Goal: Task Accomplishment & Management: Manage account settings

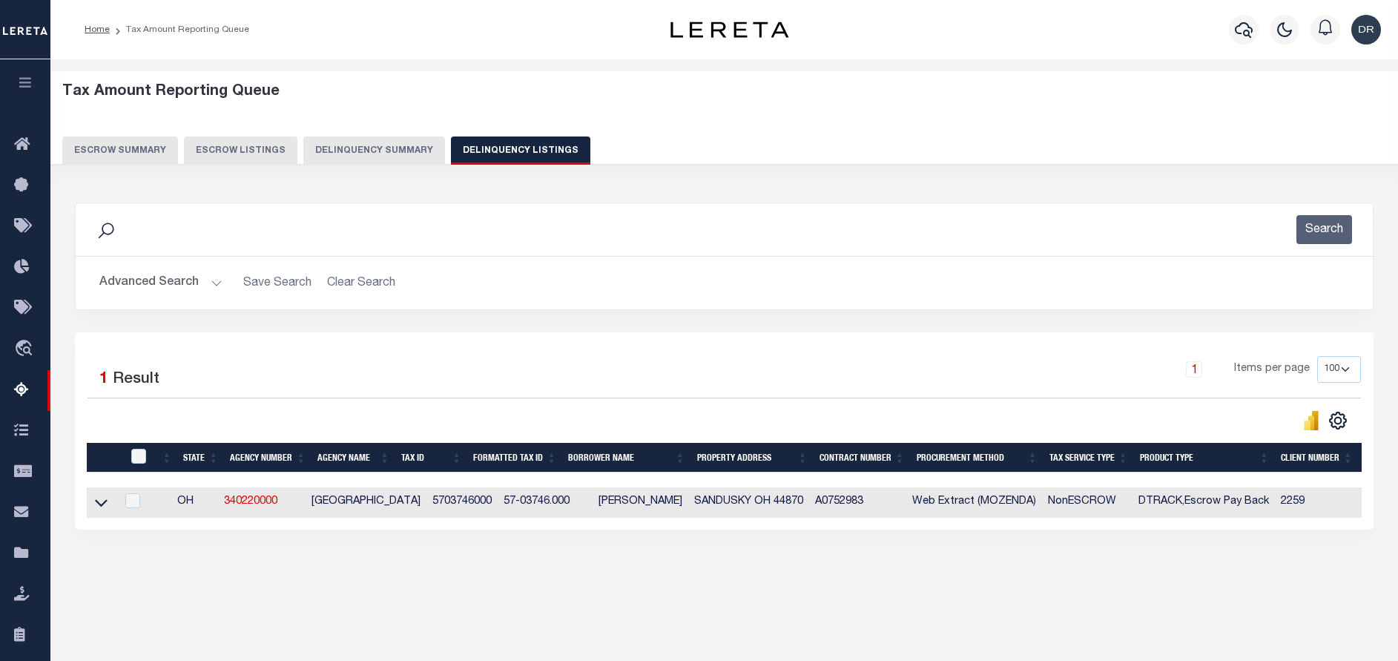
select select "100"
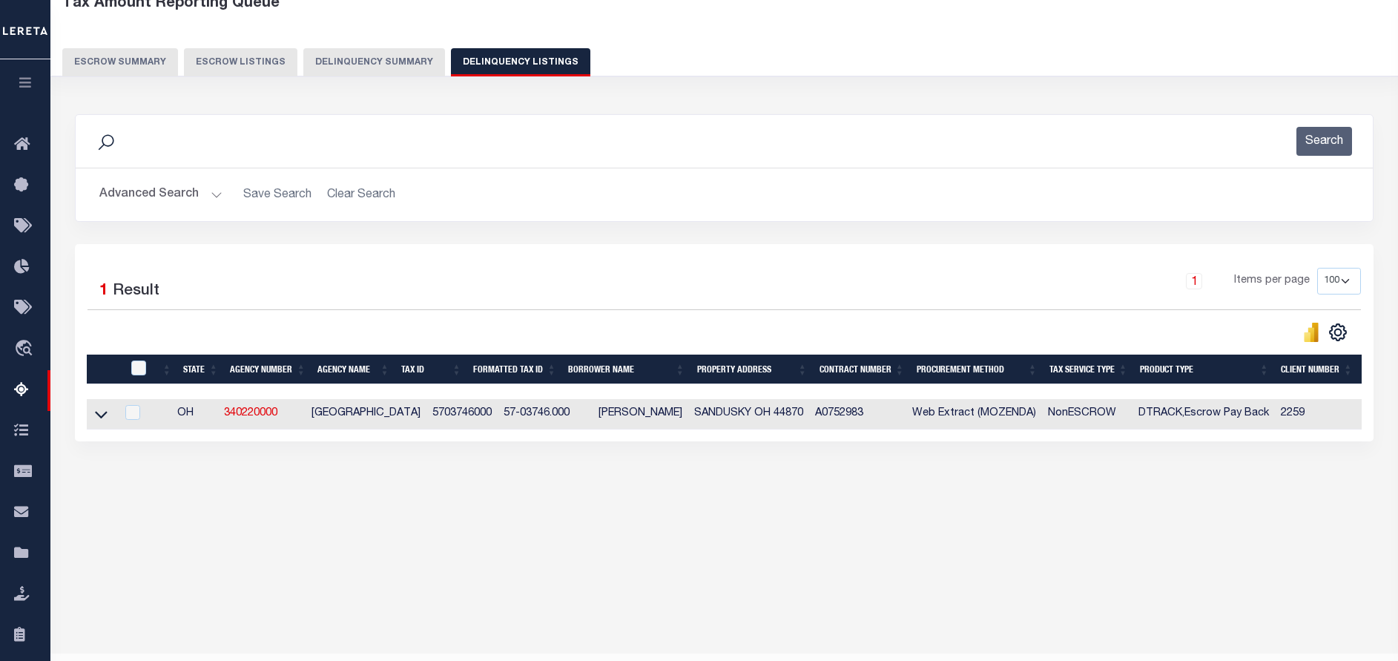
scroll to position [88, 0]
click at [176, 201] on button "Advanced Search" at bounding box center [160, 194] width 123 height 29
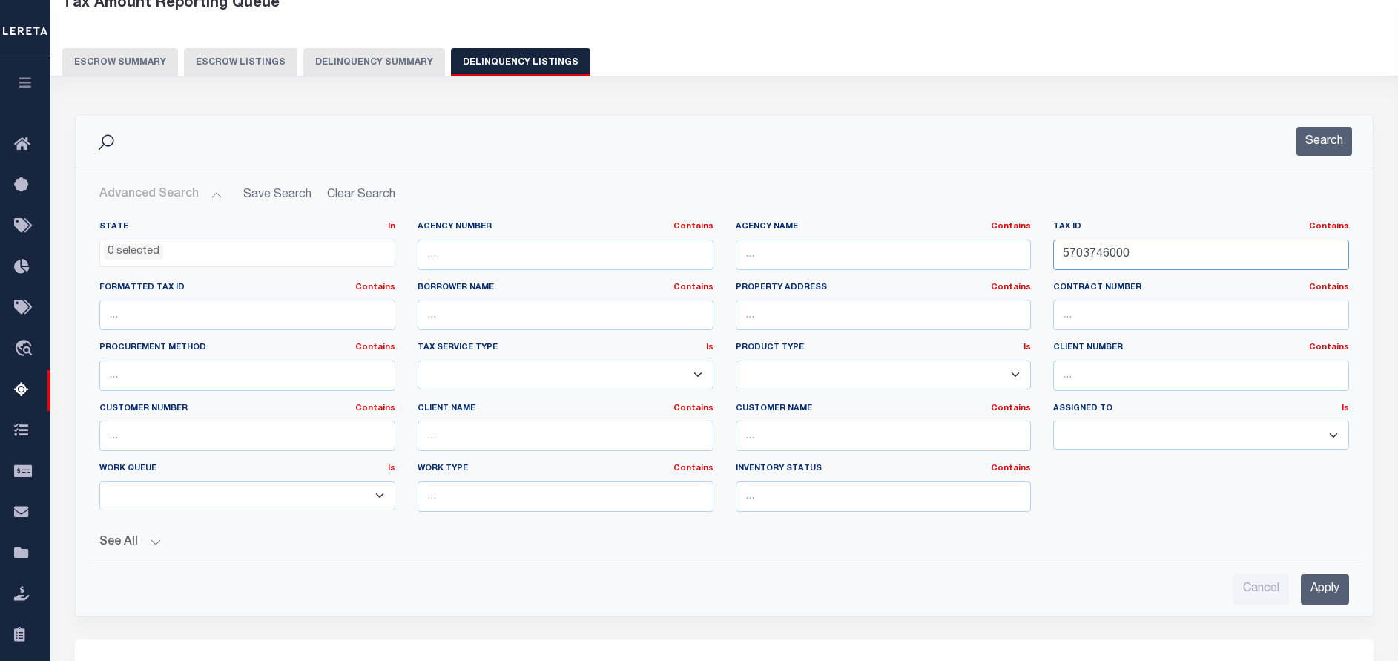
click at [1156, 250] on input "5703746000" at bounding box center [1201, 254] width 296 height 30
paste input "4198"
type input "5704198000"
click at [1301, 153] on button "Search" at bounding box center [1324, 141] width 56 height 29
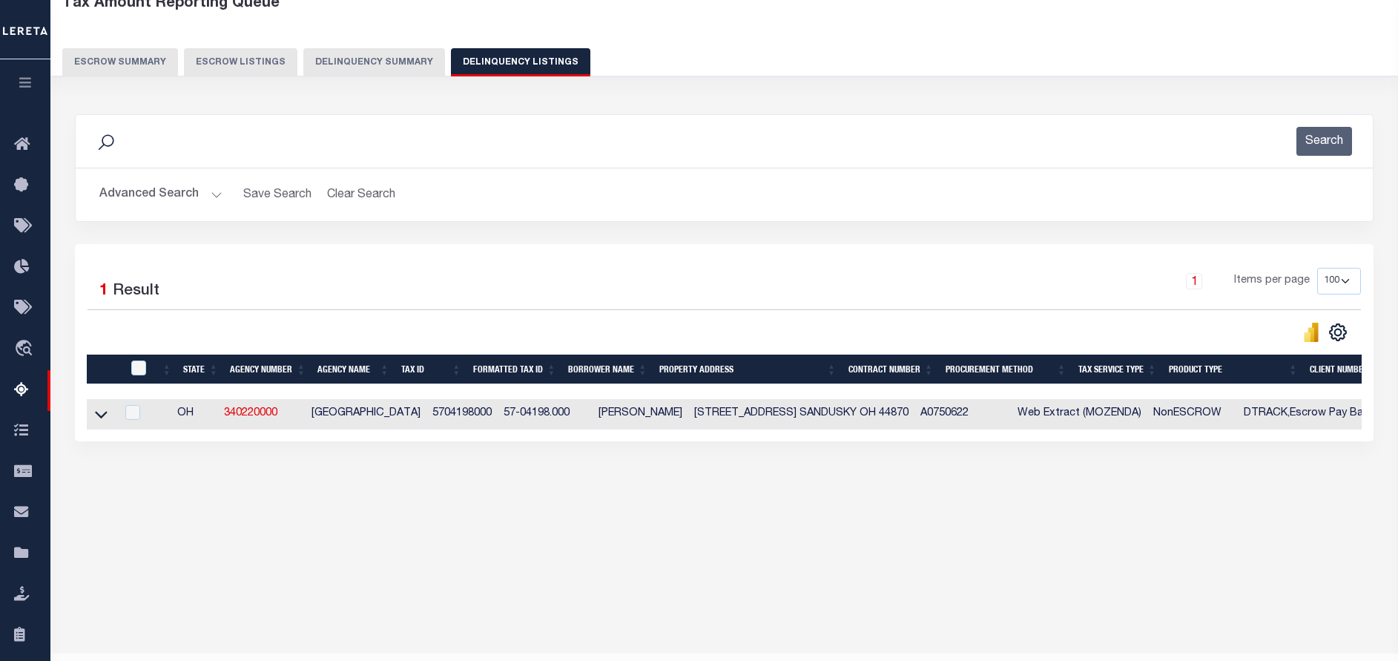
click at [94, 418] on link at bounding box center [101, 413] width 17 height 10
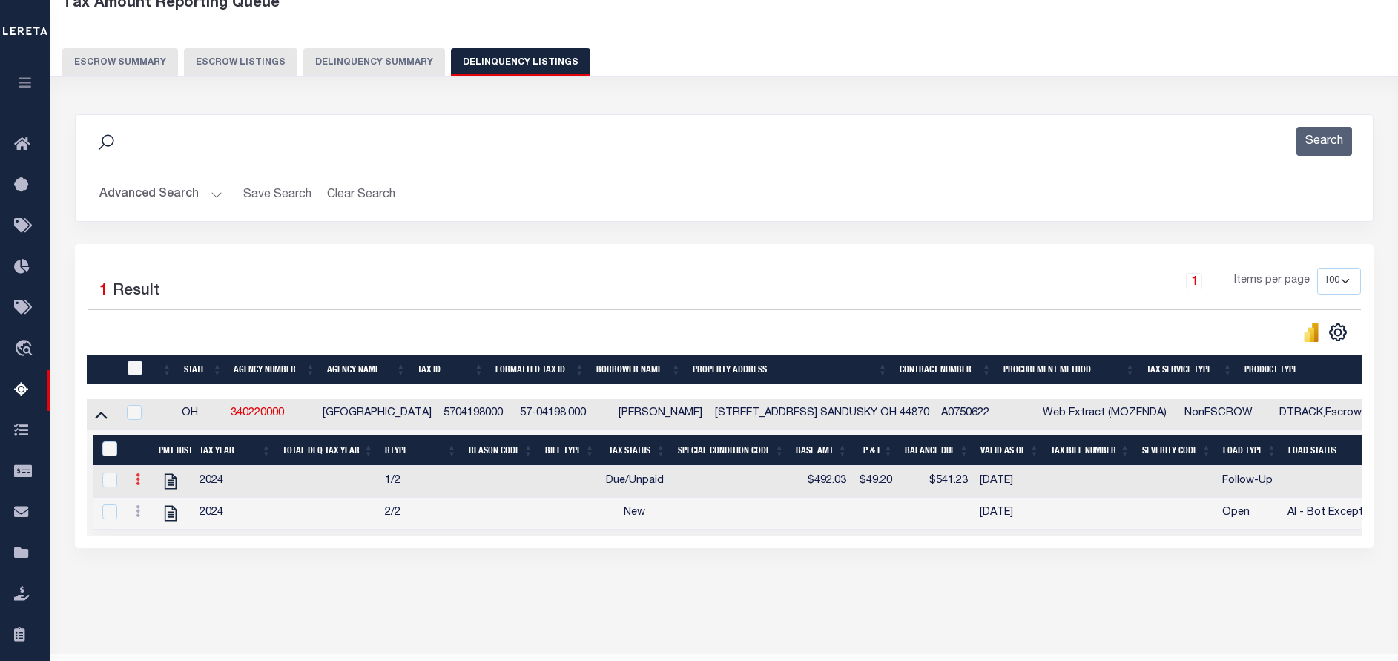
click at [142, 483] on link at bounding box center [138, 481] width 16 height 12
click at [155, 503] on img "" at bounding box center [155, 503] width 15 height 15
checkbox input "false"
checkbox input "true"
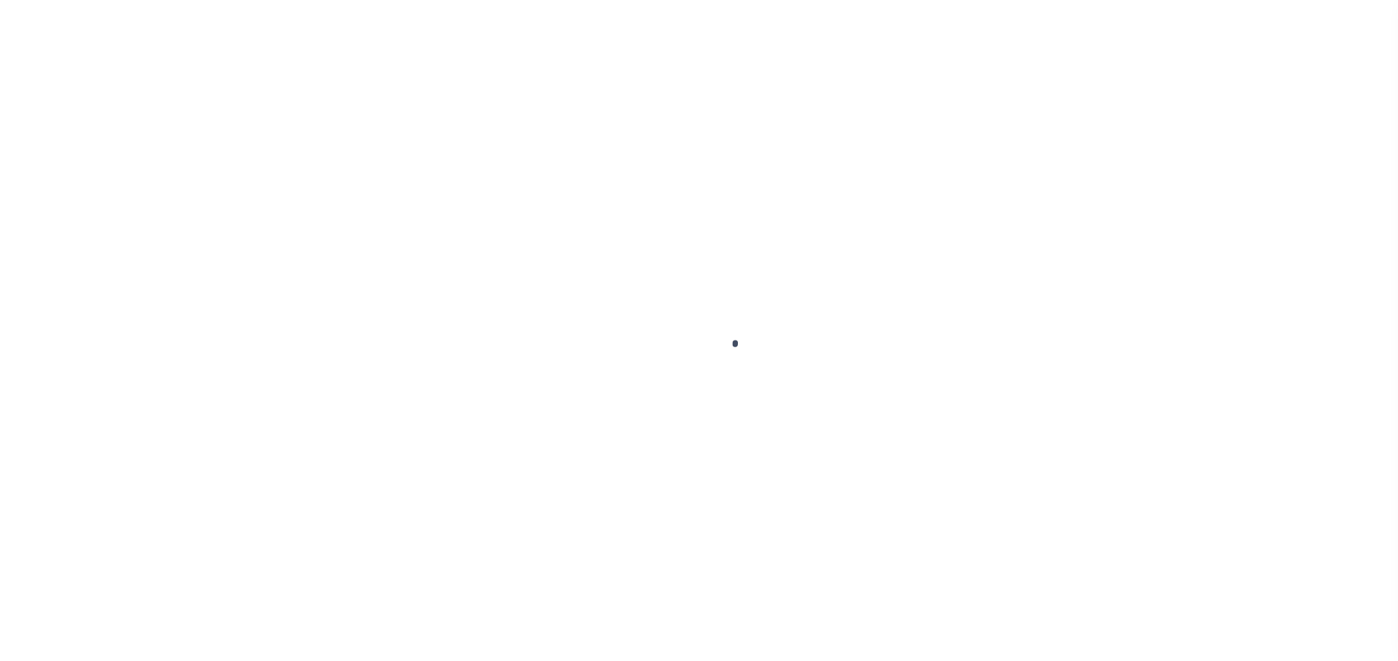
select select "DUE"
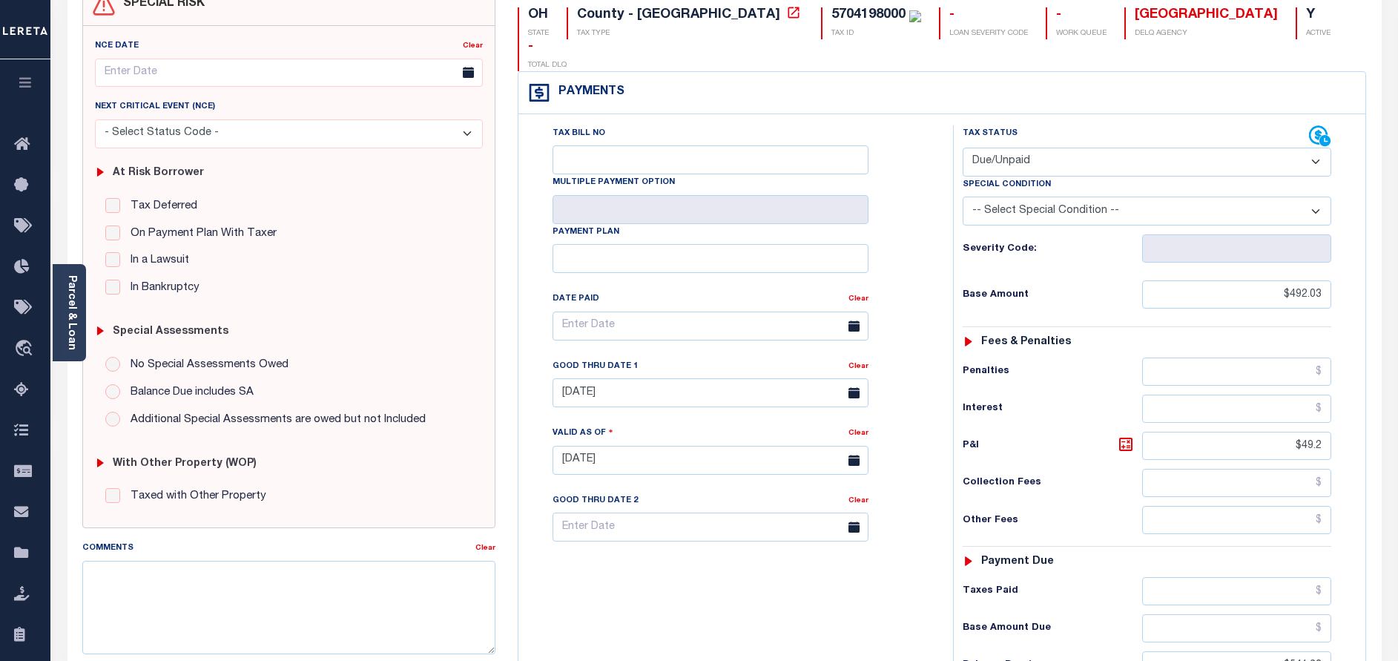
scroll to position [222, 0]
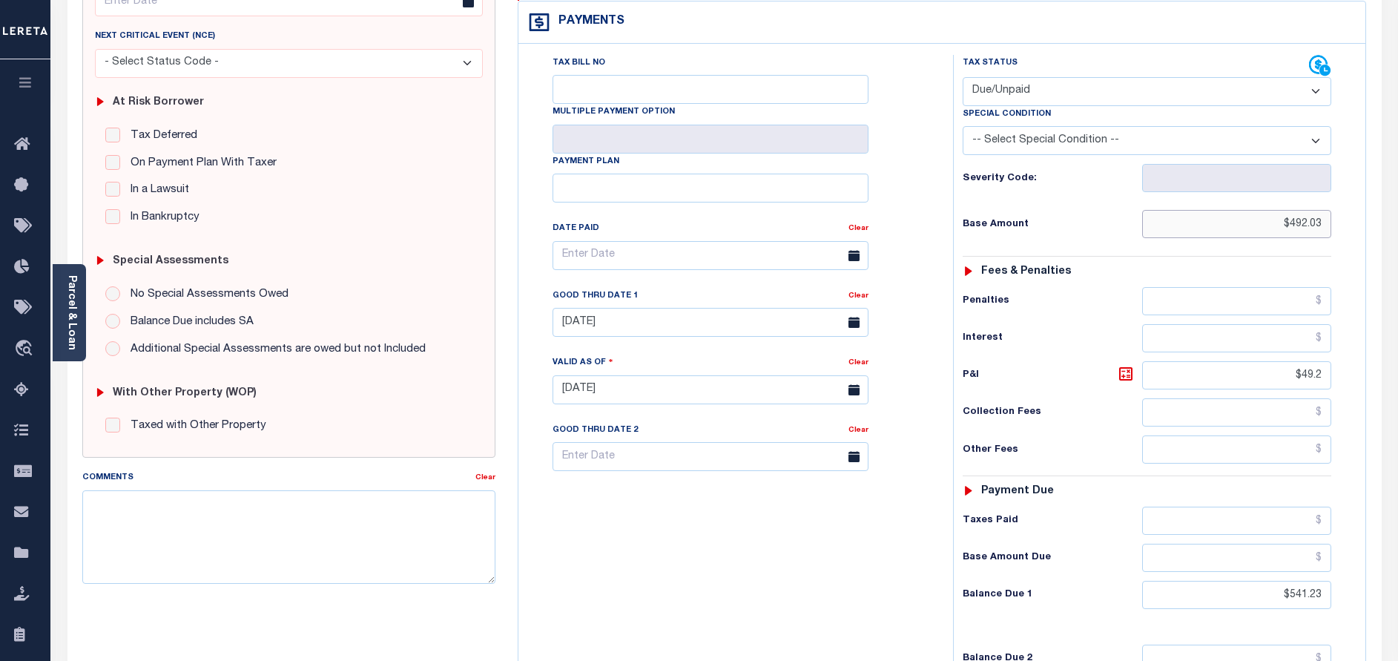
drag, startPoint x: 1272, startPoint y: 188, endPoint x: 1330, endPoint y: 185, distance: 58.6
click at [1330, 210] on input "$492.03" at bounding box center [1236, 224] width 189 height 28
paste input "text"
type input "$492.03"
drag, startPoint x: 1289, startPoint y: 351, endPoint x: 1337, endPoint y: 335, distance: 50.6
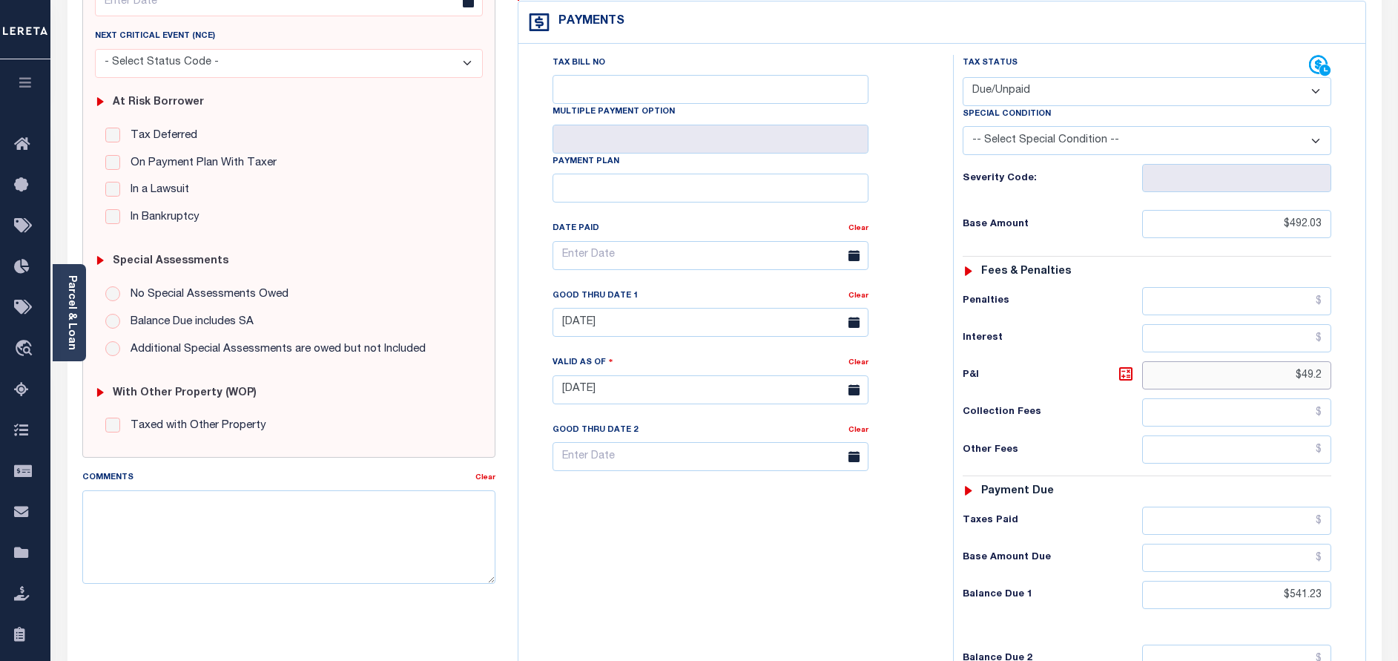
click at [1337, 335] on div "Tax Status Status - Select Status Code -" at bounding box center [1151, 382] width 397 height 655
type input "[DATE]"
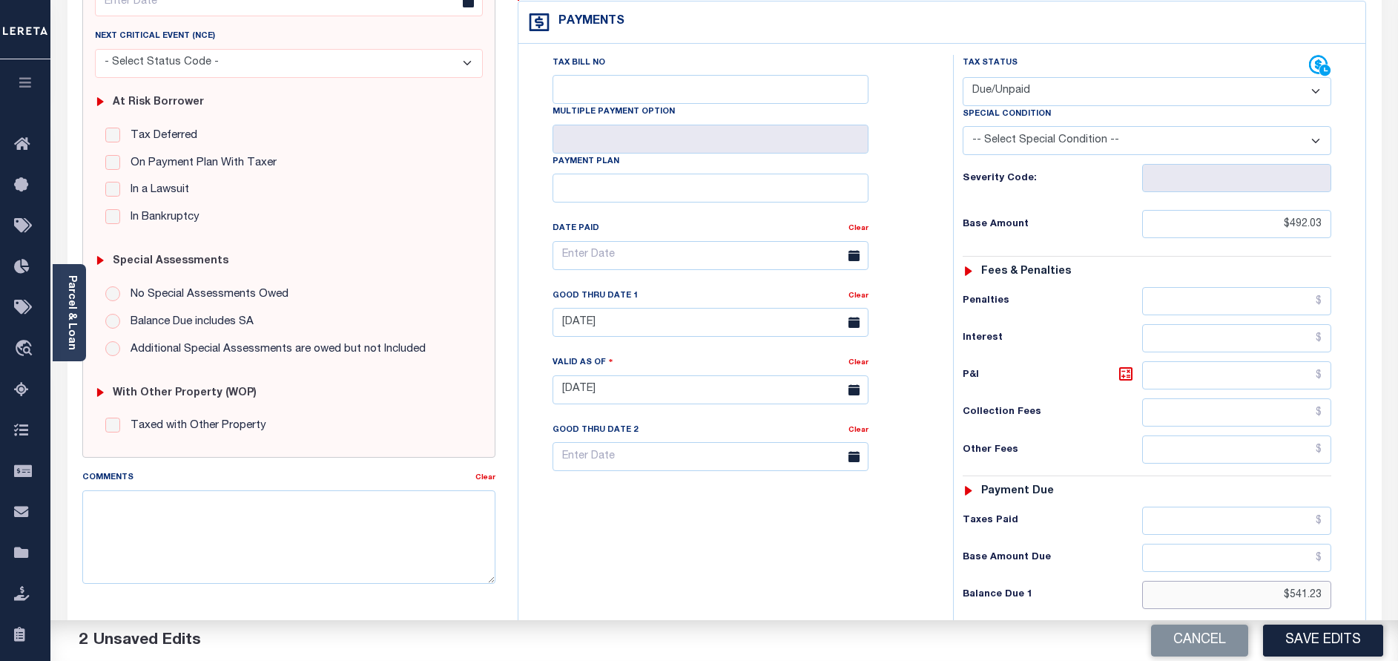
drag, startPoint x: 1283, startPoint y: 565, endPoint x: 1357, endPoint y: 561, distance: 73.5
click at [1357, 561] on div "Tax Status Status" at bounding box center [1152, 382] width 420 height 655
type input "$0.00"
click at [855, 292] on link "Clear" at bounding box center [858, 295] width 20 height 7
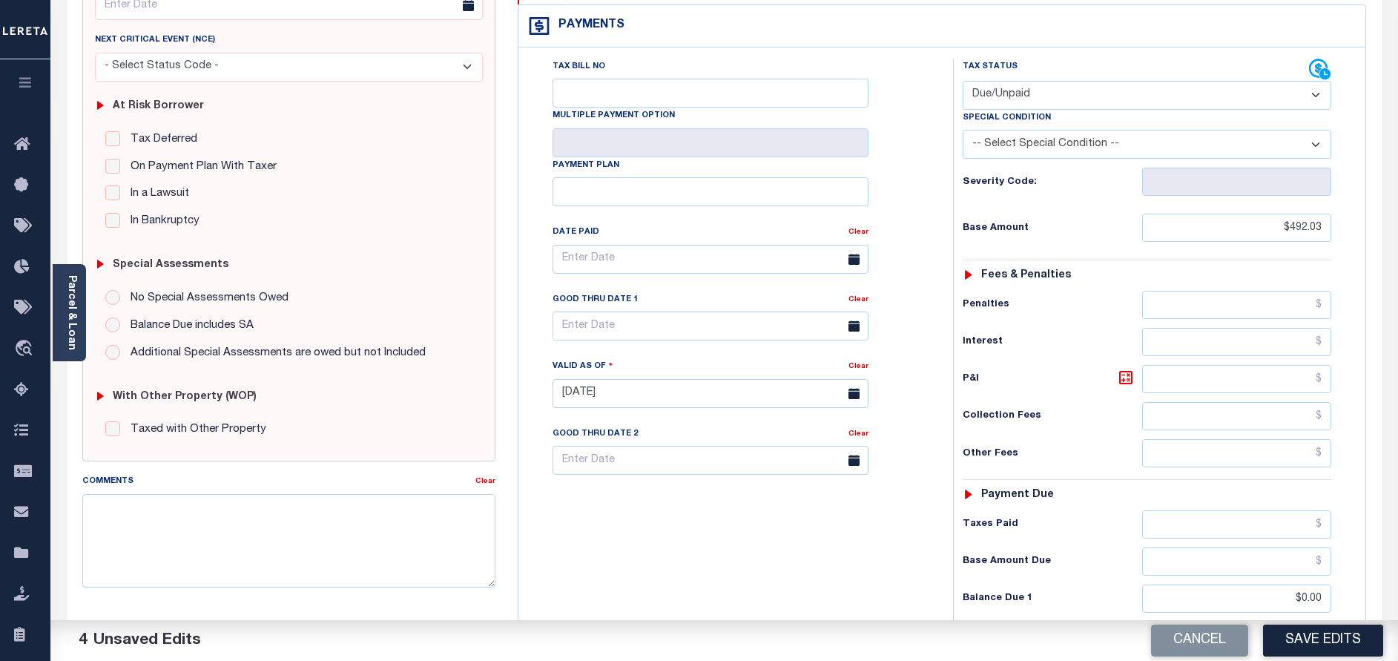
scroll to position [334, 0]
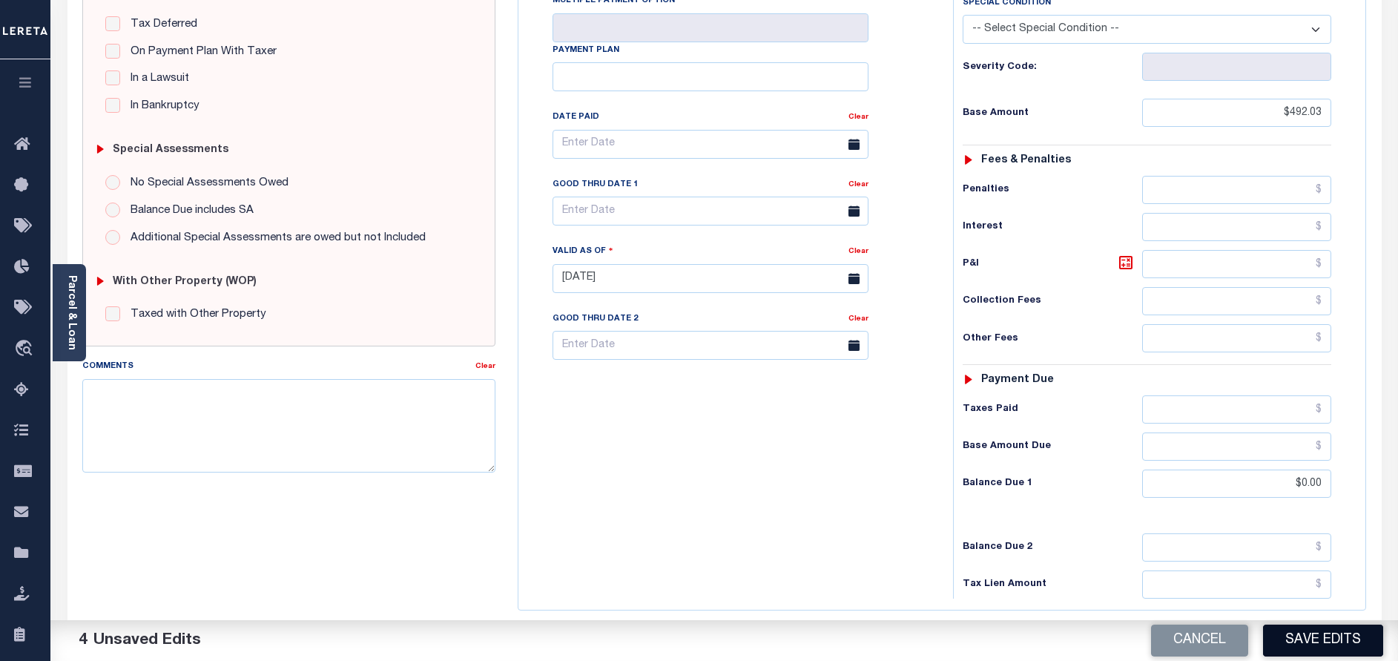
click at [1289, 644] on button "Save Edits" at bounding box center [1323, 640] width 120 height 32
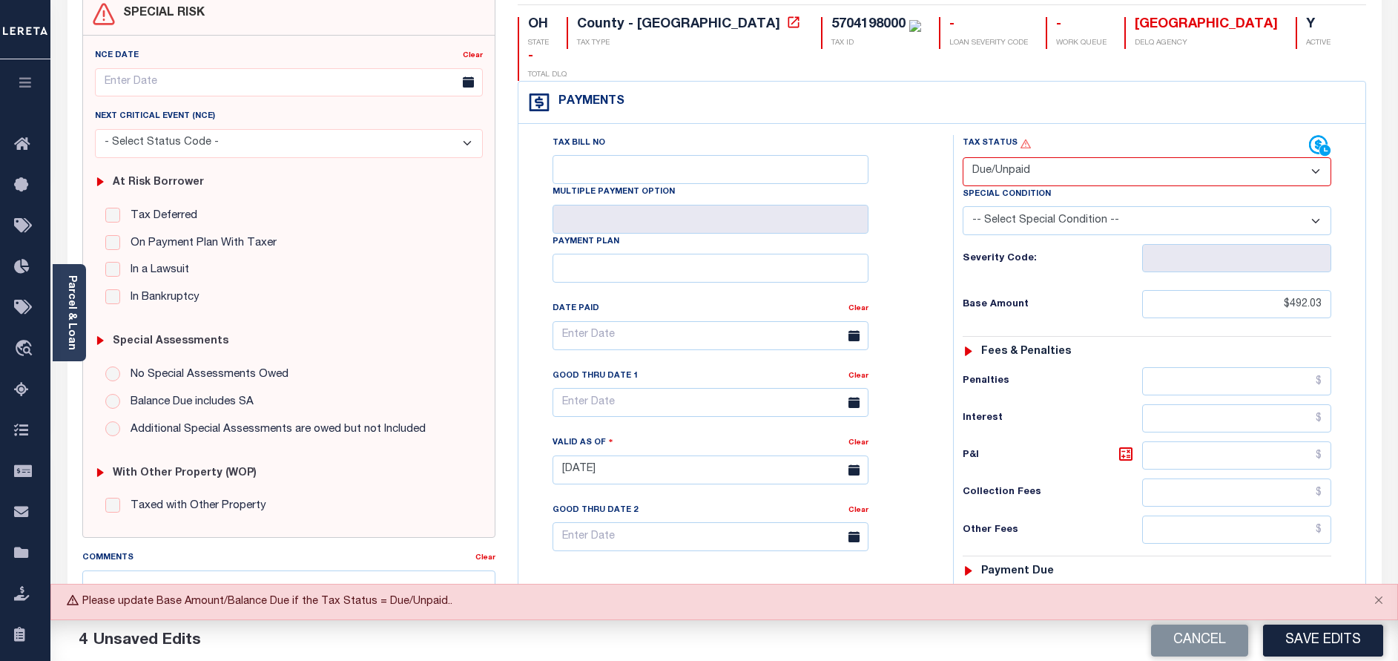
scroll to position [111, 0]
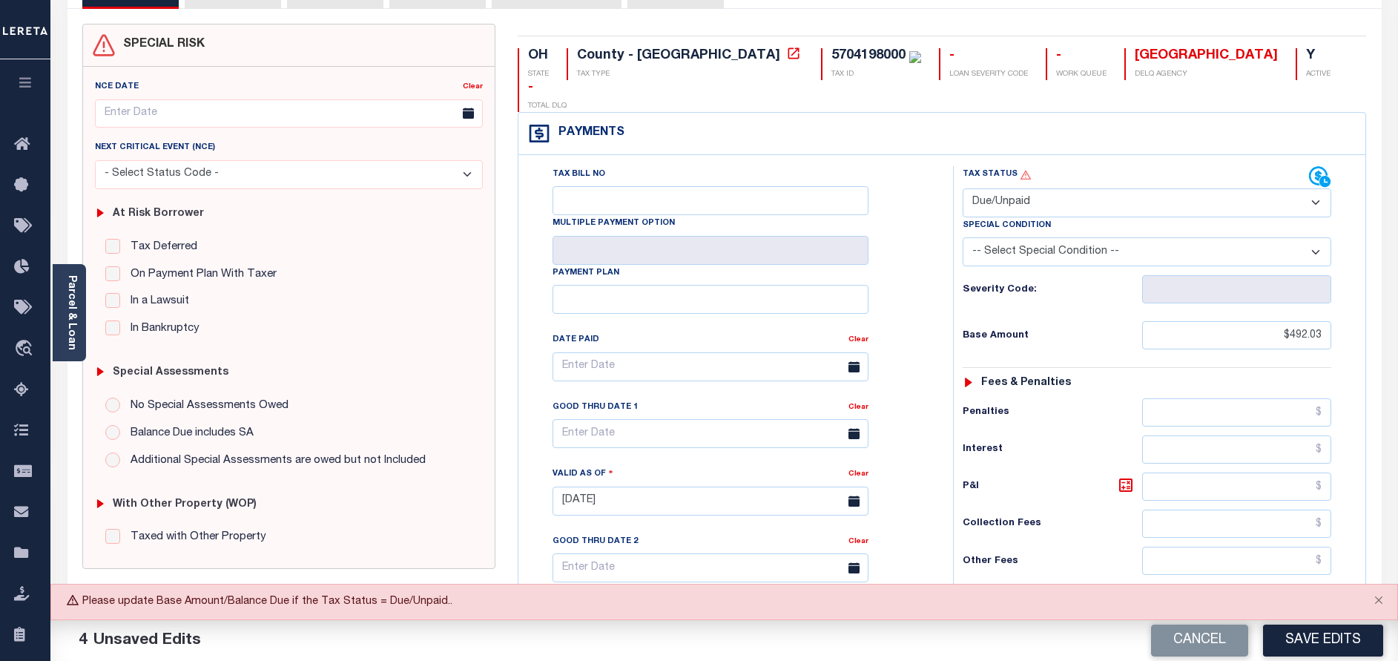
click at [1095, 188] on select "- Select Status Code - Open Due/Unpaid Paid Incomplete No Tax Due Internal Refu…" at bounding box center [1146, 202] width 368 height 29
select select "PYD"
click at [962, 188] on select "- Select Status Code - Open Due/Unpaid Paid Incomplete No Tax Due Internal Refu…" at bounding box center [1146, 202] width 368 height 29
click at [1295, 650] on button "Save Edits" at bounding box center [1323, 640] width 120 height 32
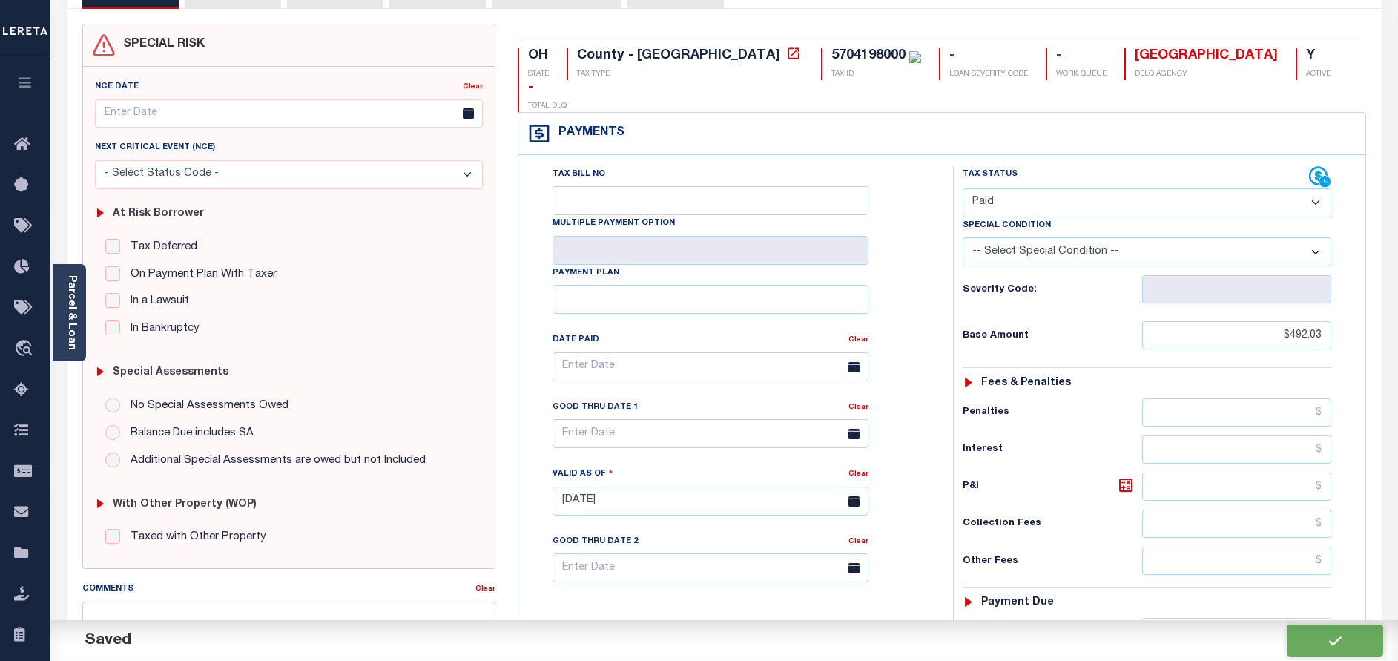
checkbox input "false"
type input "$492.03"
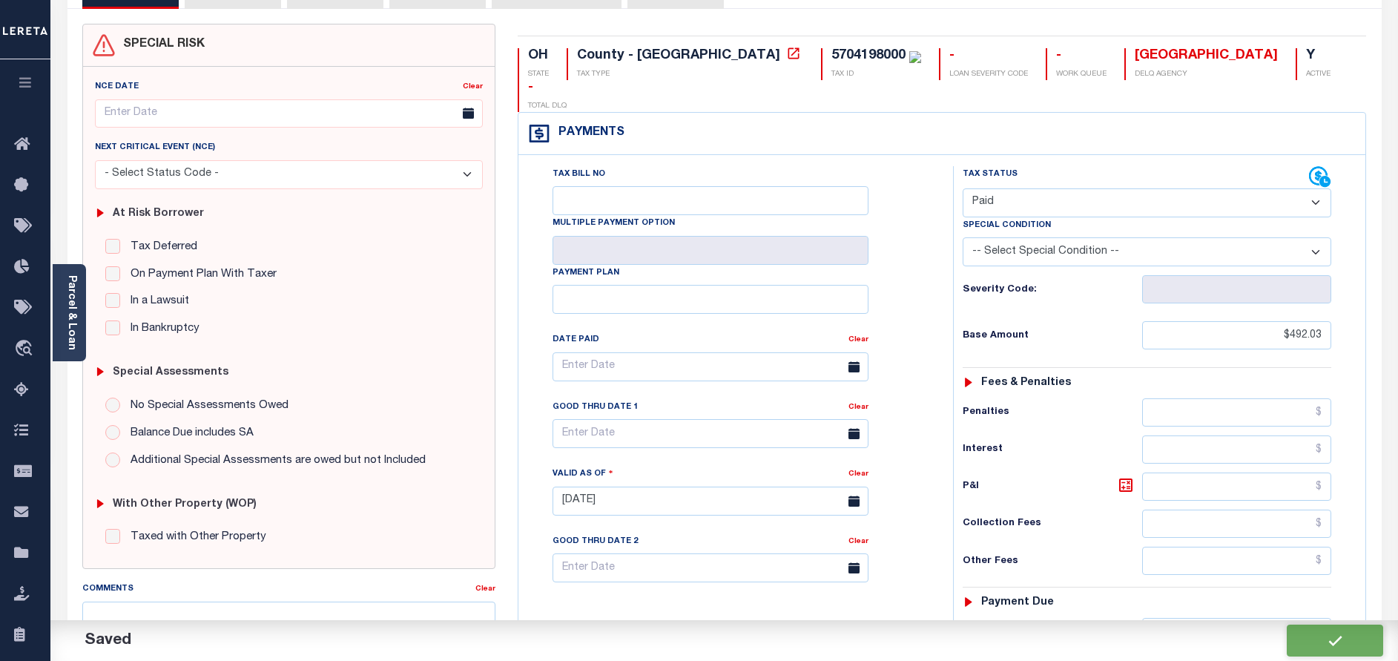
type input "$0"
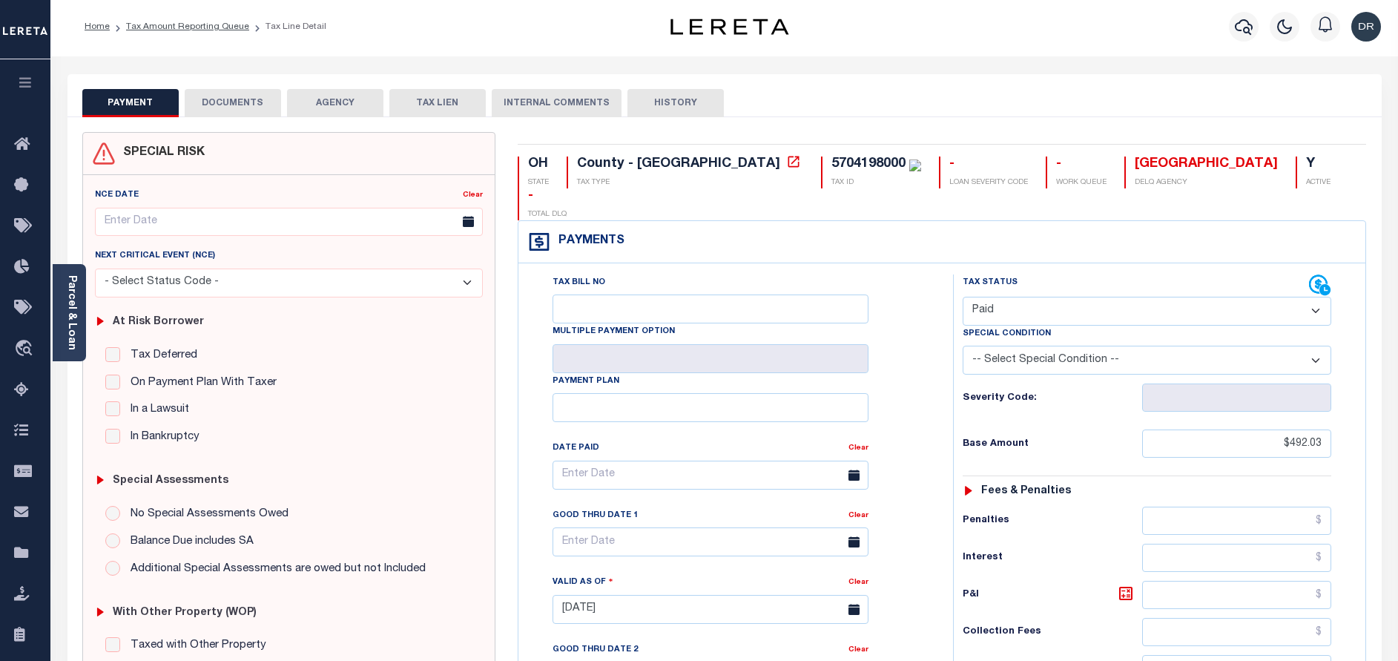
scroll to position [0, 0]
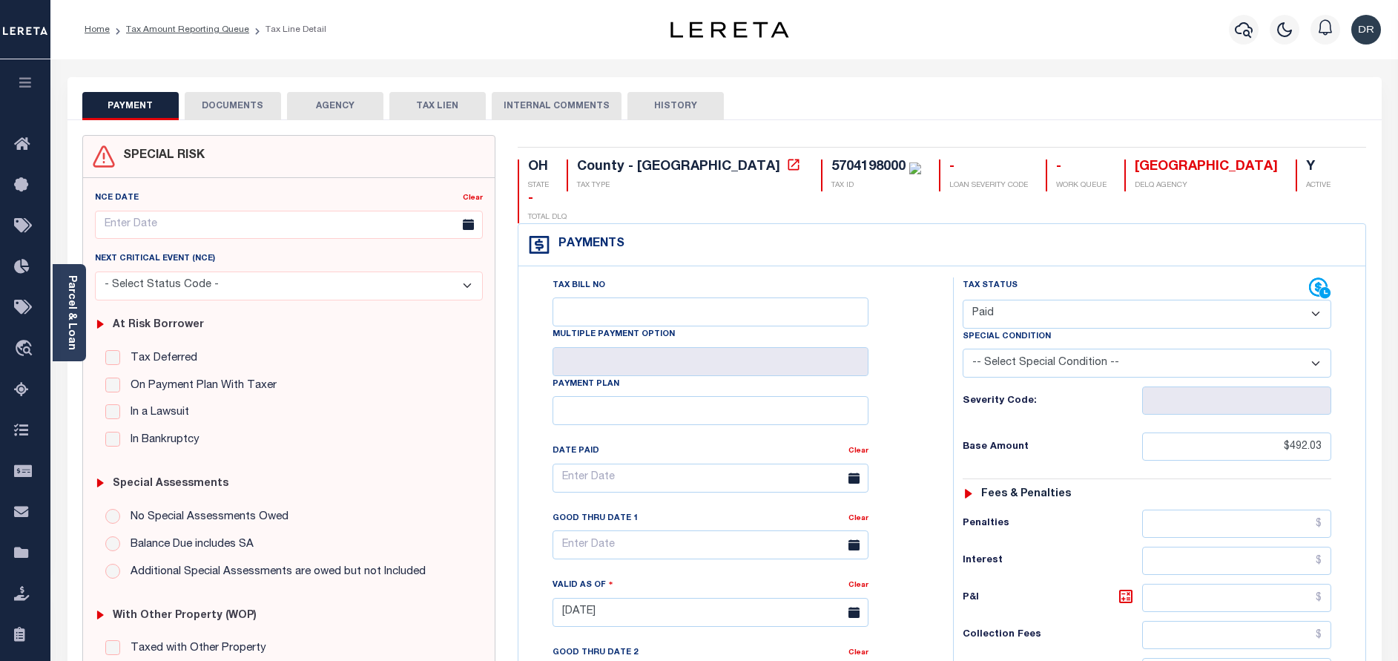
click at [224, 101] on button "DOCUMENTS" at bounding box center [233, 106] width 96 height 28
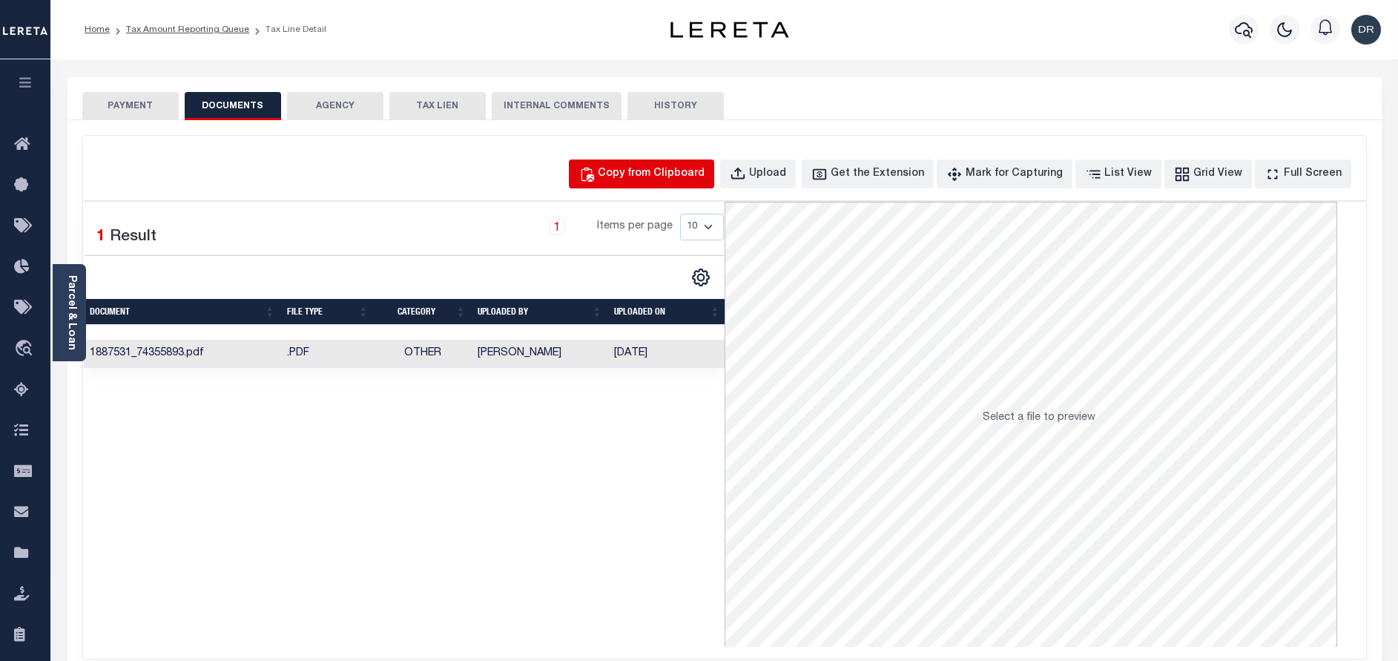
click at [647, 176] on div "Copy from Clipboard" at bounding box center [651, 174] width 107 height 16
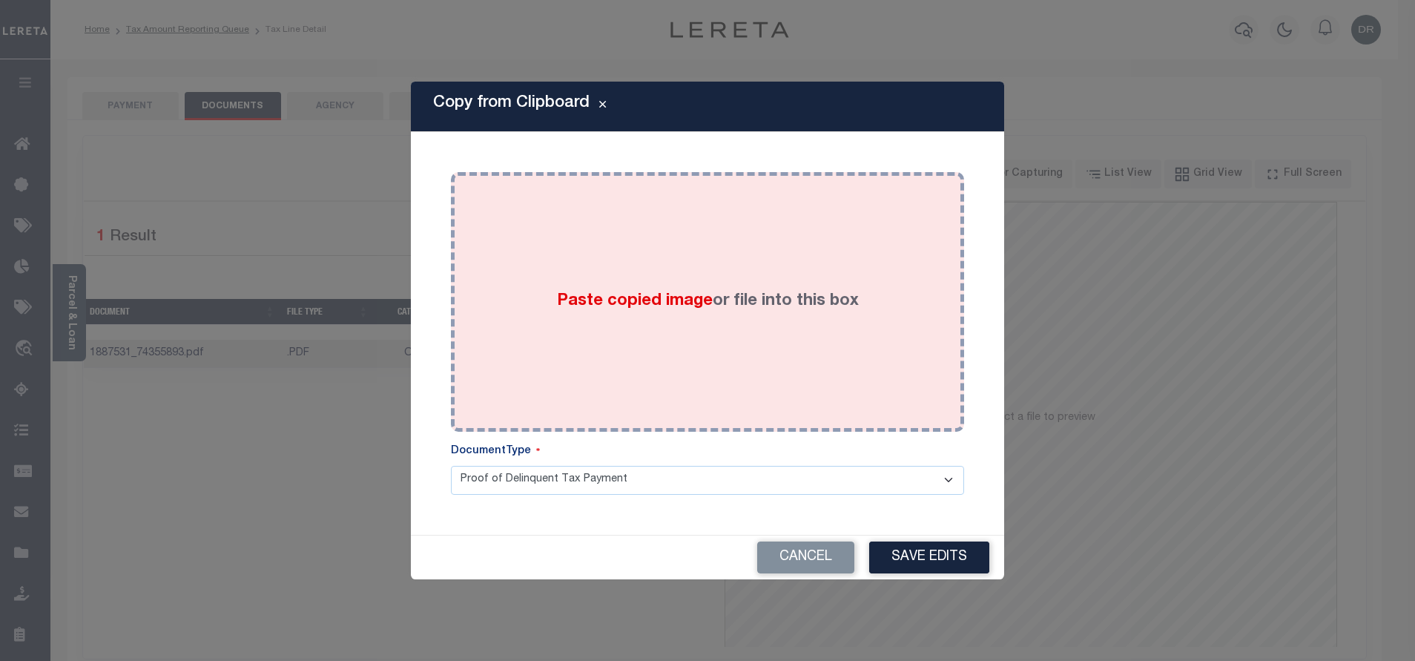
click at [669, 251] on div "Paste copied image or file into this box" at bounding box center [707, 301] width 491 height 237
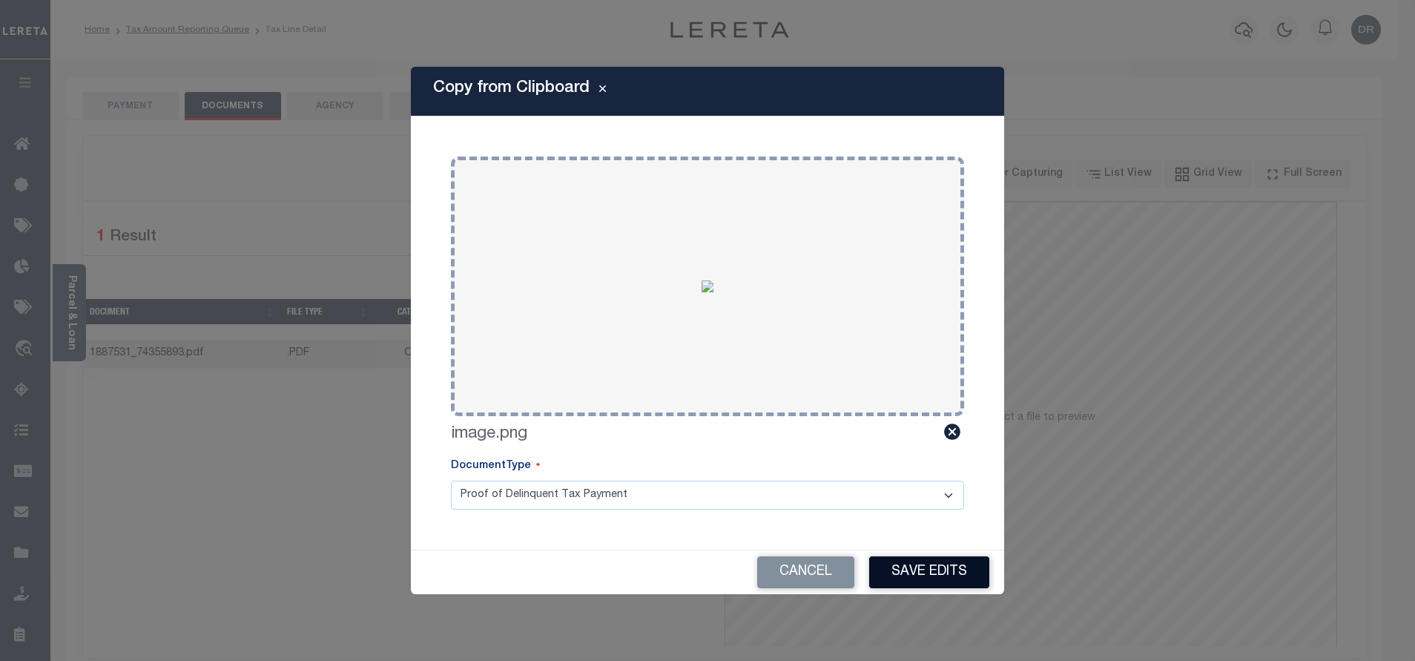
click at [913, 572] on button "Save Edits" at bounding box center [929, 572] width 120 height 32
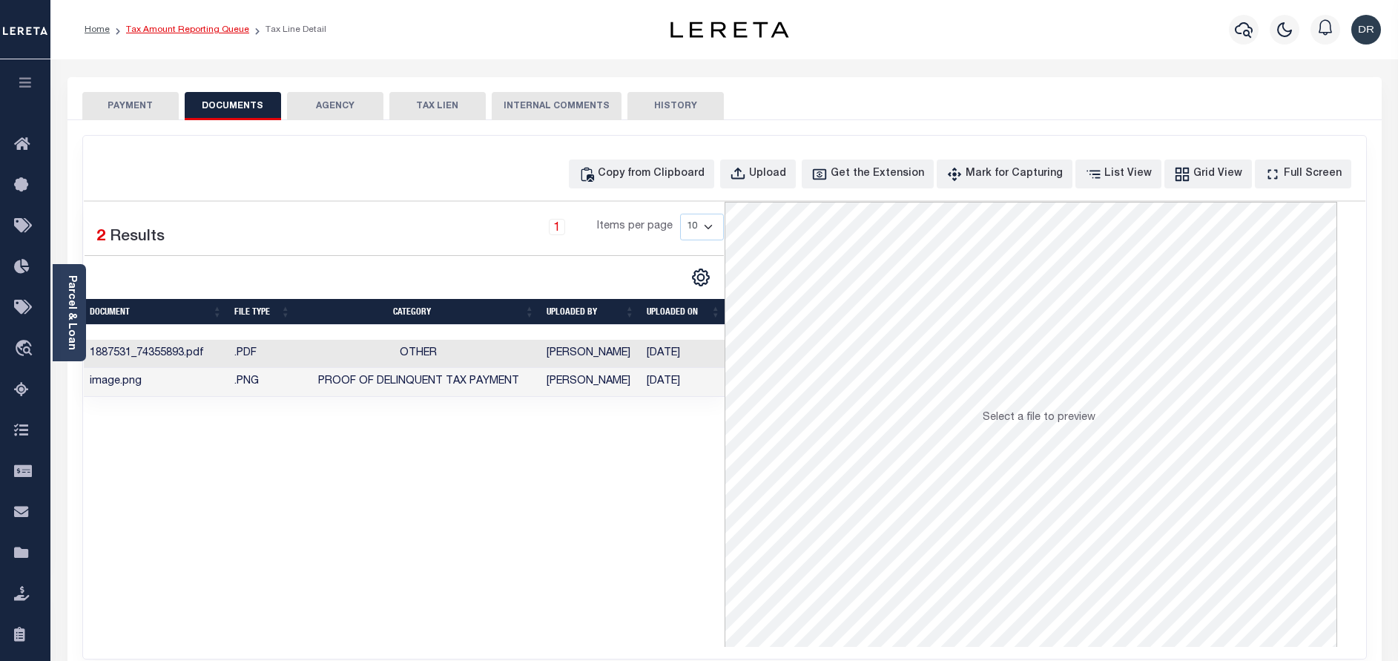
click at [210, 30] on link "Tax Amount Reporting Queue" at bounding box center [187, 29] width 123 height 9
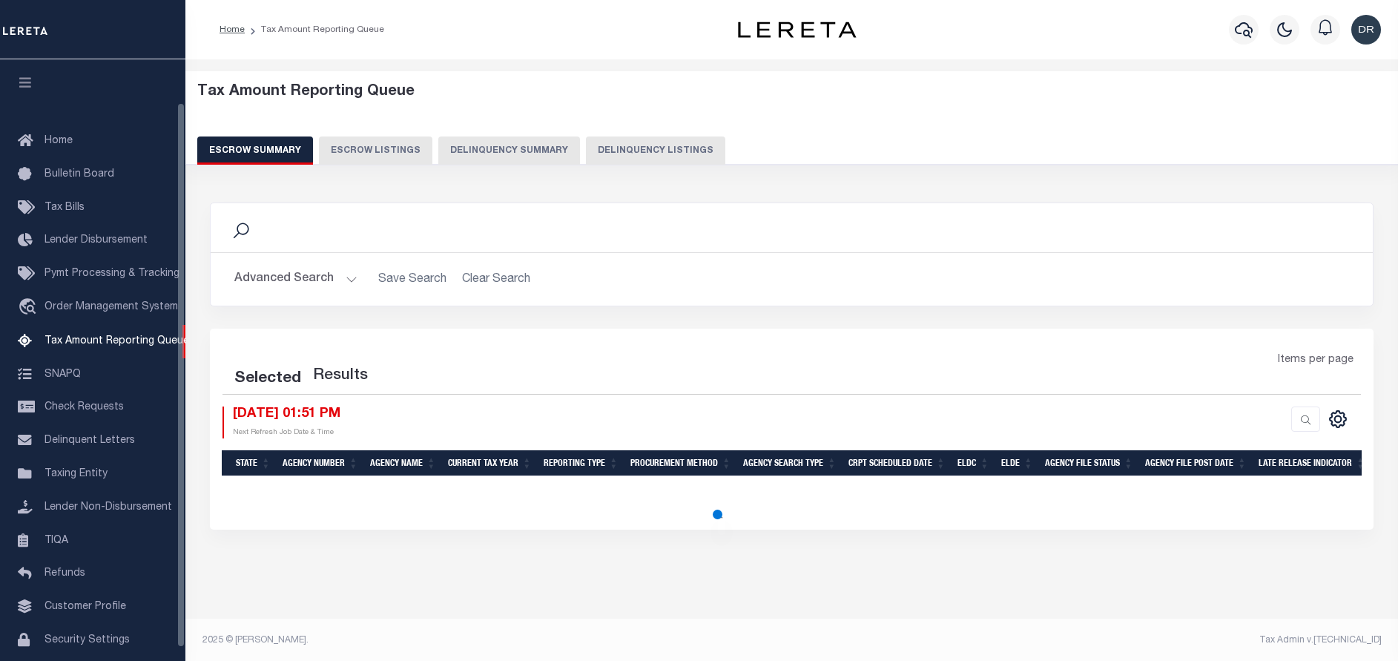
click at [598, 145] on button "Delinquency Listings" at bounding box center [655, 150] width 139 height 28
select select "100"
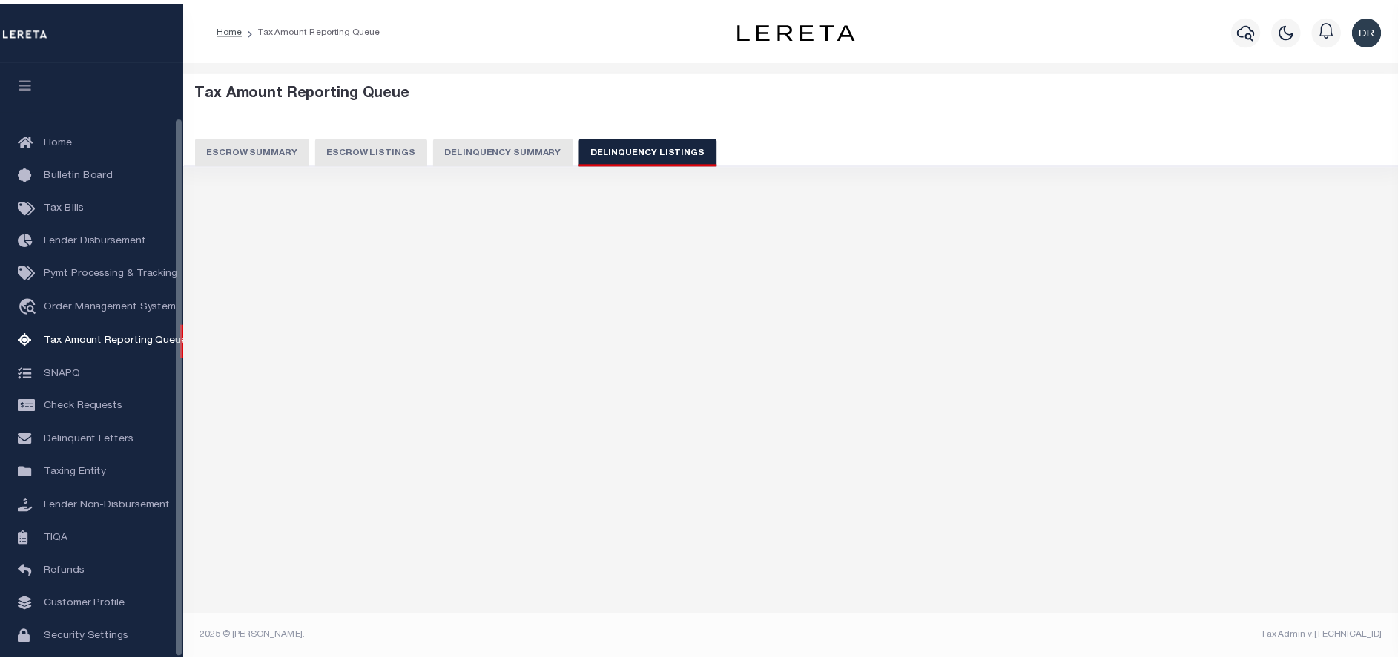
scroll to position [62, 0]
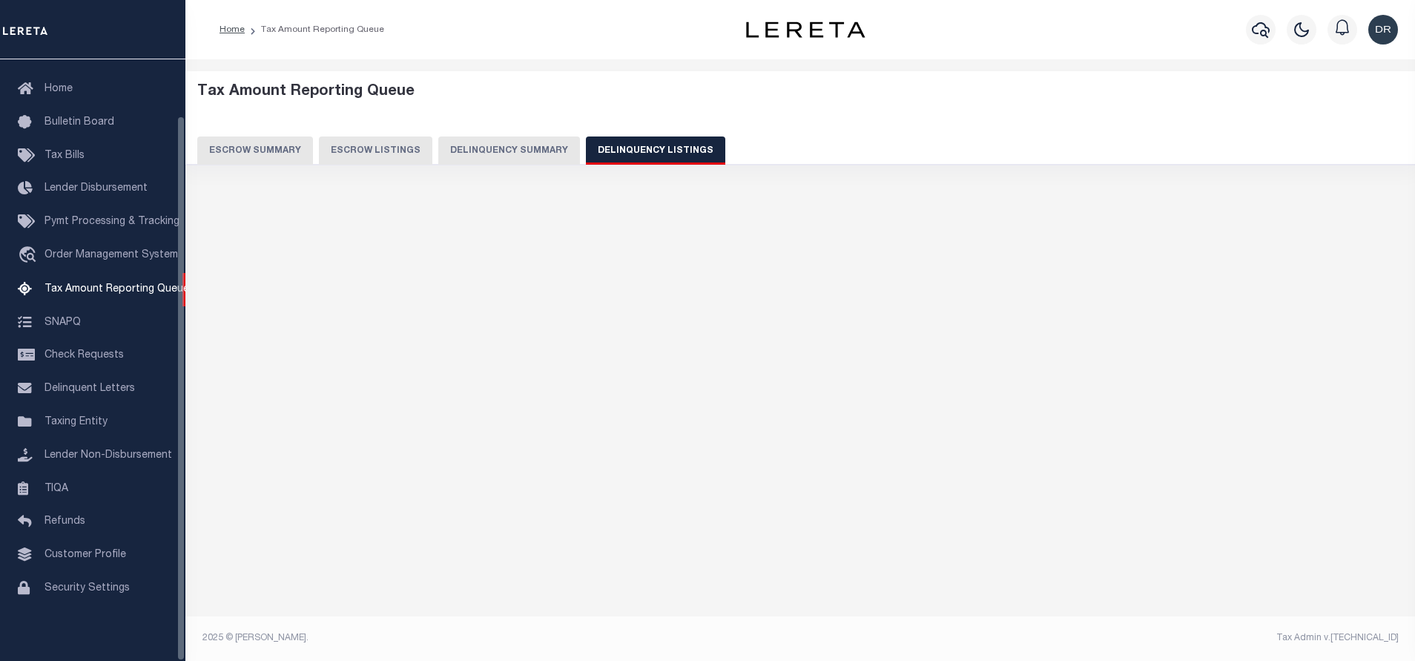
select select "100"
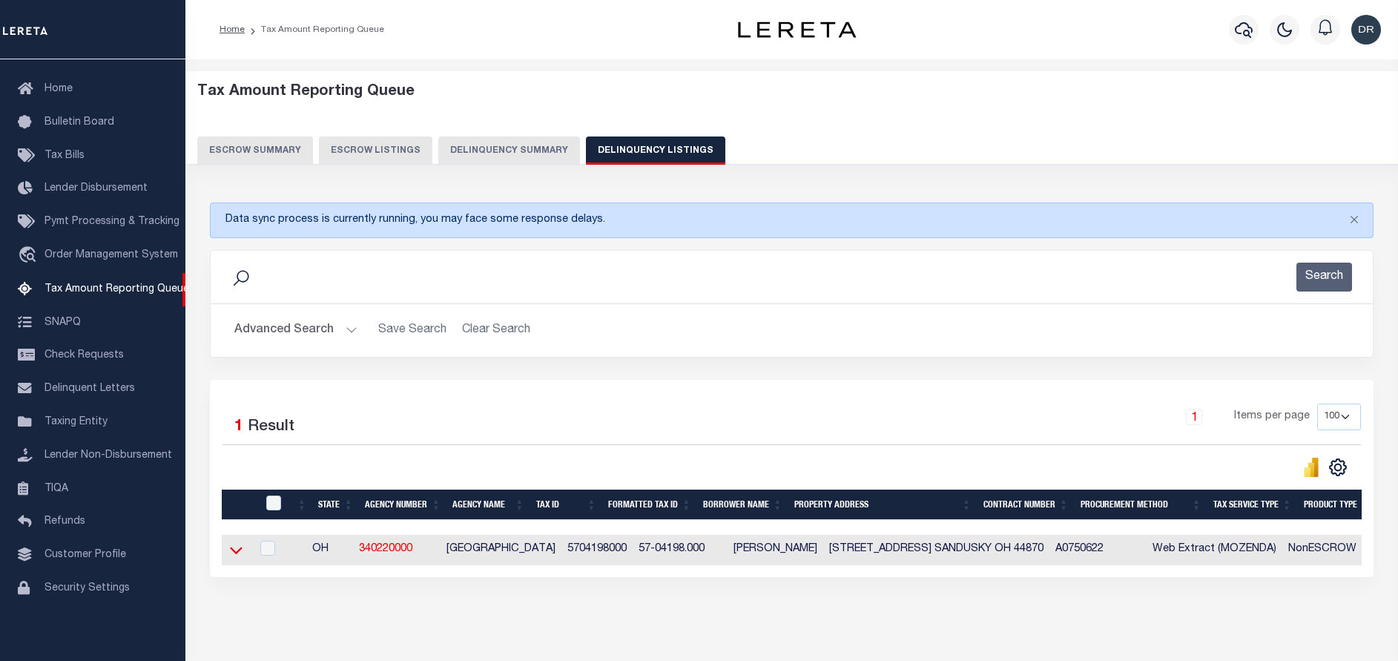
click at [233, 555] on icon at bounding box center [236, 550] width 13 height 16
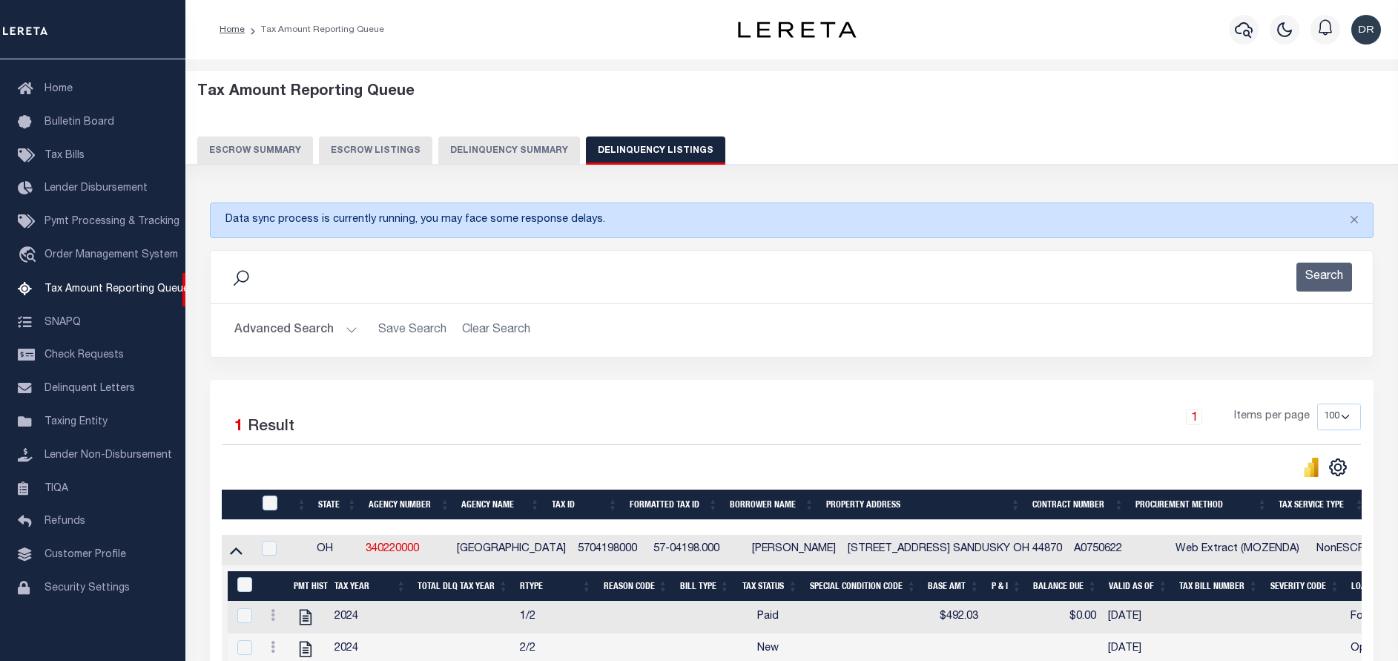
scroll to position [111, 0]
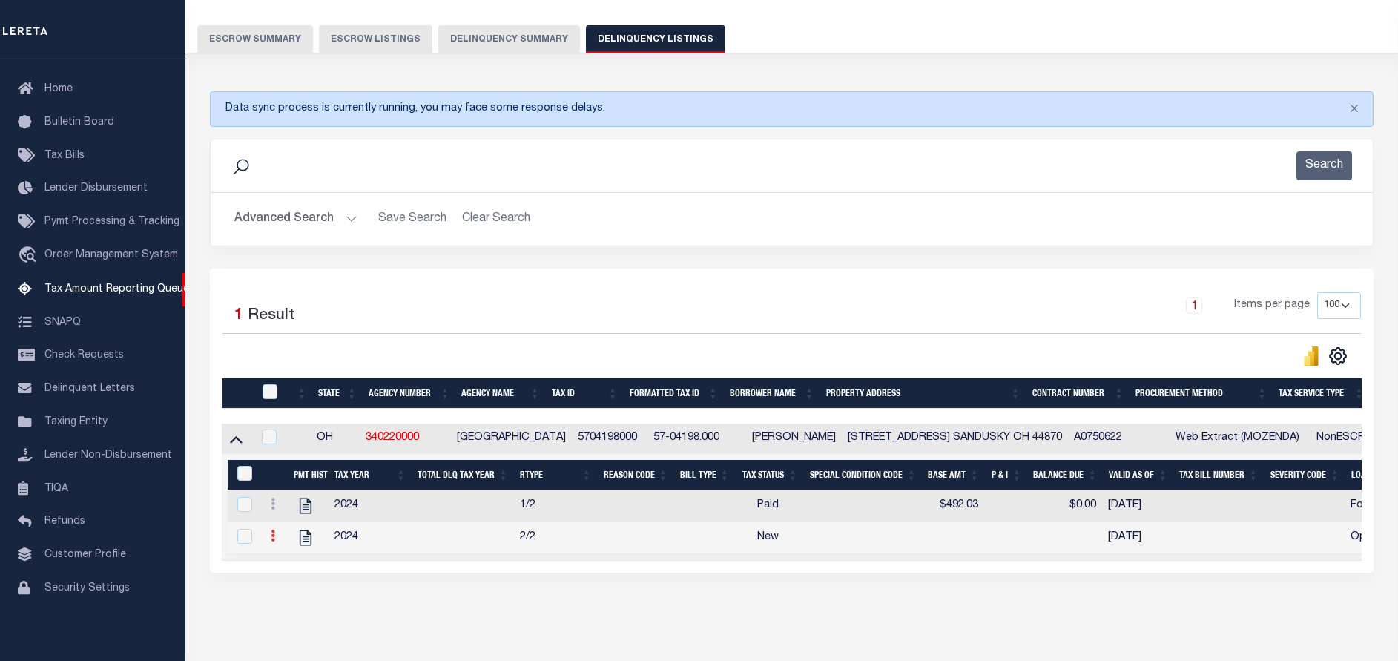
click at [274, 540] on icon at bounding box center [273, 535] width 4 height 12
click at [288, 563] on img "" at bounding box center [290, 559] width 15 height 15
checkbox input "true"
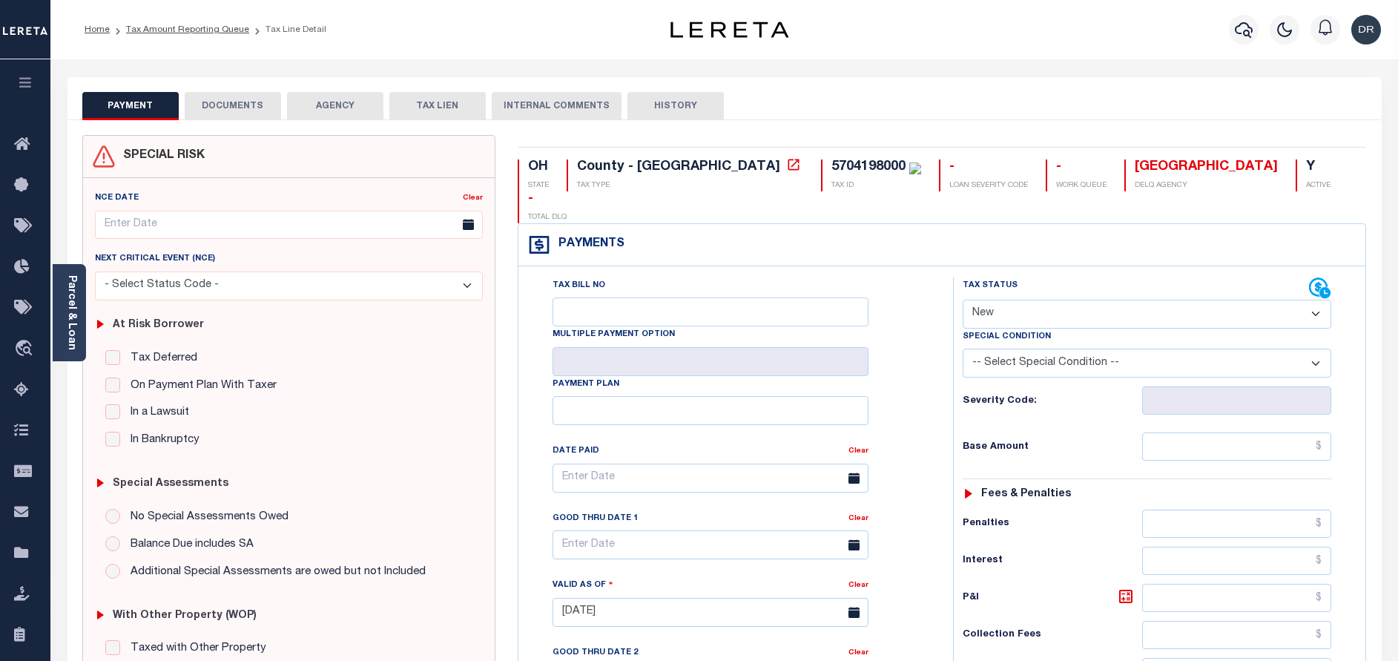
click at [993, 300] on select "- Select Status Code - Open Due/Unpaid Paid Incomplete No Tax Due Internal Refu…" at bounding box center [1146, 314] width 368 height 29
select select "PYD"
click at [962, 300] on select "- Select Status Code - Open Due/Unpaid Paid Incomplete No Tax Due Internal Refu…" at bounding box center [1146, 314] width 368 height 29
type input "[DATE]"
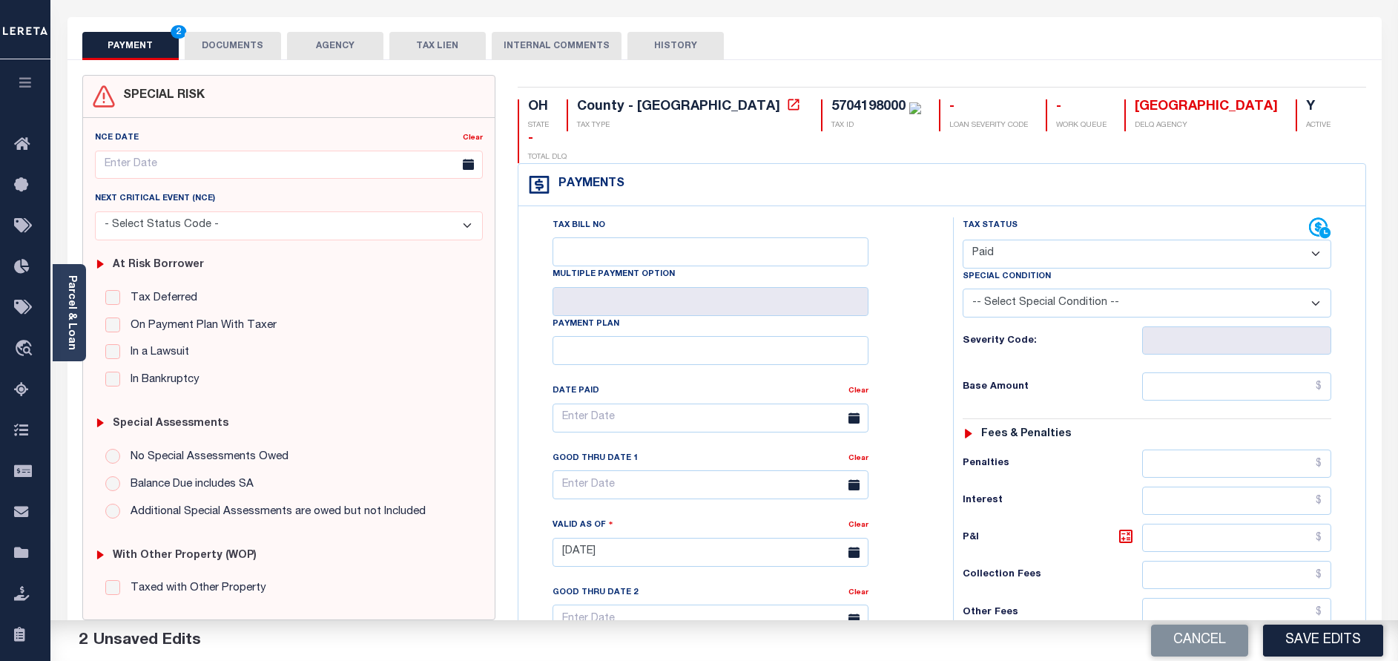
scroll to position [111, 0]
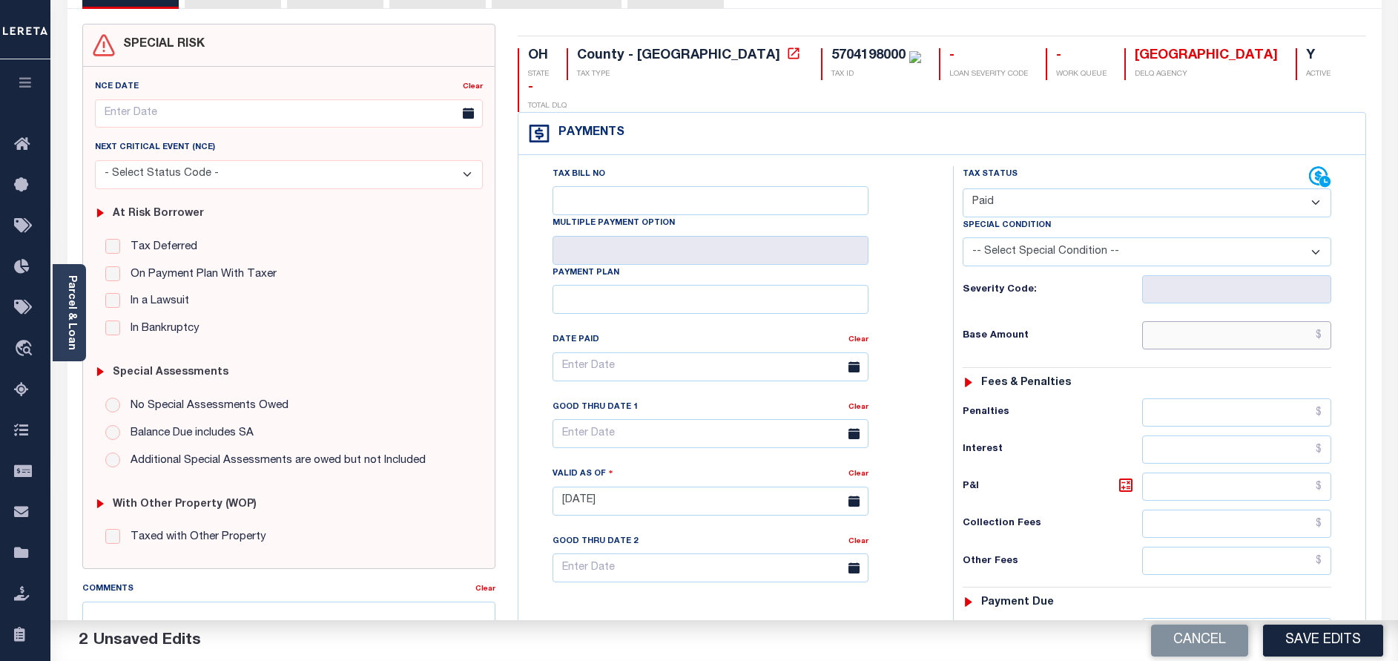
click at [1227, 321] on input "text" at bounding box center [1236, 335] width 189 height 28
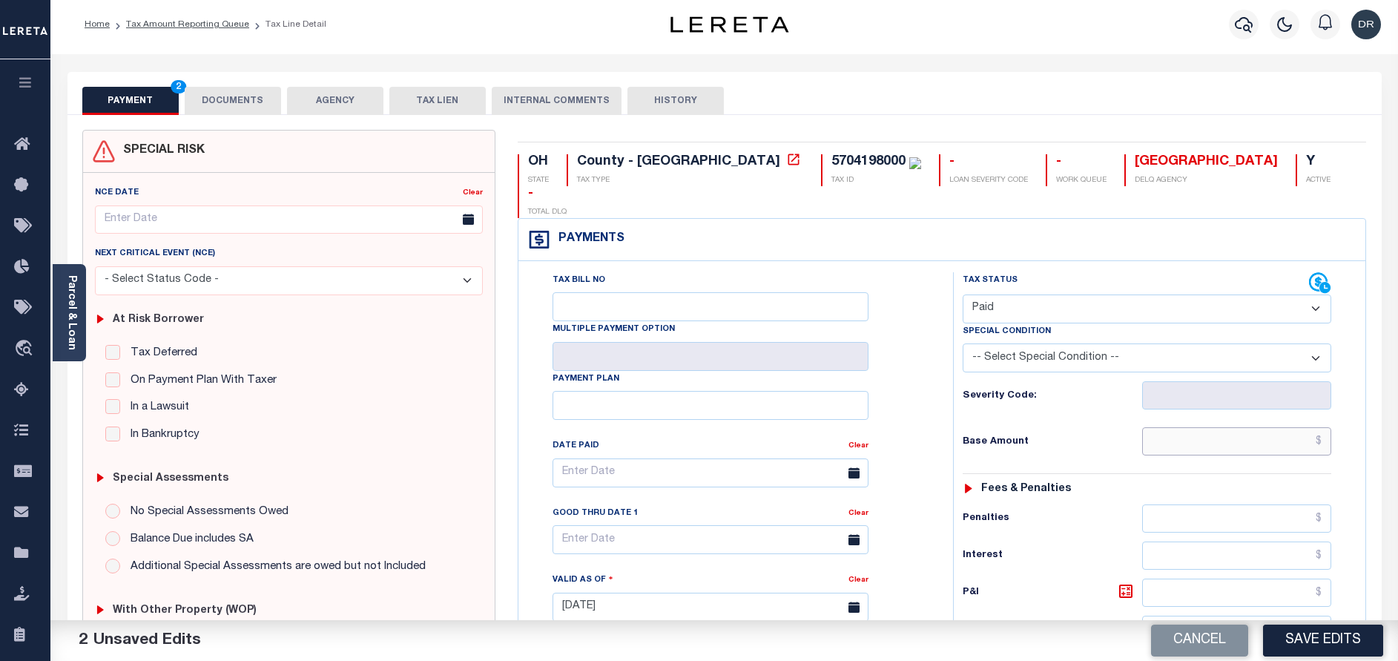
scroll to position [0, 0]
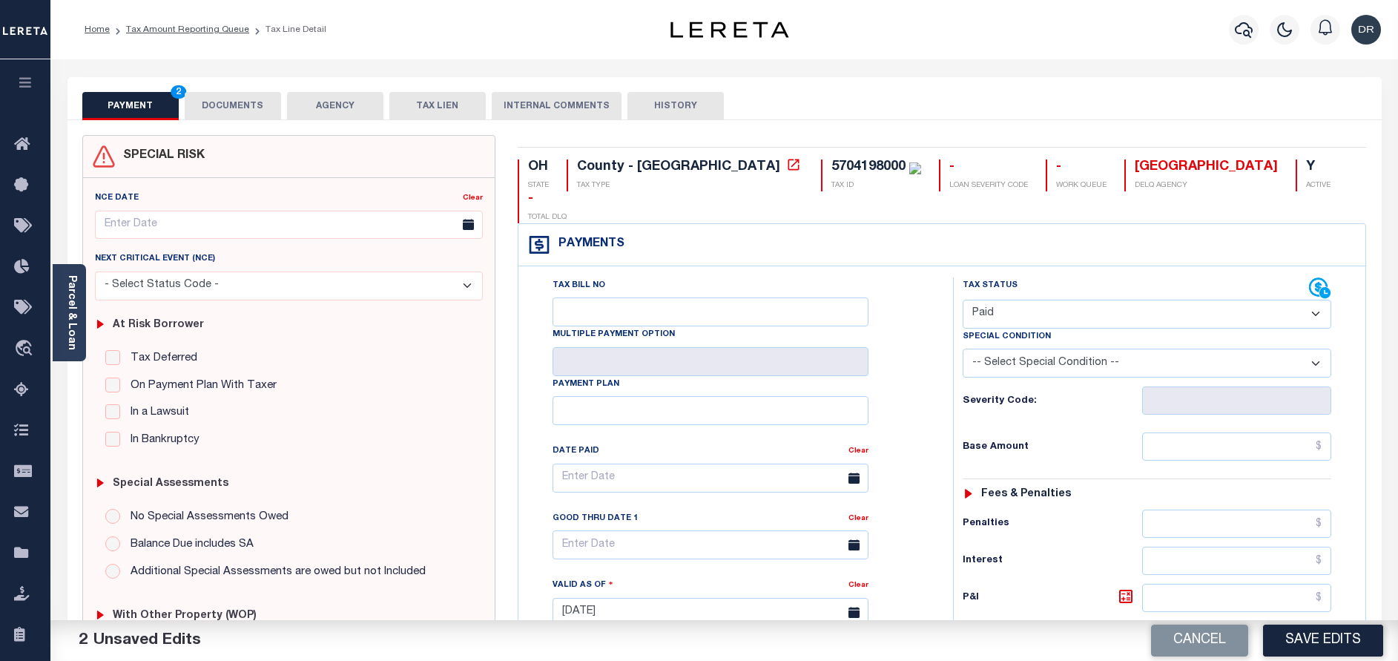
click at [222, 96] on button "DOCUMENTS" at bounding box center [233, 106] width 96 height 28
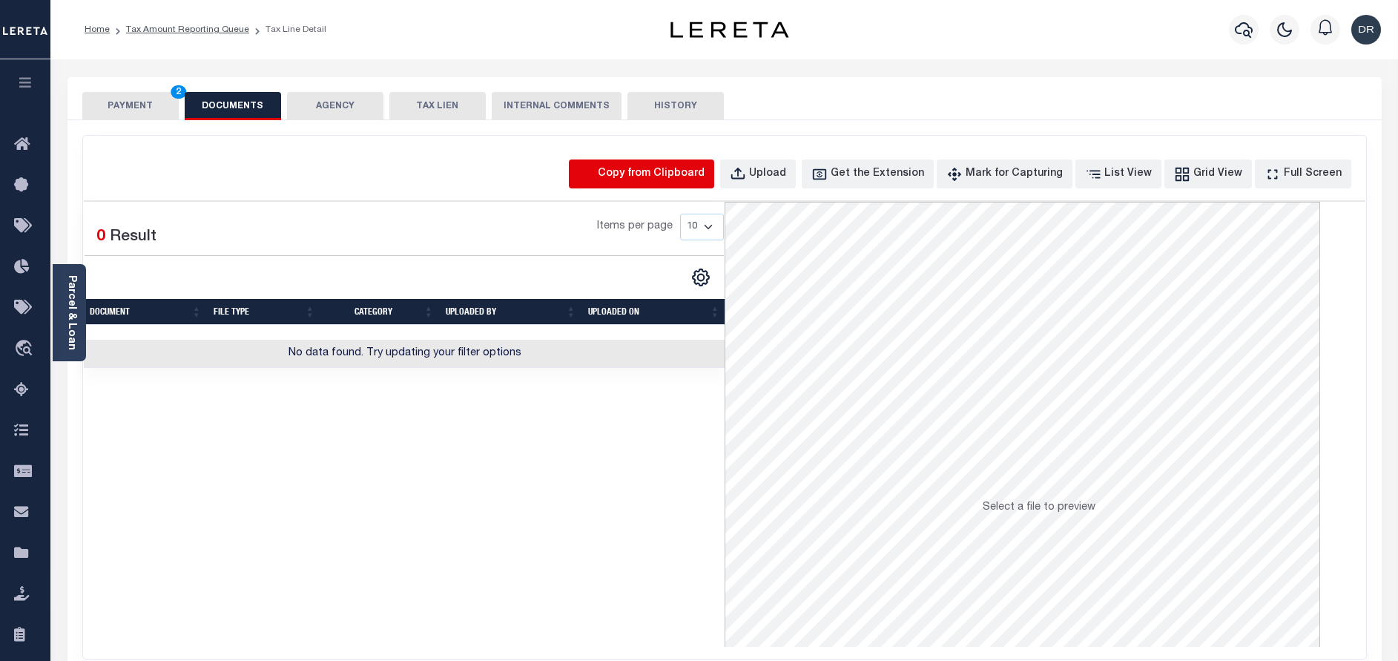
click at [593, 177] on icon "button" at bounding box center [587, 174] width 13 height 14
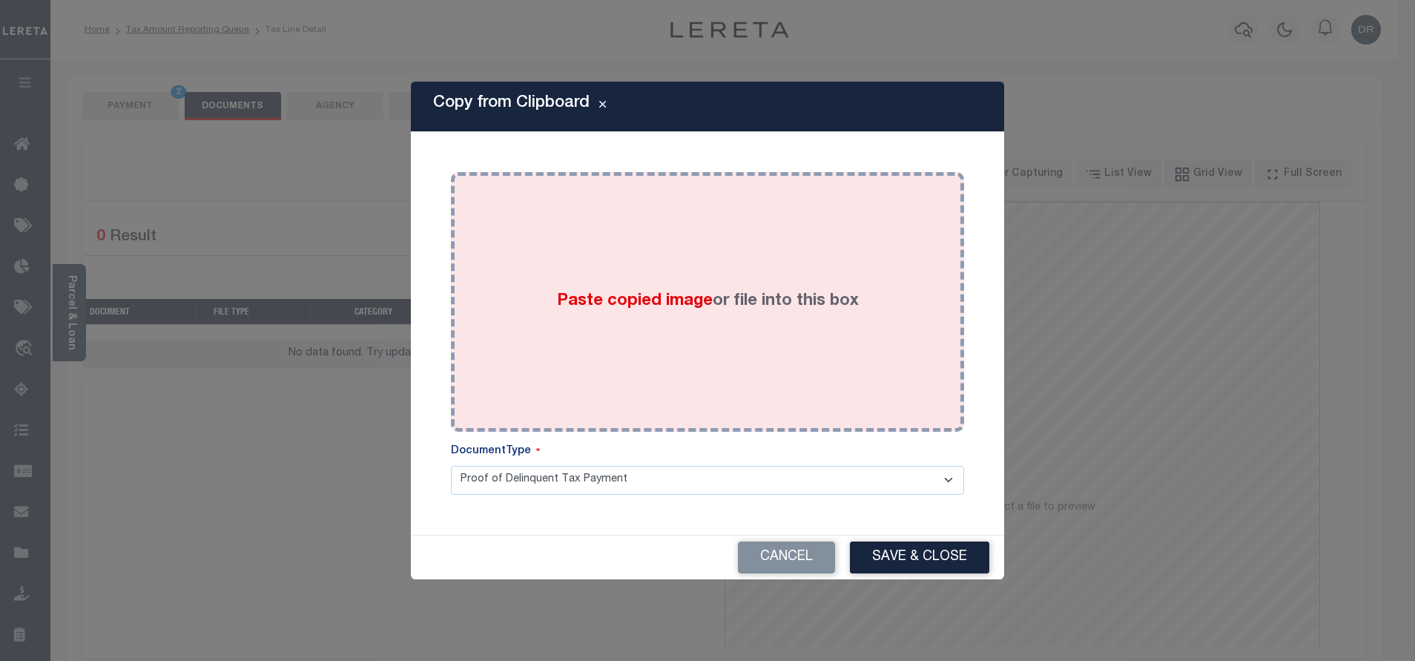
click at [656, 259] on div "Paste copied image or file into this box" at bounding box center [707, 301] width 491 height 237
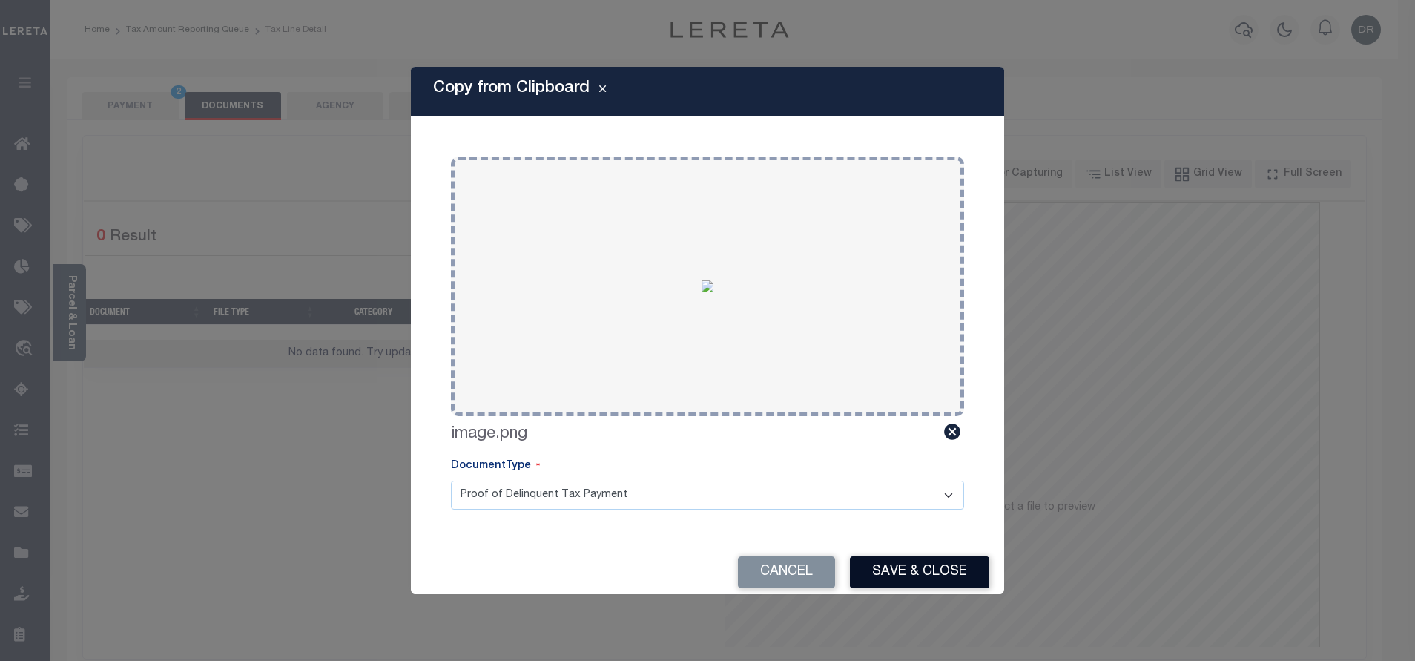
click at [890, 569] on button "Save & Close" at bounding box center [919, 572] width 139 height 32
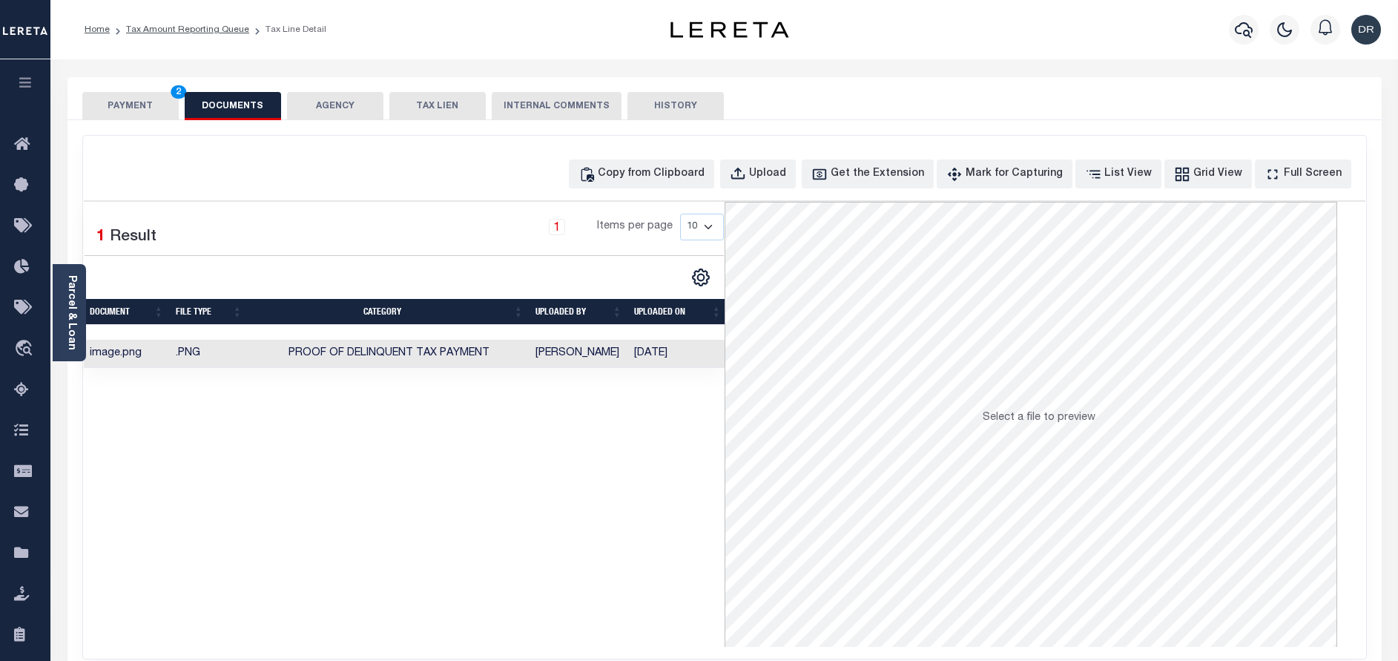
click at [150, 110] on button "PAYMENT 2" at bounding box center [130, 106] width 96 height 28
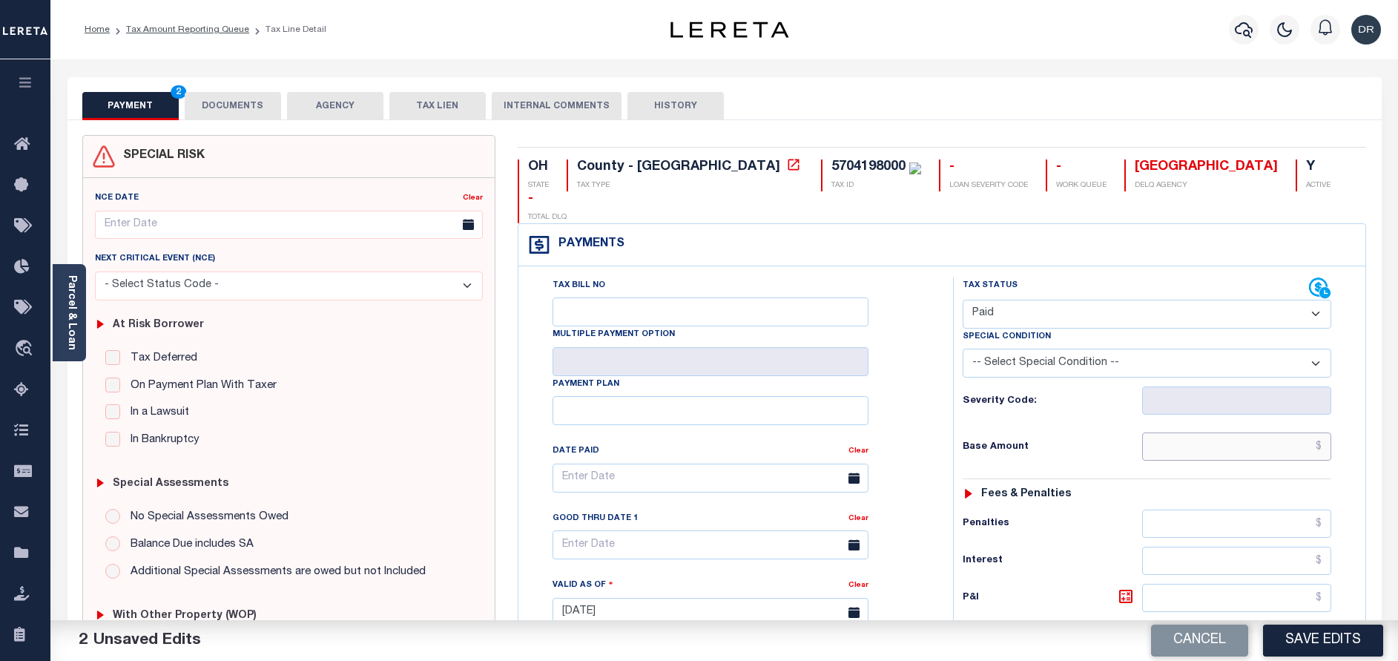
click at [1216, 432] on input "text" at bounding box center [1236, 446] width 189 height 28
paste input "492.03"
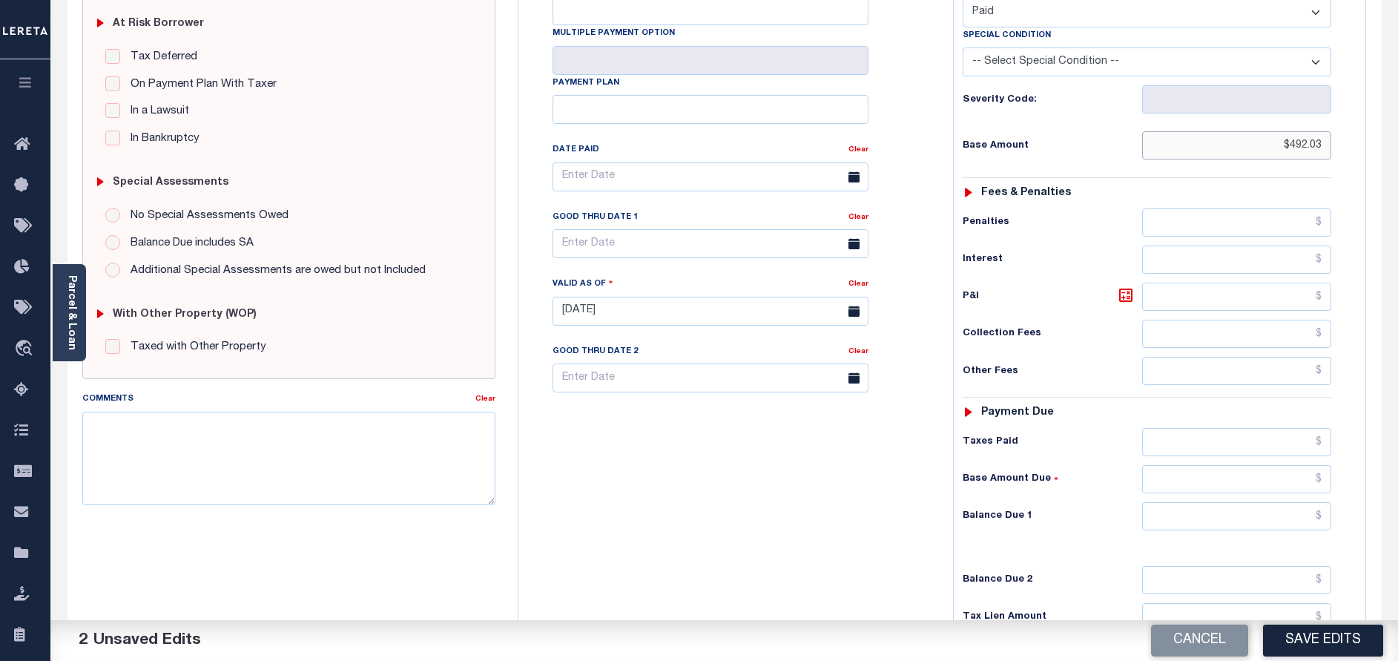
scroll to position [334, 0]
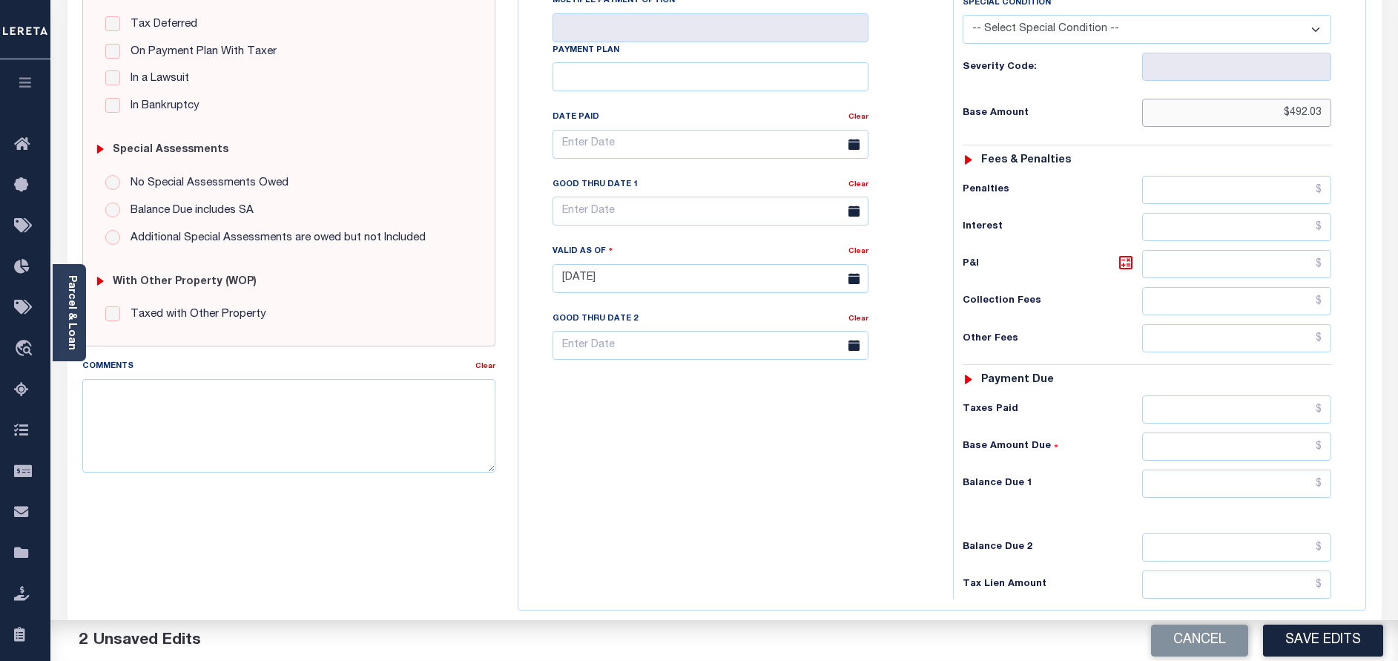
type input "$492.03"
click at [1233, 469] on input "text" at bounding box center [1236, 483] width 189 height 28
type input "$0.00"
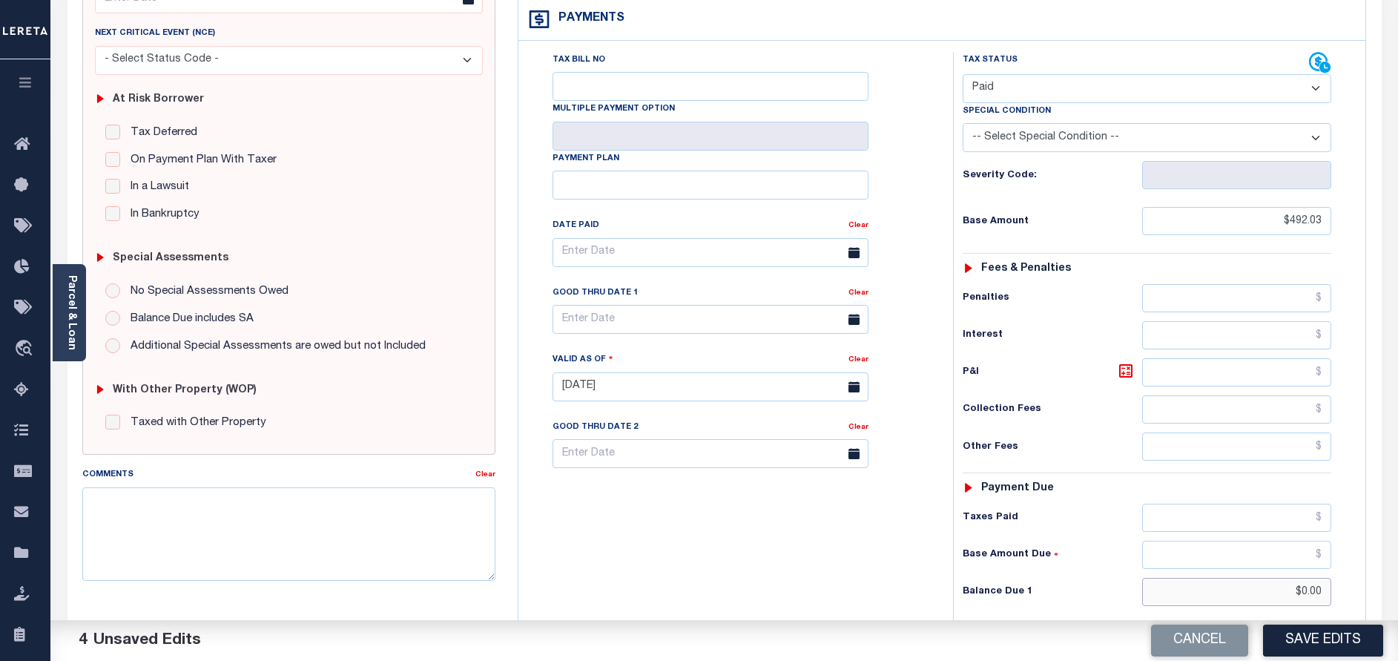
scroll to position [222, 0]
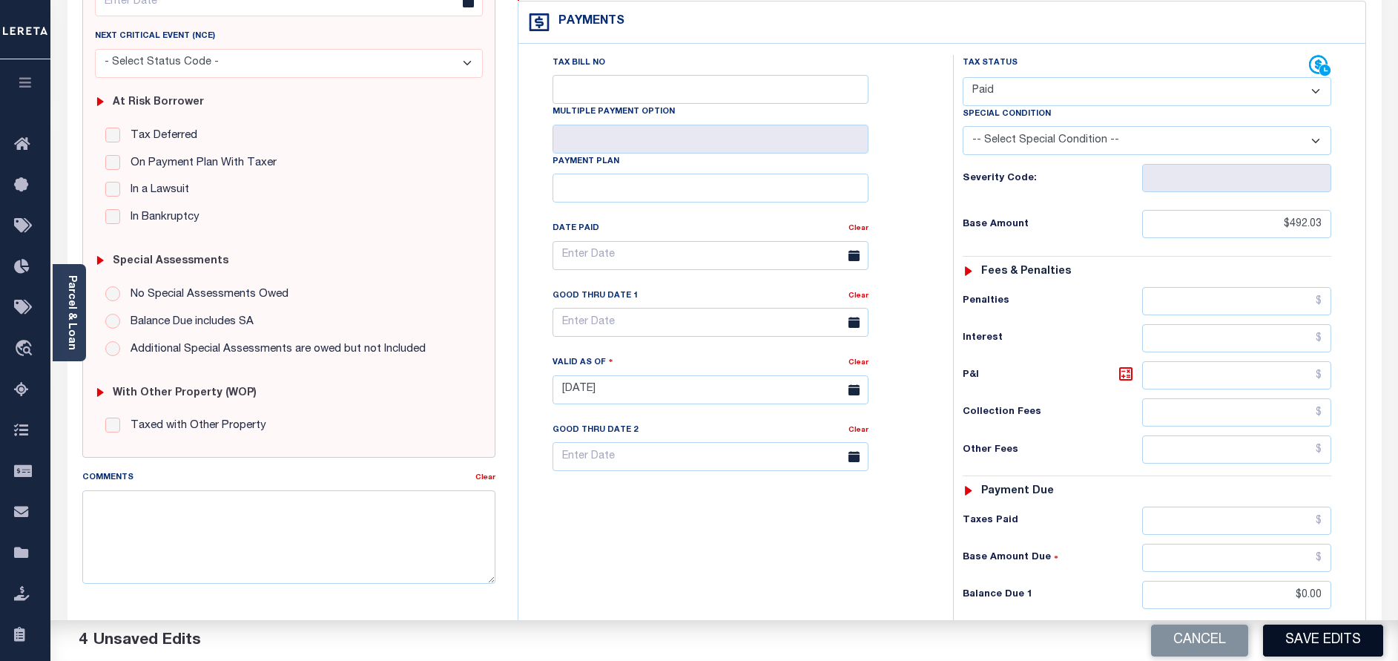
click at [1278, 626] on button "Save Edits" at bounding box center [1323, 640] width 120 height 32
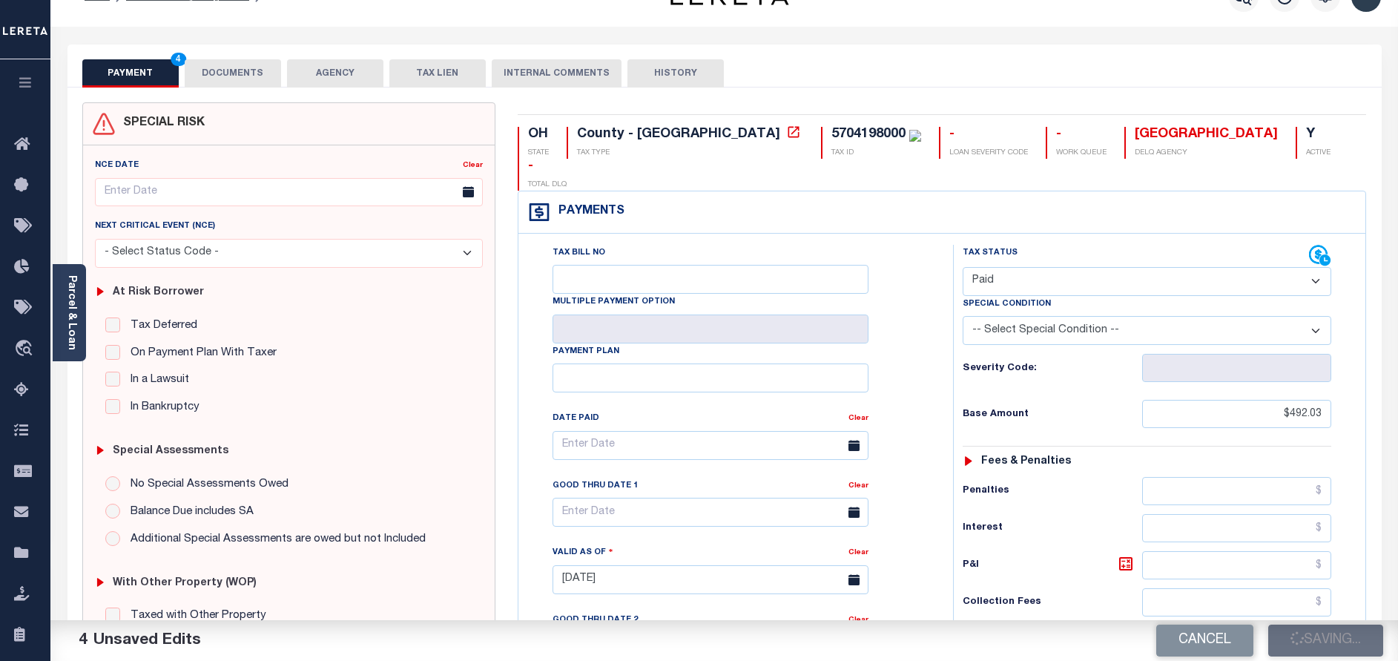
scroll to position [0, 0]
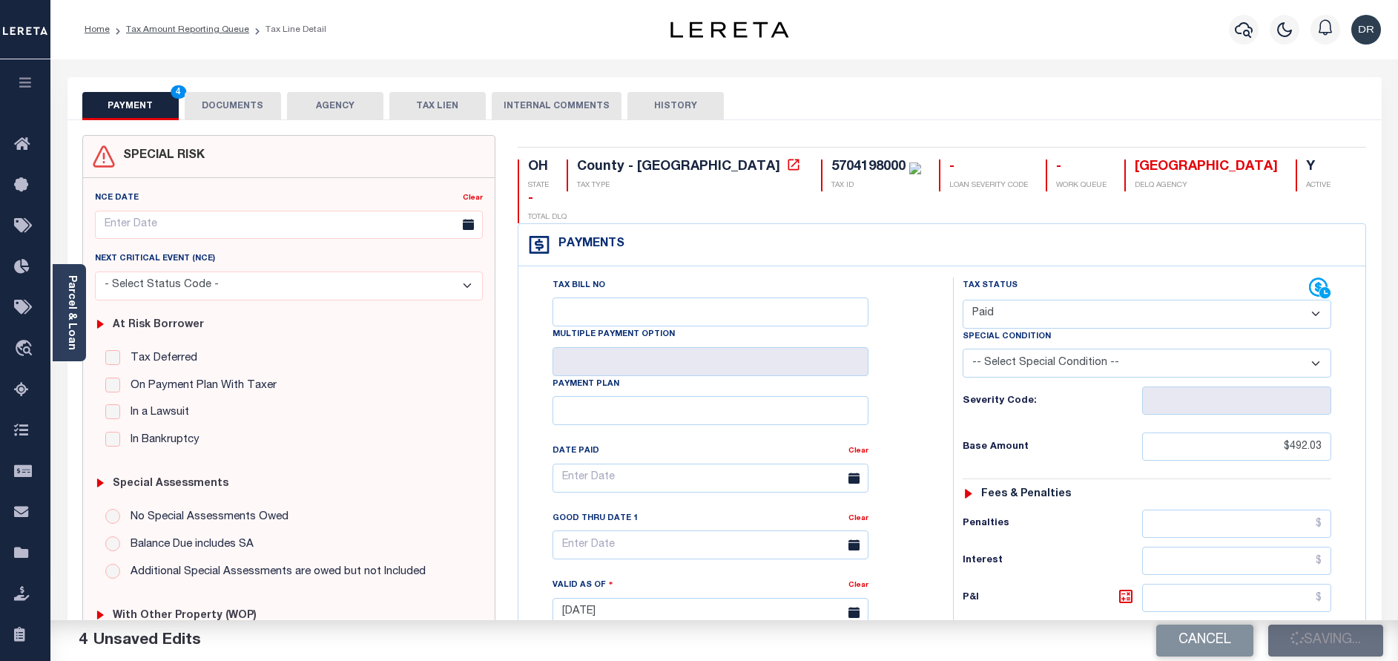
checkbox input "false"
type input "$492.03"
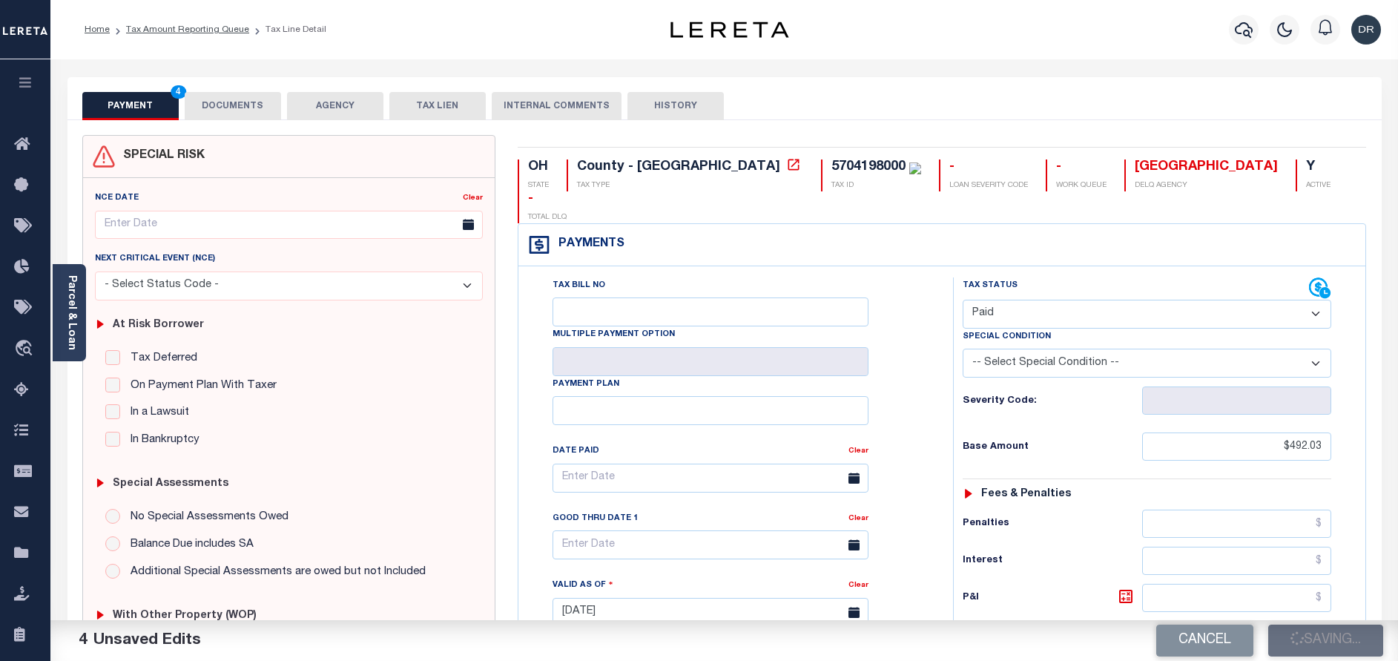
type input "$0"
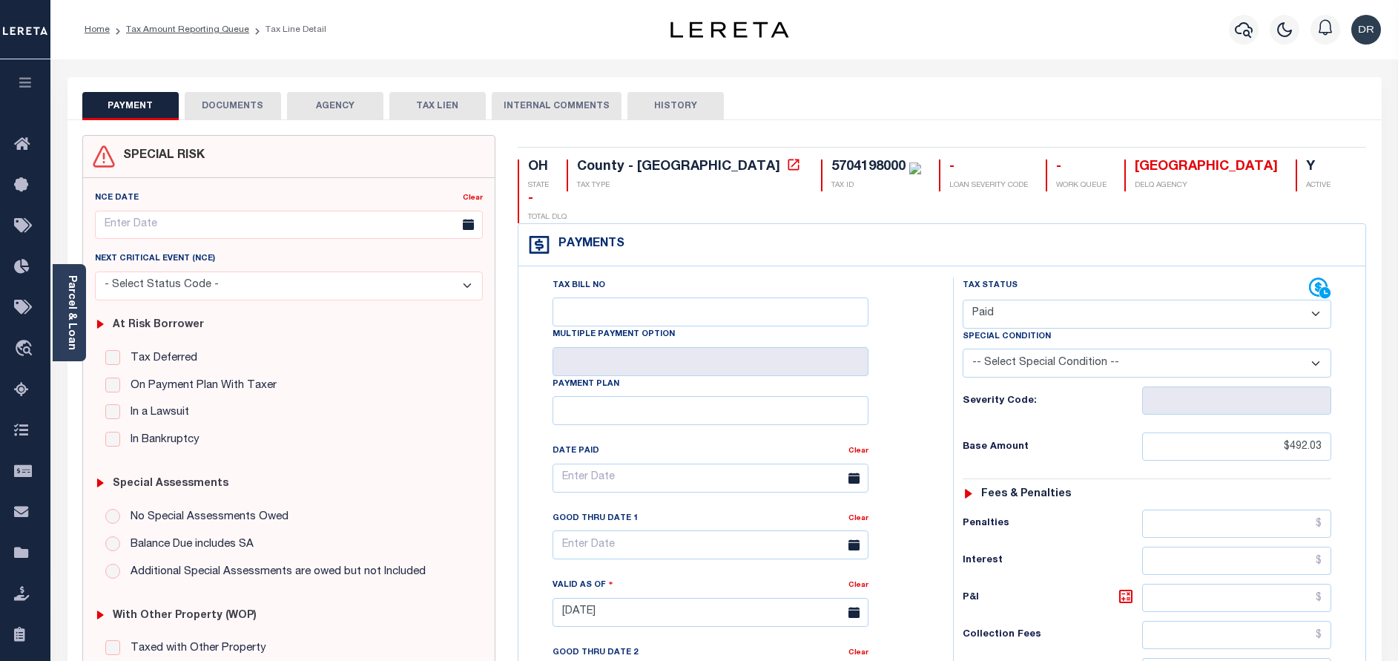
click at [248, 102] on button "DOCUMENTS" at bounding box center [233, 106] width 96 height 28
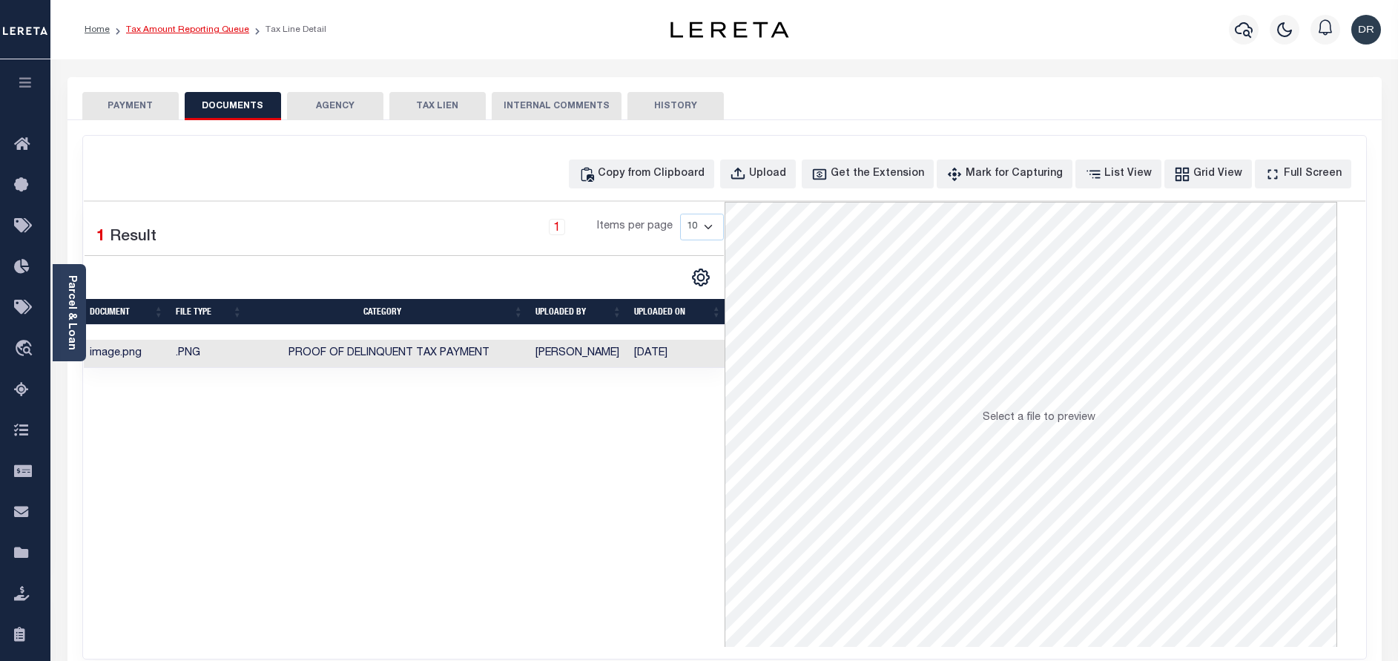
click at [209, 30] on link "Tax Amount Reporting Queue" at bounding box center [187, 29] width 123 height 9
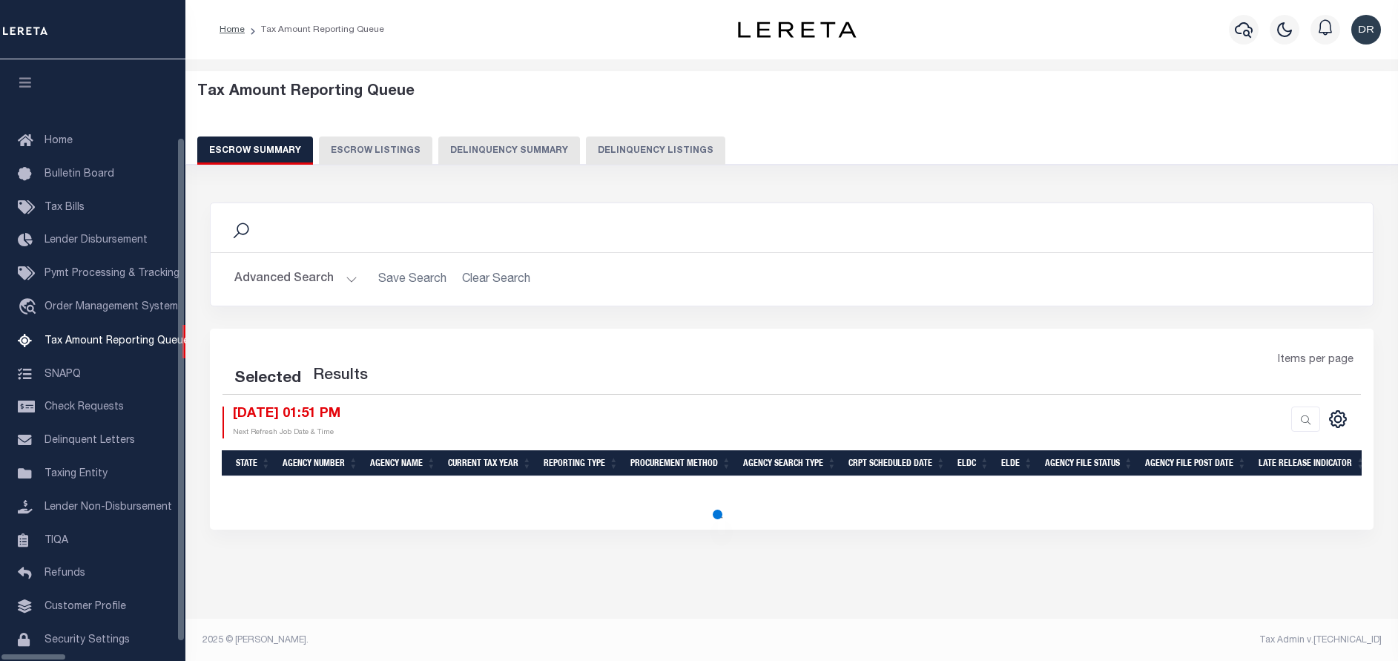
click at [586, 146] on button "Delinquency Listings" at bounding box center [655, 150] width 139 height 28
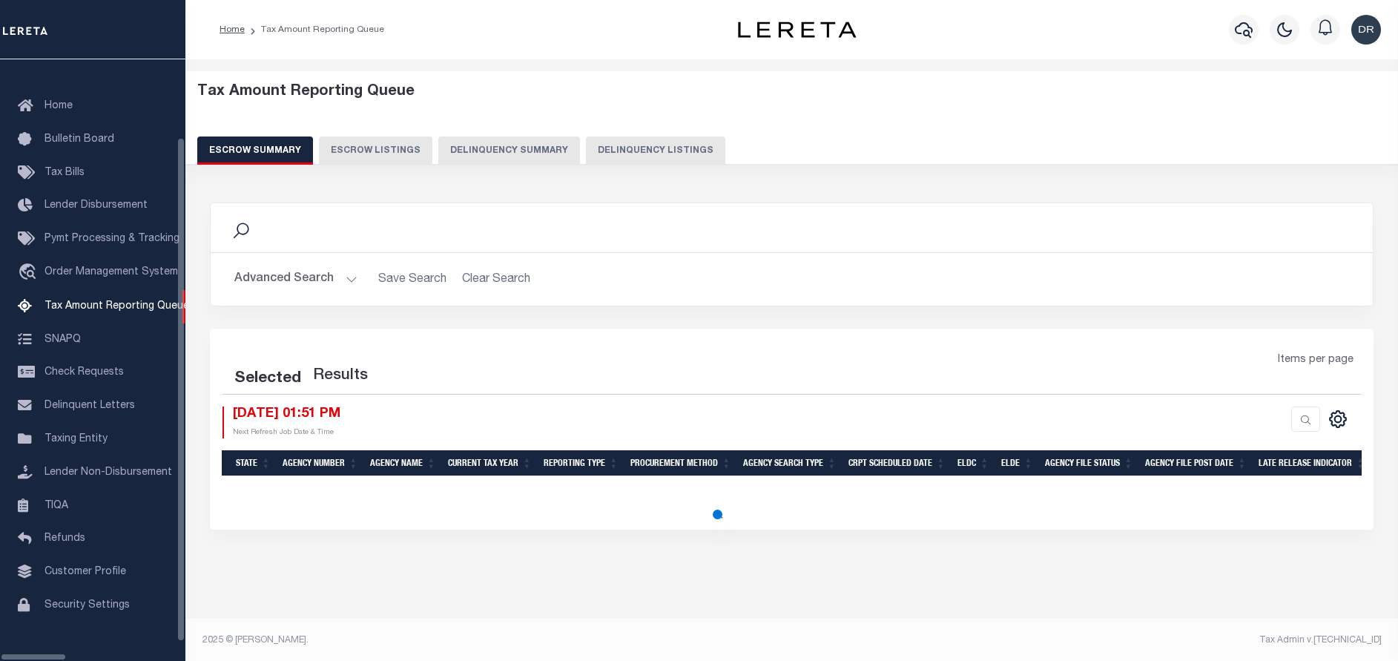
select select "100"
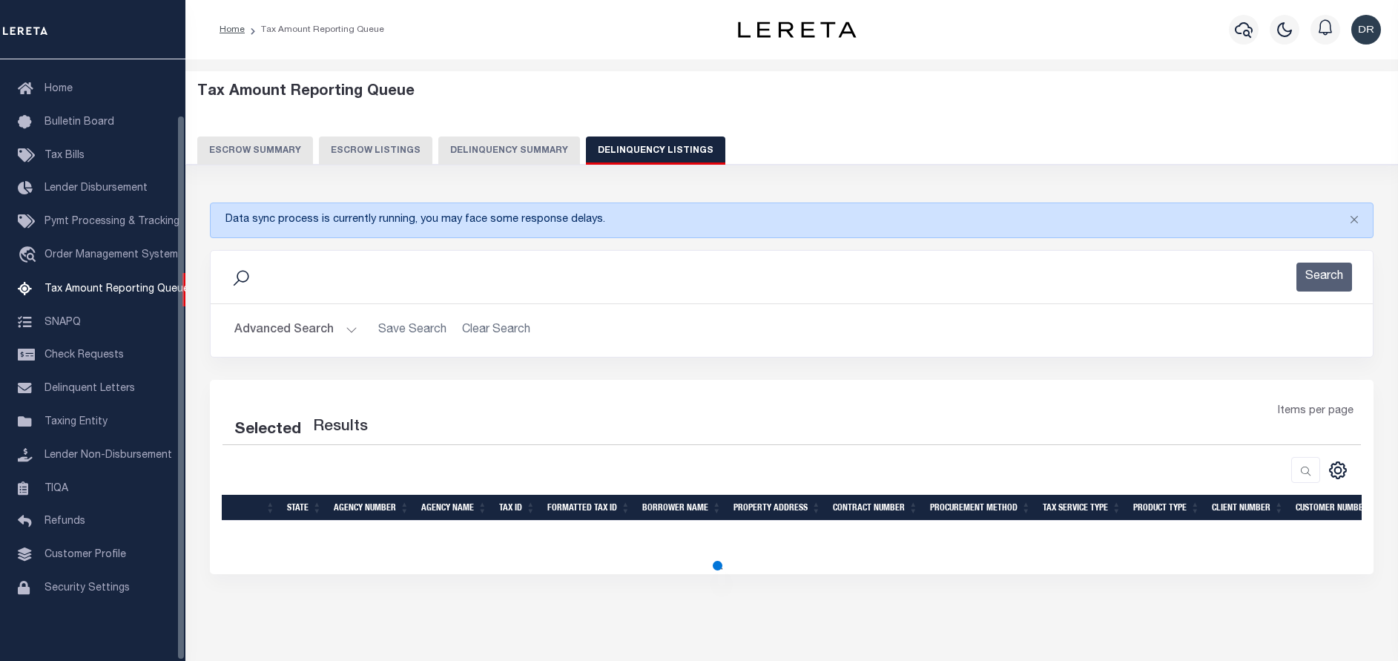
select select "100"
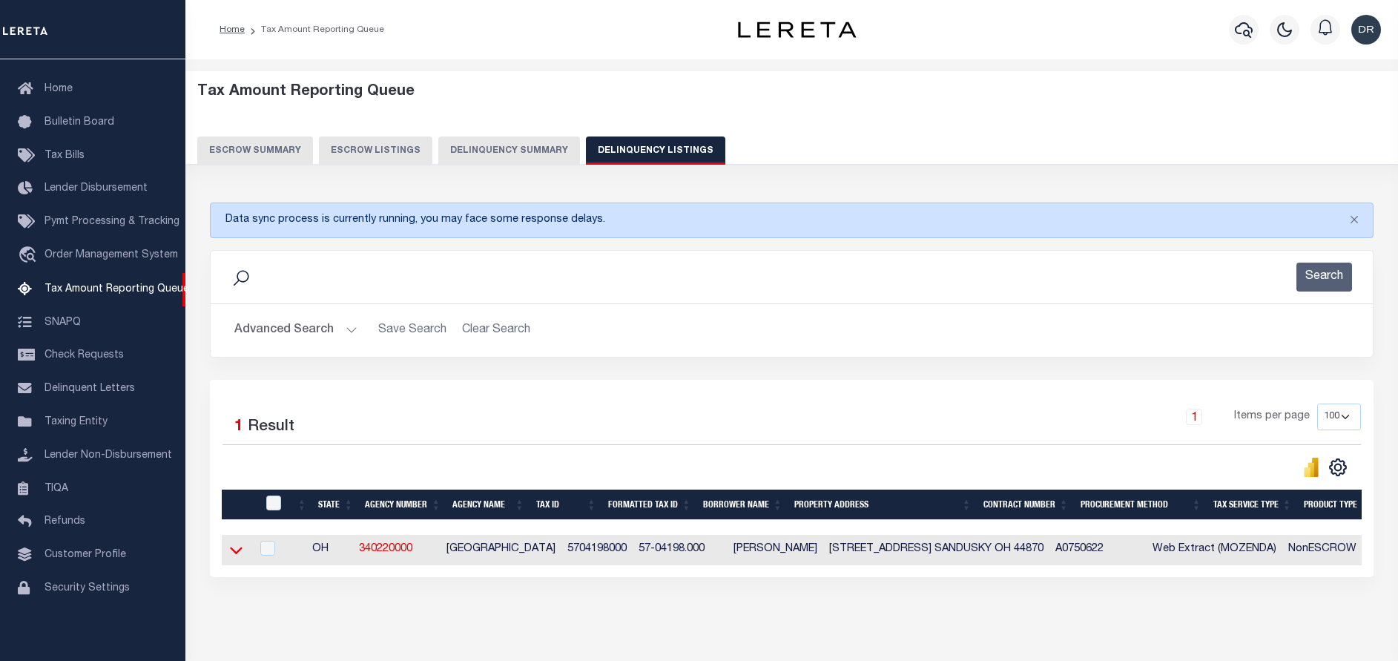
click at [237, 558] on icon at bounding box center [236, 550] width 13 height 16
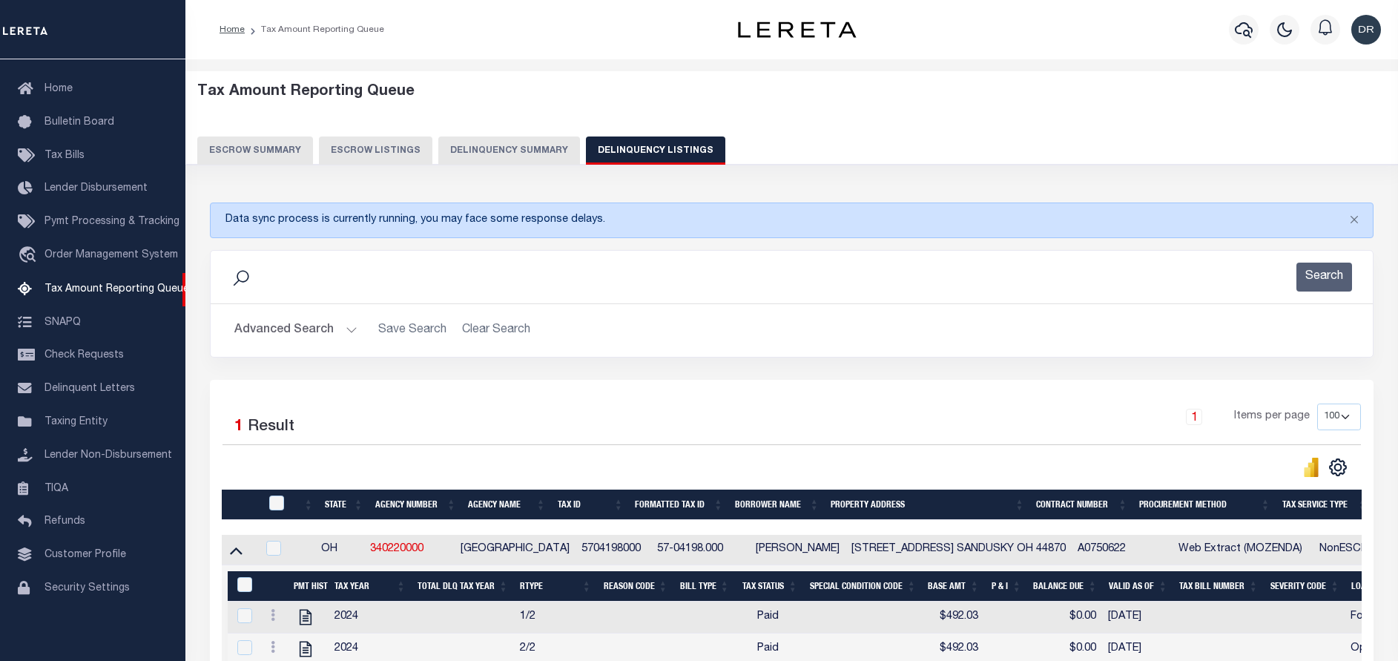
scroll to position [111, 0]
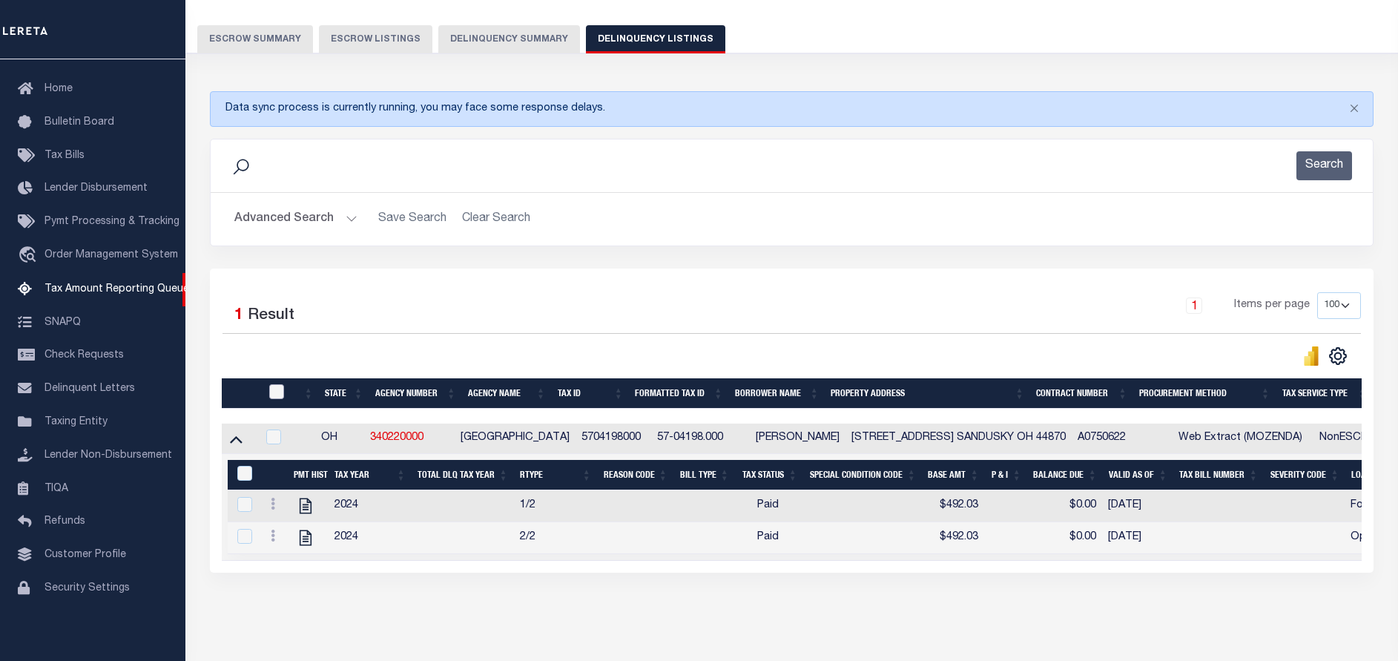
click at [274, 395] on input "checkbox" at bounding box center [276, 391] width 15 height 15
checkbox input "true"
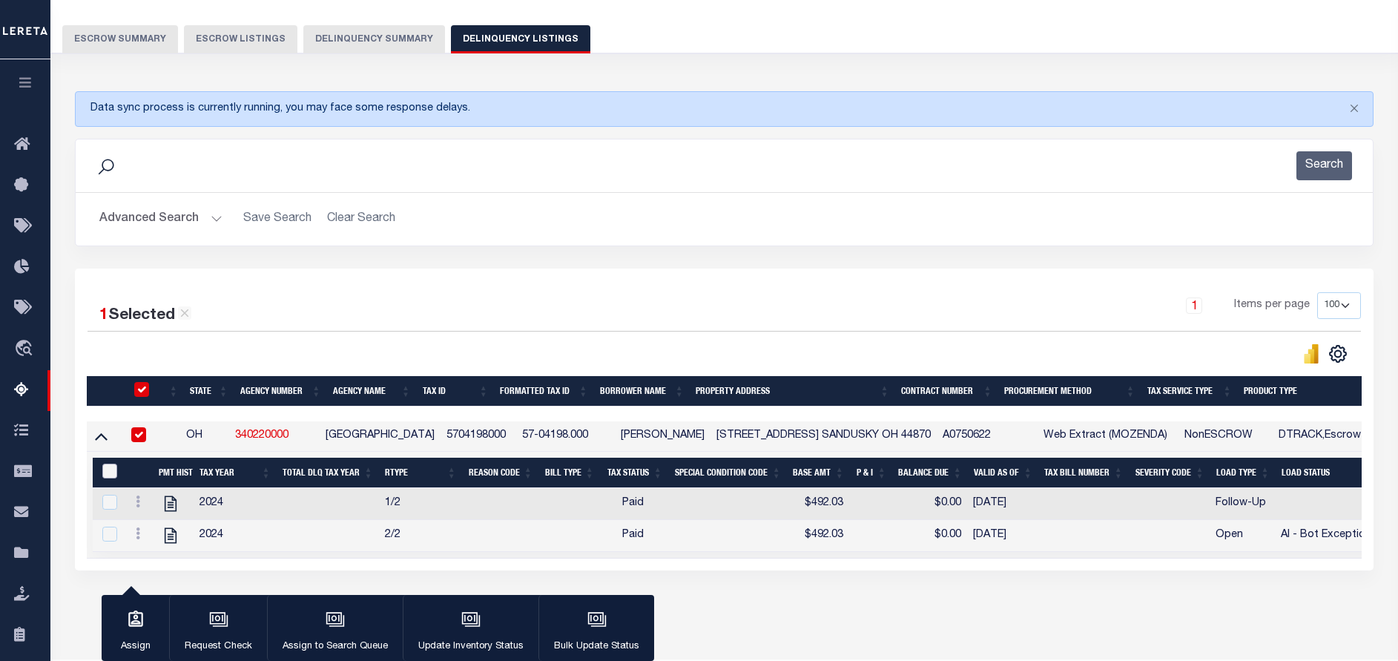
click at [108, 473] on input "&nbsp;" at bounding box center [109, 470] width 15 height 15
checkbox input "true"
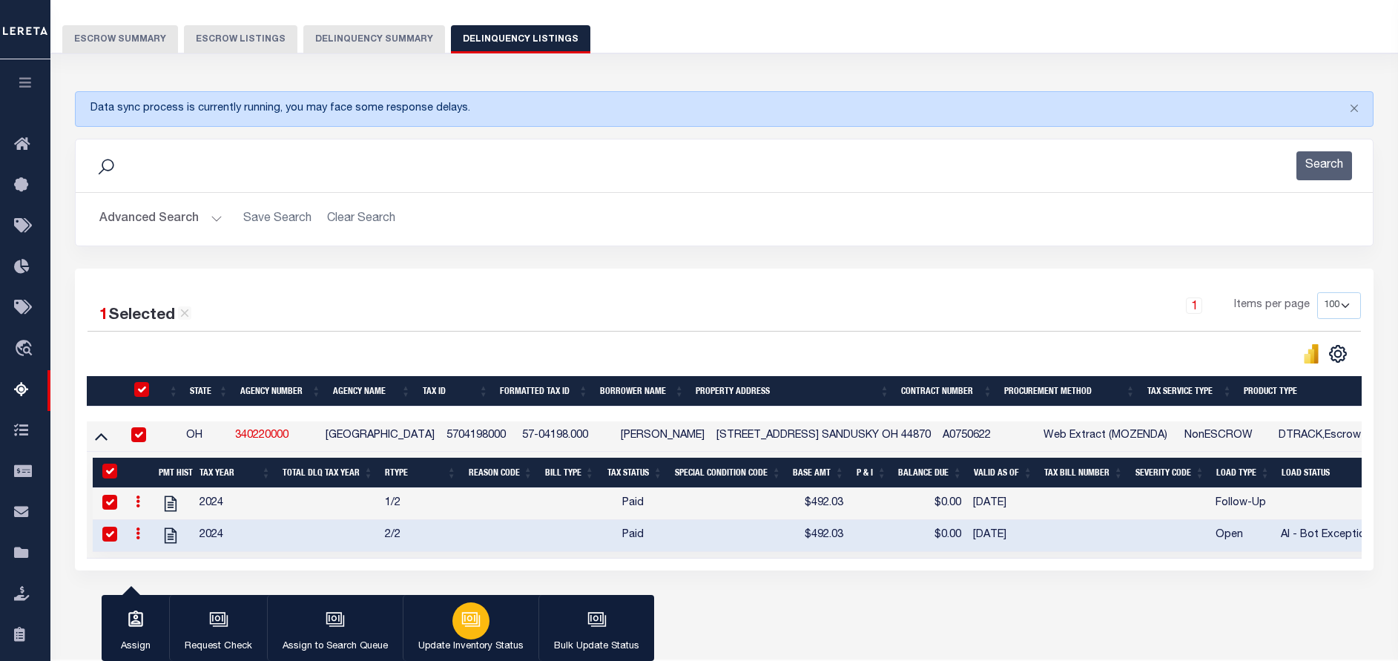
click at [483, 624] on div "button" at bounding box center [470, 620] width 37 height 37
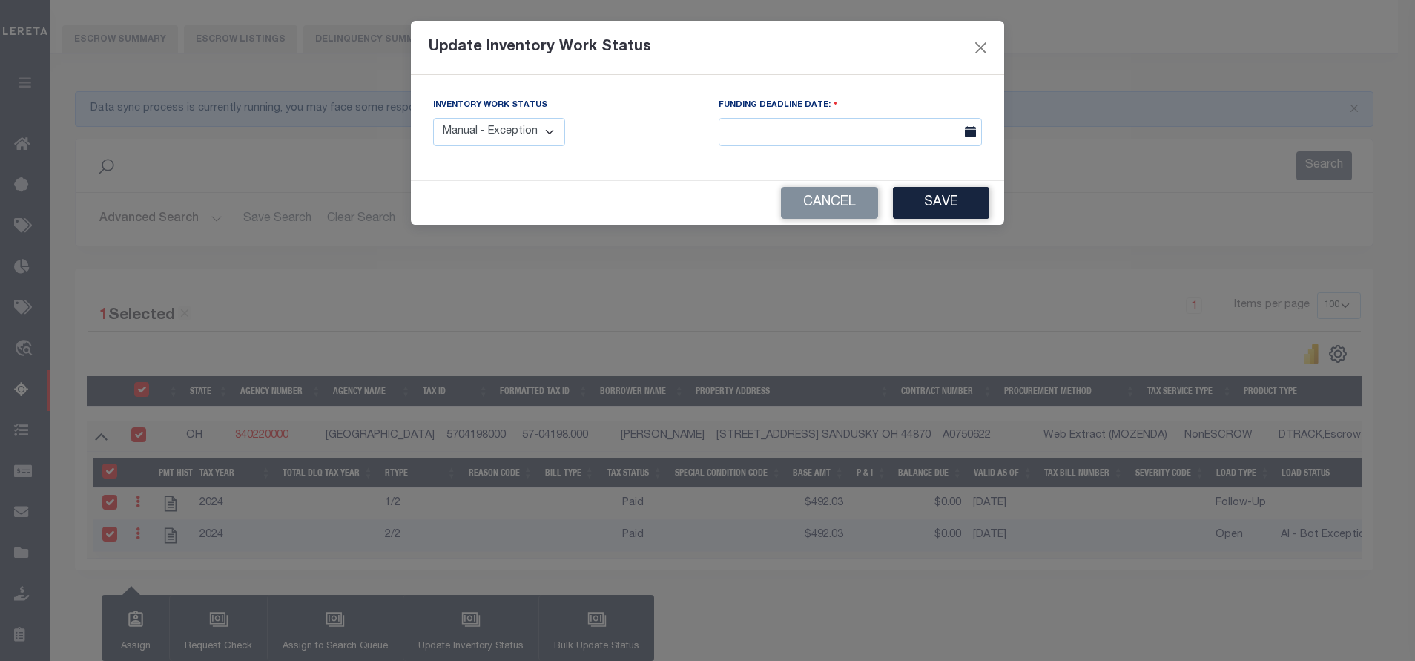
click at [523, 128] on select "Manual - Exception Pended - Awaiting Search Late Add Exception Completed" at bounding box center [499, 132] width 132 height 29
select select "4"
click at [433, 118] on select "Manual - Exception Pended - Awaiting Search Late Add Exception Completed" at bounding box center [499, 132] width 132 height 29
click at [929, 202] on button "Save" at bounding box center [941, 203] width 96 height 32
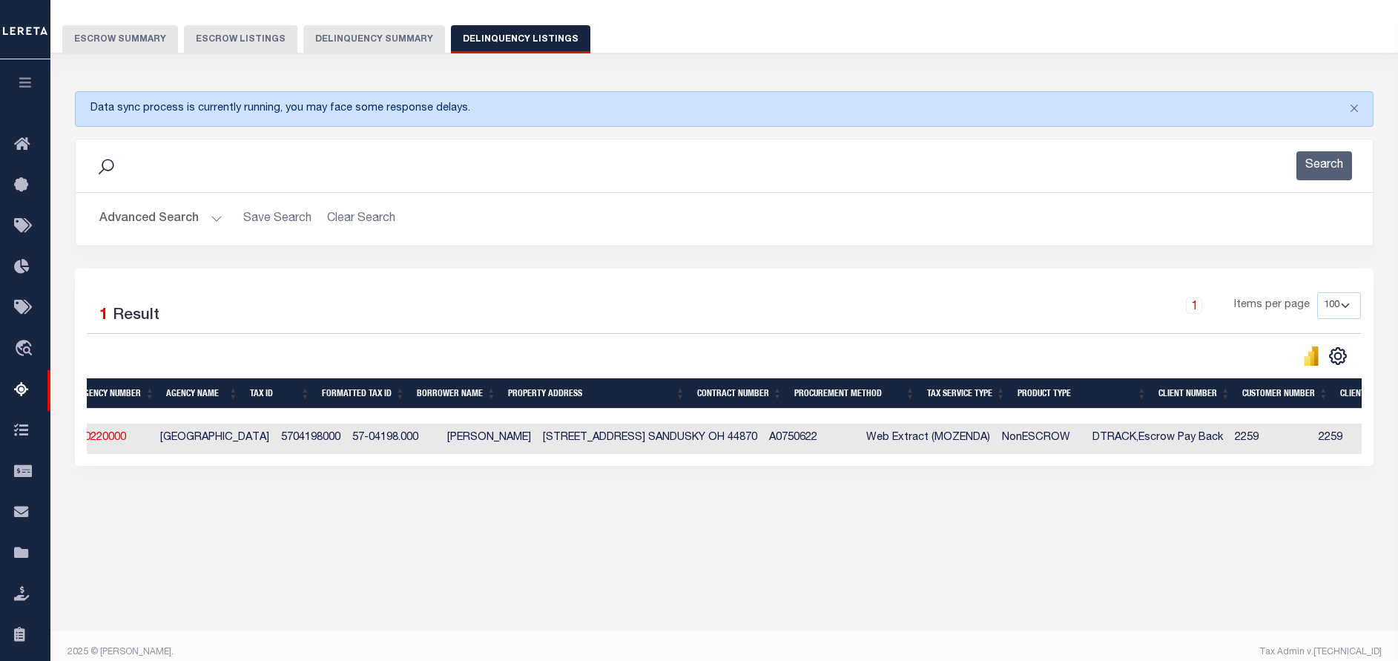
scroll to position [0, 0]
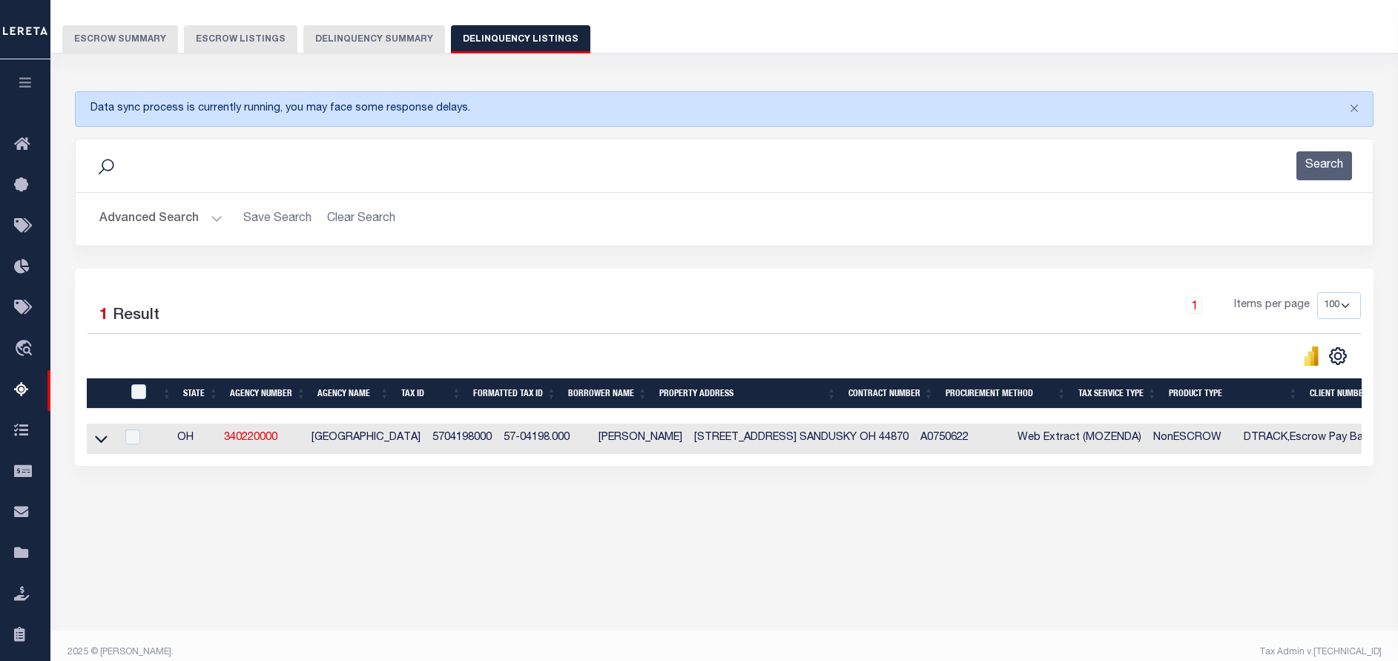
click at [183, 213] on button "Advanced Search" at bounding box center [160, 219] width 123 height 29
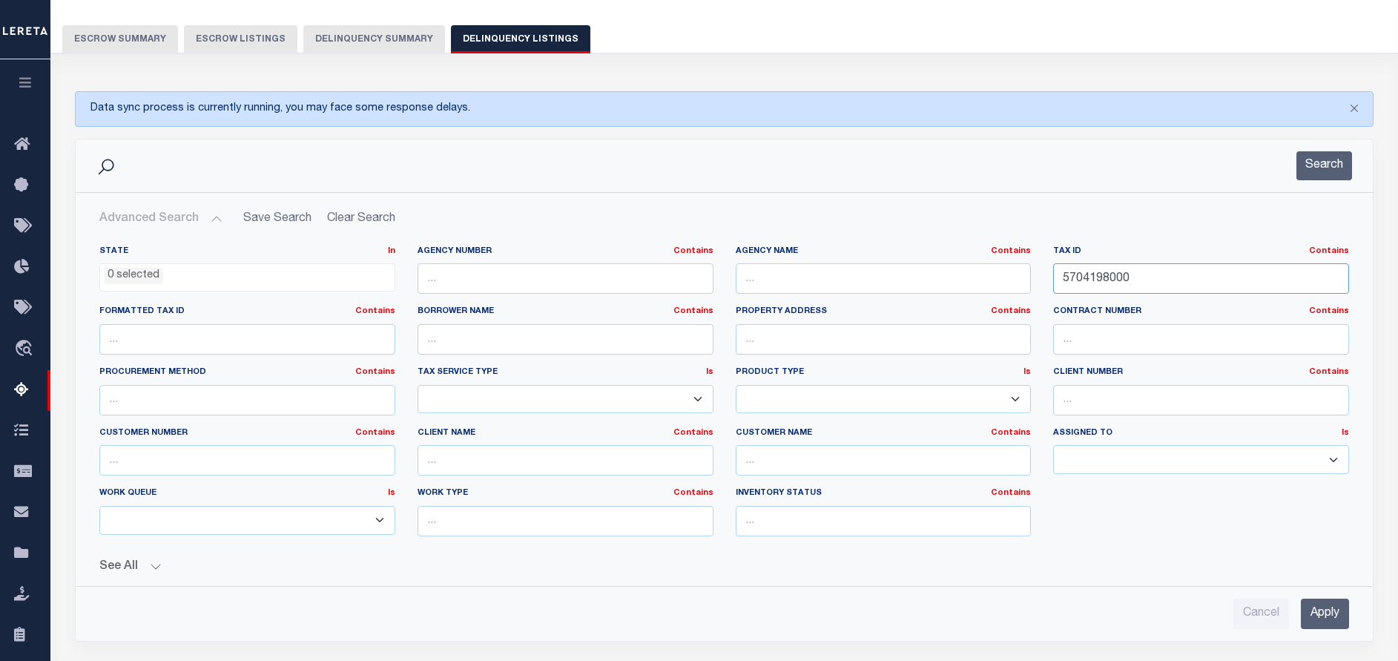
click at [1139, 271] on input "5704198000" at bounding box center [1201, 278] width 296 height 30
paste input "1001"
type input "5704191001"
click at [1312, 161] on button "Search" at bounding box center [1324, 165] width 56 height 29
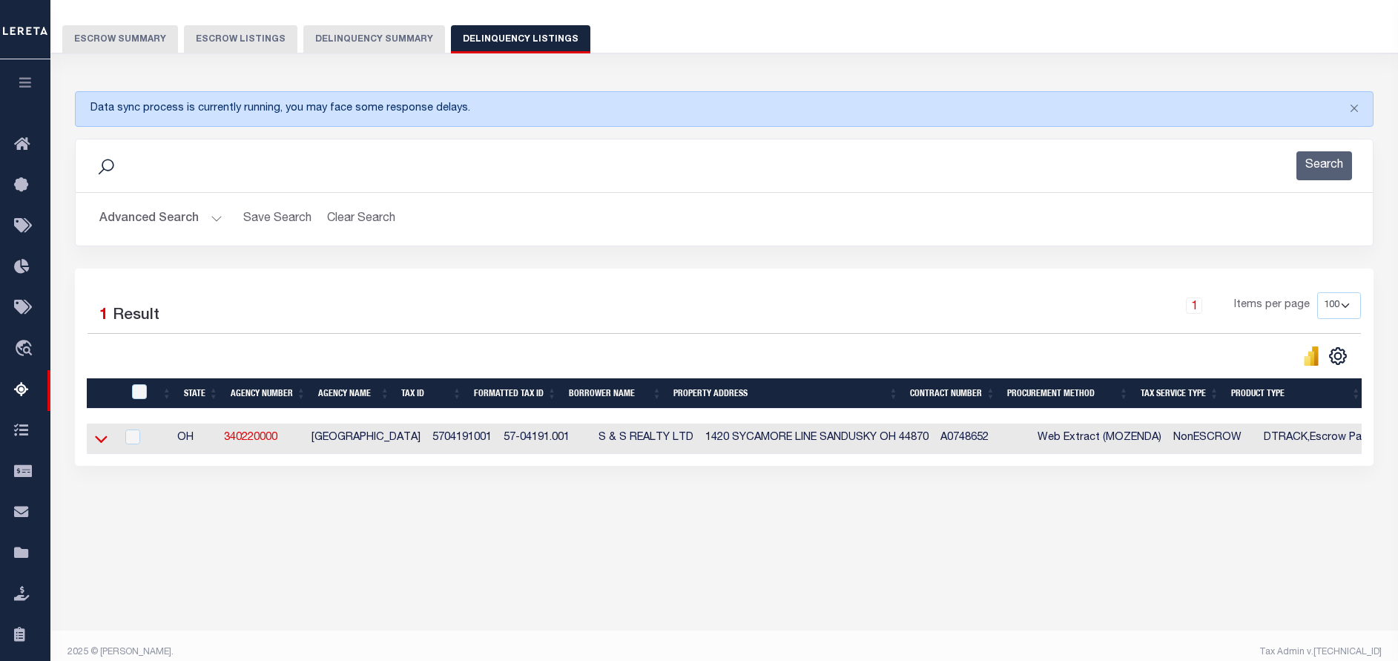
click at [104, 436] on icon at bounding box center [101, 439] width 13 height 16
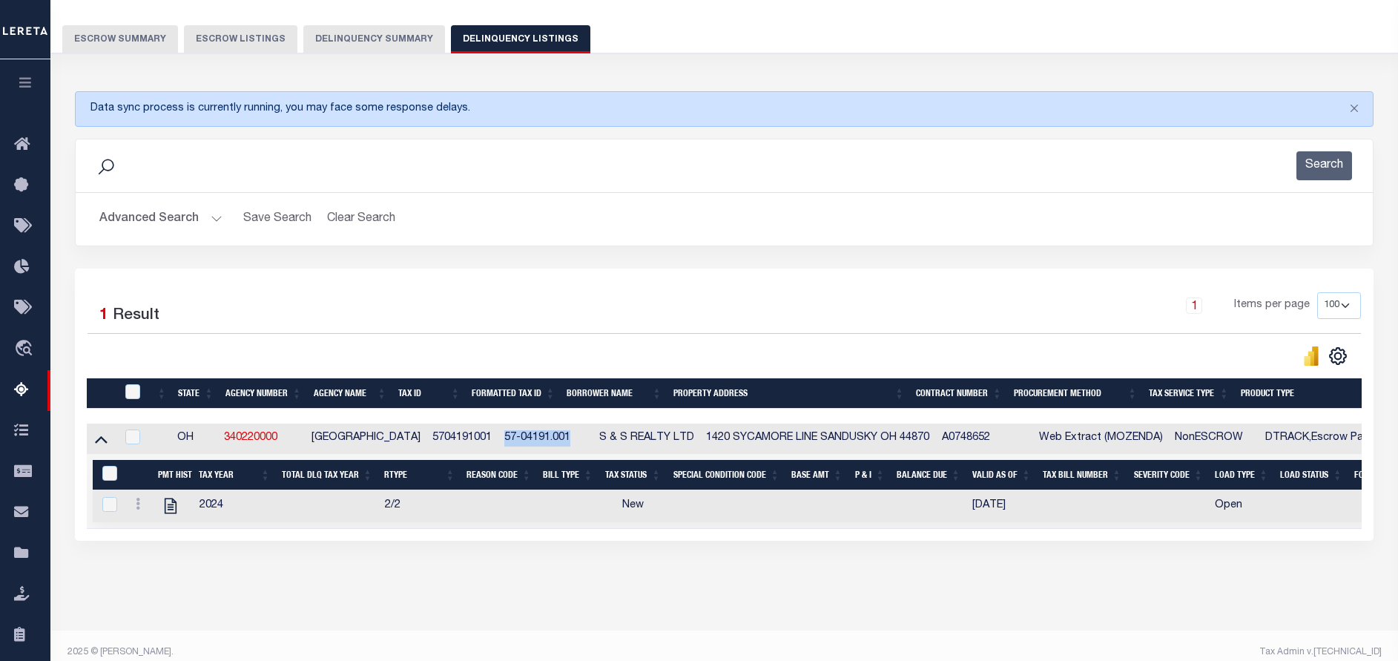
drag, startPoint x: 543, startPoint y: 440, endPoint x: 469, endPoint y: 442, distance: 74.2
click at [498, 442] on td "57-04191.001" at bounding box center [545, 438] width 95 height 30
checkbox input "true"
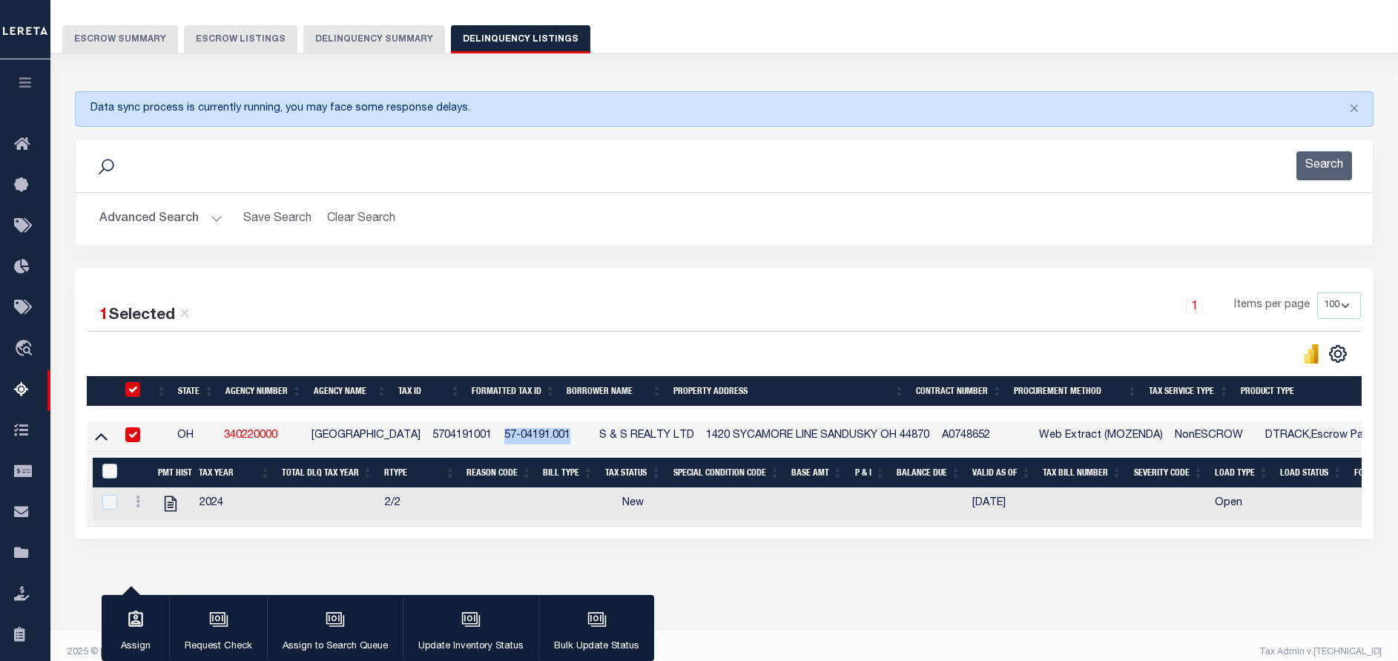
copy td "57-04191.001"
click at [140, 506] on link at bounding box center [138, 503] width 16 height 12
click at [153, 525] on img "" at bounding box center [155, 525] width 15 height 15
checkbox input "true"
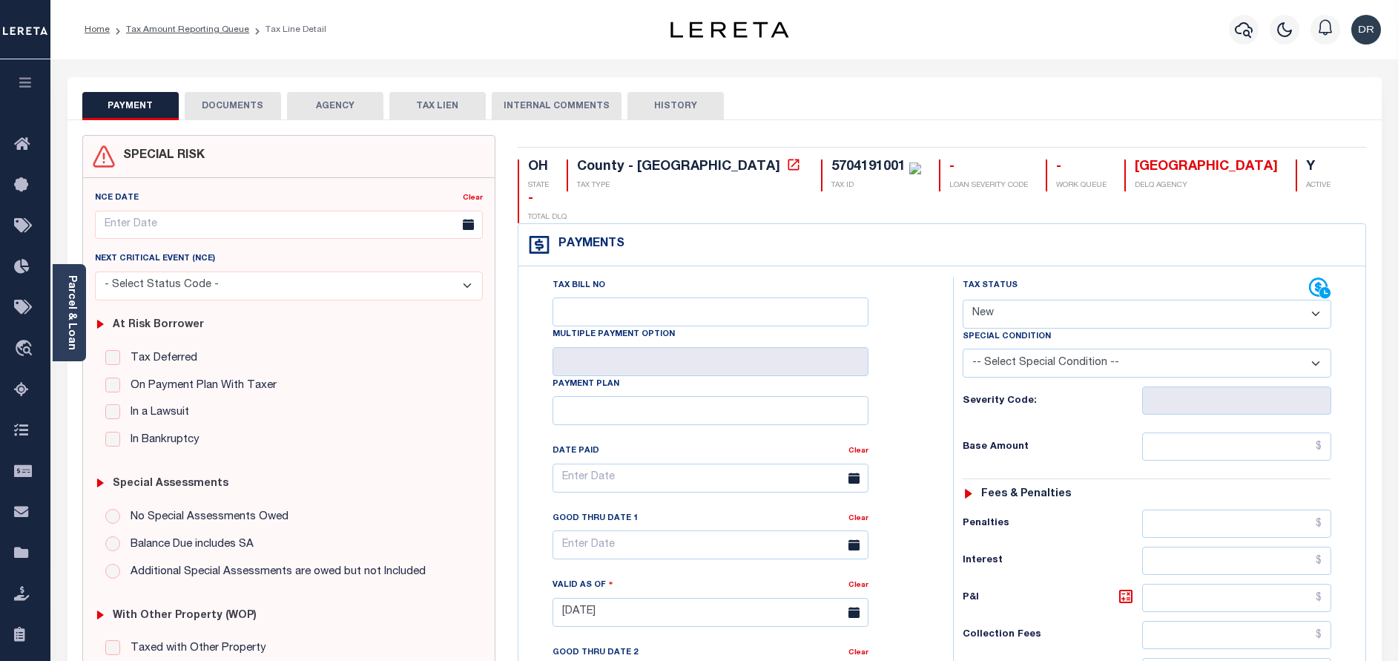
click at [1001, 300] on select "- Select Status Code - Open Due/Unpaid Paid Incomplete No Tax Due Internal Refu…" at bounding box center [1146, 314] width 368 height 29
select select "PYD"
click at [962, 300] on select "- Select Status Code - Open Due/Unpaid Paid Incomplete No Tax Due Internal Refu…" at bounding box center [1146, 314] width 368 height 29
type input "[DATE]"
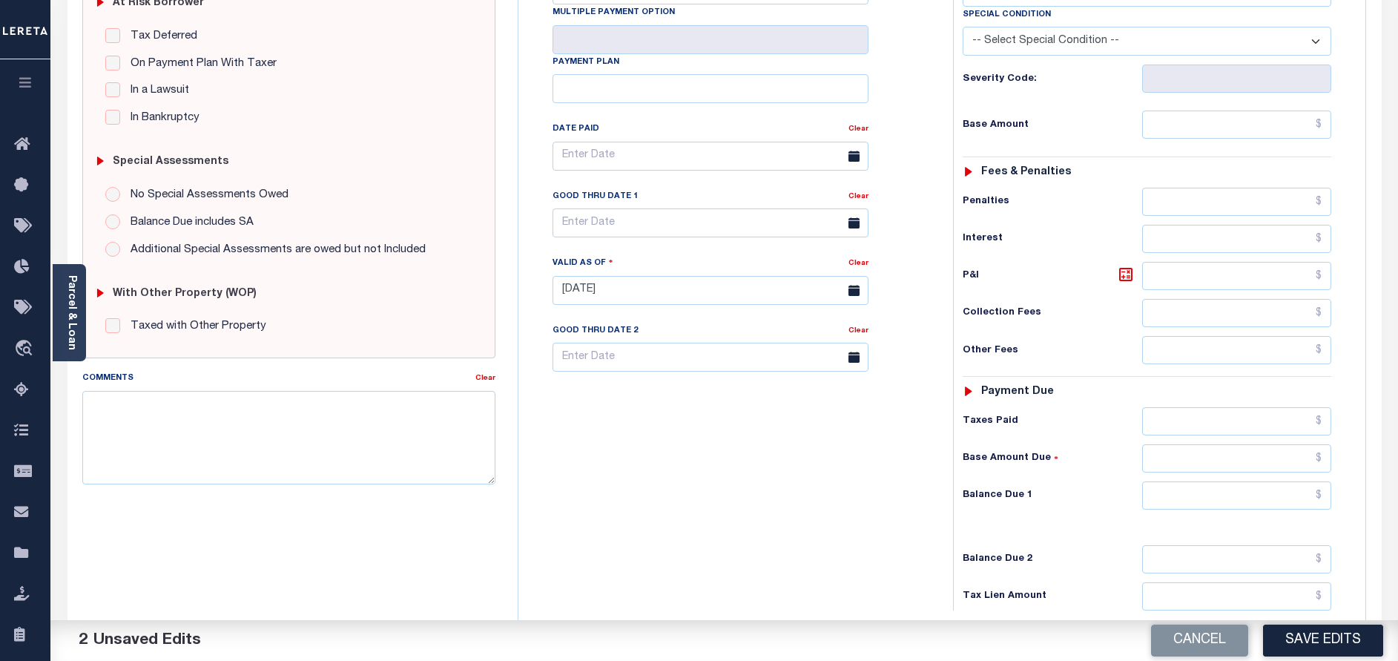
scroll to position [440, 0]
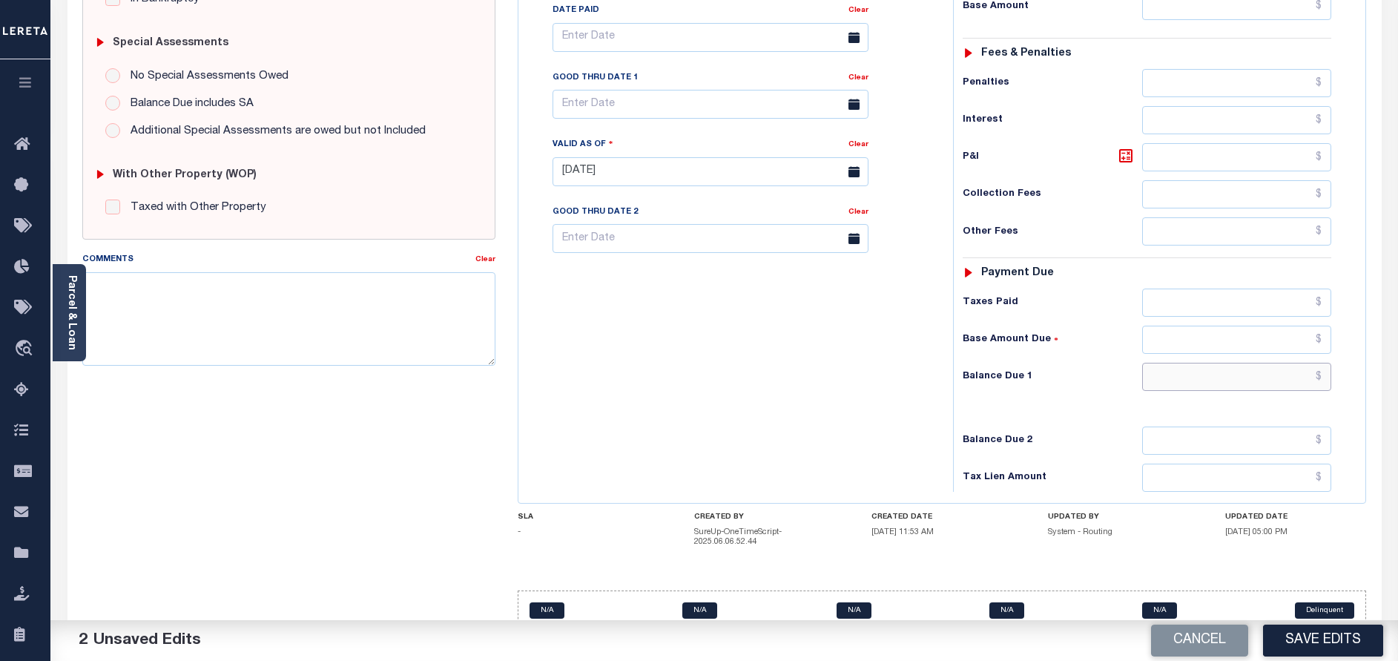
click at [1177, 363] on input "text" at bounding box center [1236, 377] width 189 height 28
type input "$0.00"
click at [1298, 641] on button "Save Edits" at bounding box center [1323, 640] width 120 height 32
checkbox input "false"
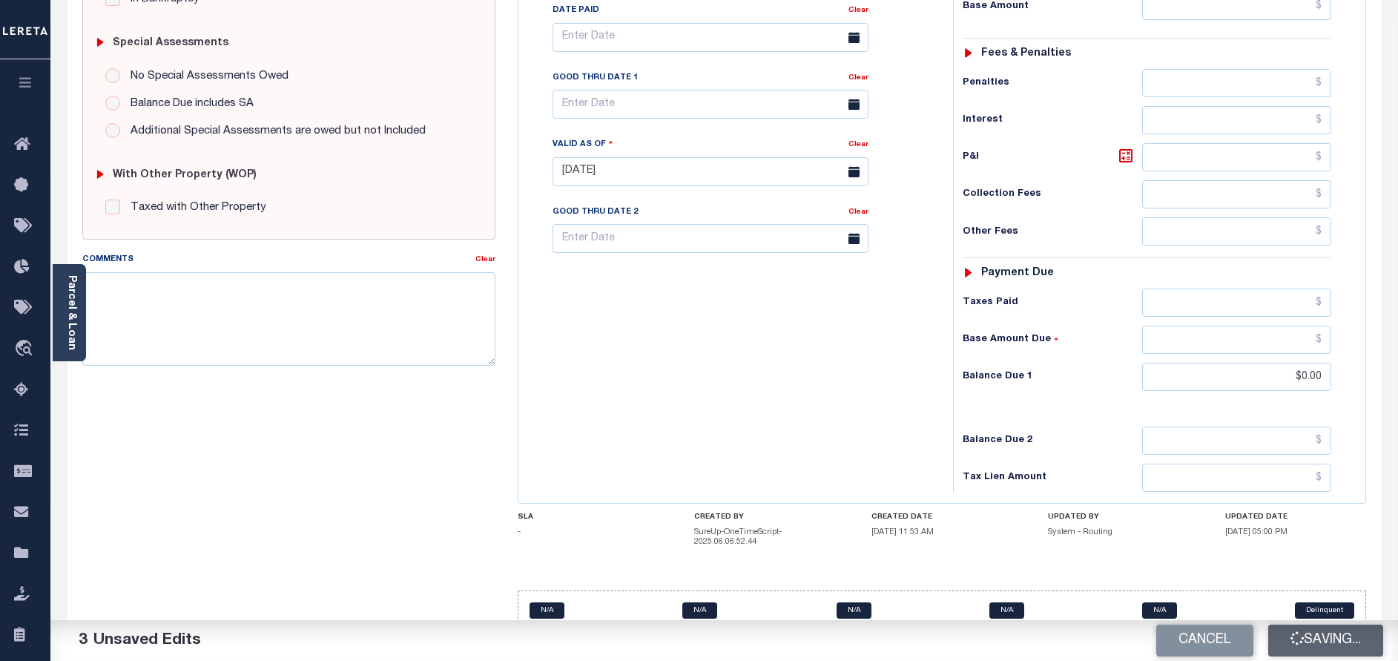
checkbox input "false"
type input "$0"
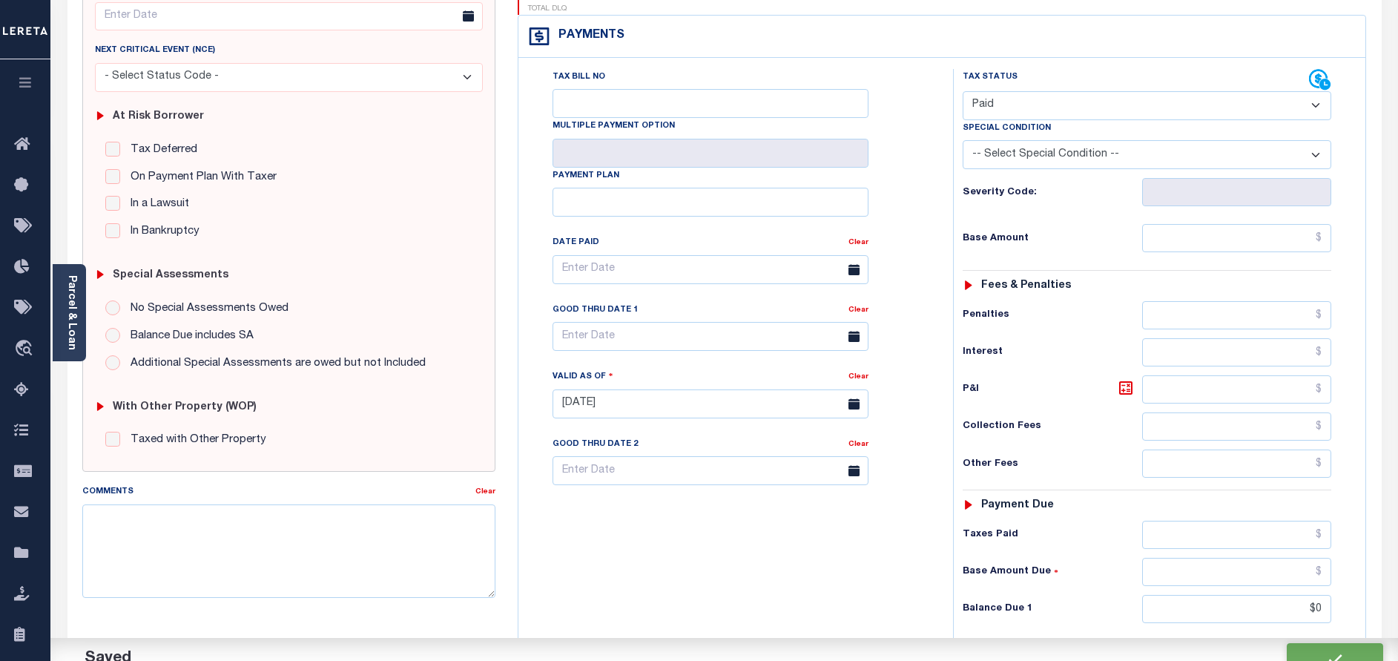
scroll to position [0, 0]
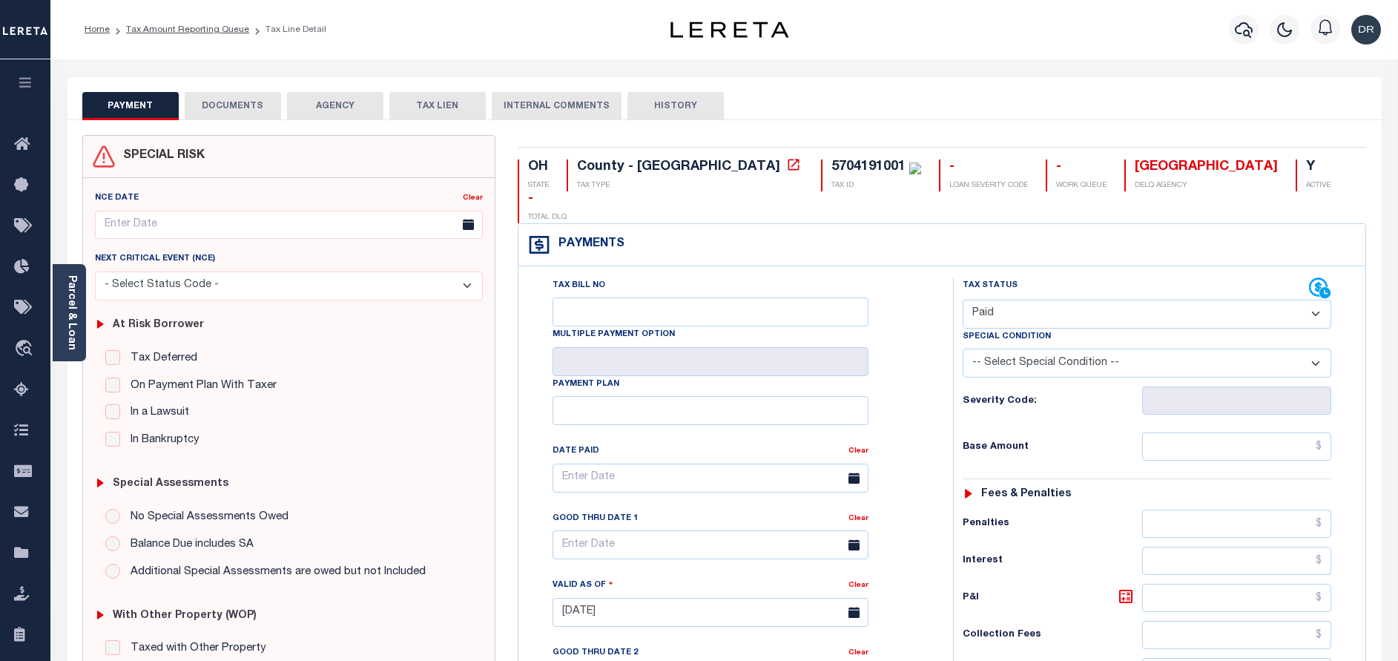
click at [206, 99] on button "DOCUMENTS" at bounding box center [233, 106] width 96 height 28
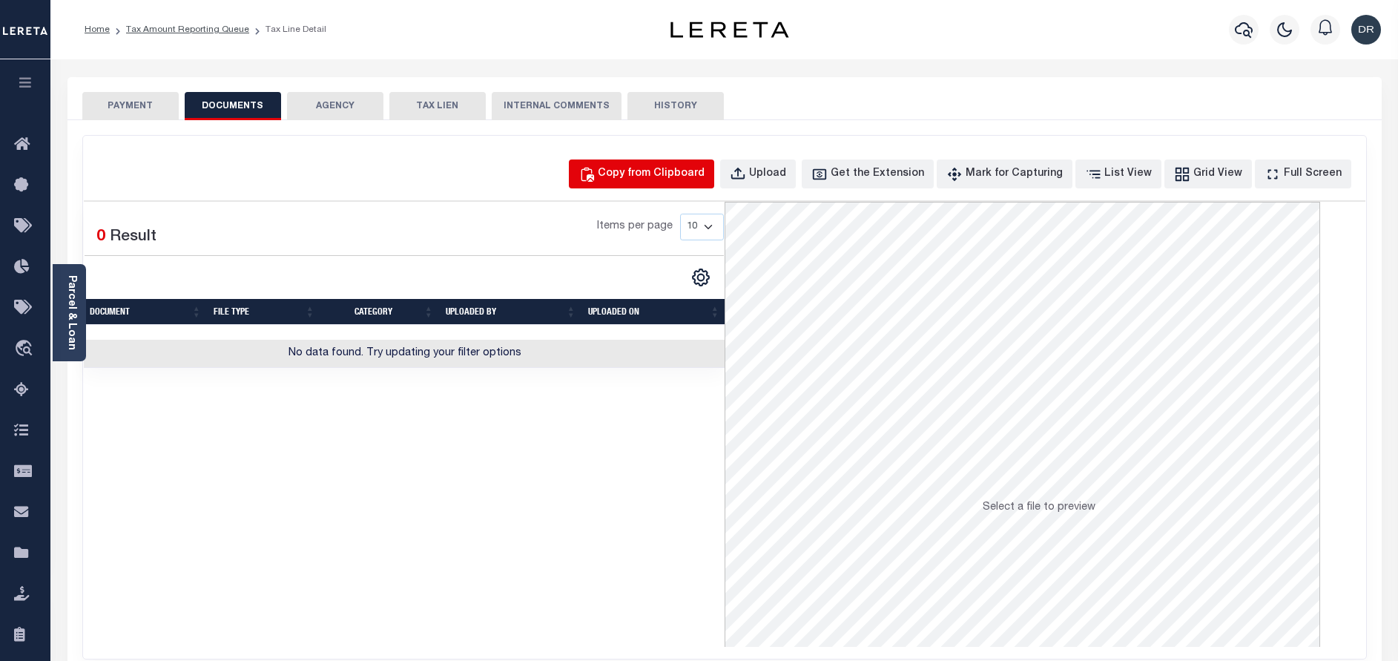
click at [710, 184] on button "Copy from Clipboard" at bounding box center [641, 173] width 145 height 29
select select "POP"
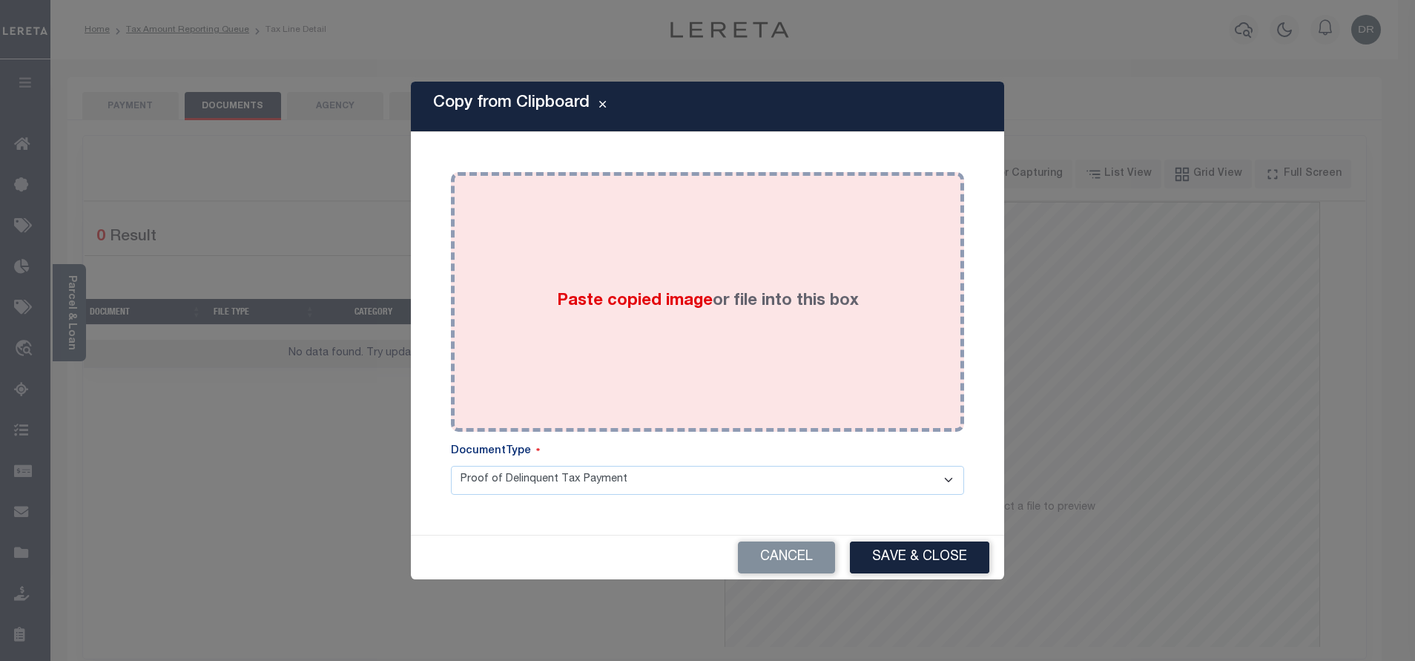
click at [717, 213] on div "Paste copied image or file into this box" at bounding box center [707, 301] width 491 height 237
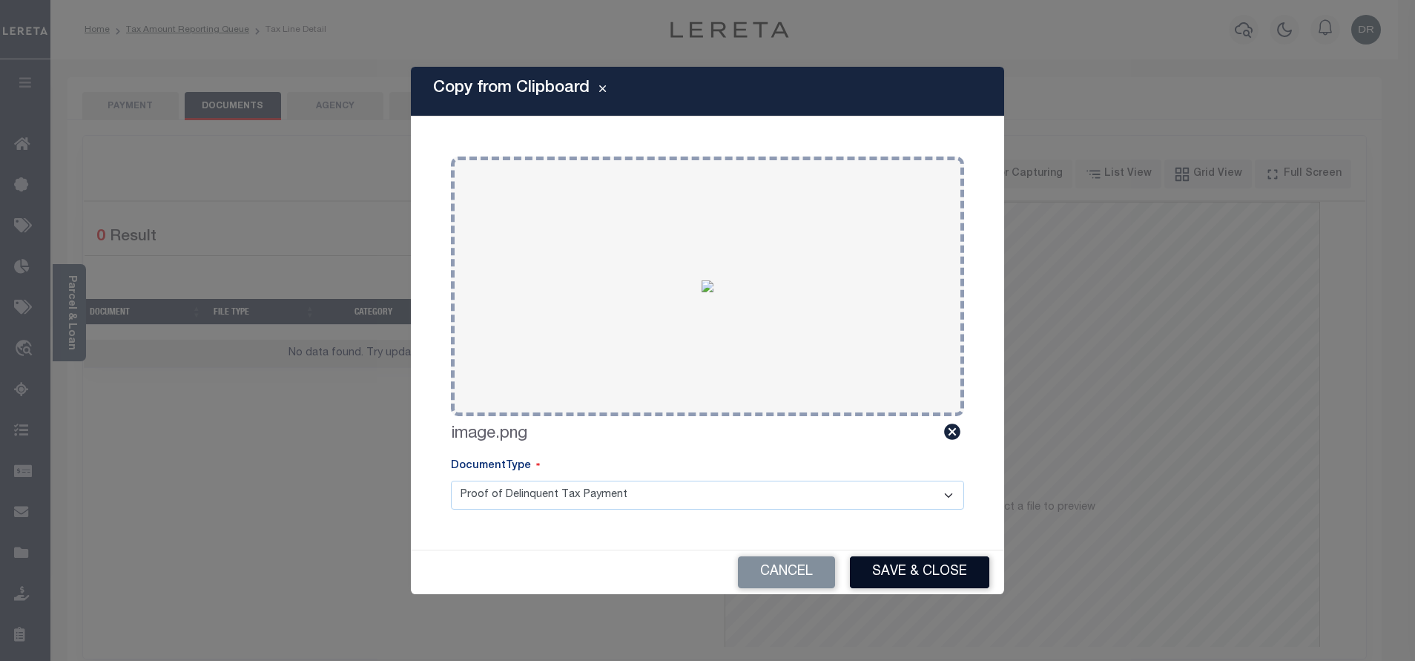
click at [896, 563] on button "Save & Close" at bounding box center [919, 572] width 139 height 32
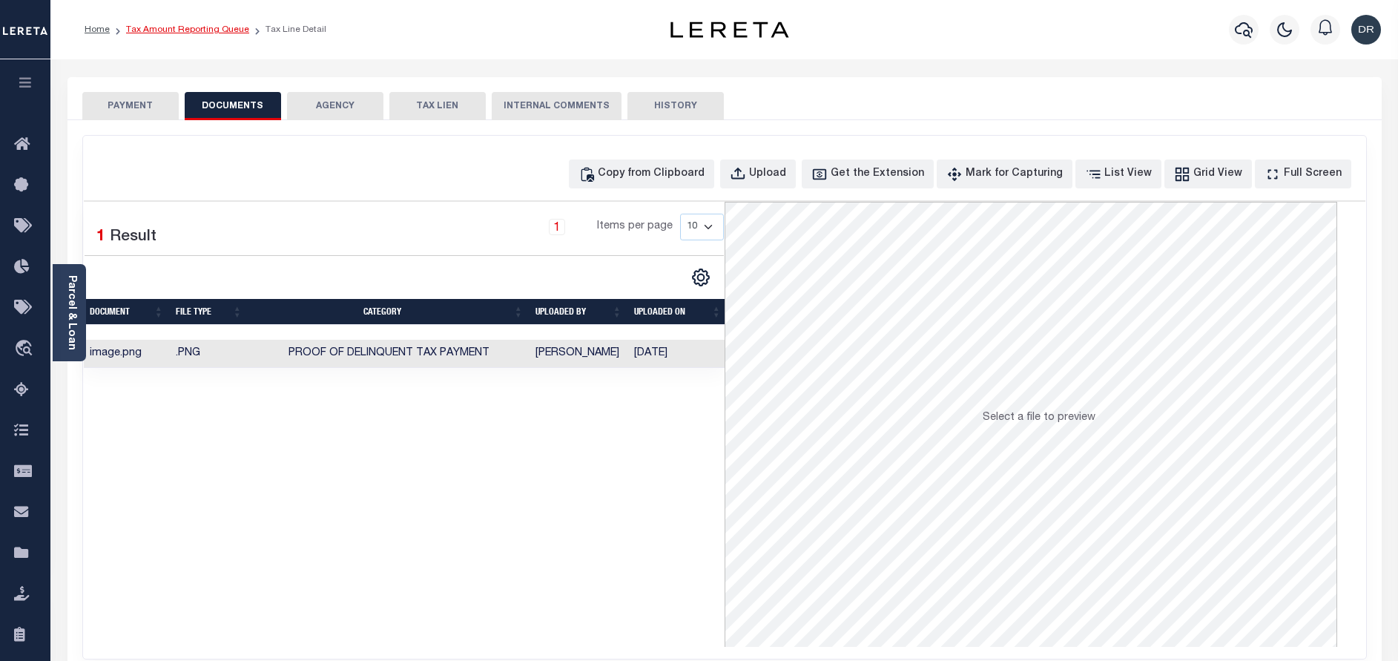
click at [192, 31] on link "Tax Amount Reporting Queue" at bounding box center [187, 29] width 123 height 9
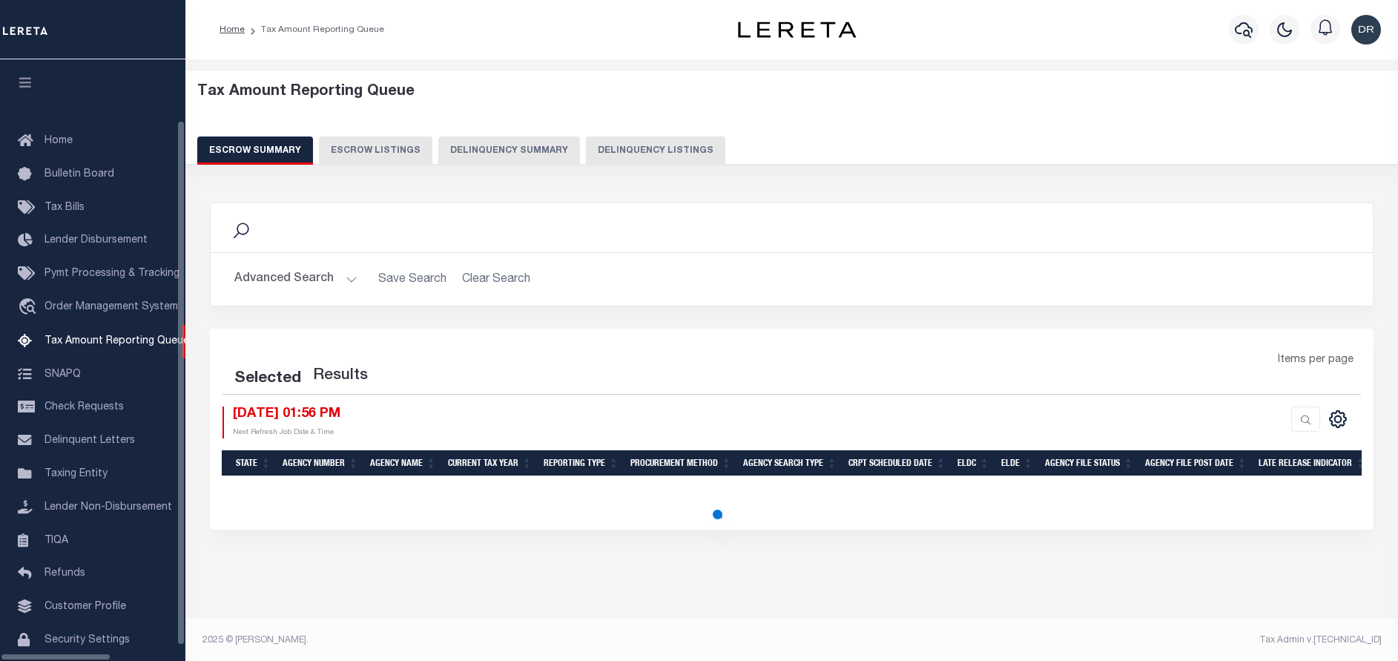
select select "100"
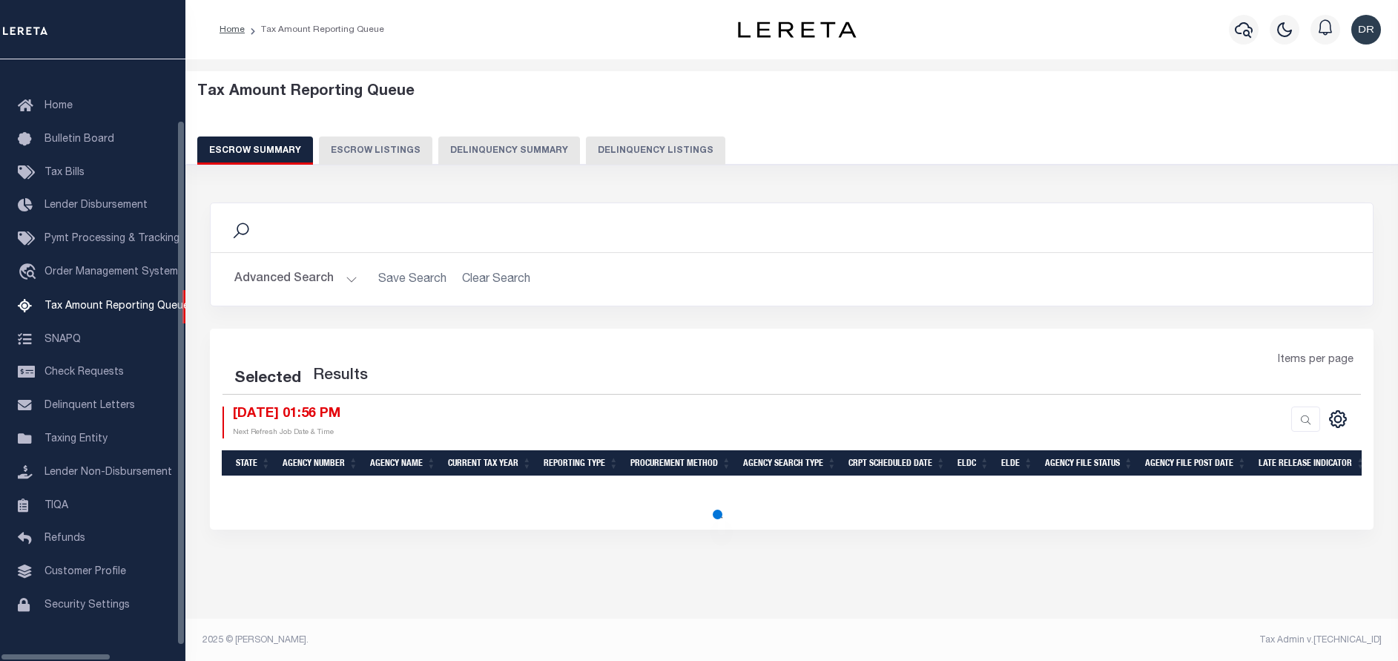
select select "100"
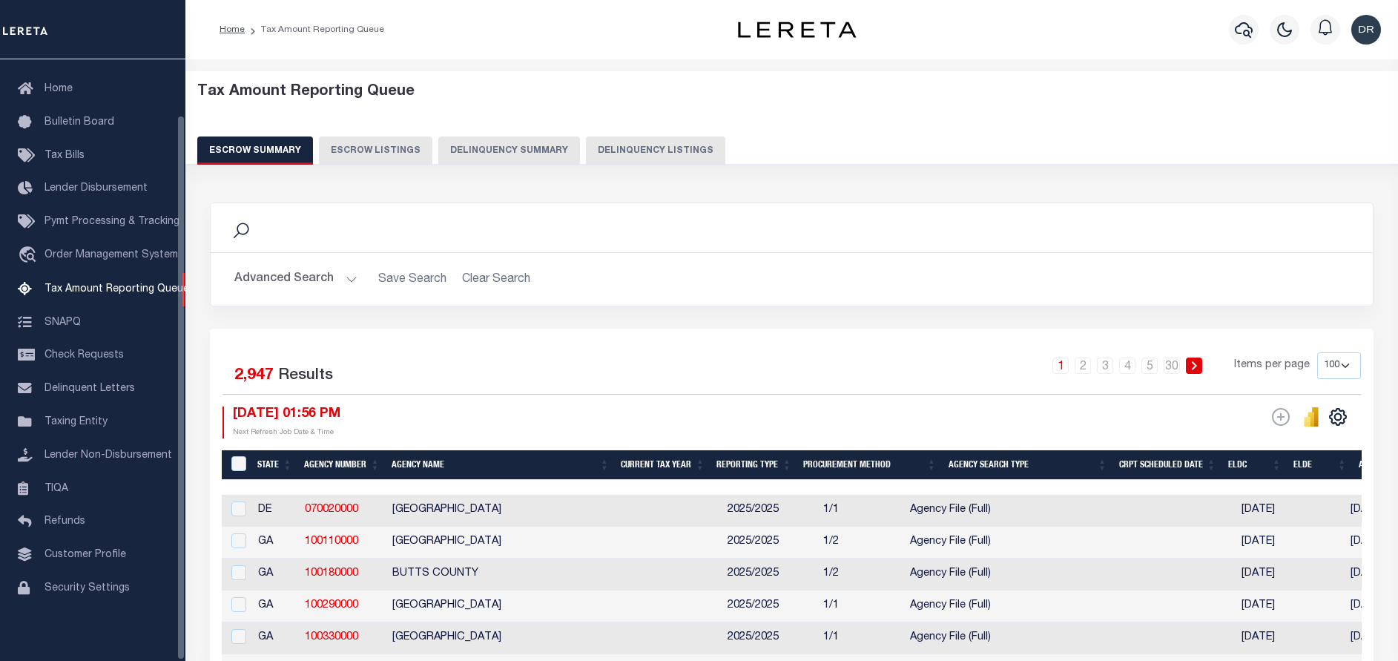
click at [681, 156] on button "Delinquency Listings" at bounding box center [655, 150] width 139 height 28
select select "100"
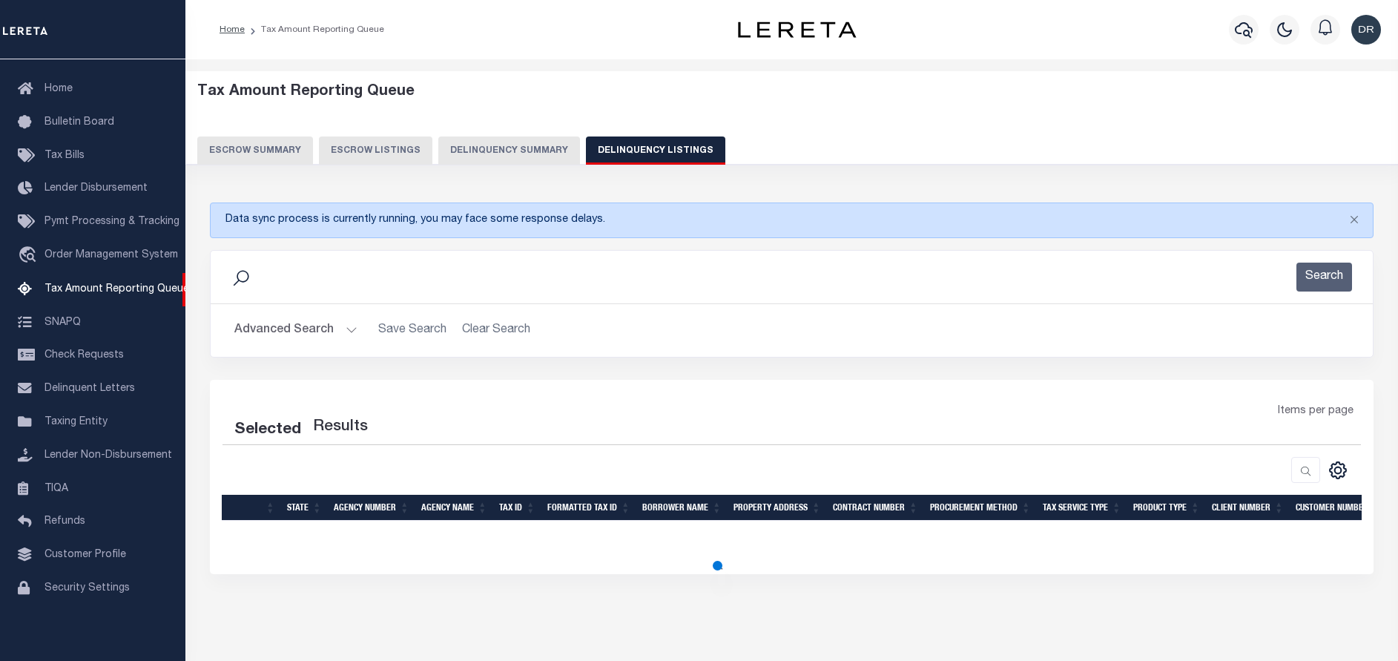
select select "100"
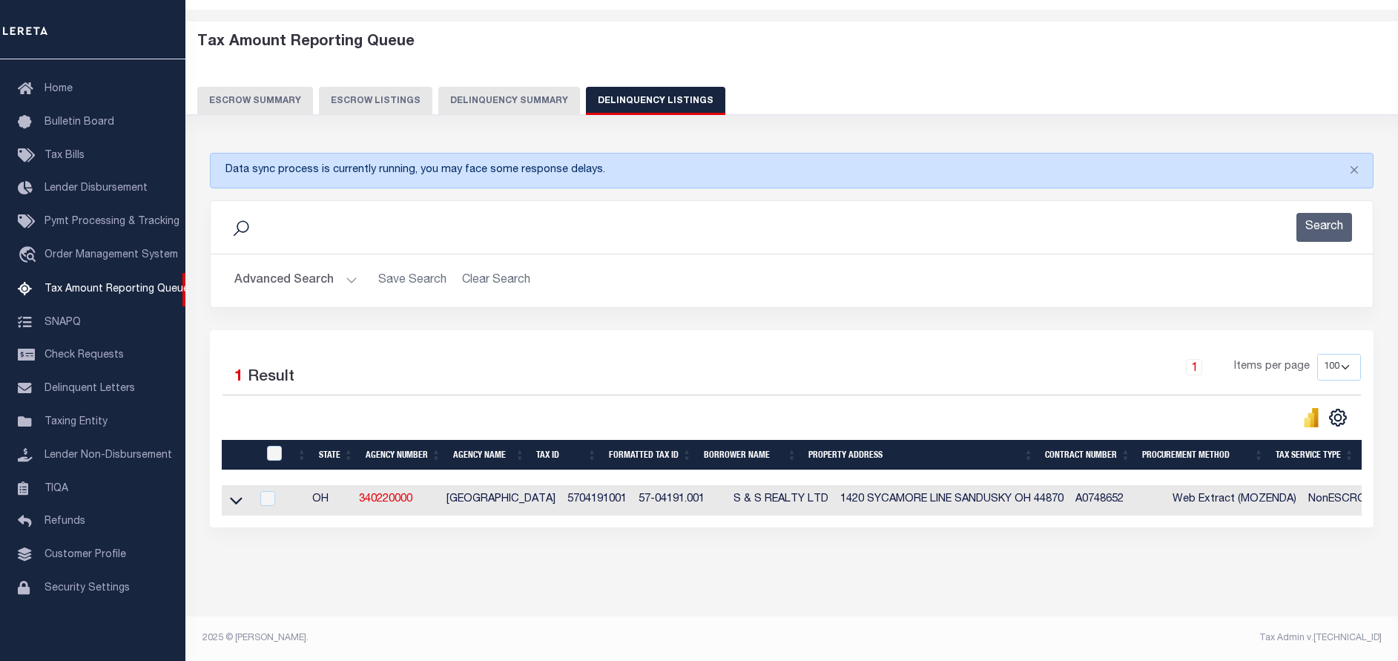
scroll to position [62, 0]
drag, startPoint x: 239, startPoint y: 483, endPoint x: 794, endPoint y: 288, distance: 588.6
click at [794, 288] on div "Advanced Search Save Search Clear Search tblassign_wrapper_dynamictable_____Def…" at bounding box center [792, 280] width 1162 height 53
click at [234, 497] on icon at bounding box center [236, 500] width 13 height 7
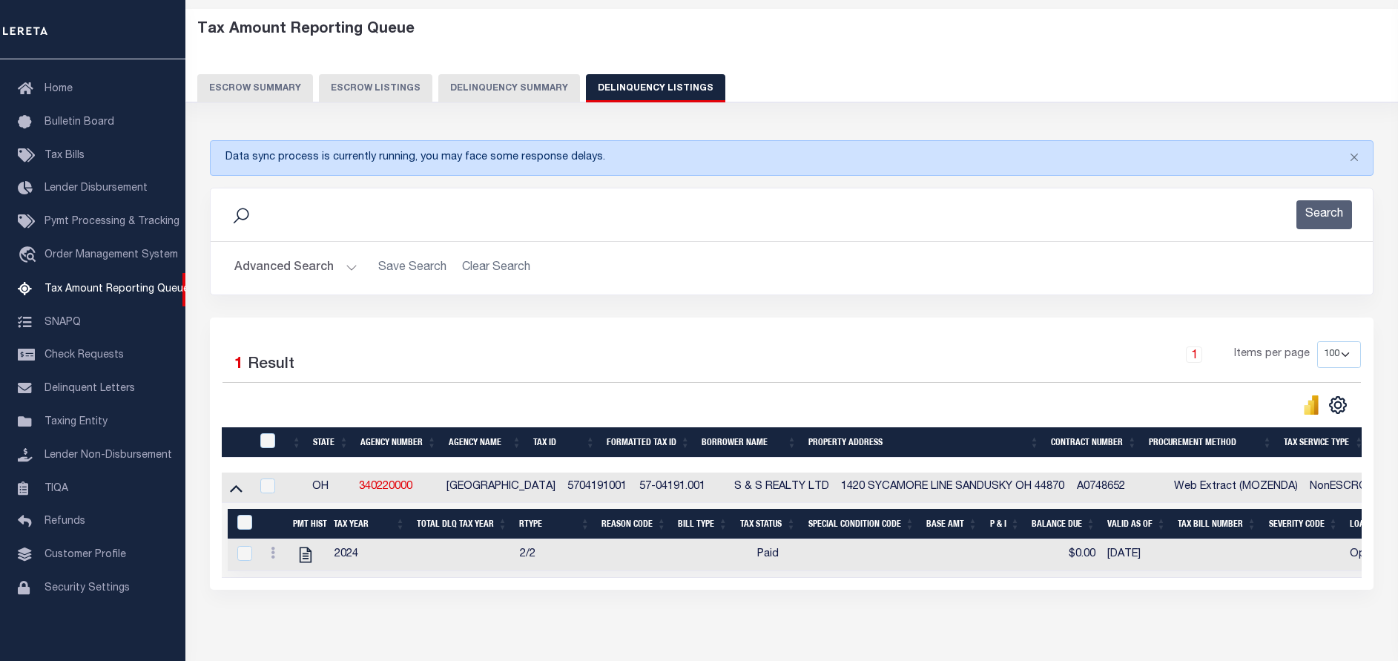
scroll to position [138, 0]
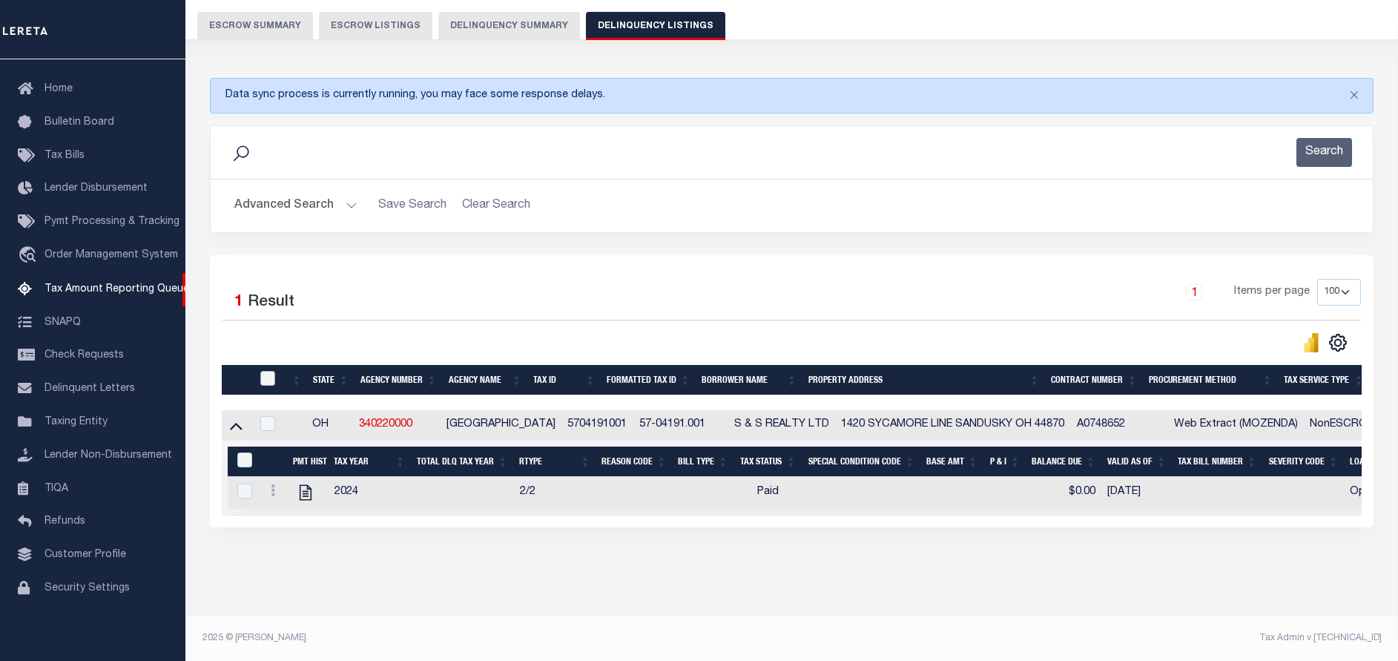
click at [269, 371] on input "checkbox" at bounding box center [267, 378] width 15 height 15
checkbox input "true"
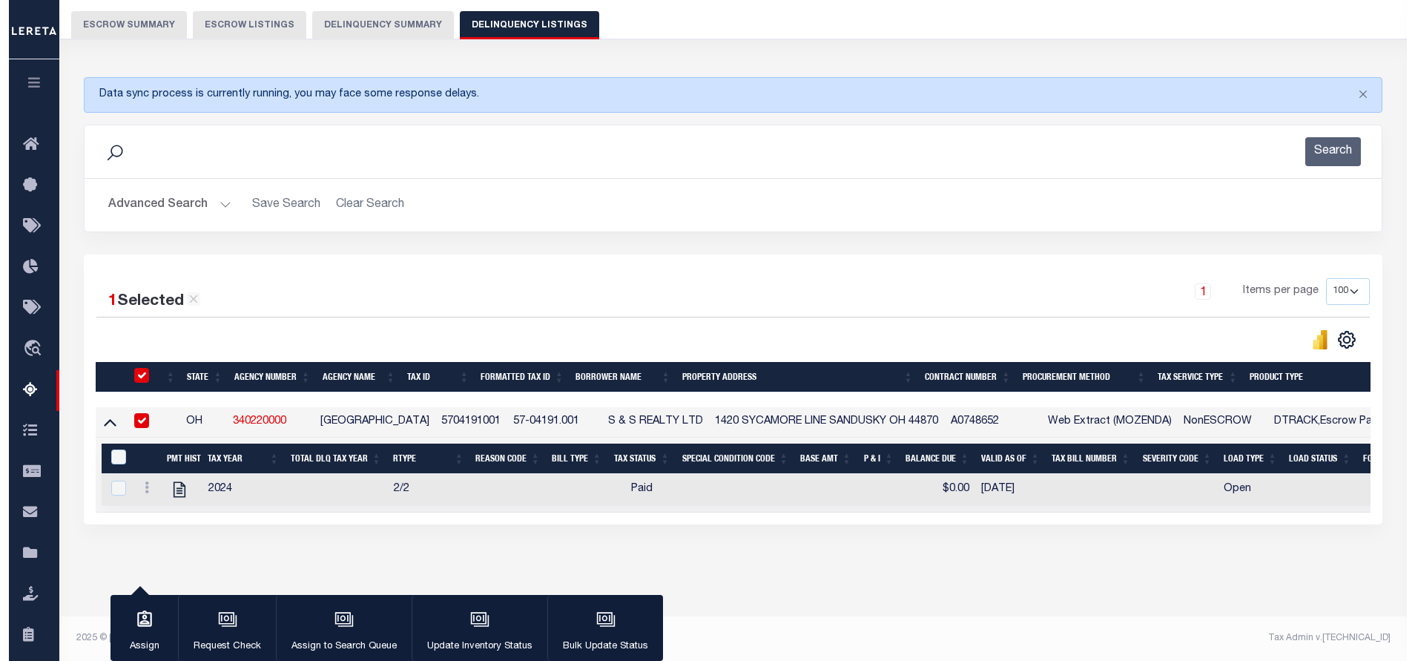
scroll to position [136, 0]
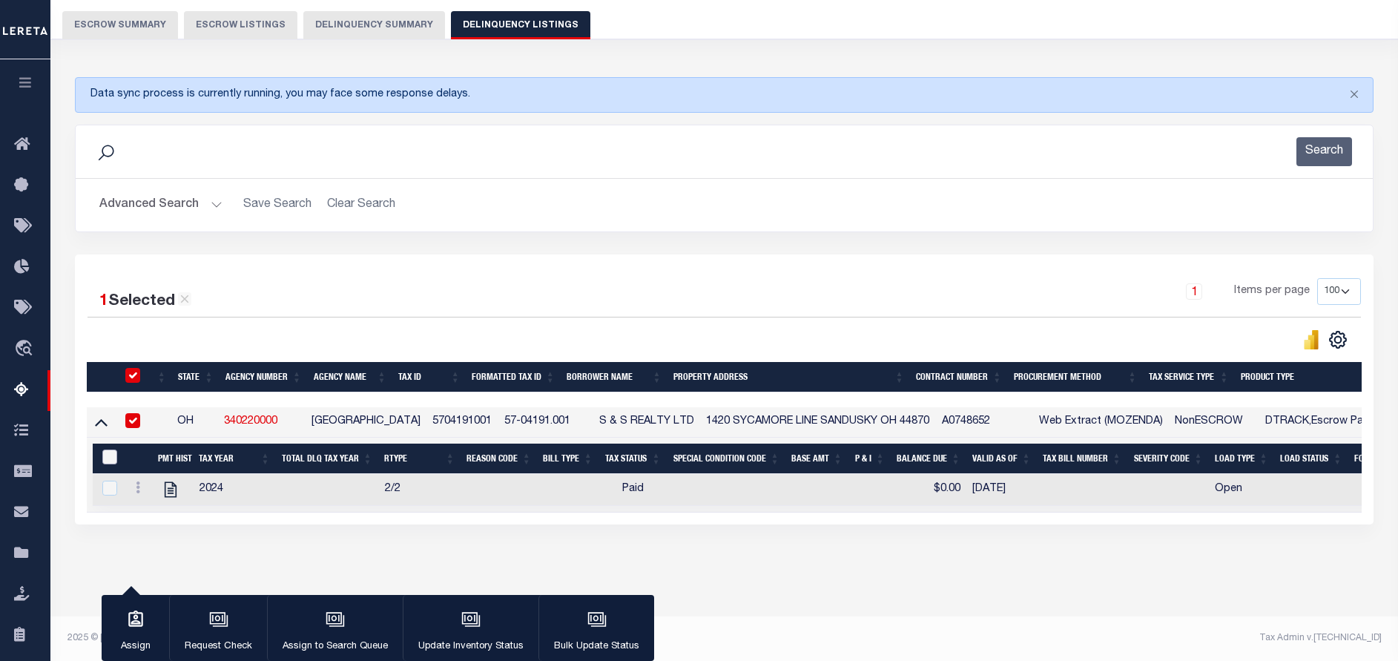
click at [113, 449] on input "&nbsp;" at bounding box center [109, 456] width 15 height 15
checkbox input "true"
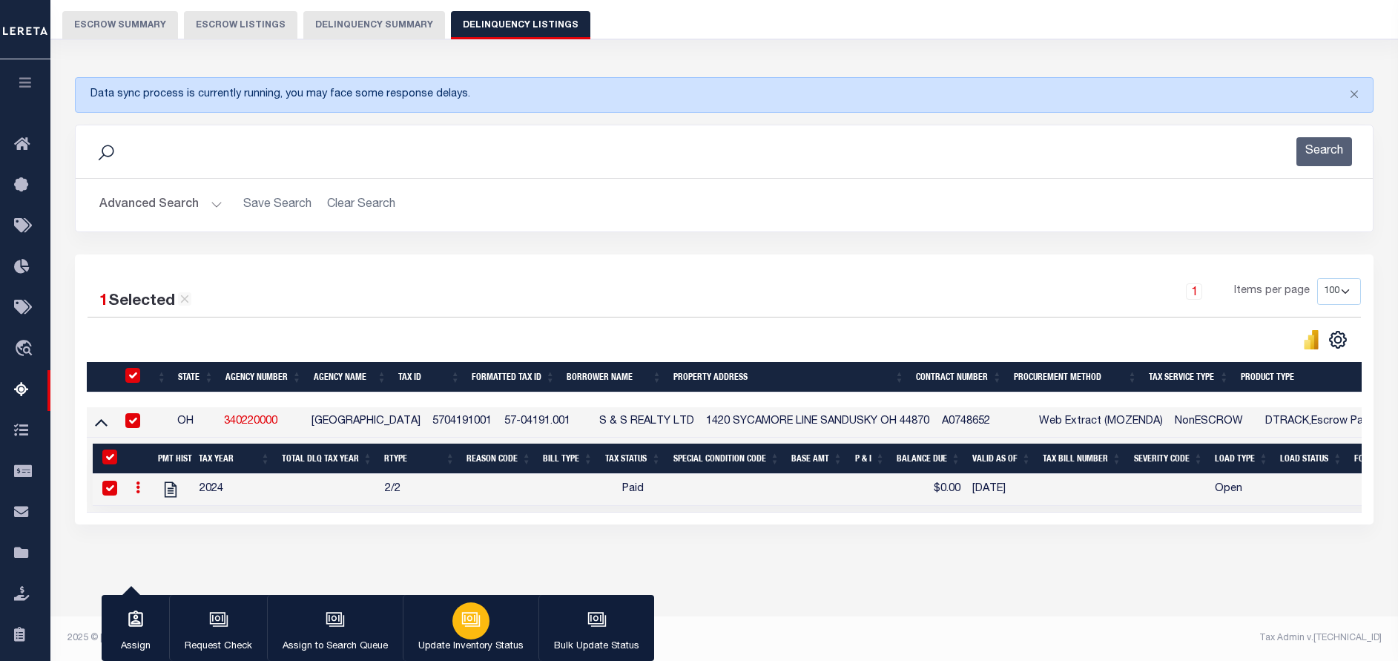
click at [470, 628] on icon "button" at bounding box center [470, 618] width 19 height 19
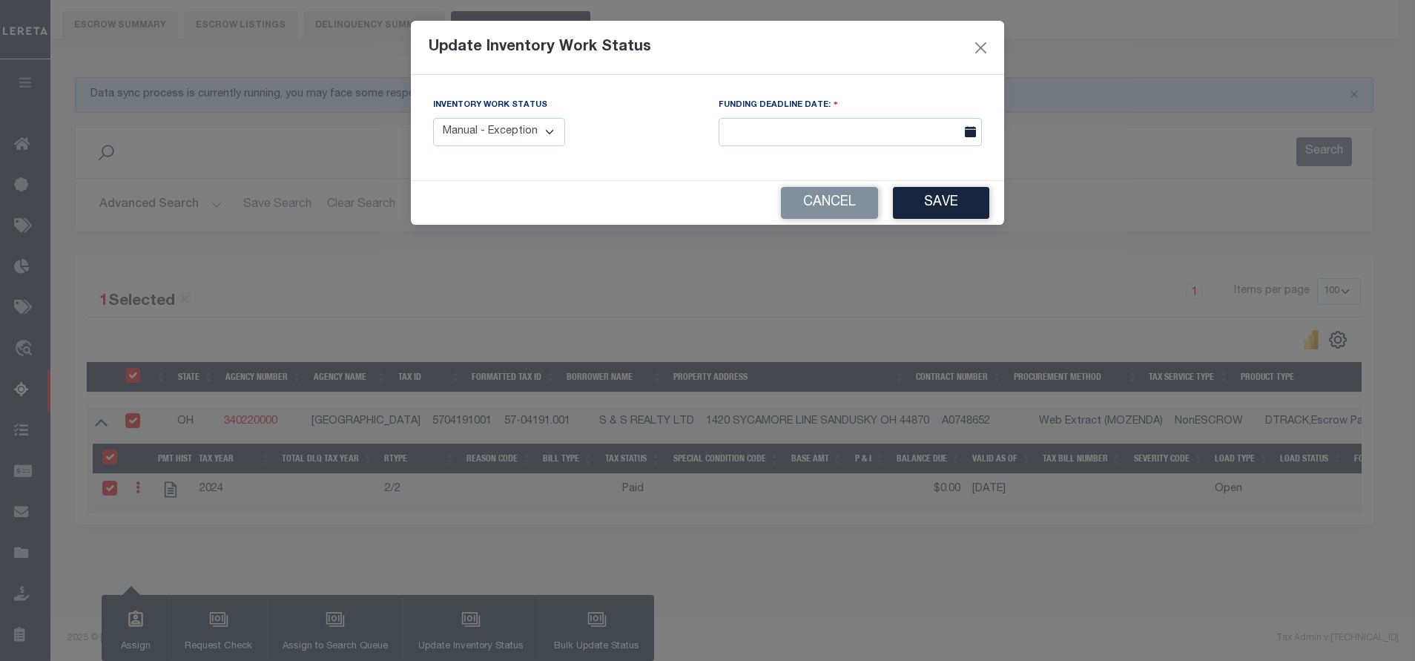
click at [522, 138] on select "Manual - Exception Pended - Awaiting Search Late Add Exception Completed" at bounding box center [499, 132] width 132 height 29
select select "4"
click at [433, 118] on select "Manual - Exception Pended - Awaiting Search Late Add Exception Completed" at bounding box center [499, 132] width 132 height 29
click at [919, 204] on button "Save" at bounding box center [941, 203] width 96 height 32
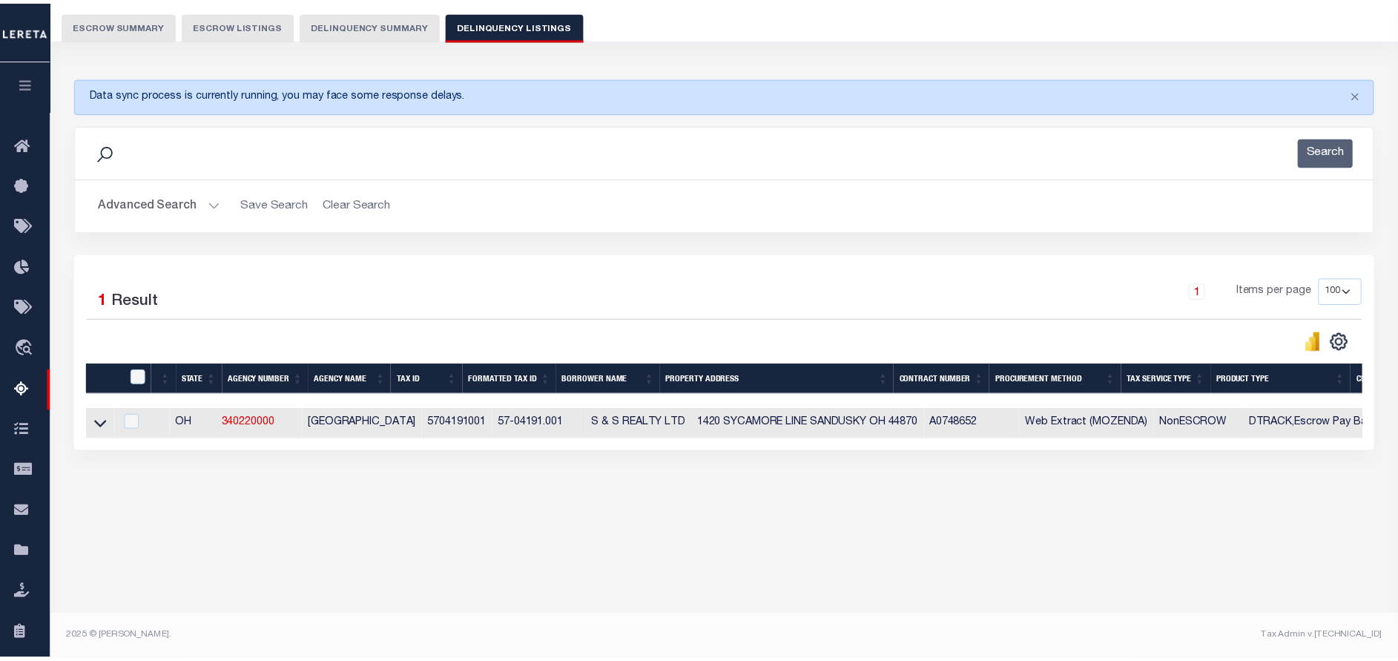
scroll to position [125, 0]
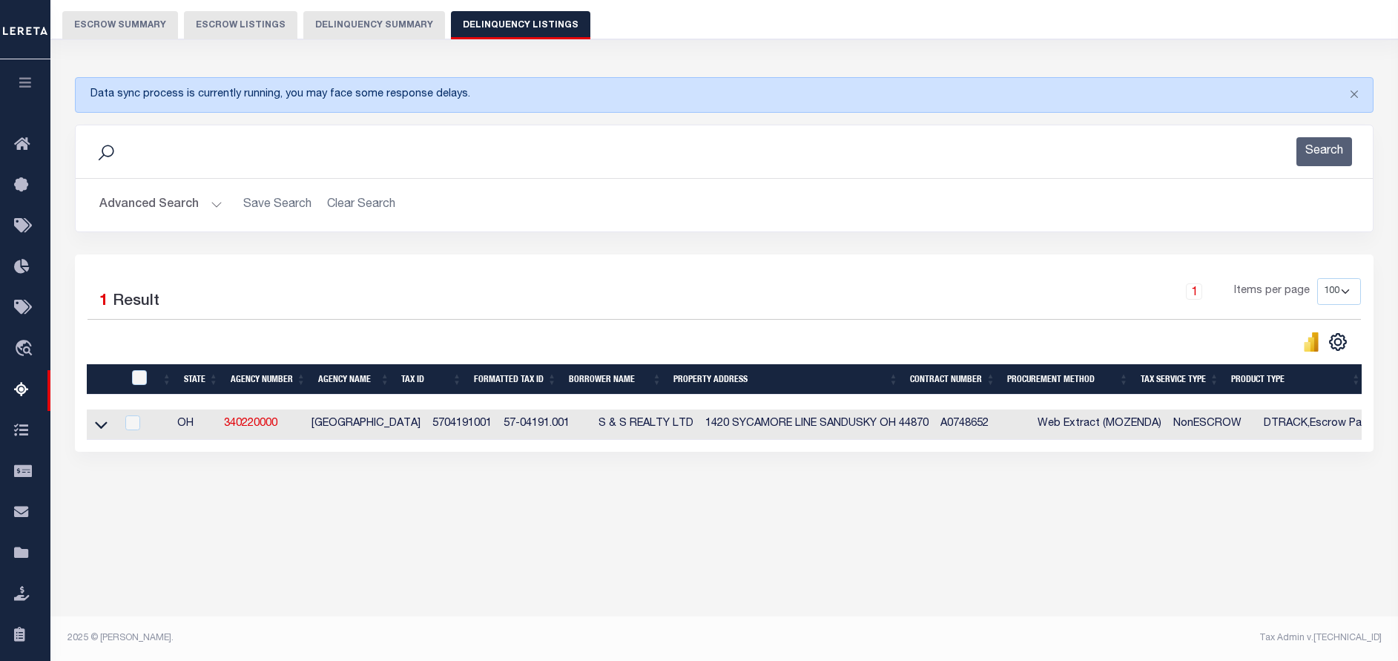
click at [171, 204] on button "Advanced Search" at bounding box center [160, 205] width 123 height 29
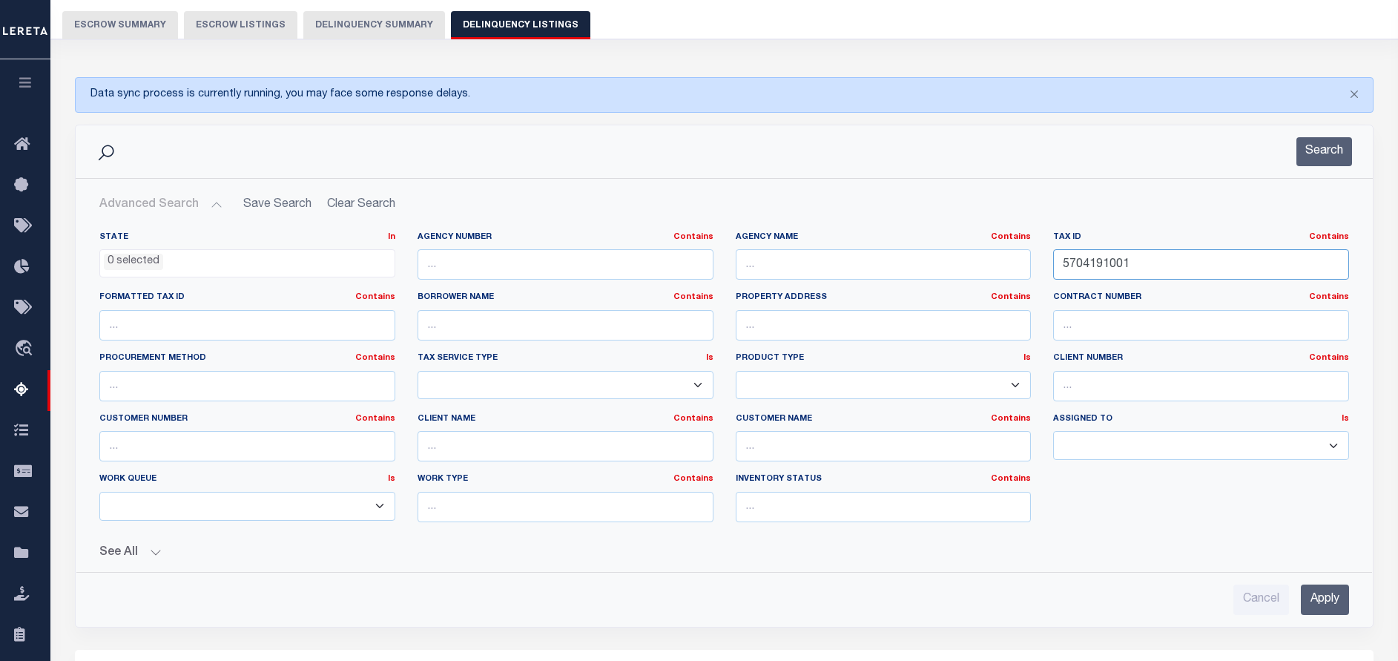
click at [1154, 270] on input "5704191001" at bounding box center [1201, 264] width 296 height 30
paste input "0"
type input "5704191000"
click at [1322, 151] on button "Search" at bounding box center [1324, 151] width 56 height 29
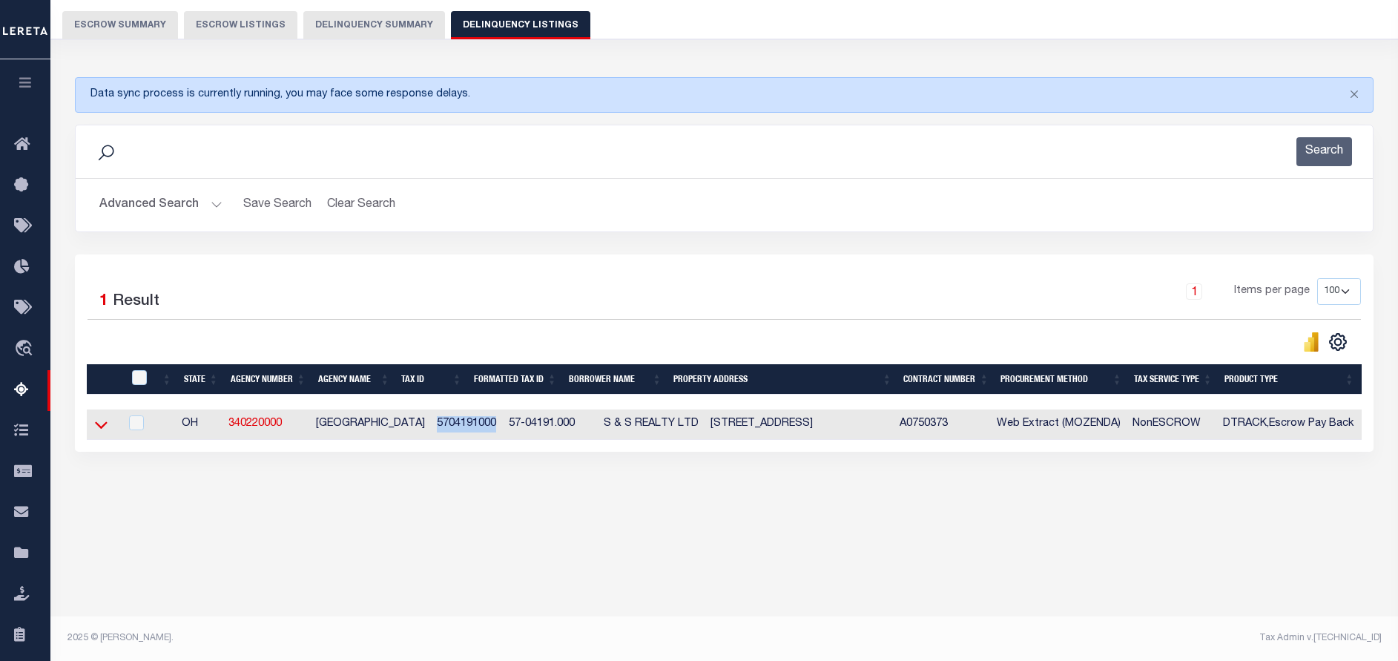
click at [99, 432] on icon at bounding box center [101, 425] width 13 height 16
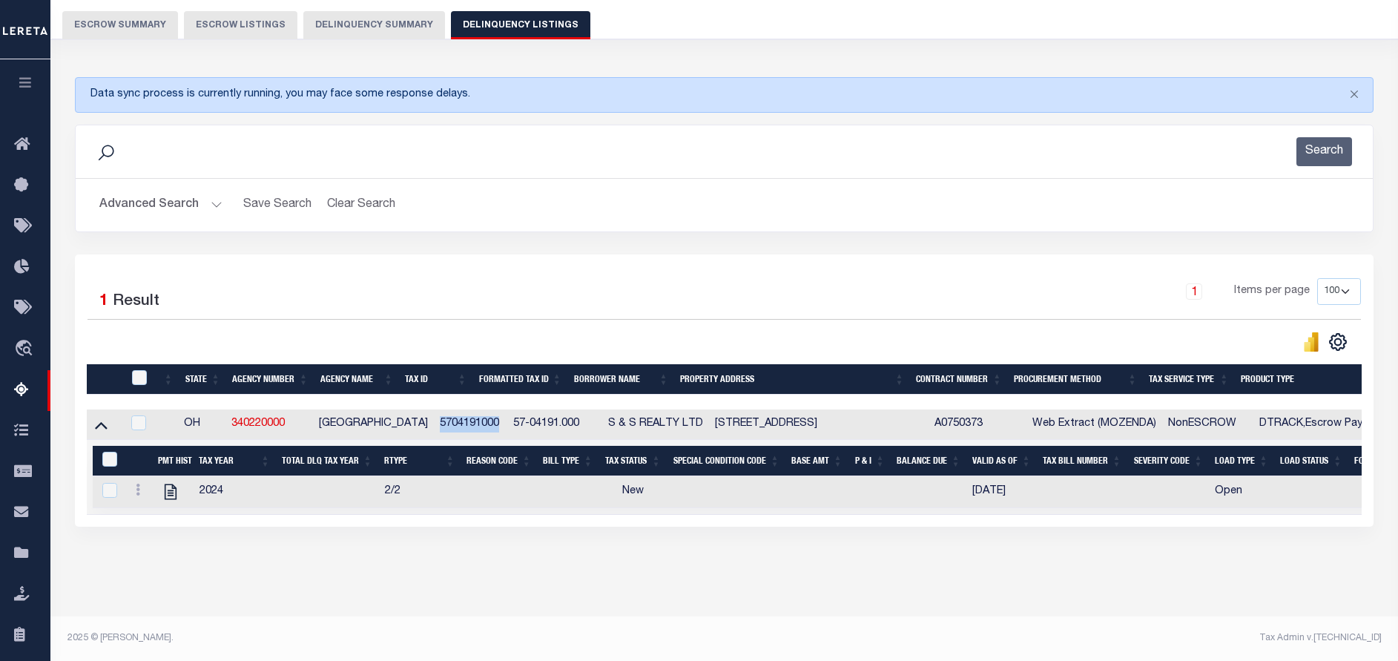
scroll to position [138, 0]
drag, startPoint x: 553, startPoint y: 418, endPoint x: 479, endPoint y: 415, distance: 74.2
click at [507, 415] on td "57-04191.000" at bounding box center [554, 424] width 95 height 30
checkbox input "true"
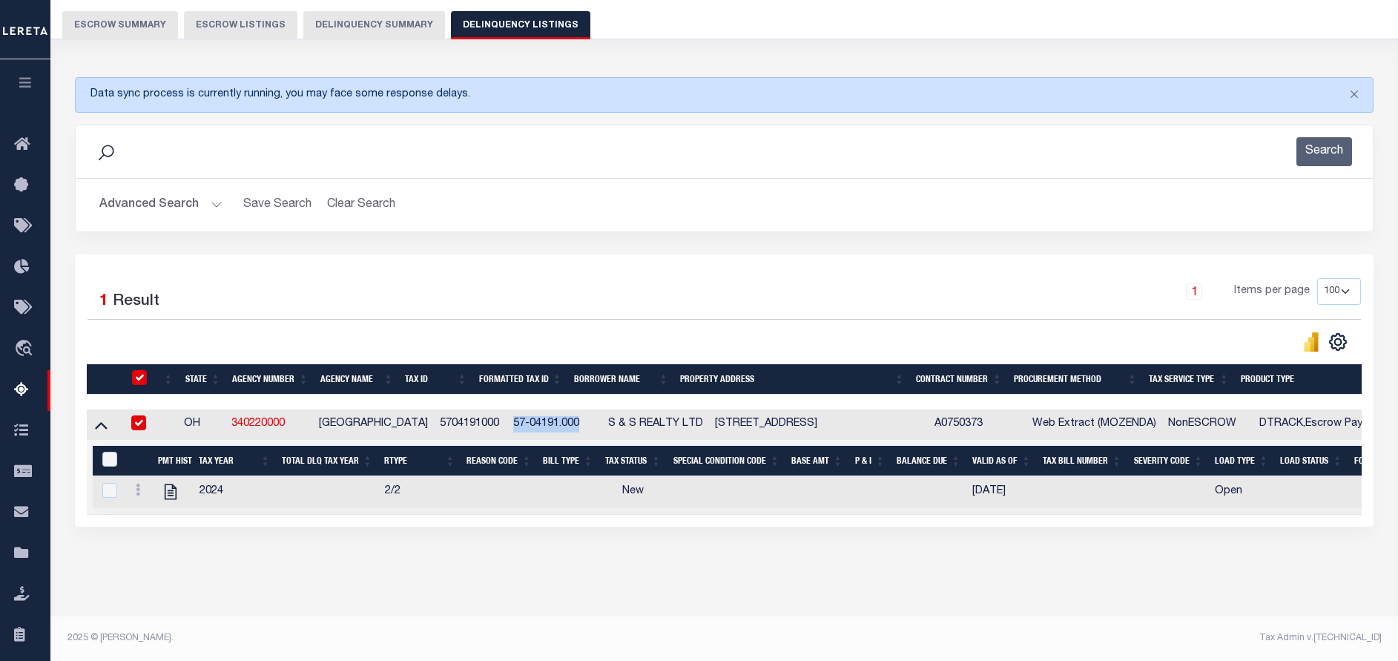
scroll to position [136, 0]
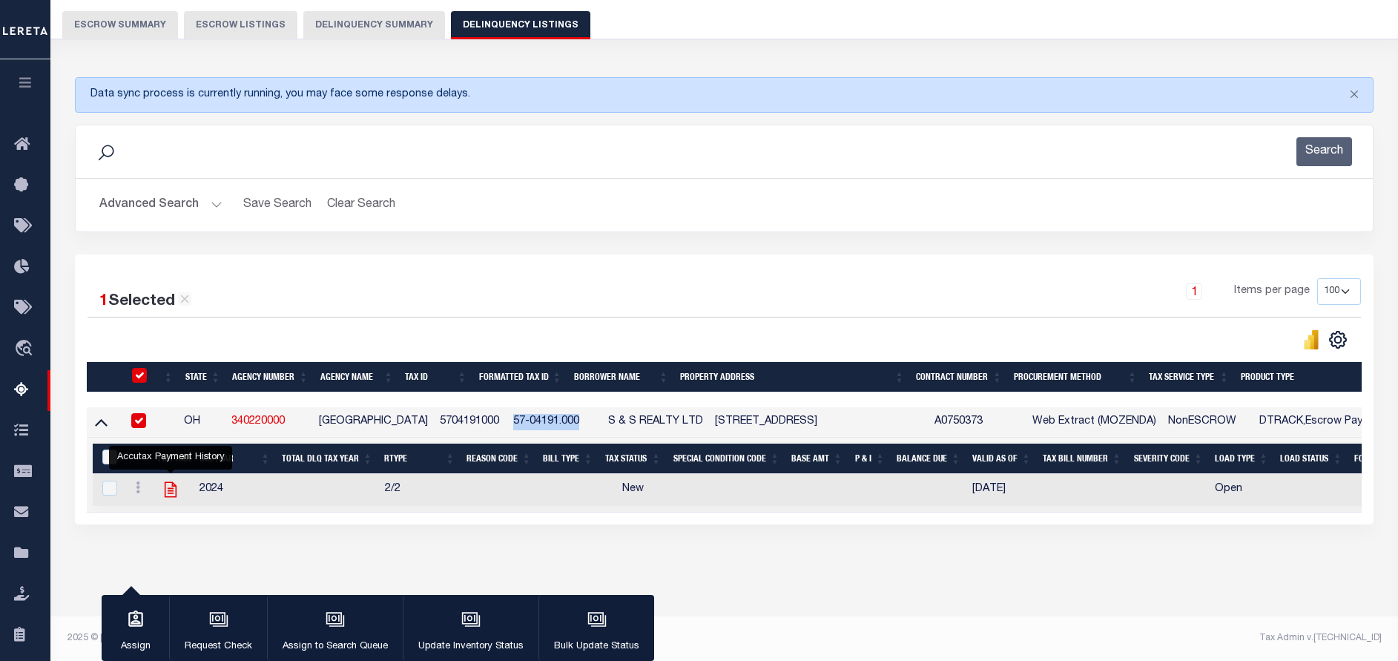
click at [162, 480] on icon "" at bounding box center [170, 489] width 19 height 19
checkbox input "true"
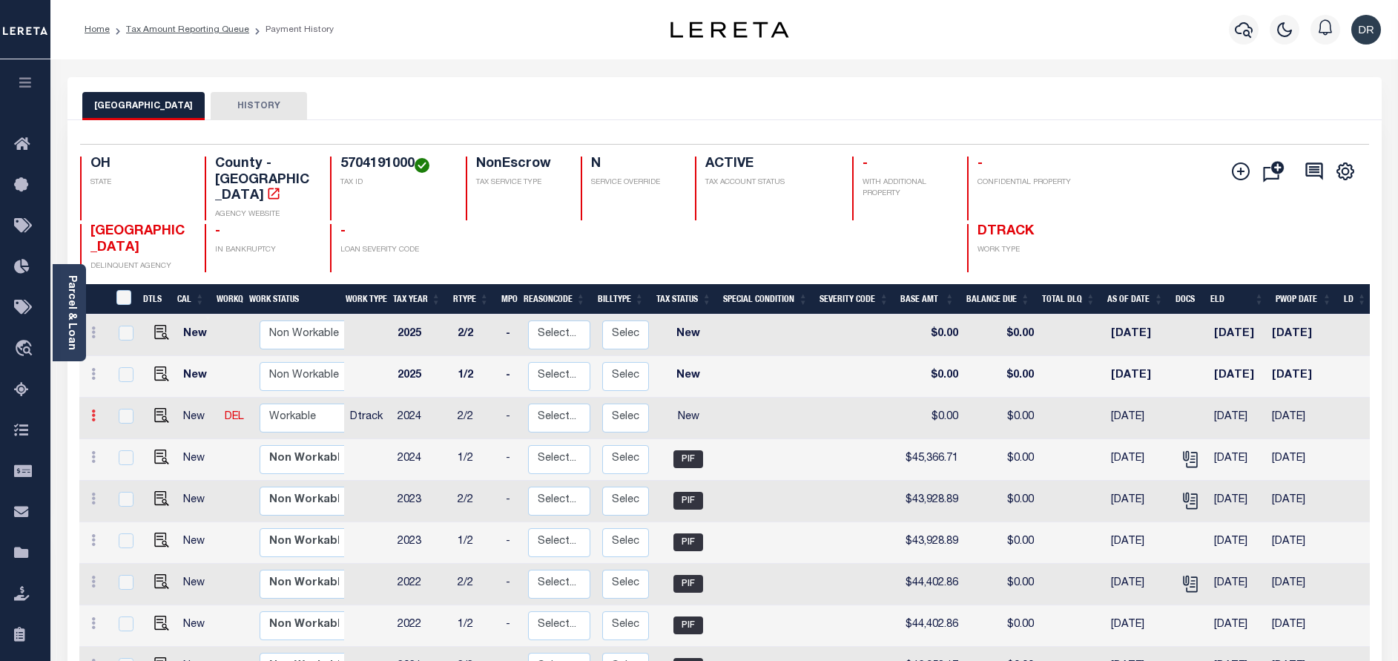
click at [93, 409] on icon at bounding box center [93, 415] width 4 height 12
click at [119, 429] on link at bounding box center [129, 441] width 50 height 24
checkbox input "true"
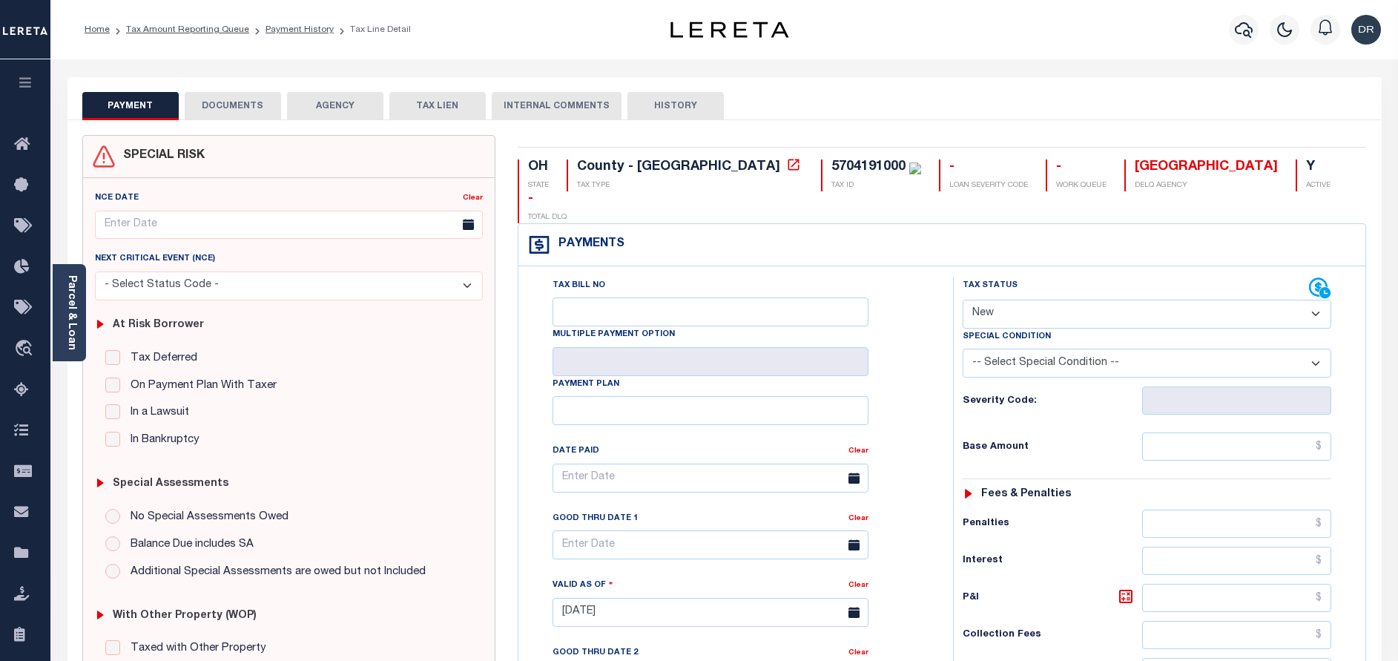
click at [998, 300] on select "- Select Status Code - Open Due/Unpaid Paid Incomplete No Tax Due Internal Refu…" at bounding box center [1146, 314] width 368 height 29
select select "PYD"
click at [962, 300] on select "- Select Status Code - Open Due/Unpaid Paid Incomplete No Tax Due Internal Refu…" at bounding box center [1146, 314] width 368 height 29
type input "[DATE]"
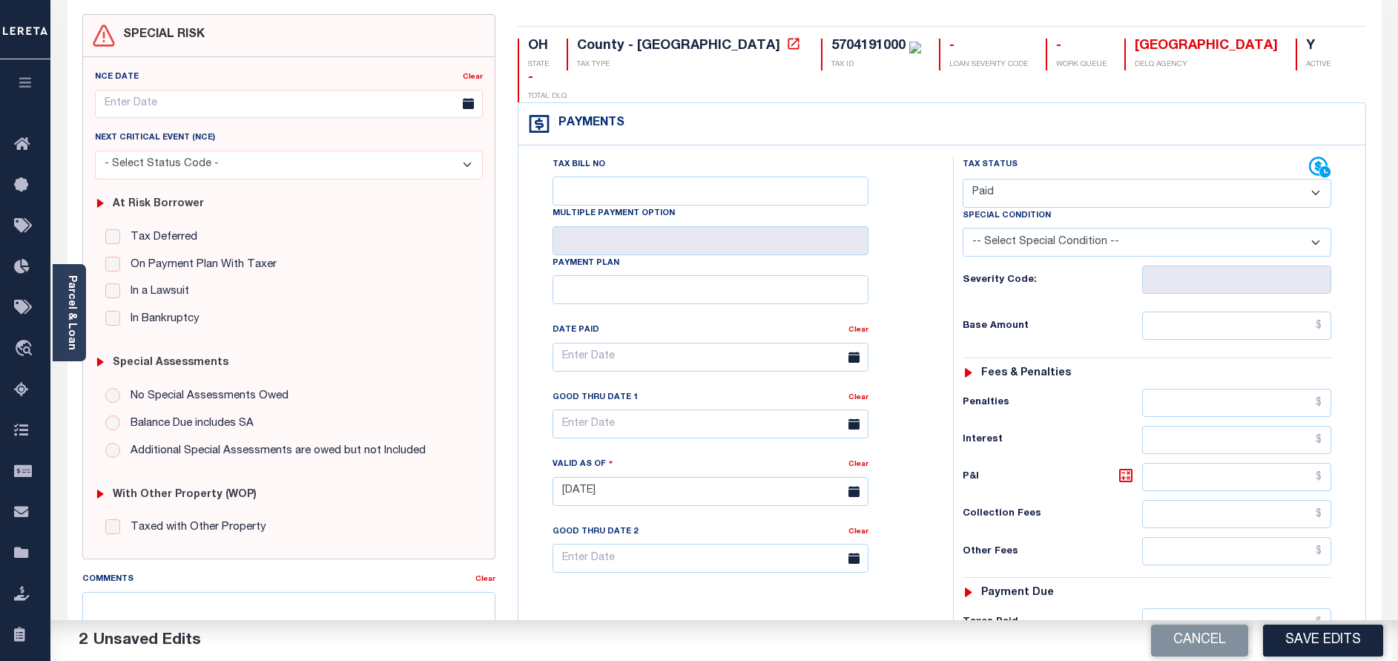
scroll to position [222, 0]
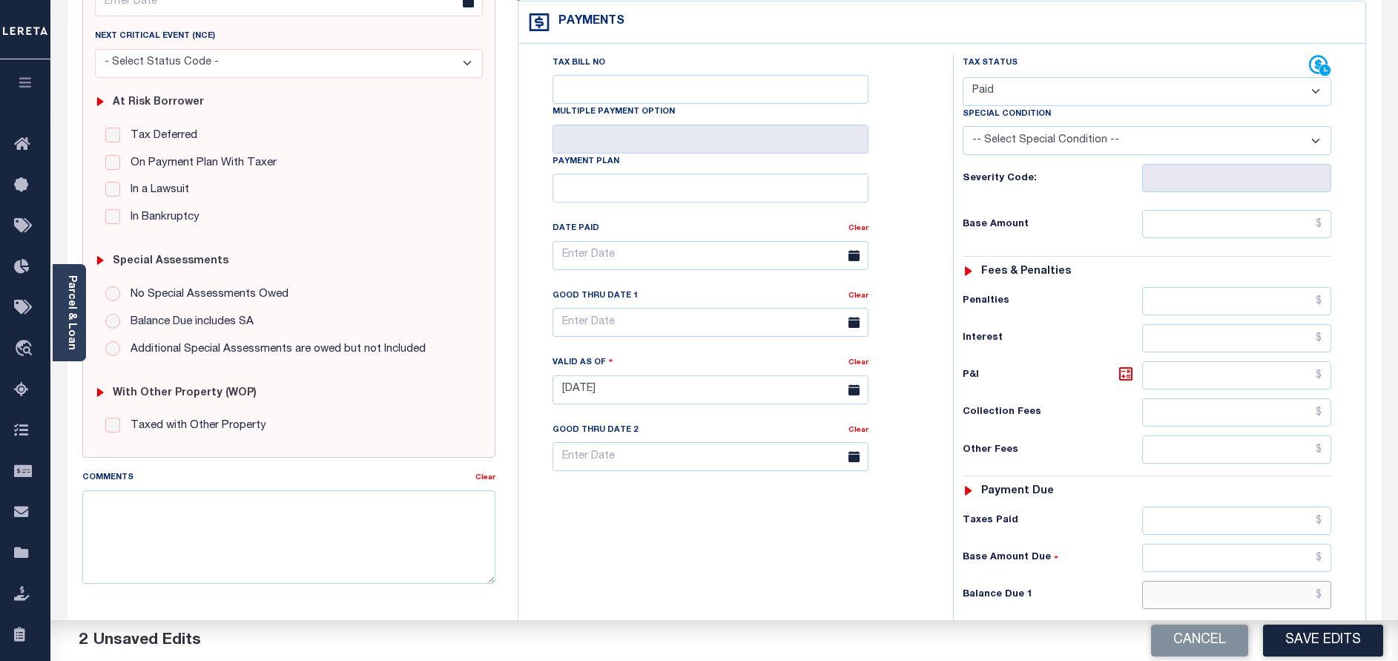
click at [1211, 581] on input "text" at bounding box center [1236, 595] width 189 height 28
type input "$0.00"
click at [1293, 635] on button "Save Edits" at bounding box center [1323, 640] width 120 height 32
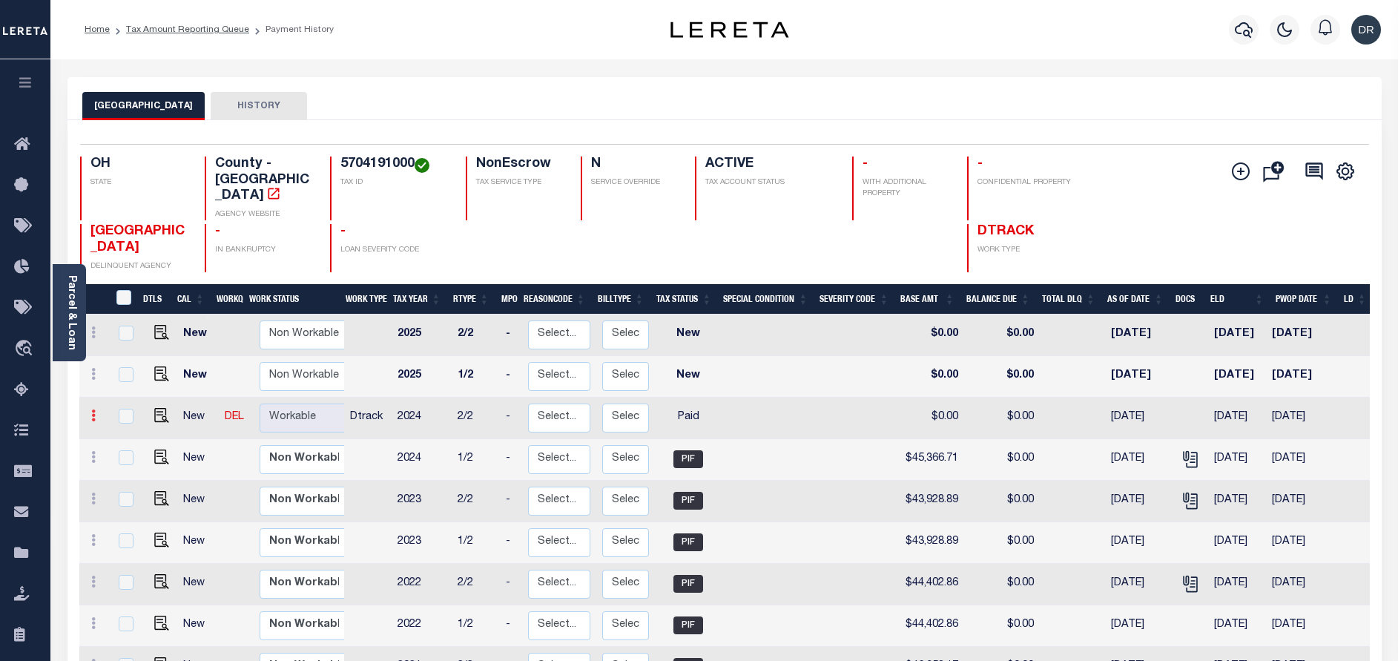
click at [93, 409] on icon at bounding box center [93, 415] width 4 height 12
click at [124, 434] on img at bounding box center [129, 441] width 15 height 15
checkbox input "true"
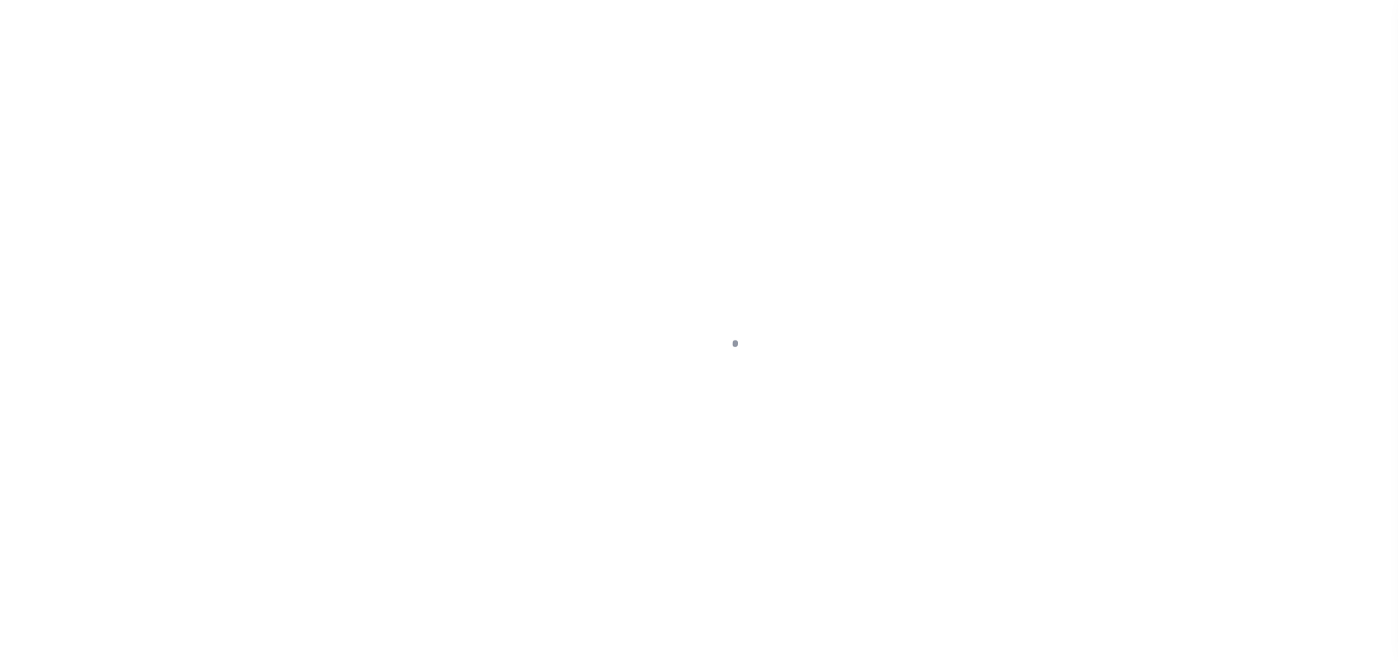
select select "PYD"
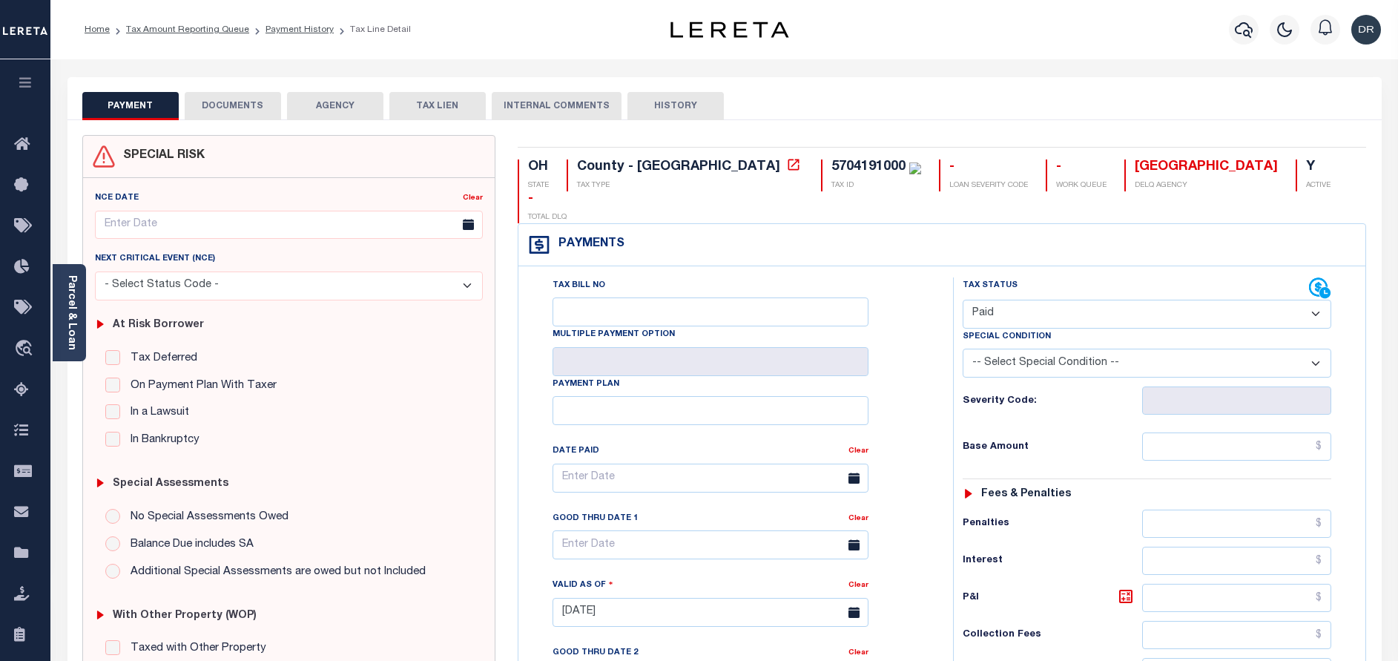
click at [245, 110] on button "DOCUMENTS" at bounding box center [233, 106] width 96 height 28
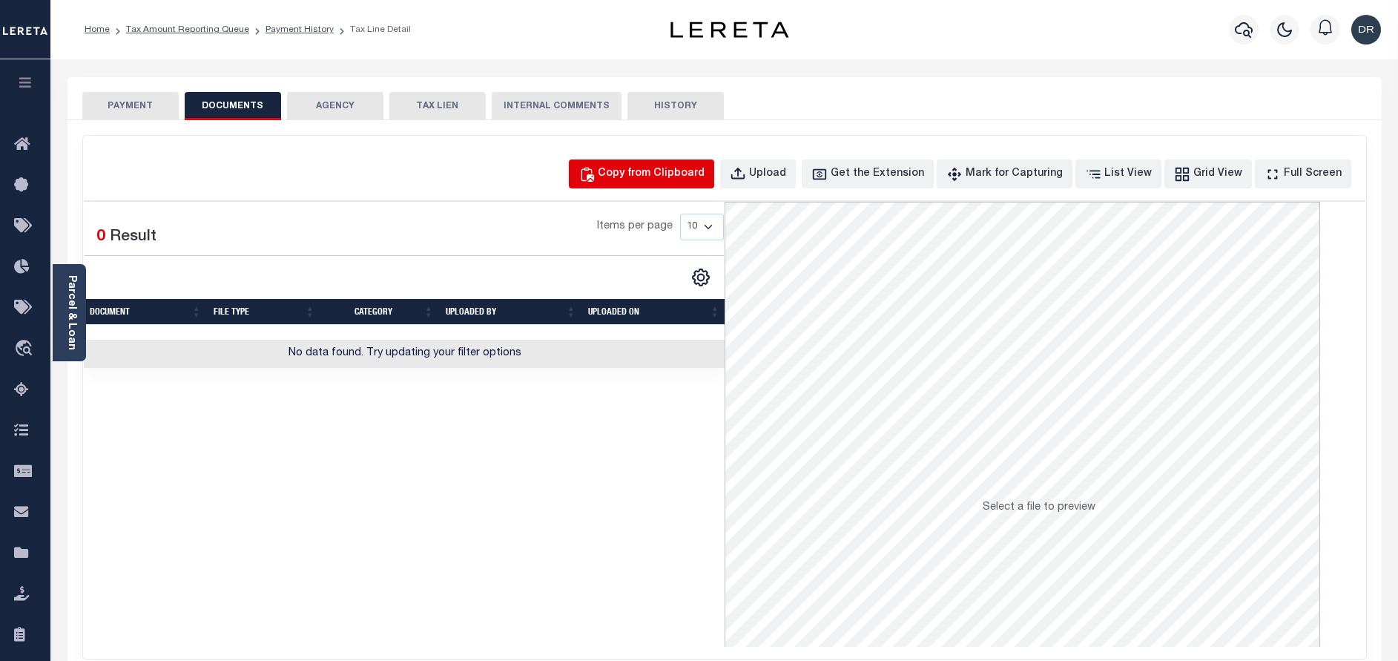
click at [623, 184] on button "Copy from Clipboard" at bounding box center [641, 173] width 145 height 29
select select "POP"
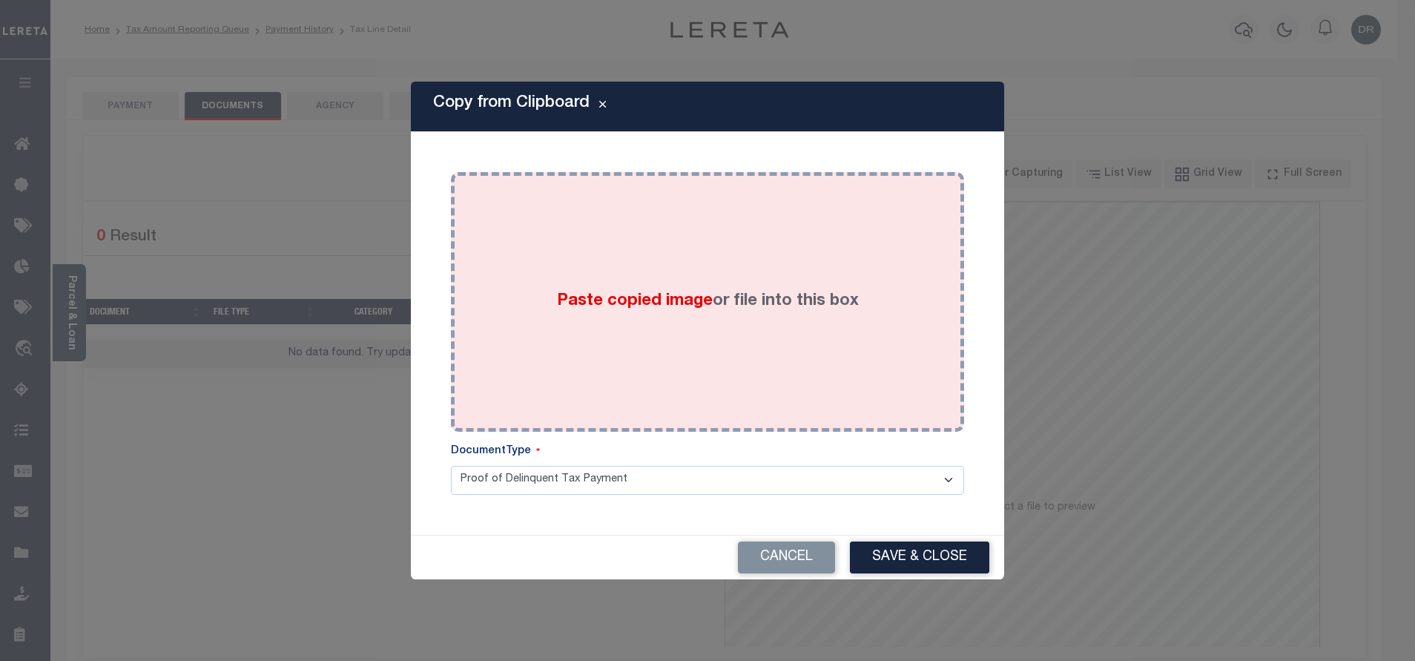
click at [649, 260] on div "Paste copied image or file into this box" at bounding box center [707, 301] width 491 height 237
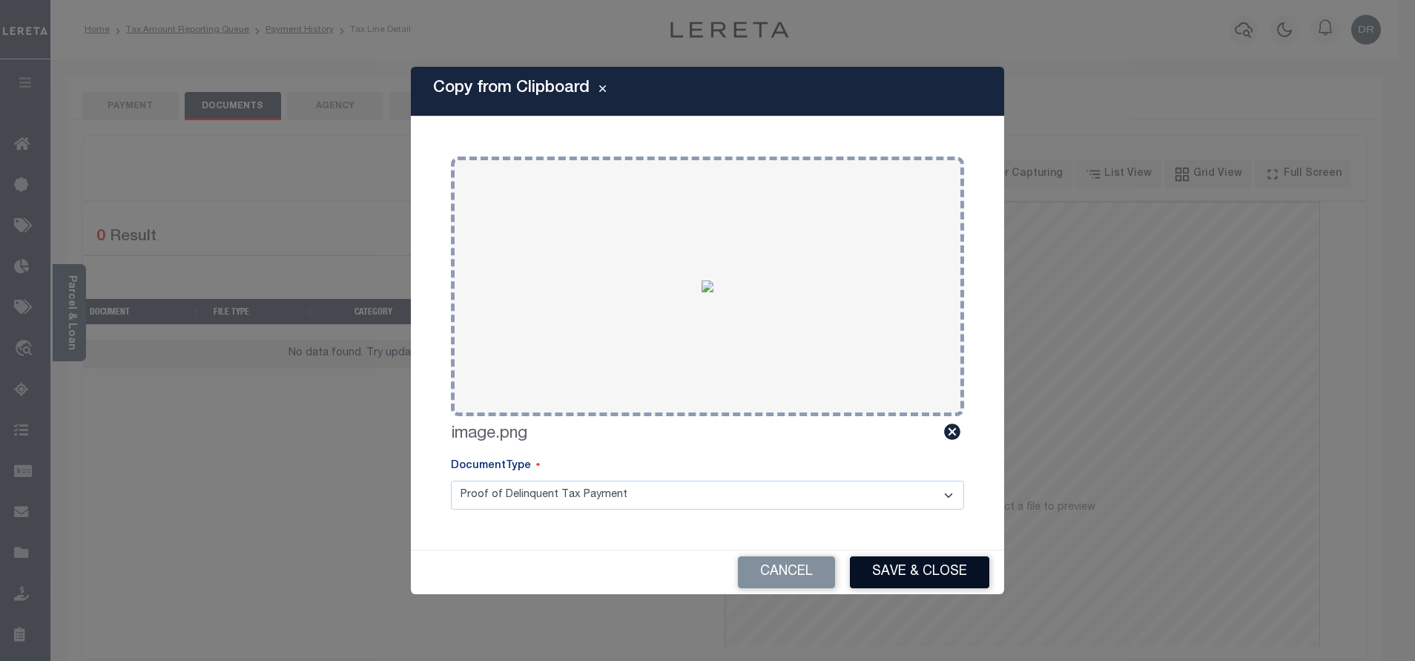
click at [921, 573] on button "Save & Close" at bounding box center [919, 572] width 139 height 32
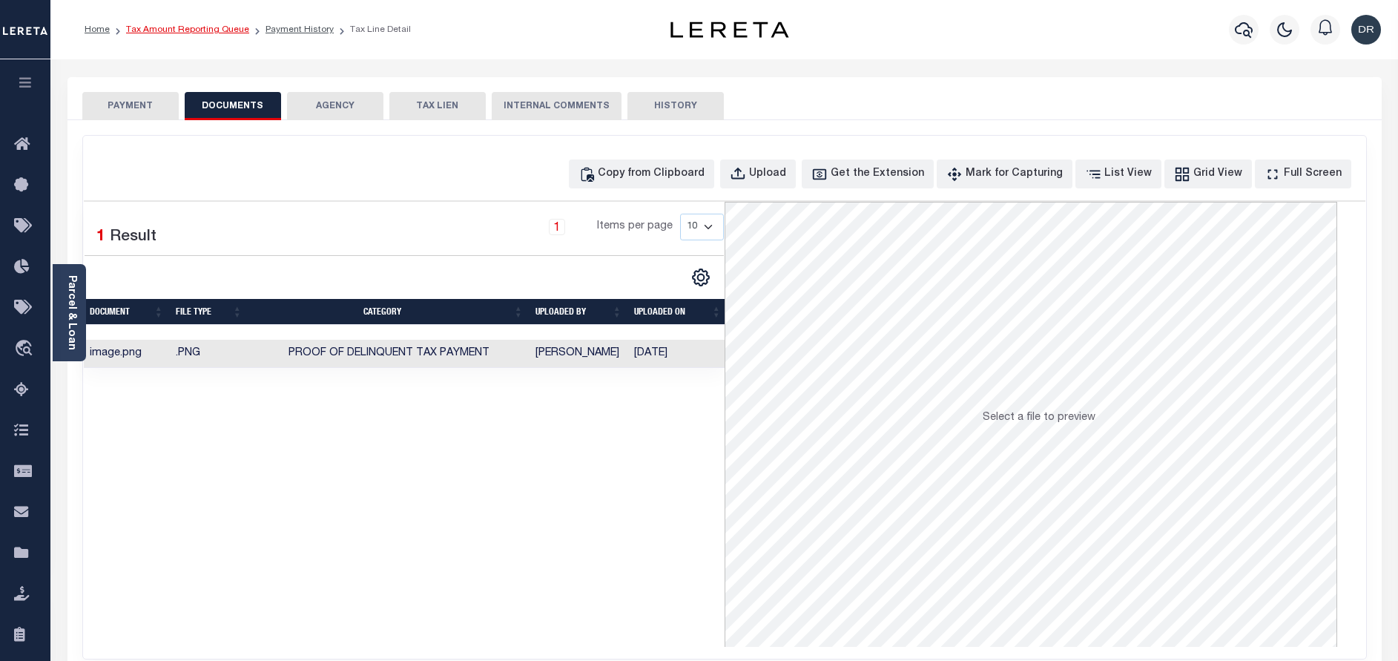
click at [171, 33] on link "Tax Amount Reporting Queue" at bounding box center [187, 29] width 123 height 9
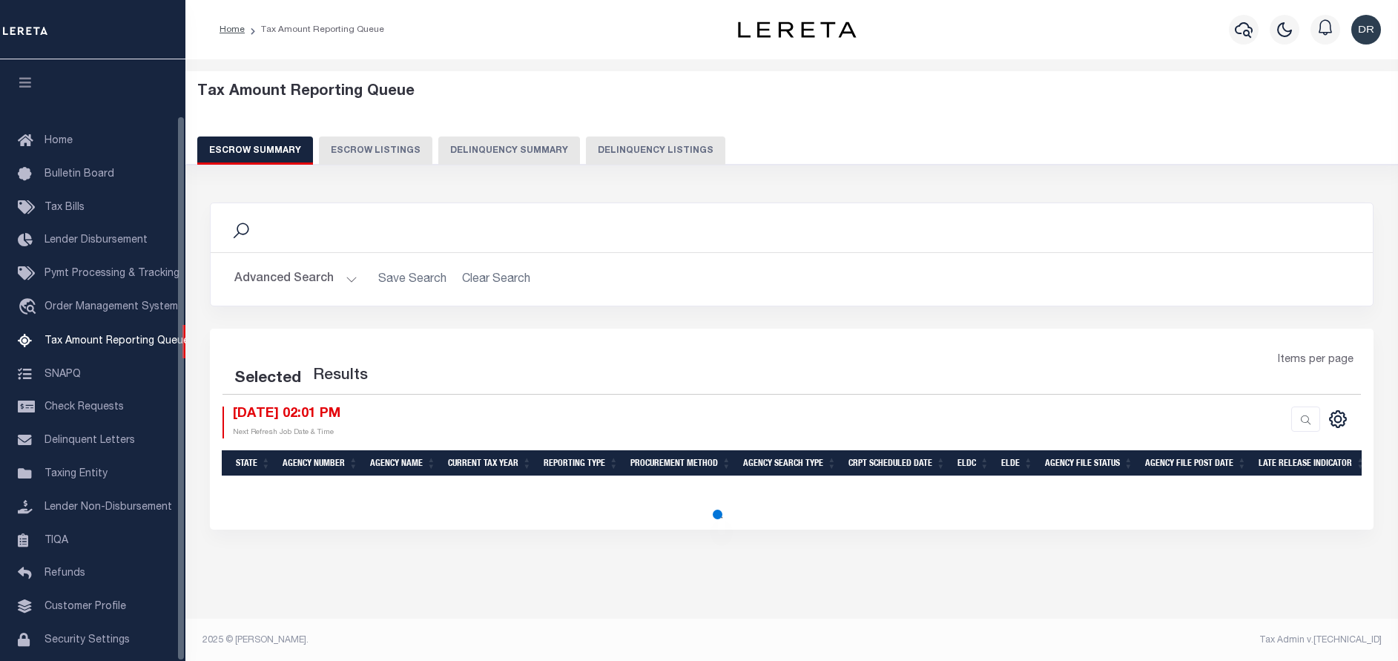
select select "100"
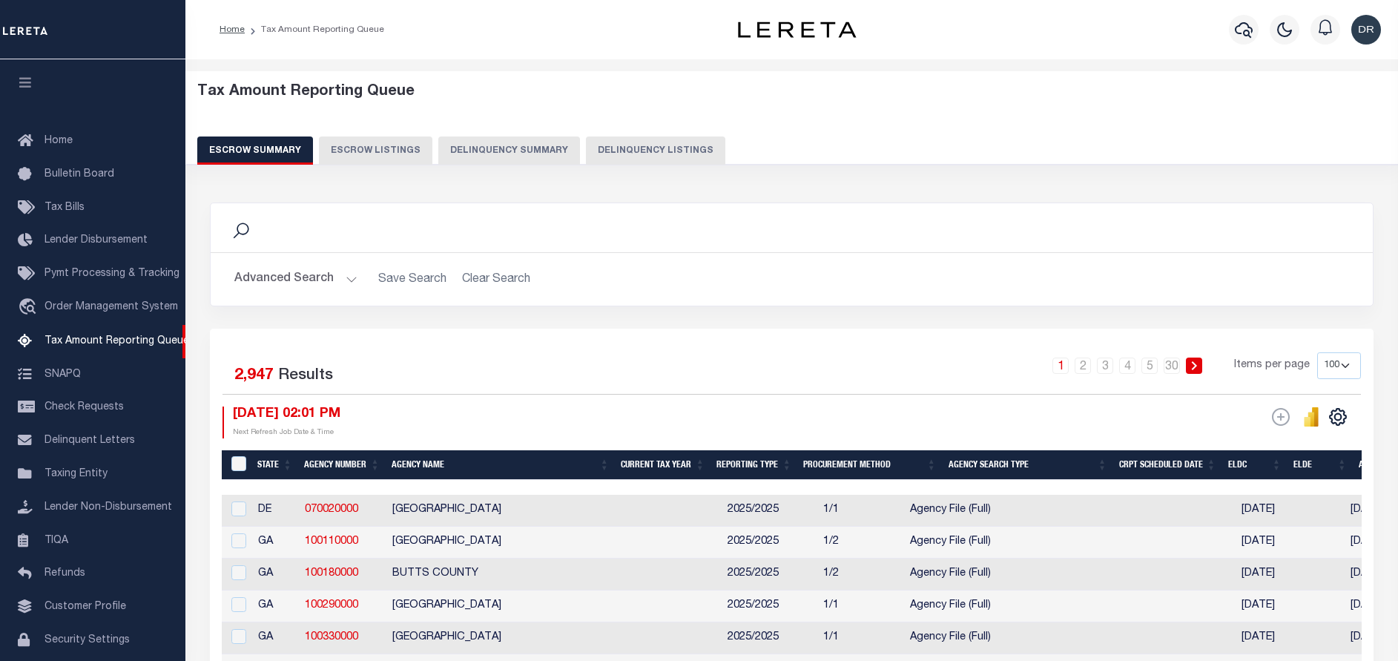
scroll to position [62, 0]
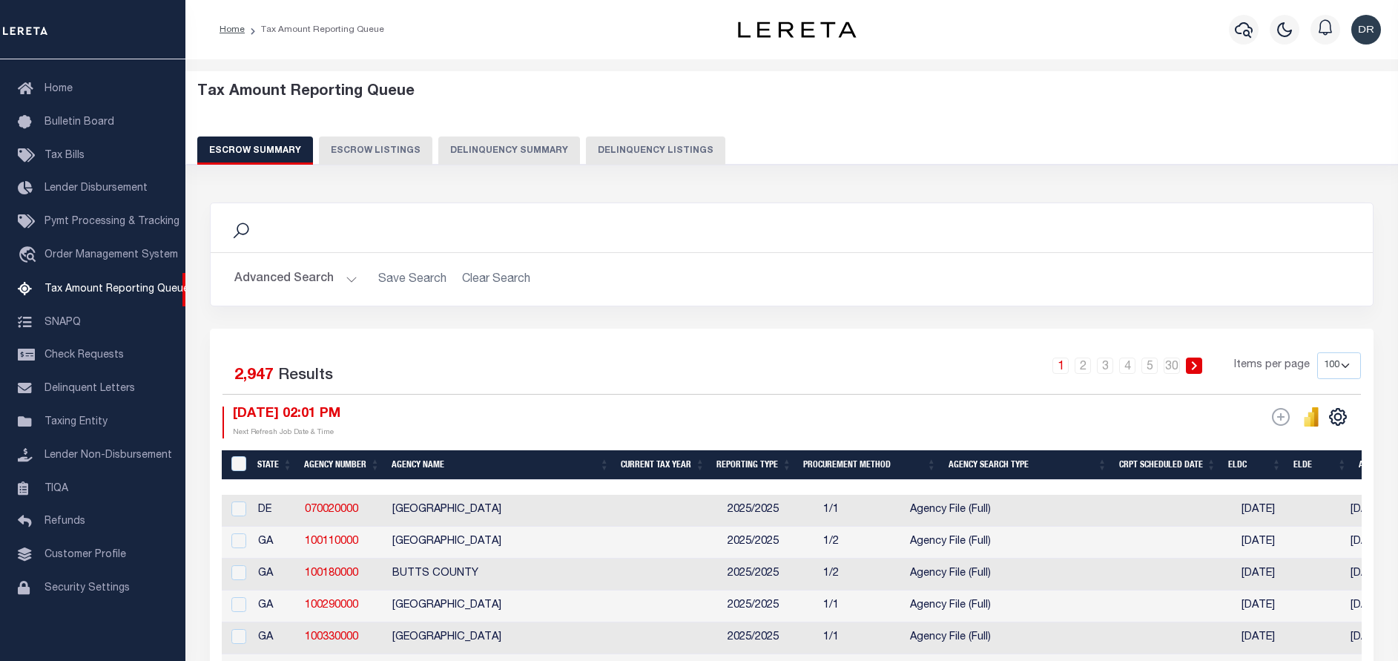
click at [634, 144] on button "Delinquency Listings" at bounding box center [655, 150] width 139 height 28
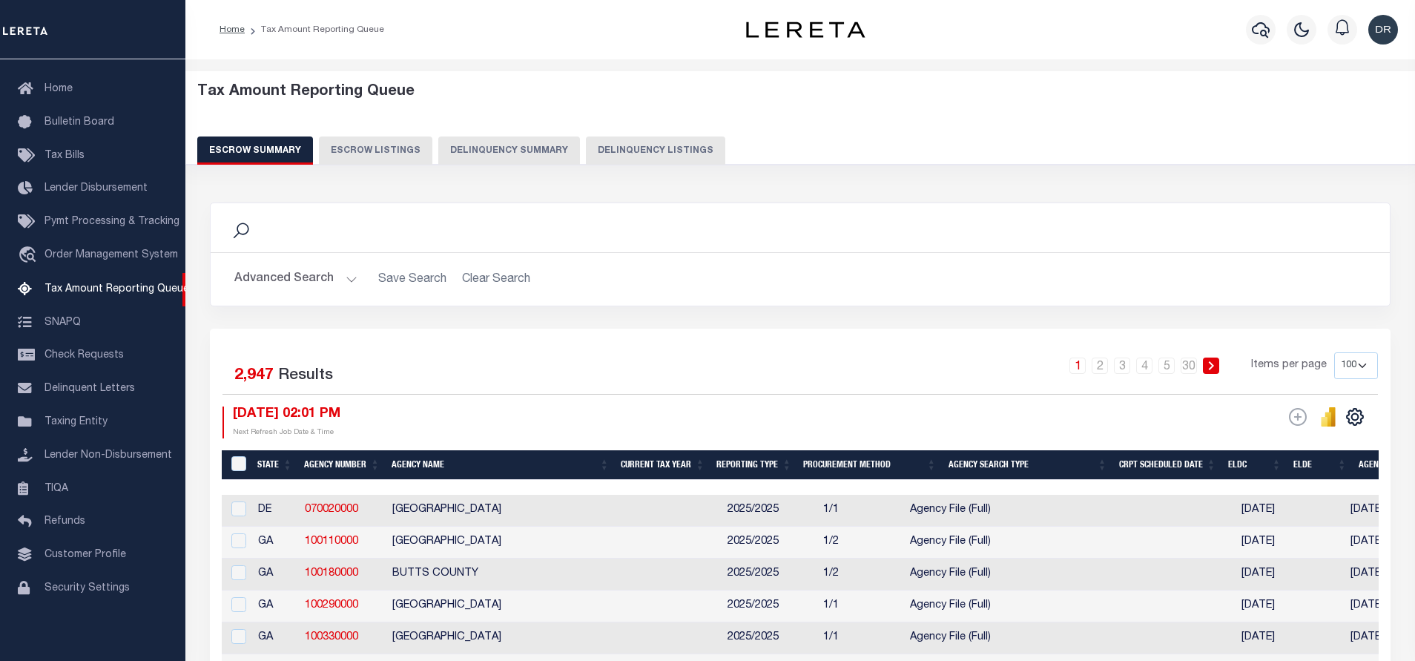
select select "100"
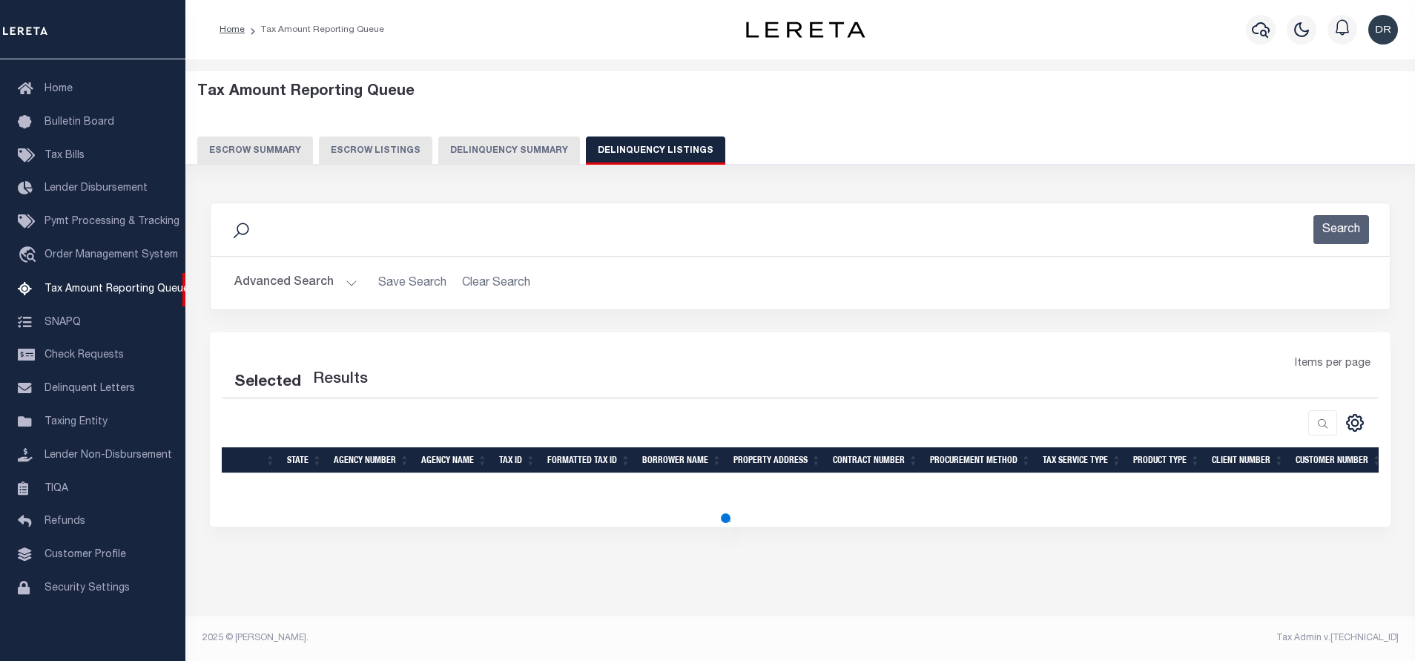
select select "100"
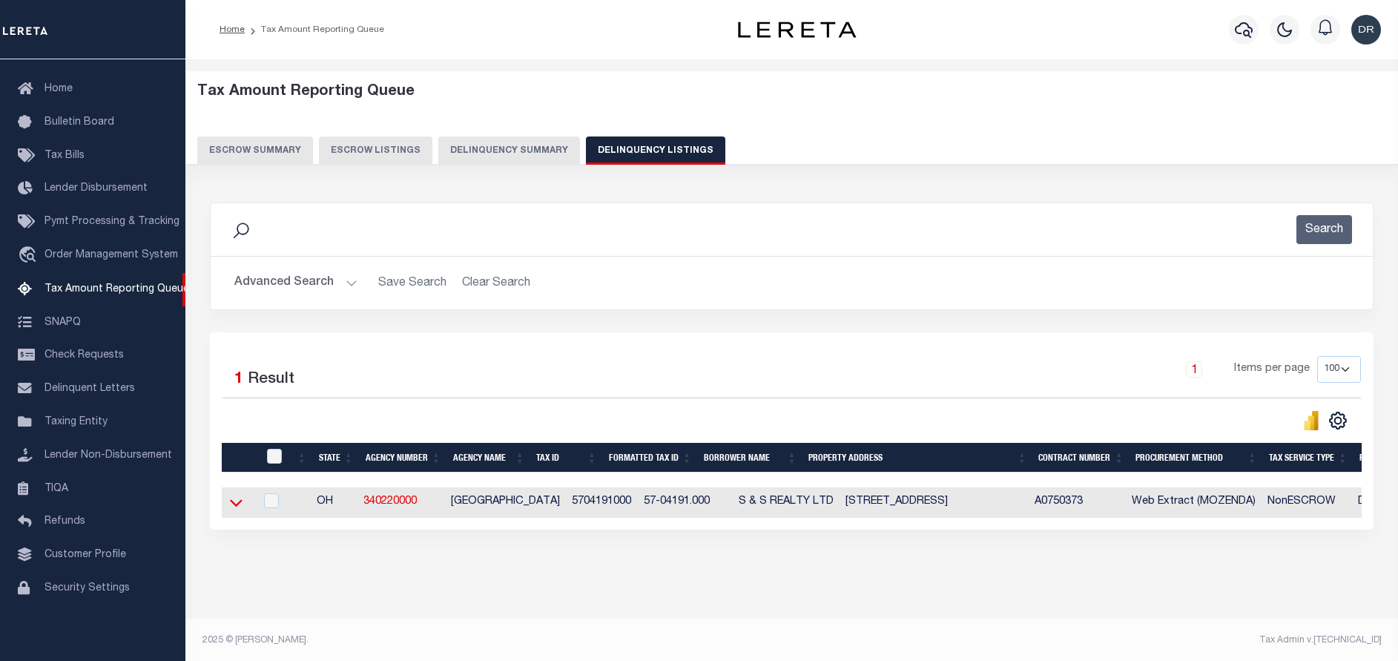
click at [232, 509] on icon at bounding box center [236, 503] width 13 height 16
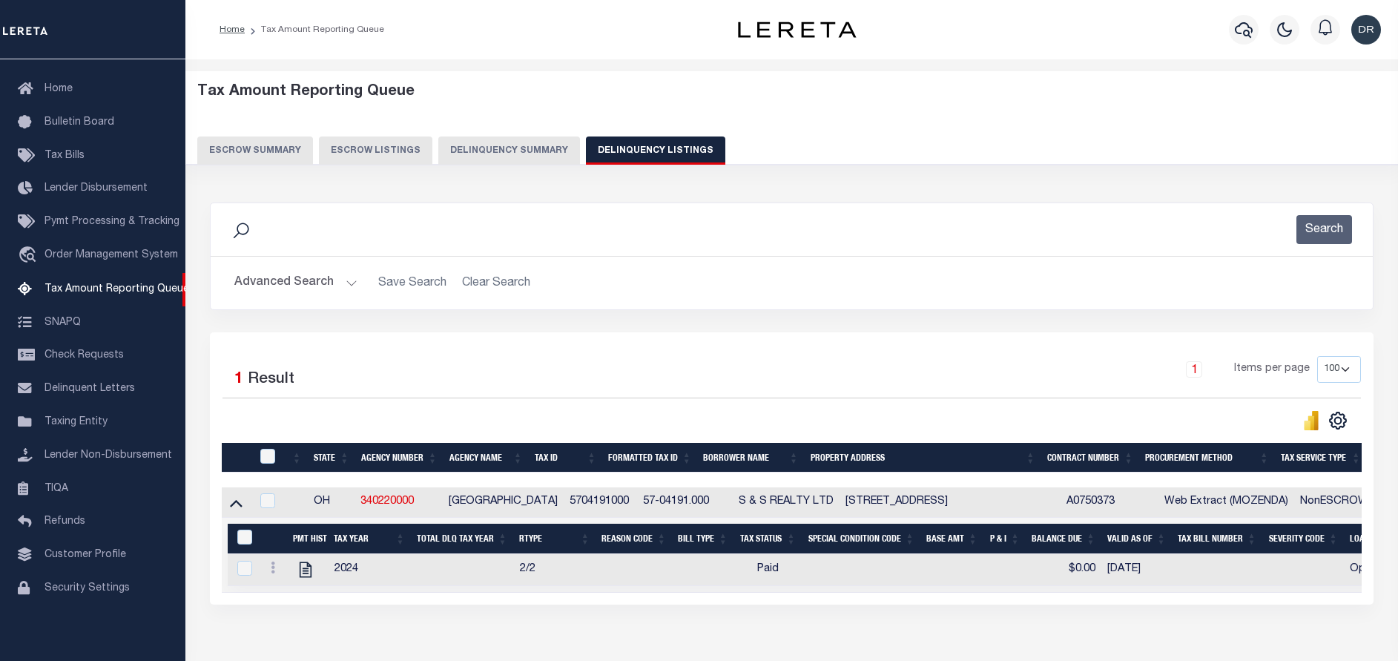
scroll to position [90, 0]
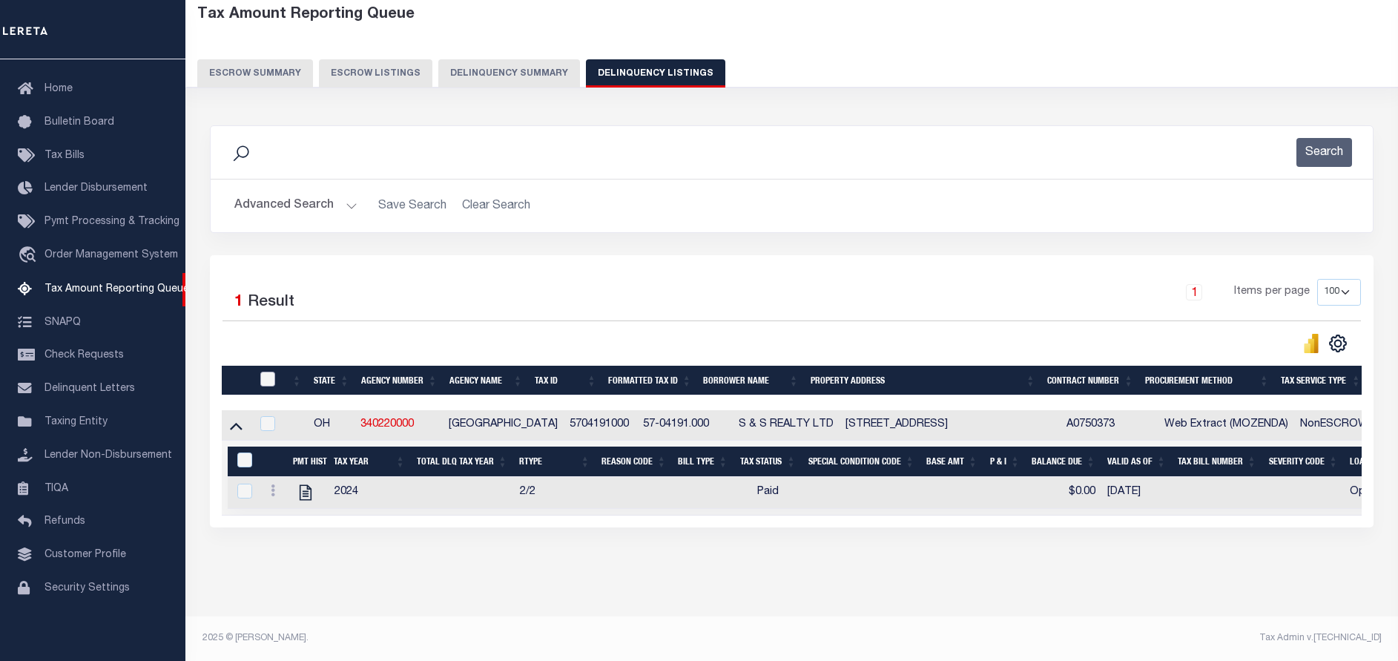
click at [265, 371] on input "checkbox" at bounding box center [267, 378] width 15 height 15
checkbox input "true"
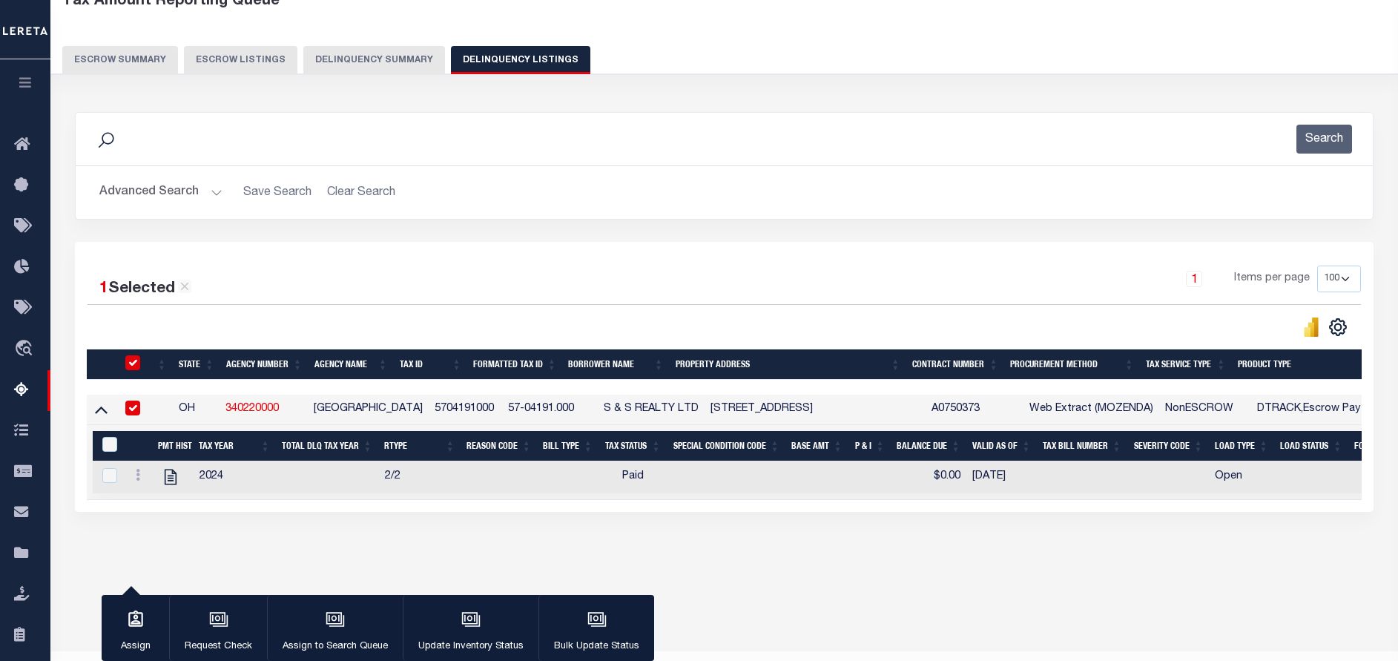
scroll to position [88, 0]
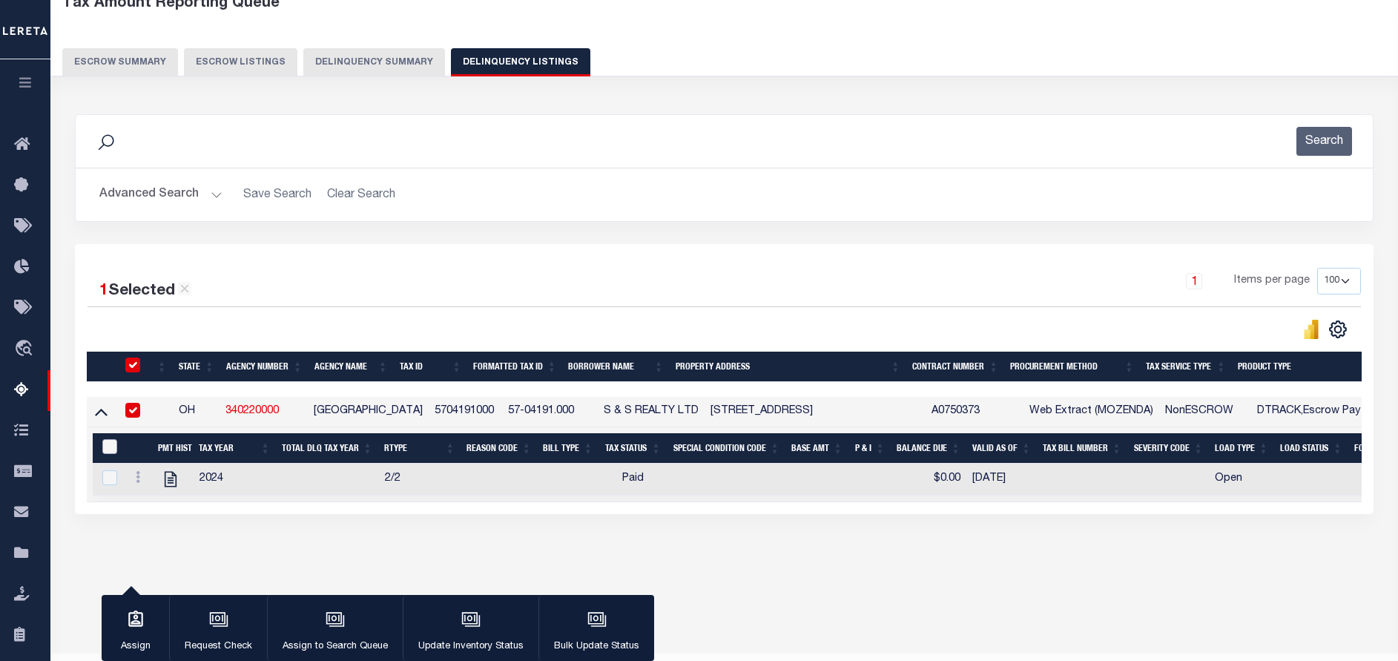
click at [113, 446] on input "&nbsp;" at bounding box center [109, 446] width 15 height 15
checkbox input "true"
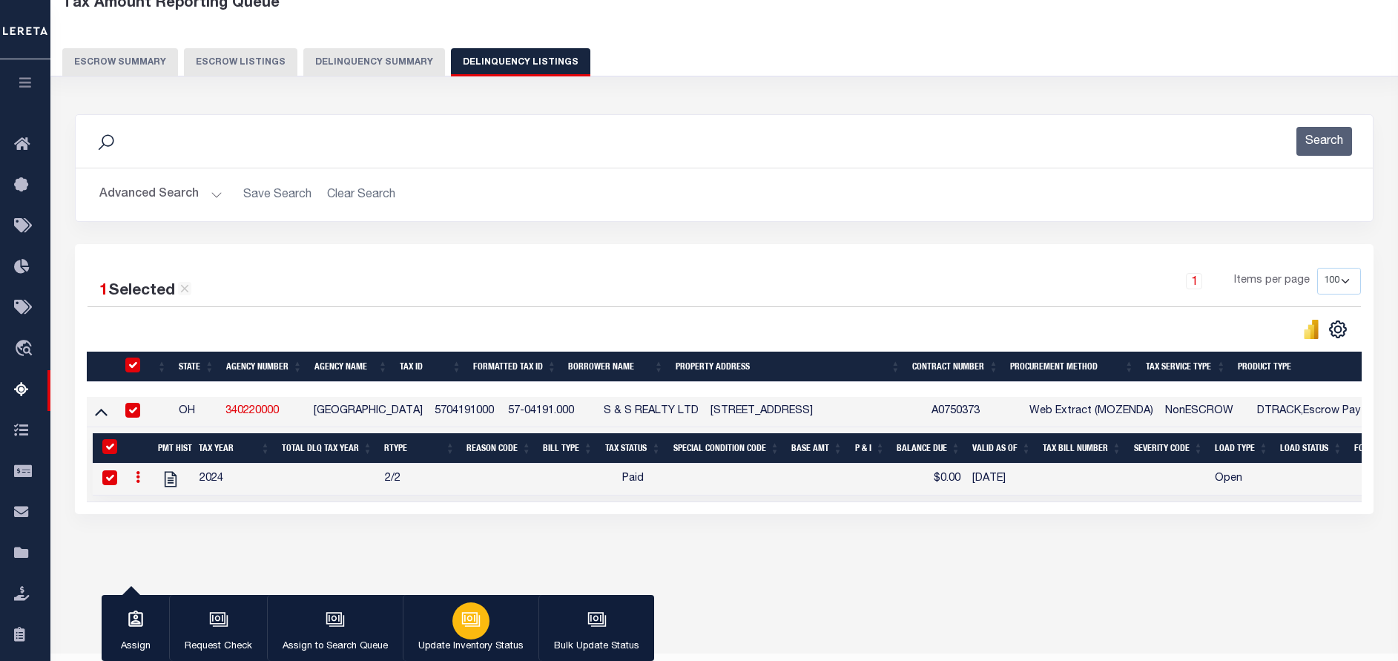
click at [466, 606] on div "button" at bounding box center [470, 620] width 37 height 37
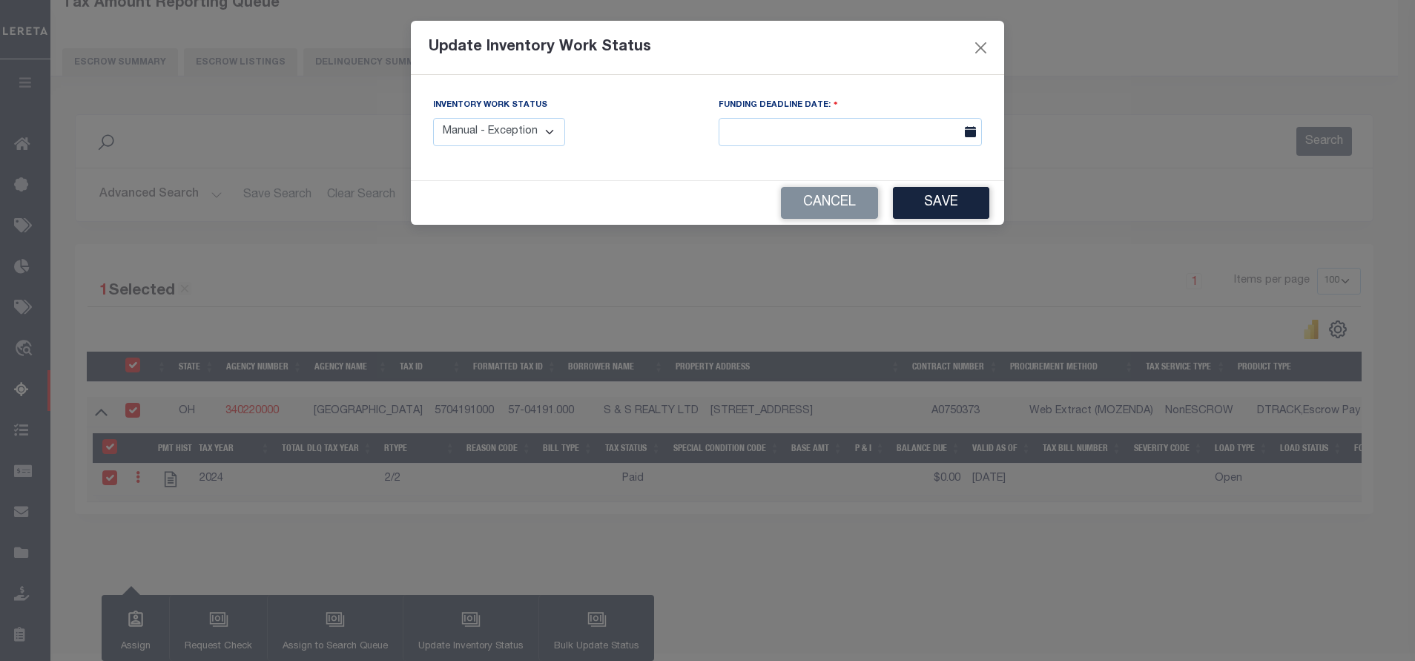
click at [505, 145] on select "Manual - Exception Pended - Awaiting Search Late Add Exception Completed" at bounding box center [499, 132] width 132 height 29
select select "4"
click at [433, 118] on select "Manual - Exception Pended - Awaiting Search Late Add Exception Completed" at bounding box center [499, 132] width 132 height 29
click at [919, 206] on button "Save" at bounding box center [941, 203] width 96 height 32
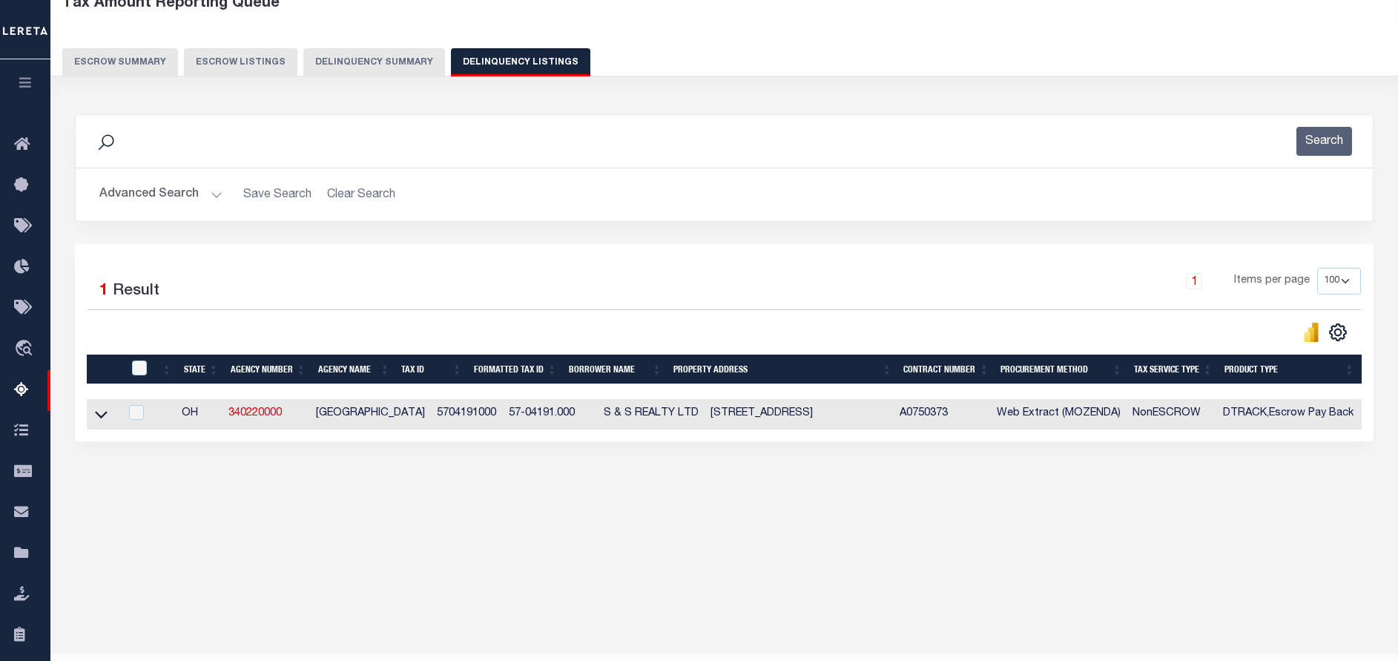
click at [158, 198] on button "Advanced Search" at bounding box center [160, 194] width 123 height 29
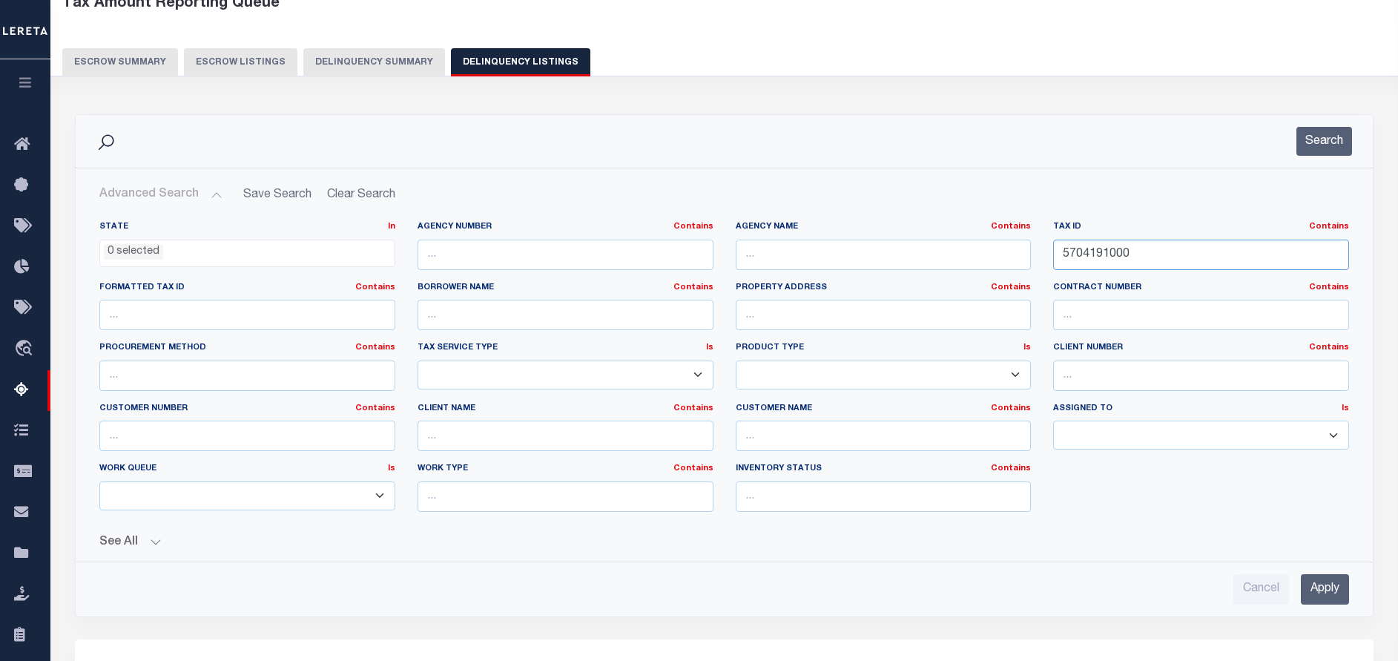
click at [1142, 258] on input "5704191000" at bounding box center [1201, 254] width 296 height 30
paste input "73"
click at [1313, 147] on button "Search" at bounding box center [1324, 141] width 56 height 29
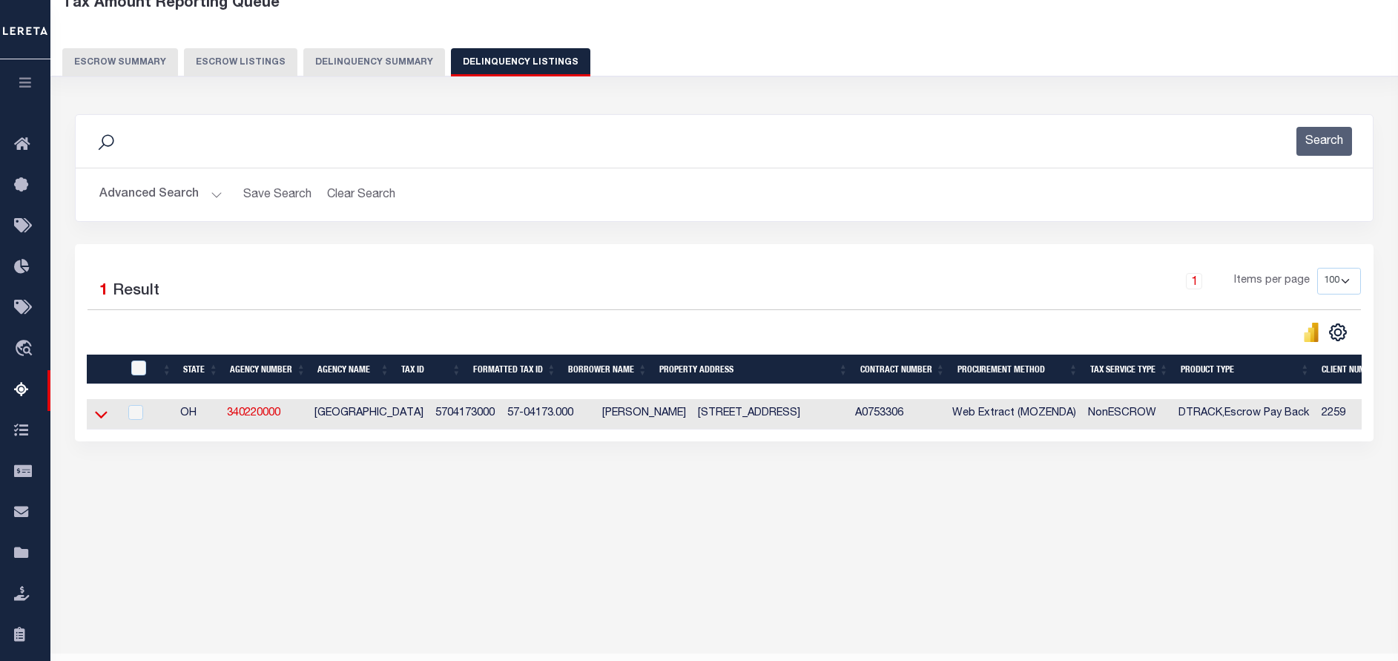
click at [103, 418] on icon at bounding box center [101, 414] width 13 height 7
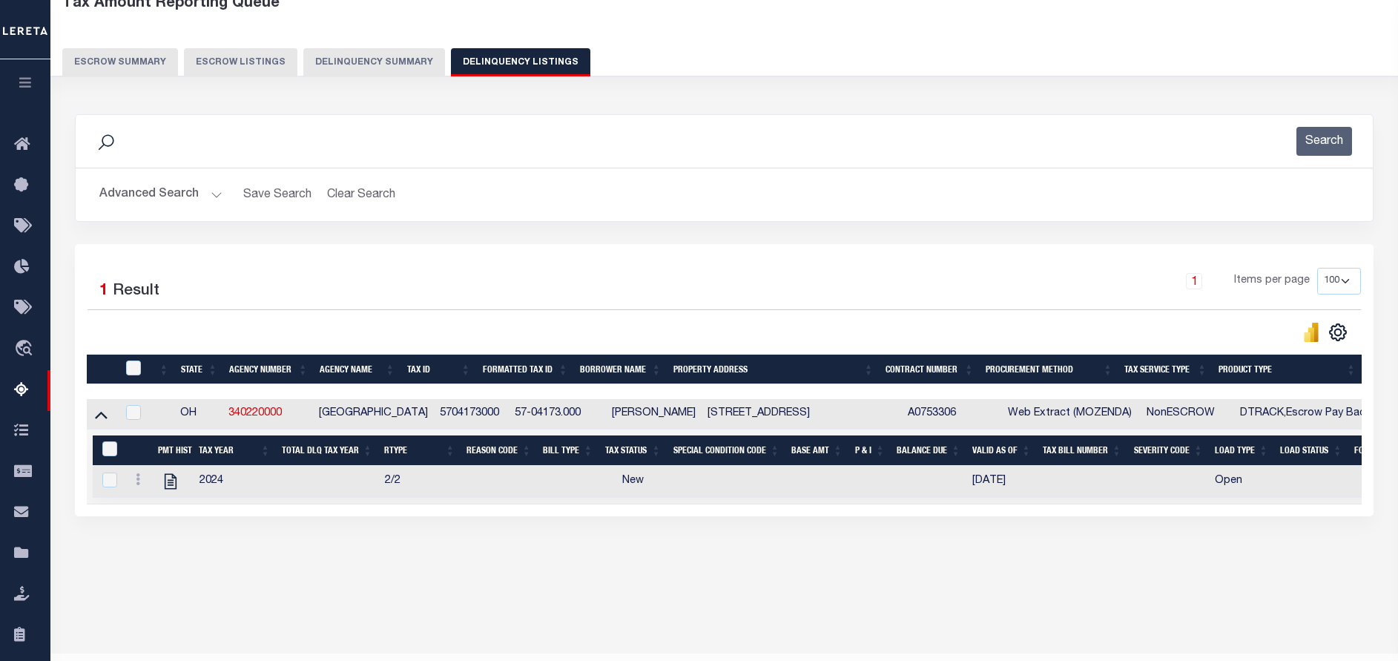
click at [199, 184] on button "Advanced Search" at bounding box center [160, 194] width 123 height 29
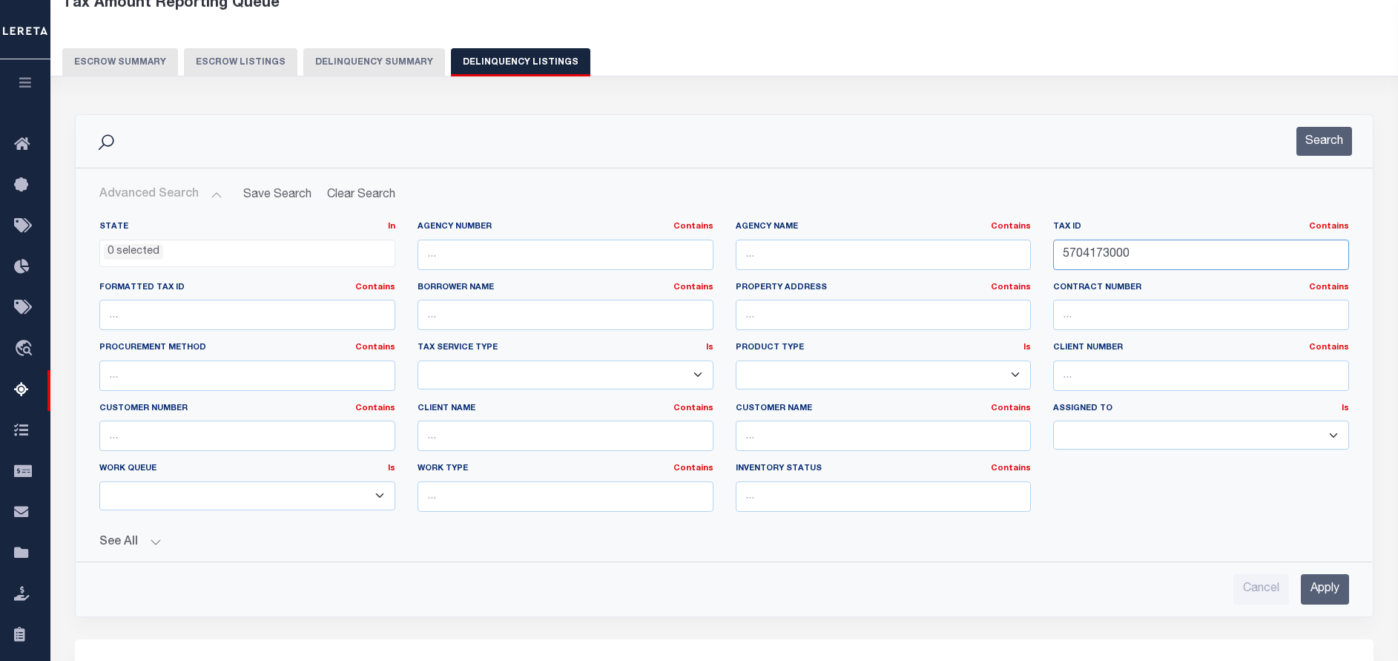
click at [1149, 253] on input "5704173000" at bounding box center [1201, 254] width 296 height 30
paste input "3748"
type input "5703748000"
click at [1333, 145] on button "Search" at bounding box center [1324, 141] width 56 height 29
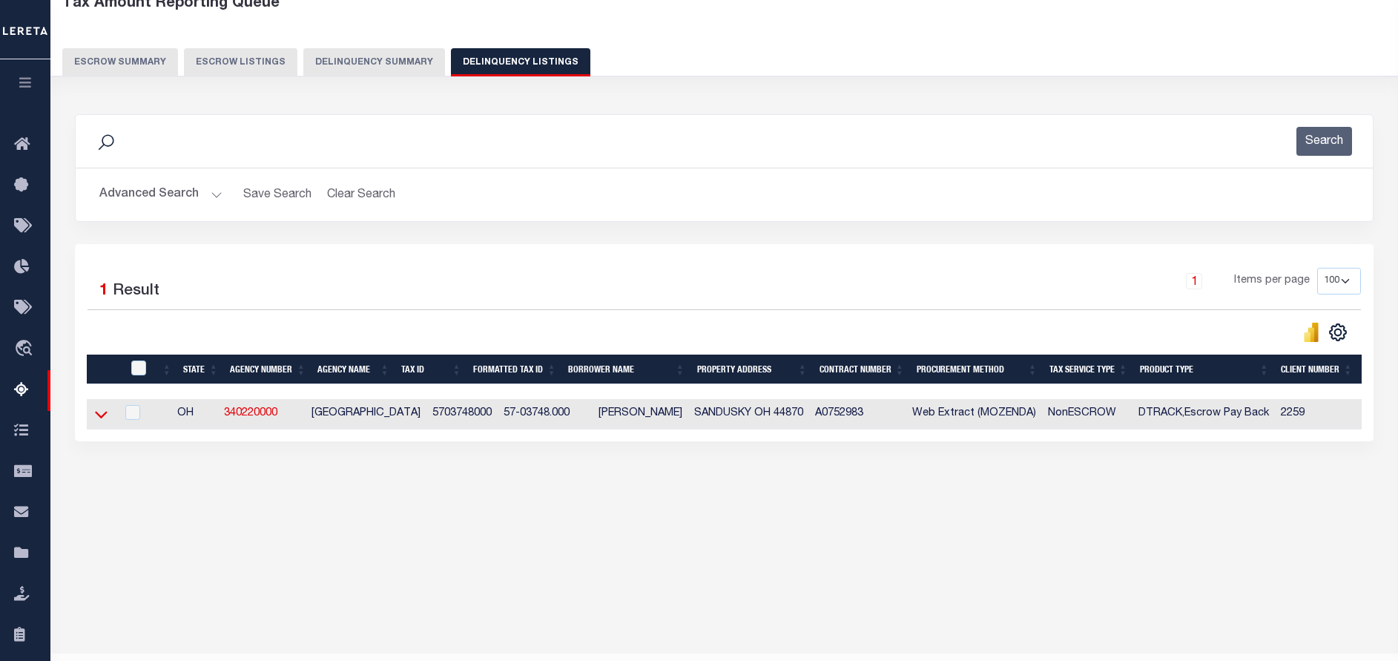
click at [105, 416] on icon at bounding box center [101, 414] width 13 height 16
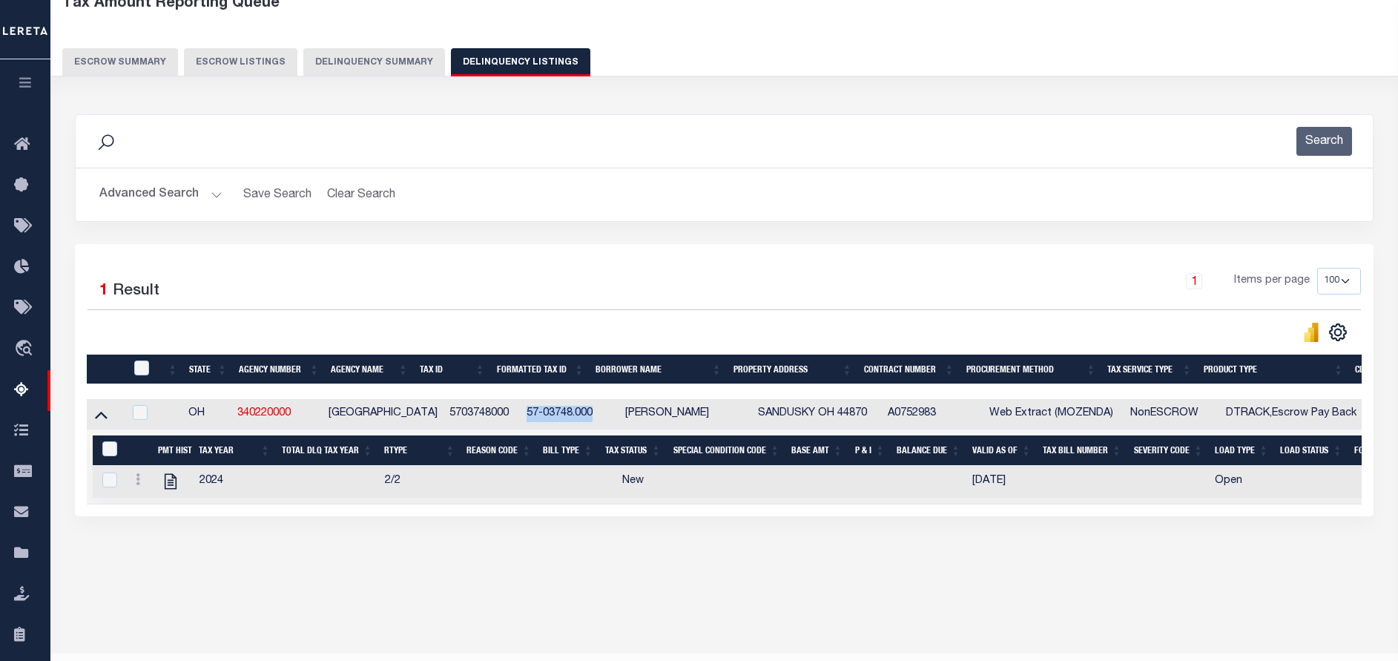
drag, startPoint x: 580, startPoint y: 417, endPoint x: 493, endPoint y: 420, distance: 86.8
click at [493, 420] on tr "OH 340220000 ERIE COUNTY 5703748000 57-03748.000 BRANDON R MORROW SANDUSKY OH 4…" at bounding box center [1070, 414] width 1966 height 30
copy tr "57-03748.000"
click at [142, 487] on link at bounding box center [138, 481] width 16 height 12
click at [153, 506] on img "" at bounding box center [155, 503] width 15 height 15
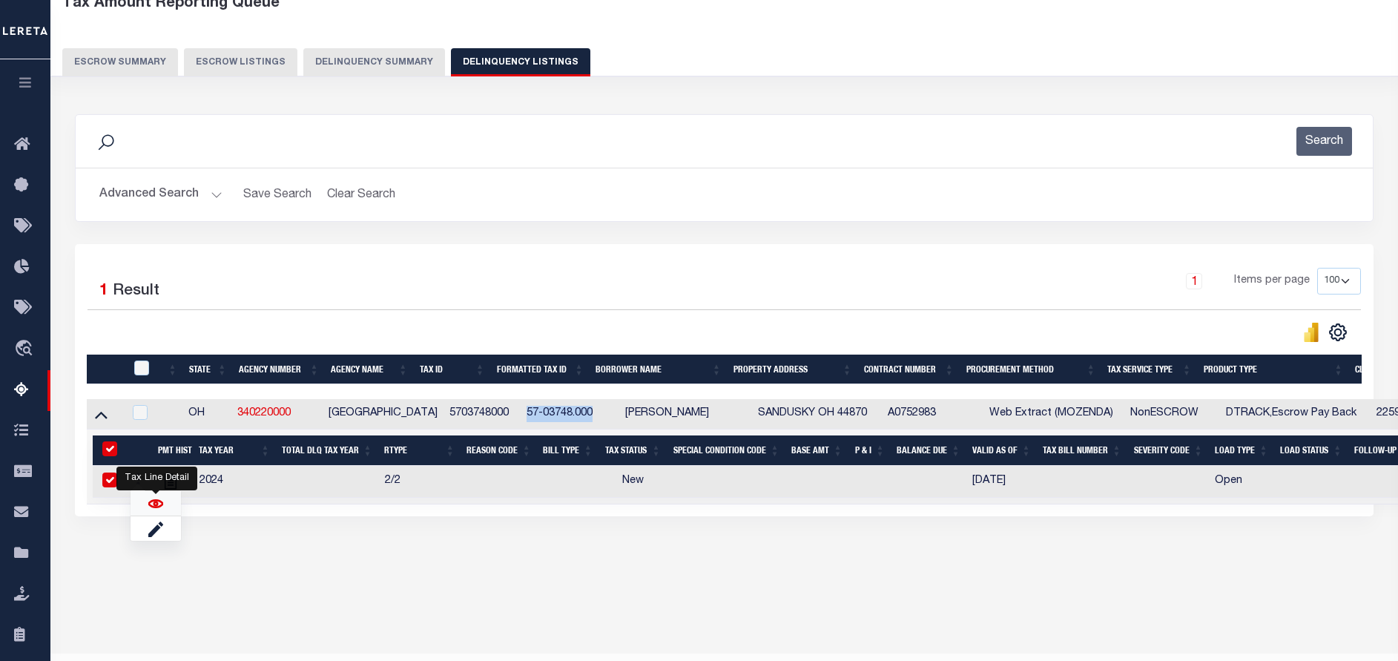
checkbox input "true"
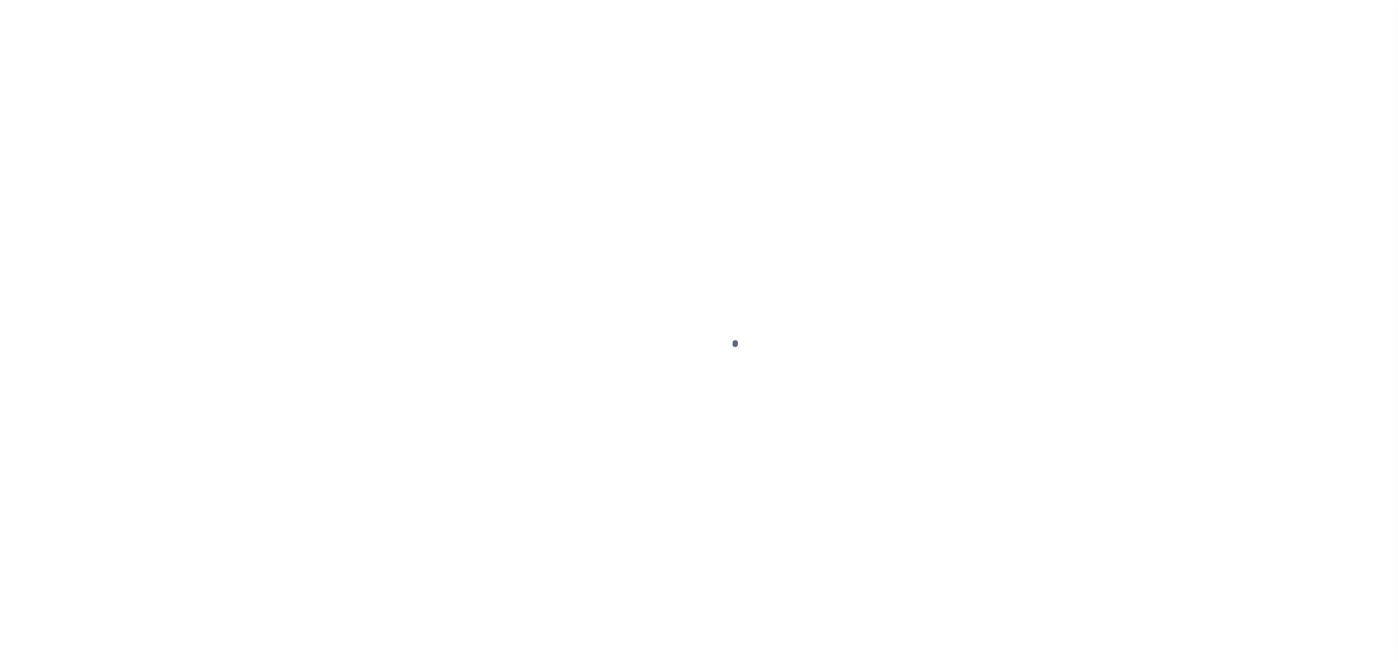
select select "NW2"
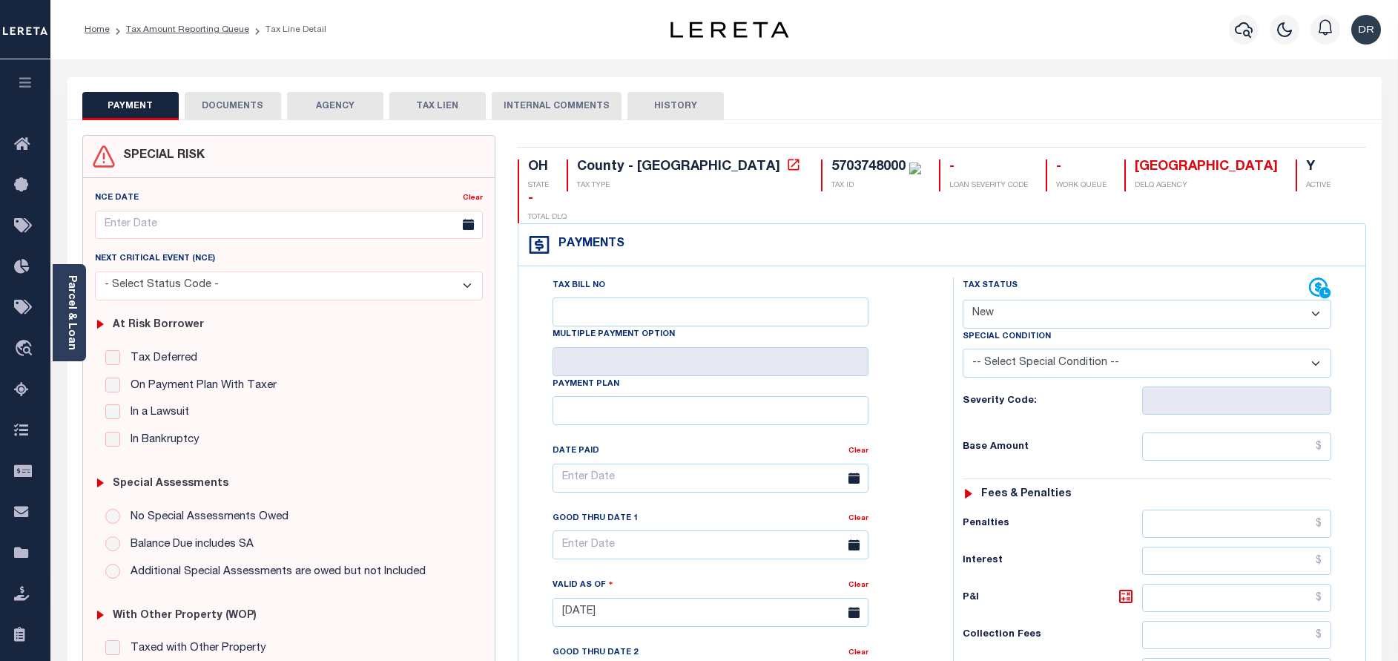
click at [229, 106] on button "DOCUMENTS" at bounding box center [233, 106] width 96 height 28
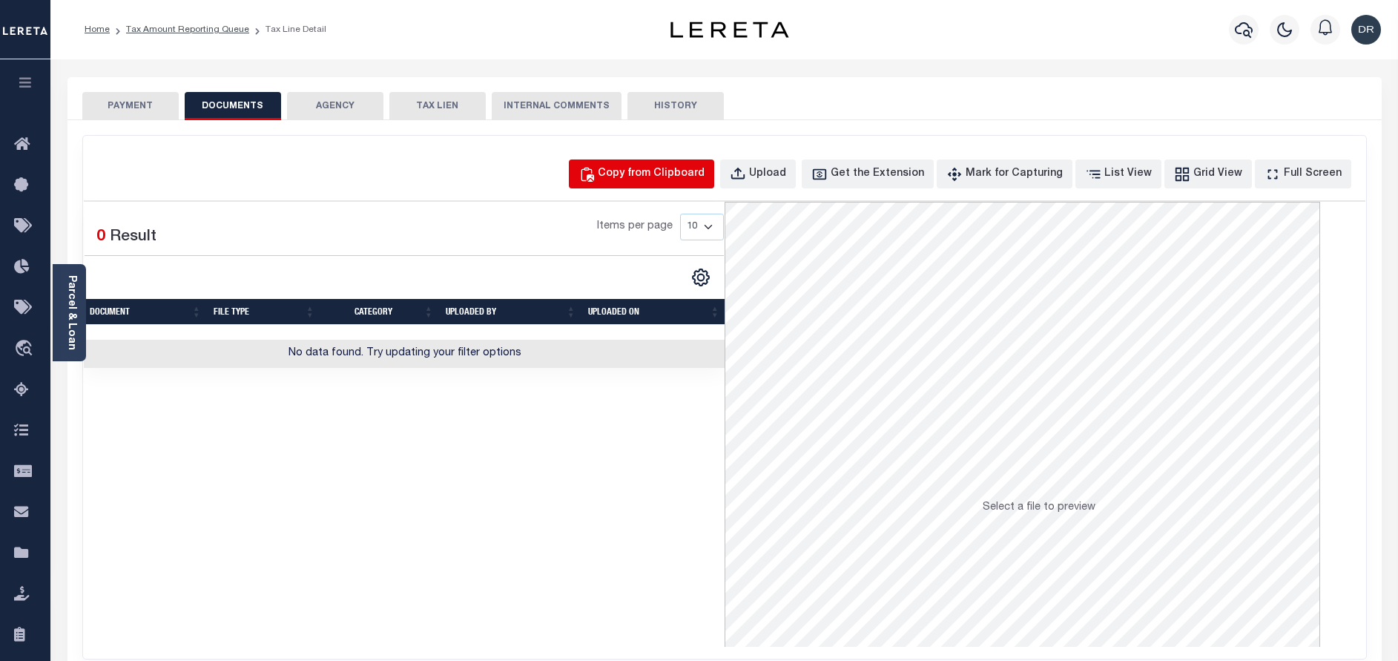
click at [667, 179] on div "Copy from Clipboard" at bounding box center [651, 174] width 107 height 16
select select "POP"
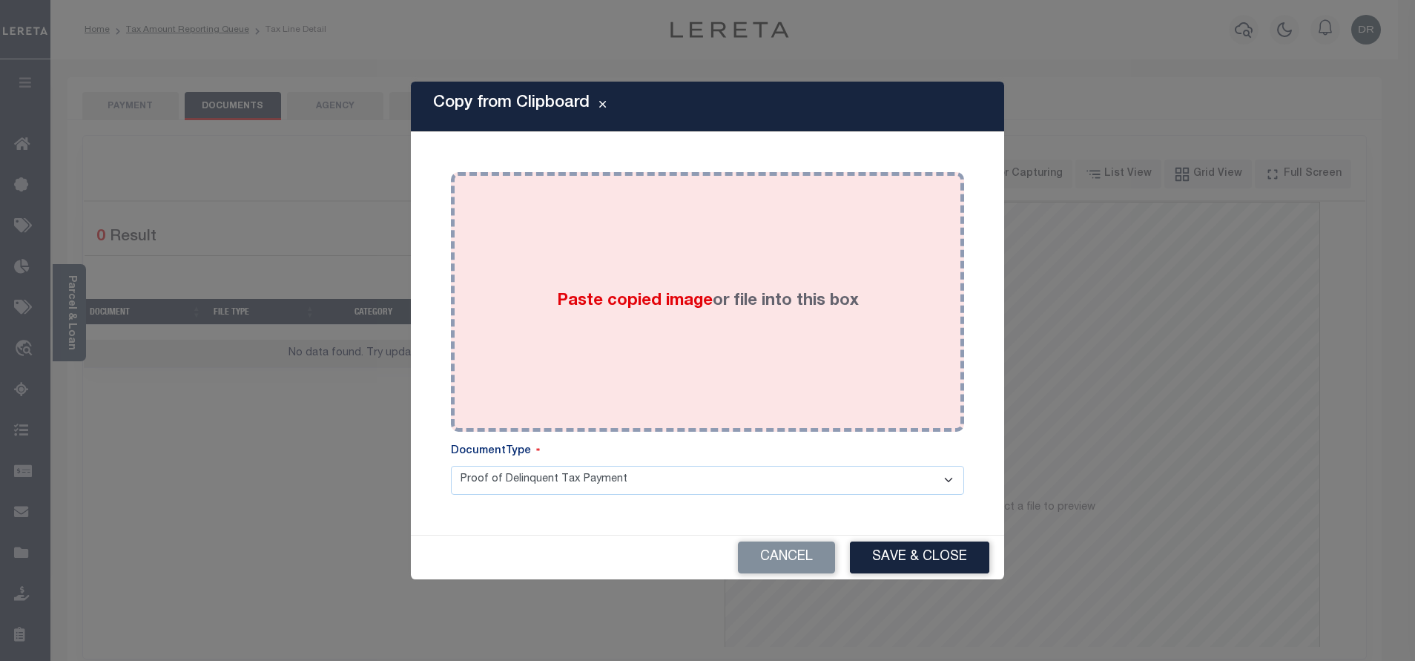
click at [678, 260] on div "Paste copied image or file into this box" at bounding box center [707, 301] width 491 height 237
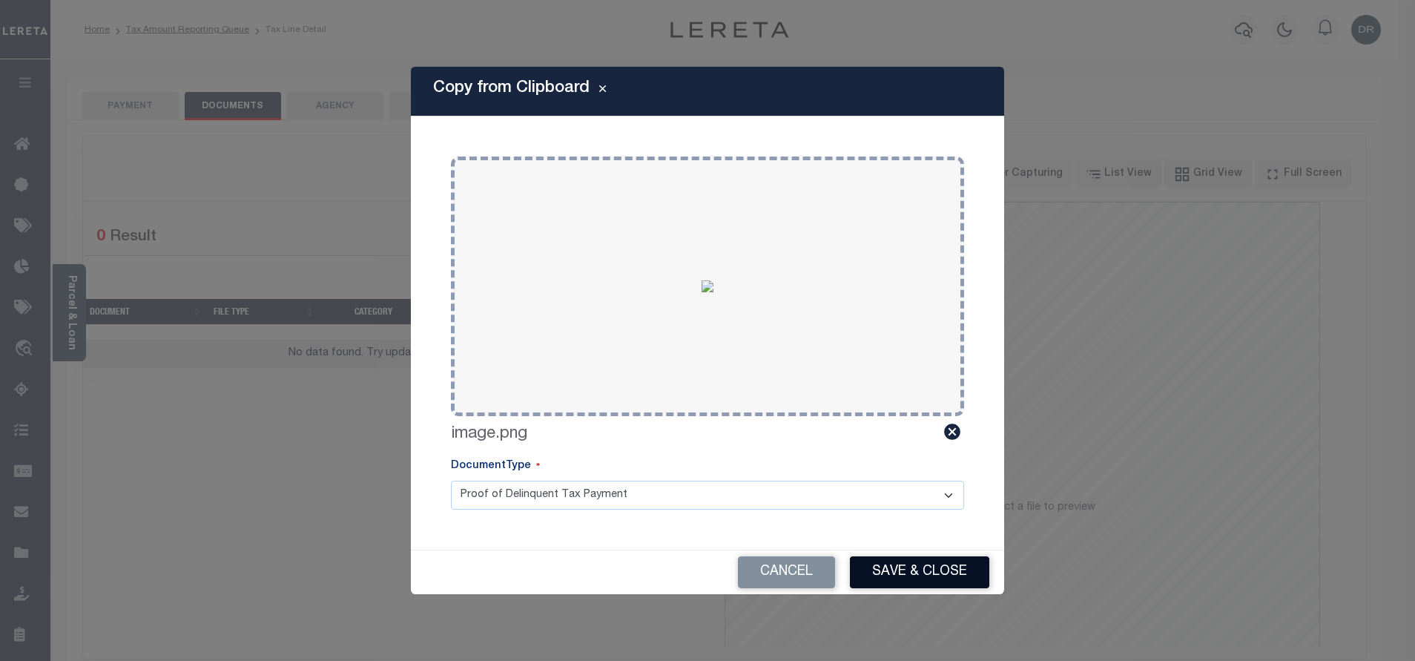
click at [905, 566] on button "Save & Close" at bounding box center [919, 572] width 139 height 32
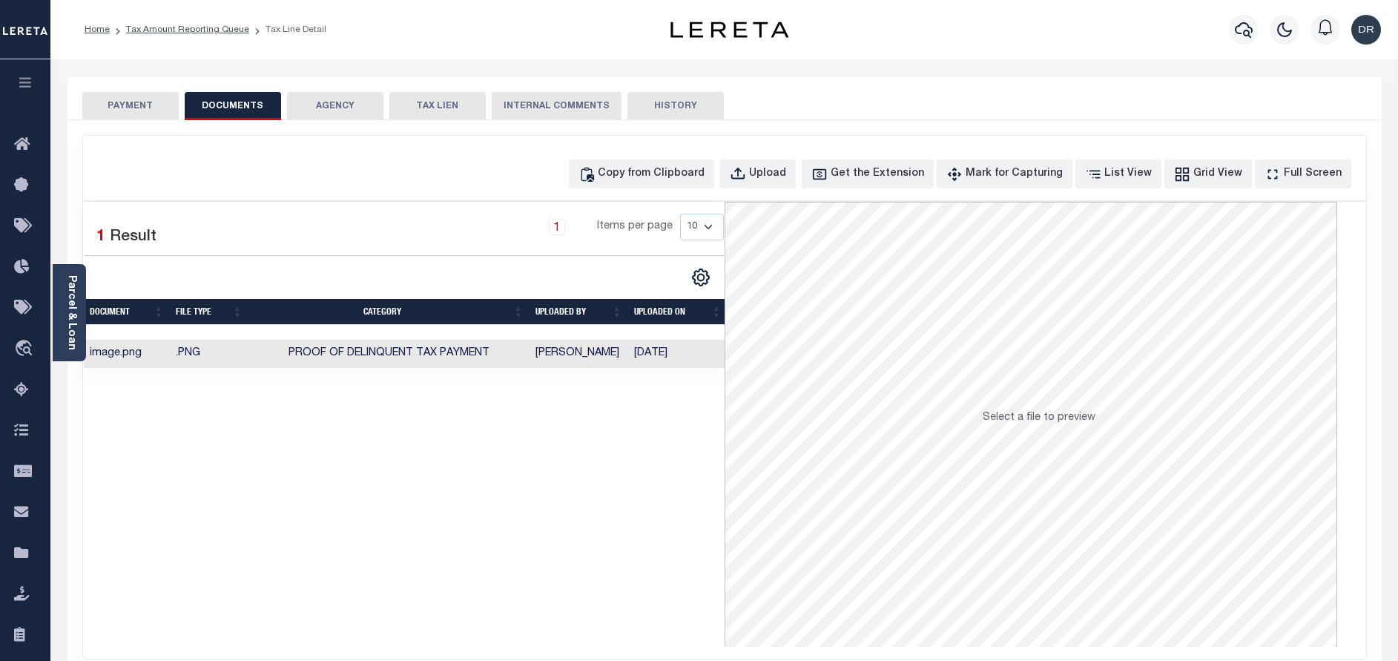
click at [151, 104] on button "PAYMENT" at bounding box center [130, 106] width 96 height 28
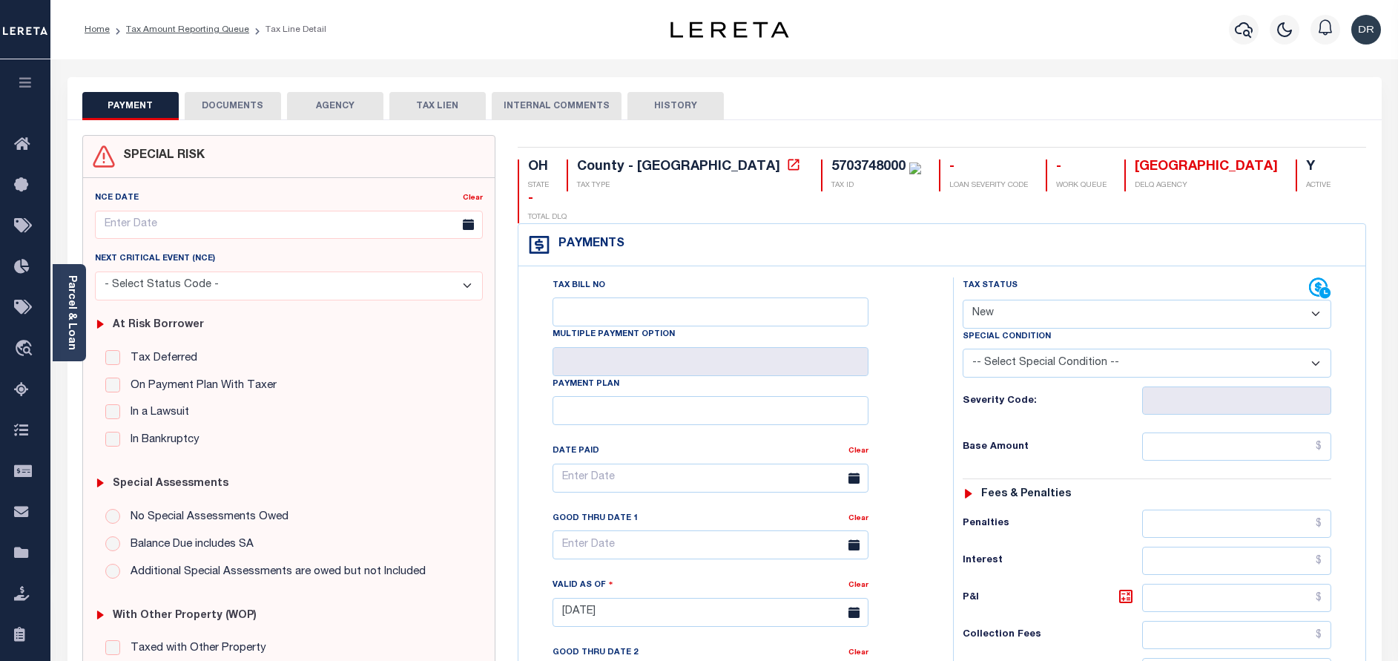
click at [223, 22] on ol "Home Tax Amount Reporting Queue Tax Line Detail" at bounding box center [205, 29] width 265 height 31
click at [1031, 300] on select "- Select Status Code - Open Due/Unpaid Paid Incomplete No Tax Due Internal Refu…" at bounding box center [1146, 314] width 368 height 29
select select "PYD"
click at [962, 300] on select "- Select Status Code - Open Due/Unpaid Paid Incomplete No Tax Due Internal Refu…" at bounding box center [1146, 314] width 368 height 29
type input "[DATE]"
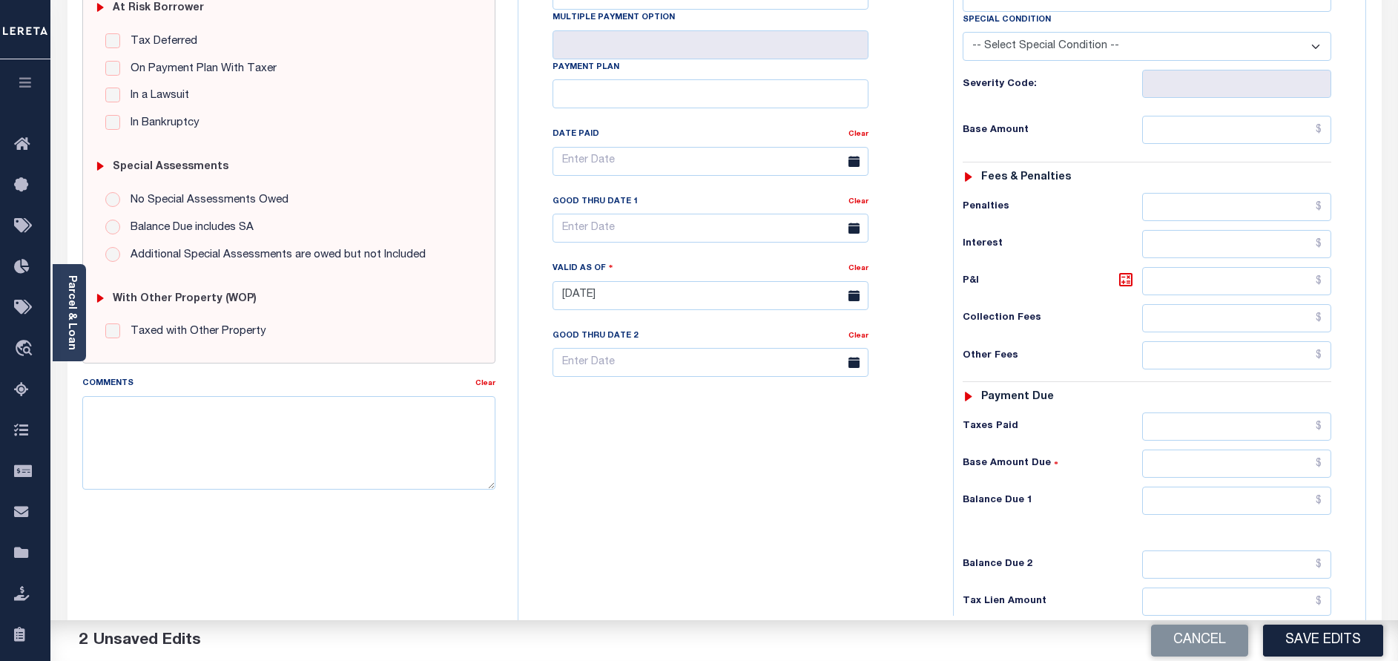
scroll to position [334, 0]
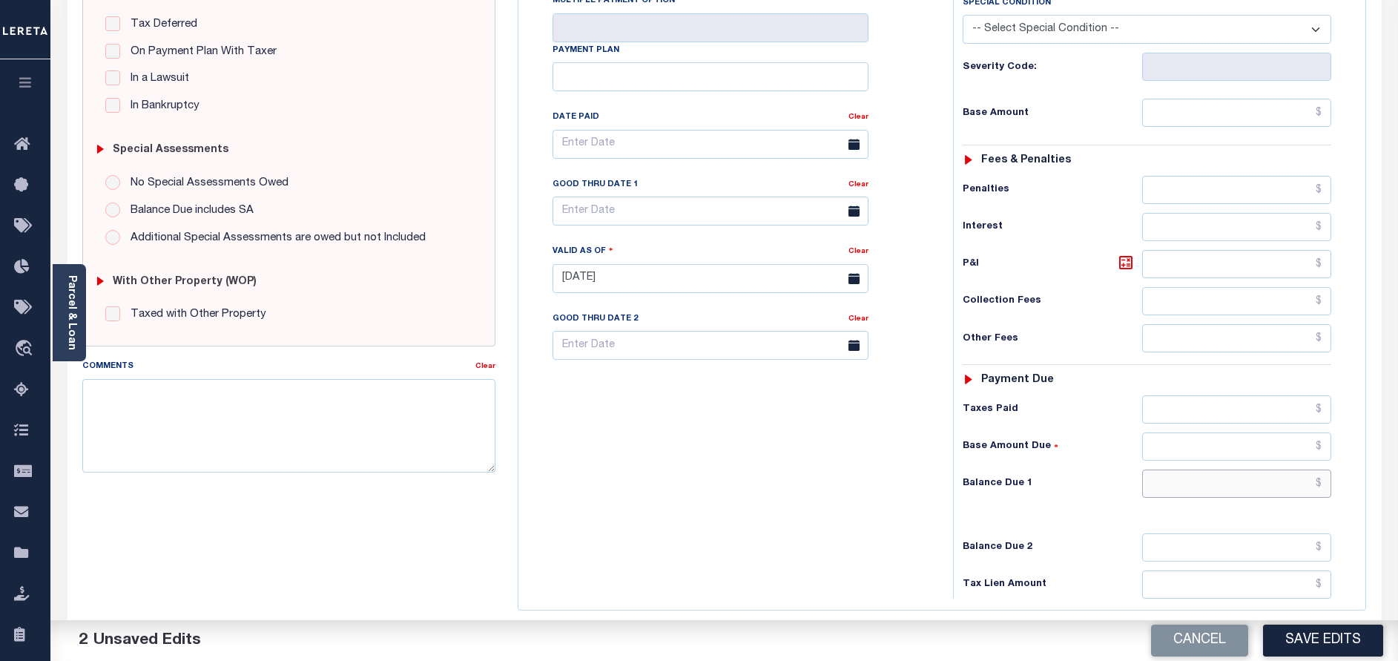
click at [1194, 469] on input "text" at bounding box center [1236, 483] width 189 height 28
type input "$0.00"
click at [1284, 633] on button "Save Edits" at bounding box center [1323, 640] width 120 height 32
checkbox input "false"
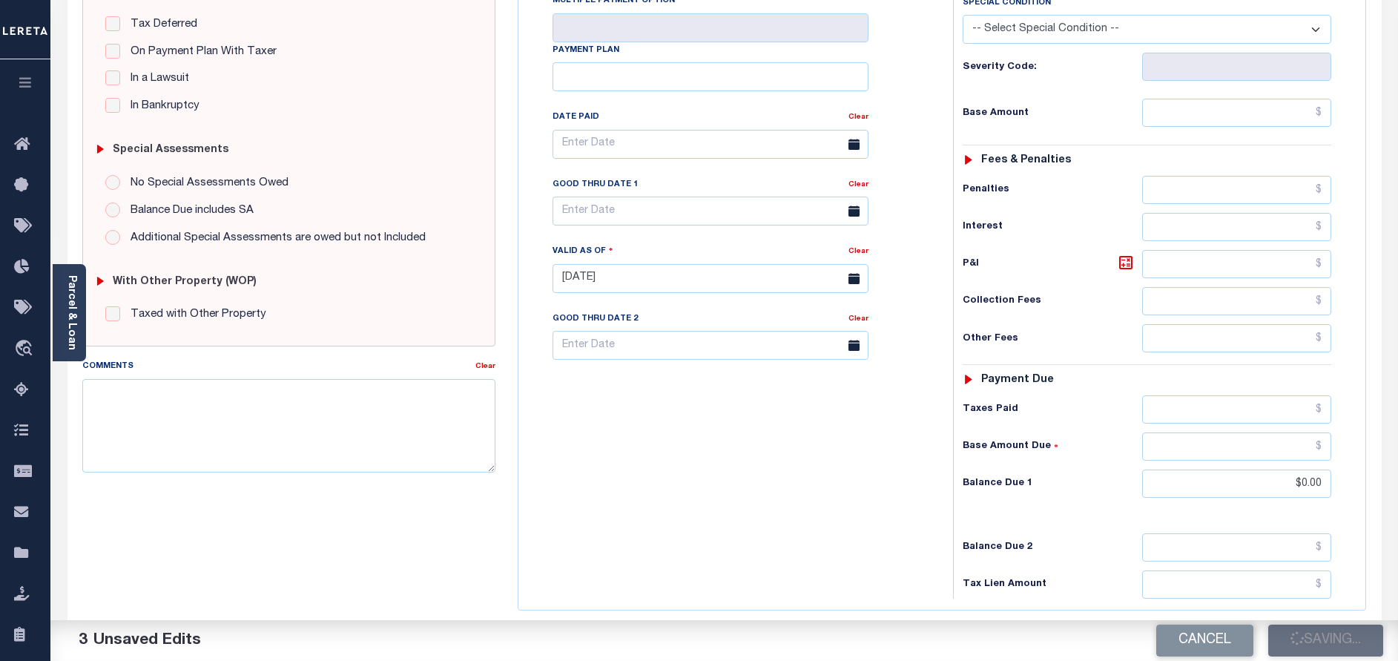
checkbox input "false"
type input "$0"
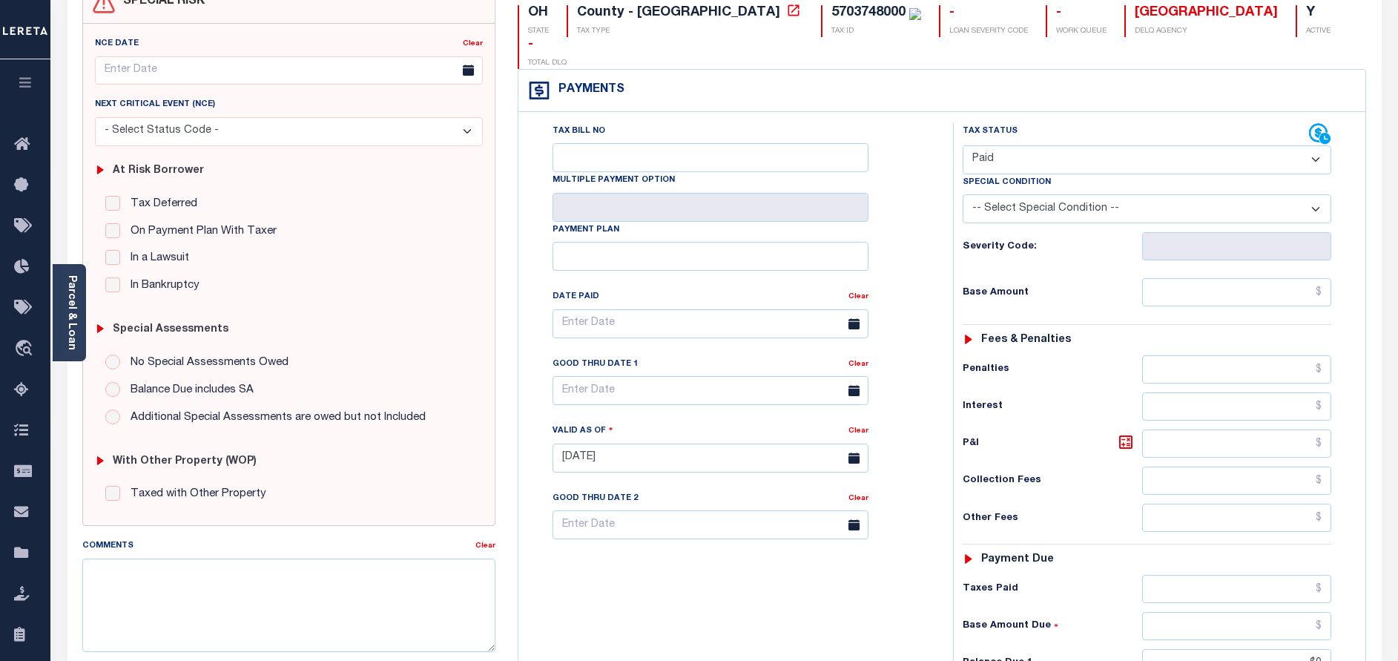
scroll to position [0, 0]
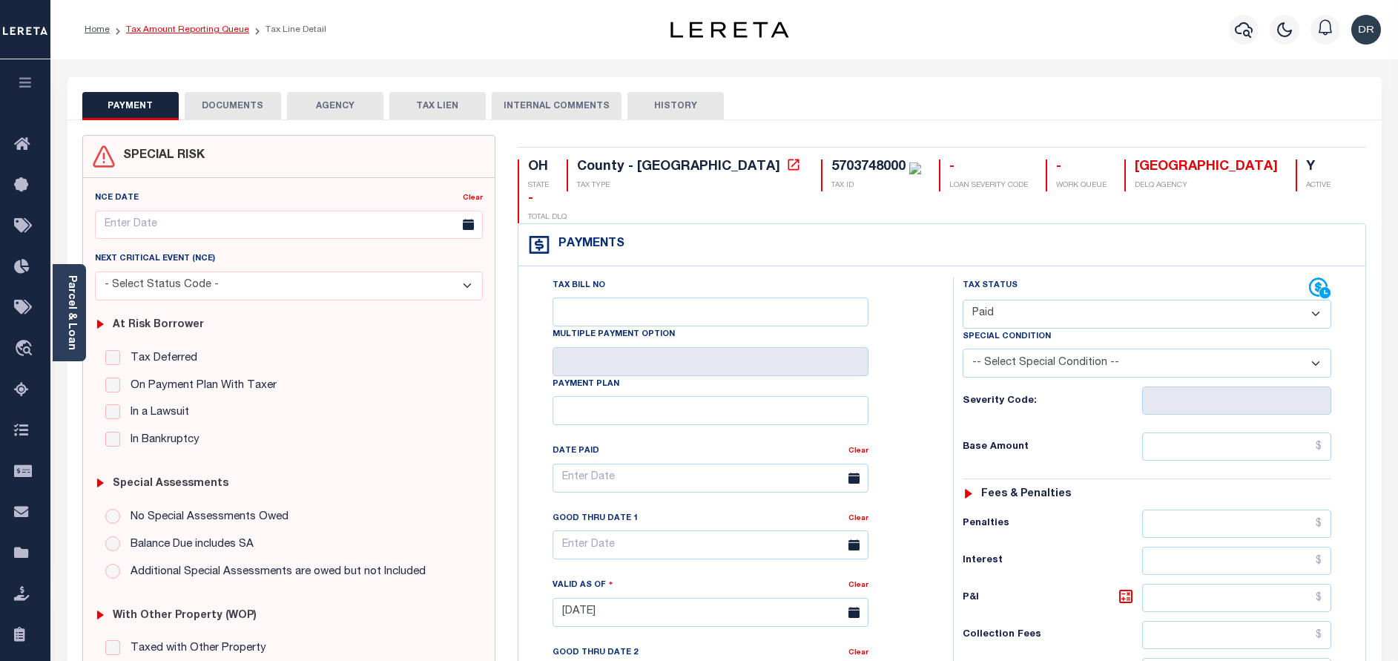
click at [181, 26] on link "Tax Amount Reporting Queue" at bounding box center [187, 29] width 123 height 9
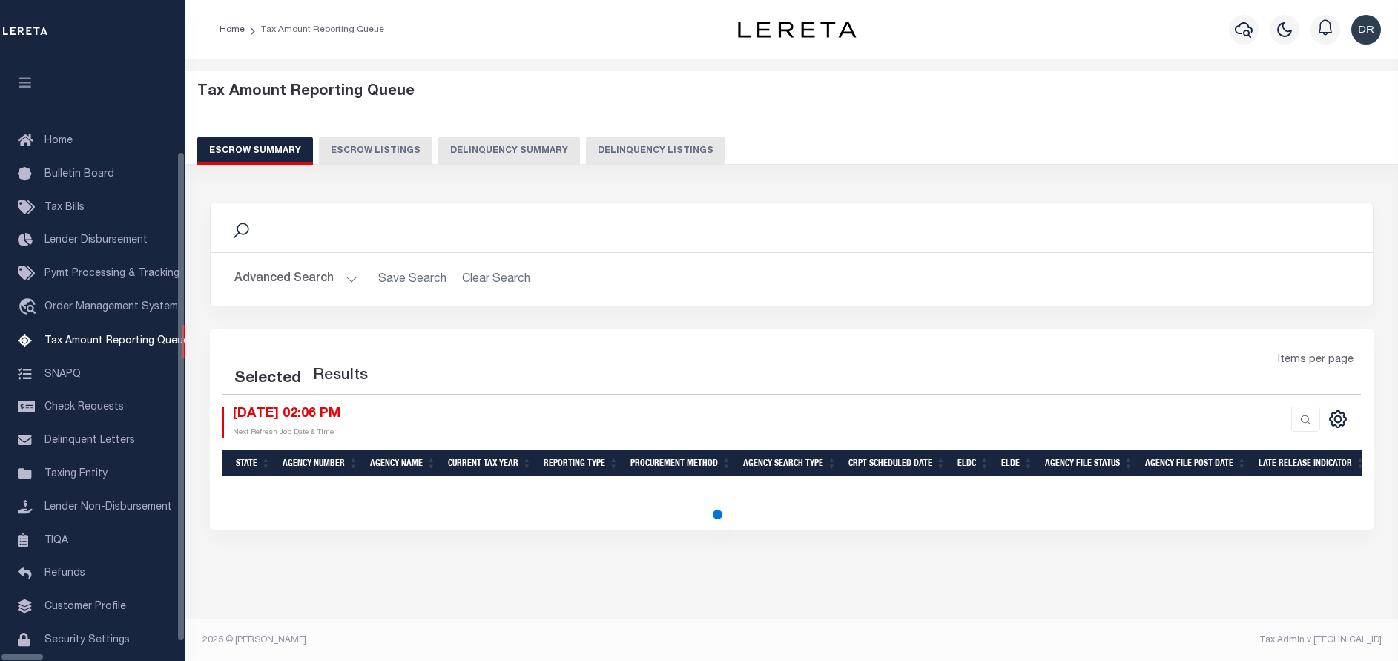
click at [618, 148] on button "Delinquency Listings" at bounding box center [655, 150] width 139 height 28
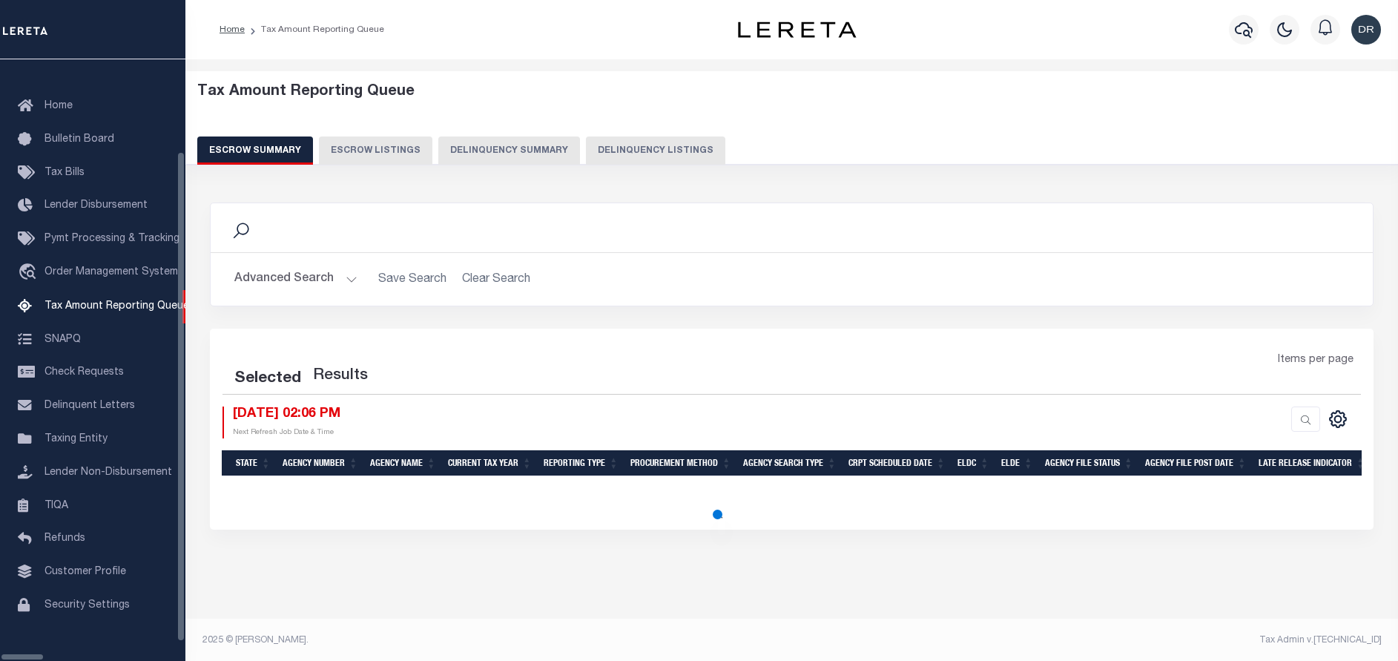
select select "100"
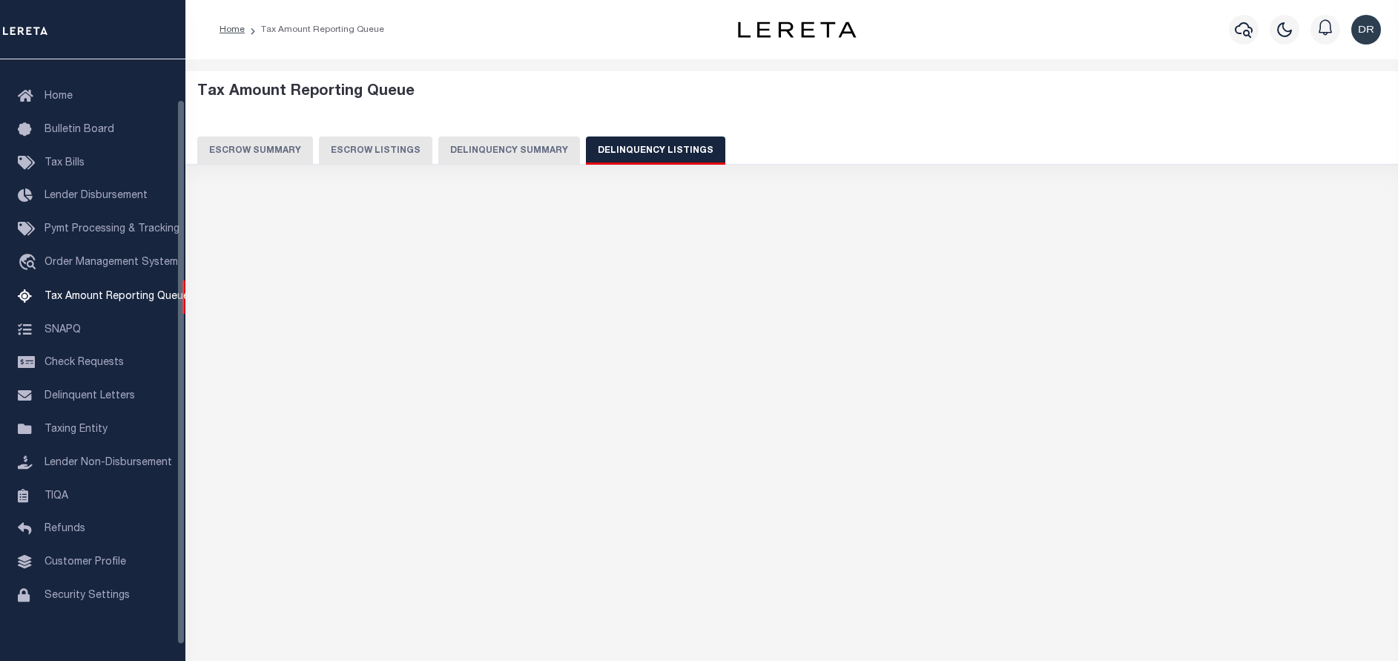
select select "100"
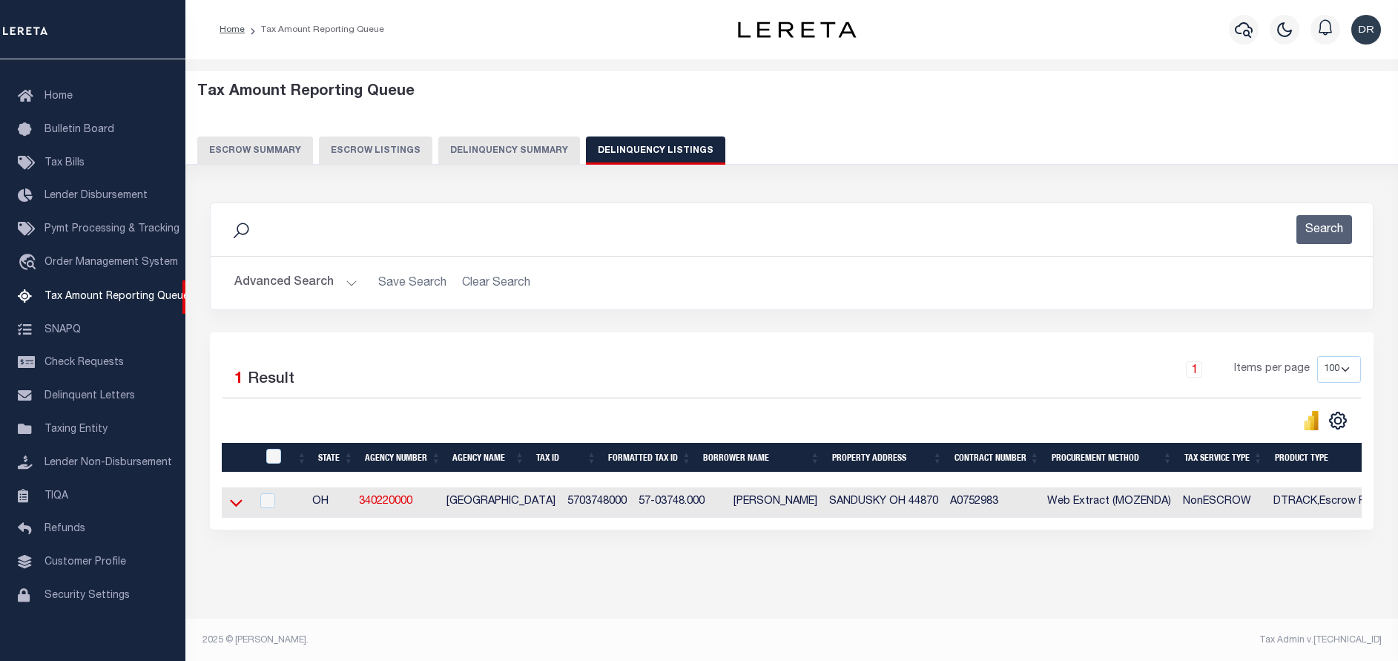
click at [237, 505] on icon at bounding box center [236, 503] width 13 height 16
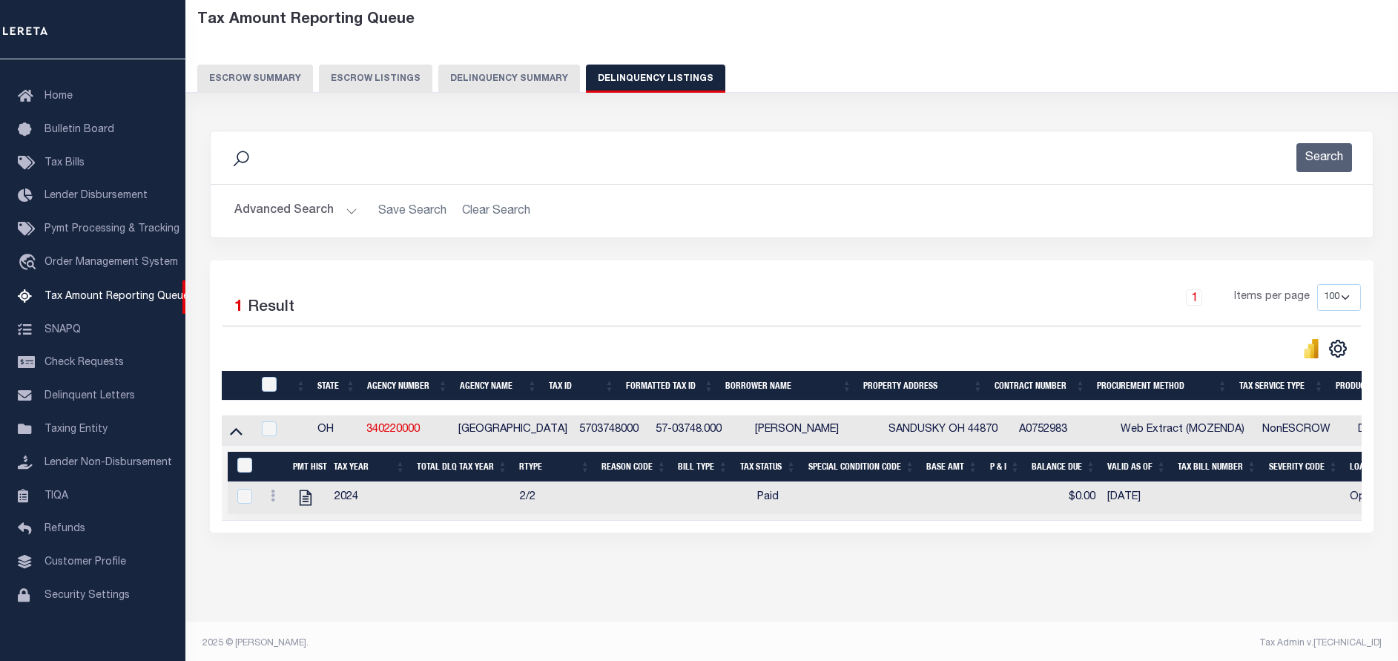
scroll to position [90, 0]
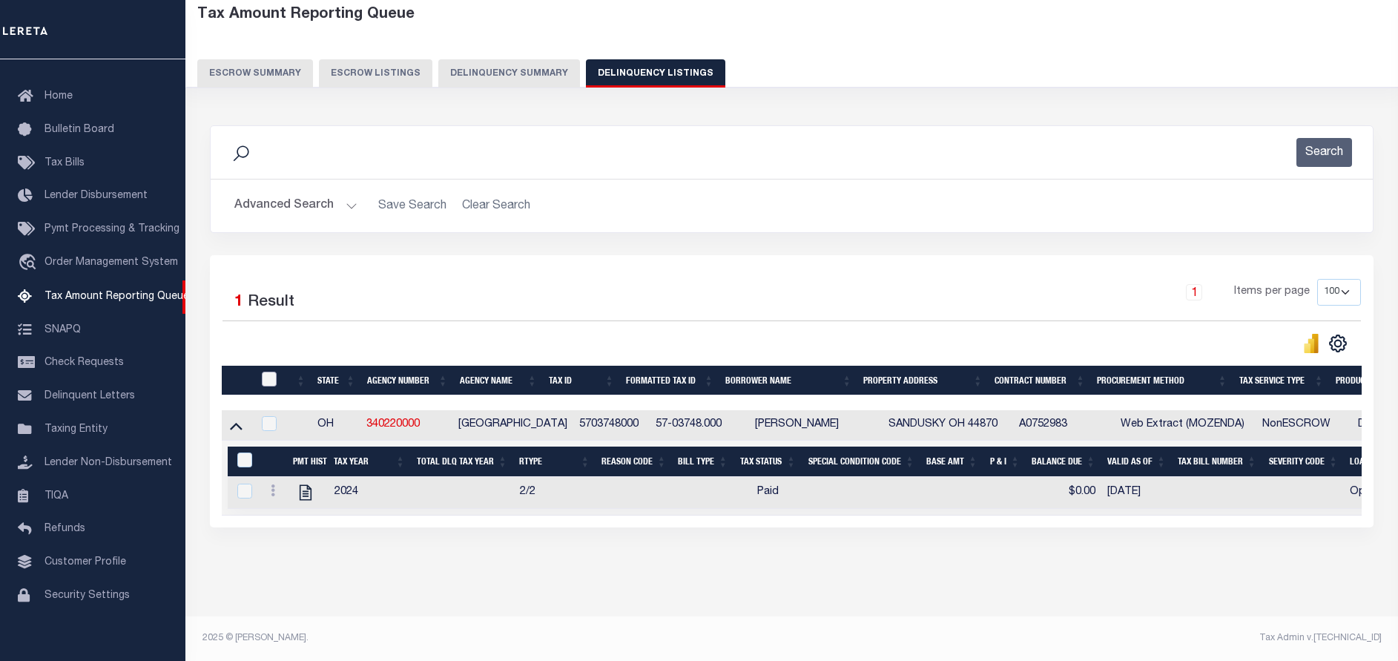
click at [269, 371] on input "checkbox" at bounding box center [269, 378] width 15 height 15
checkbox input "true"
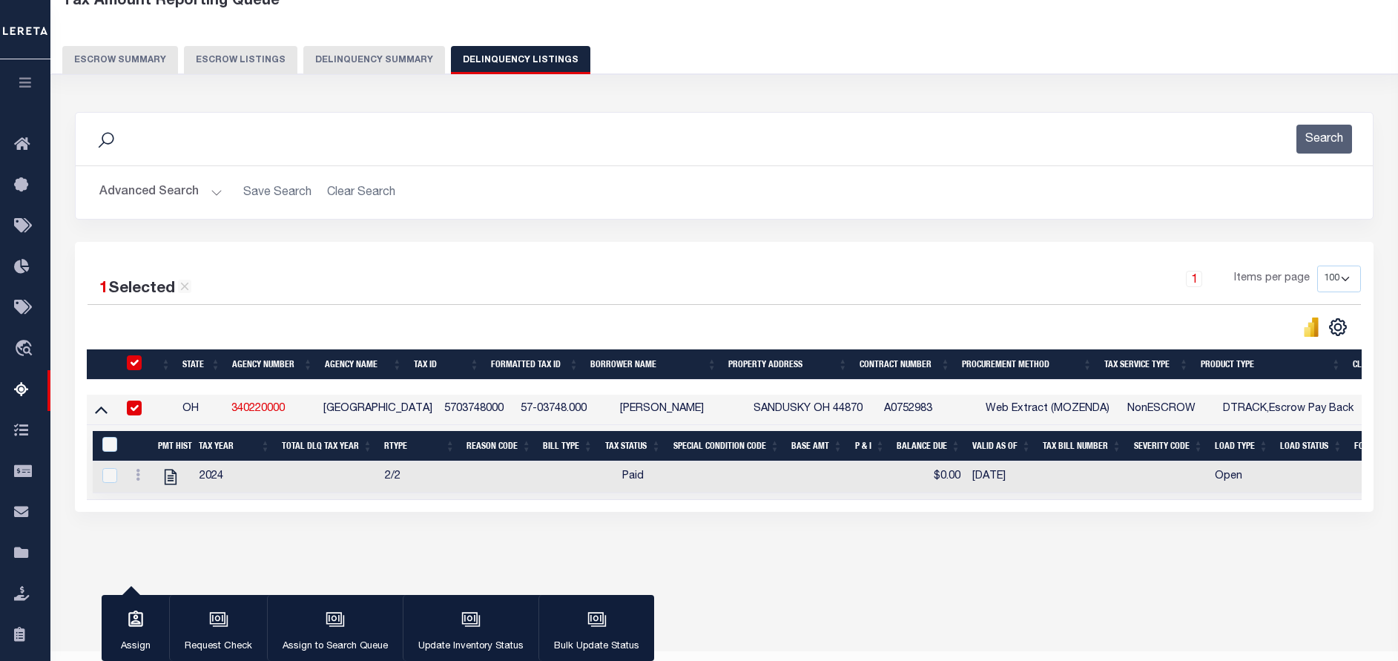
scroll to position [88, 0]
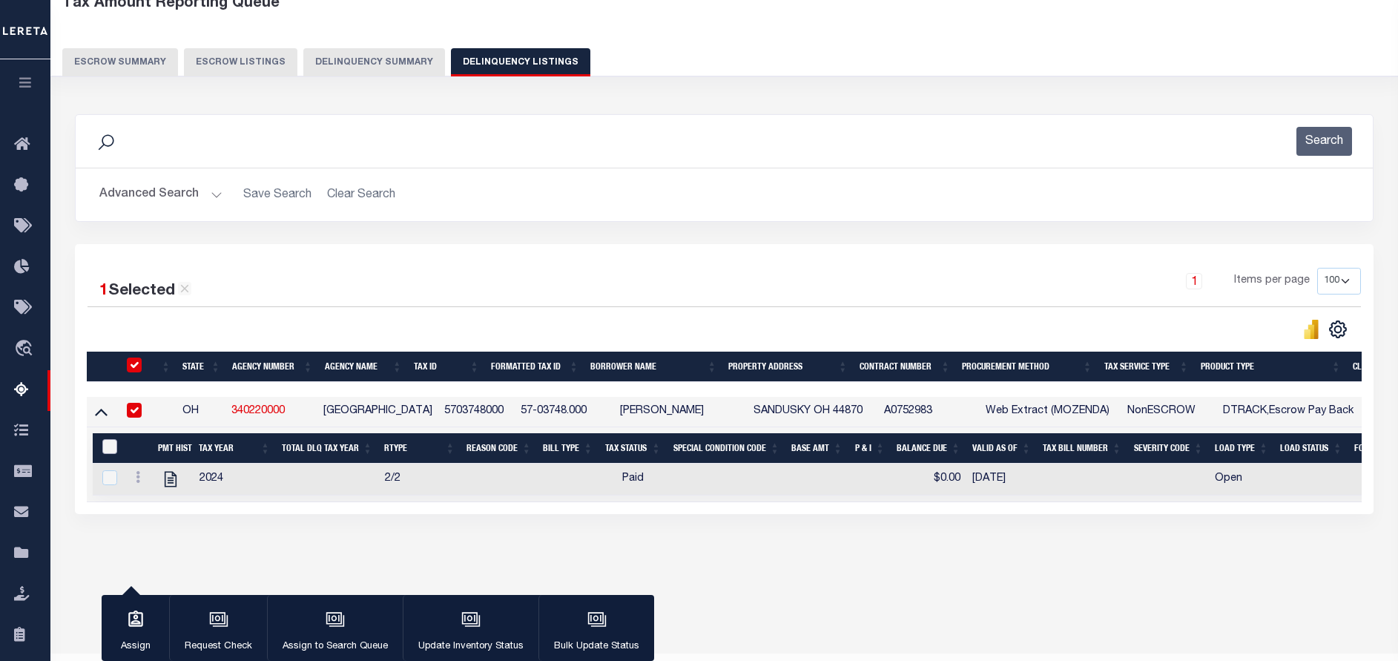
click at [108, 449] on input "&nbsp;" at bounding box center [109, 446] width 15 height 15
checkbox input "true"
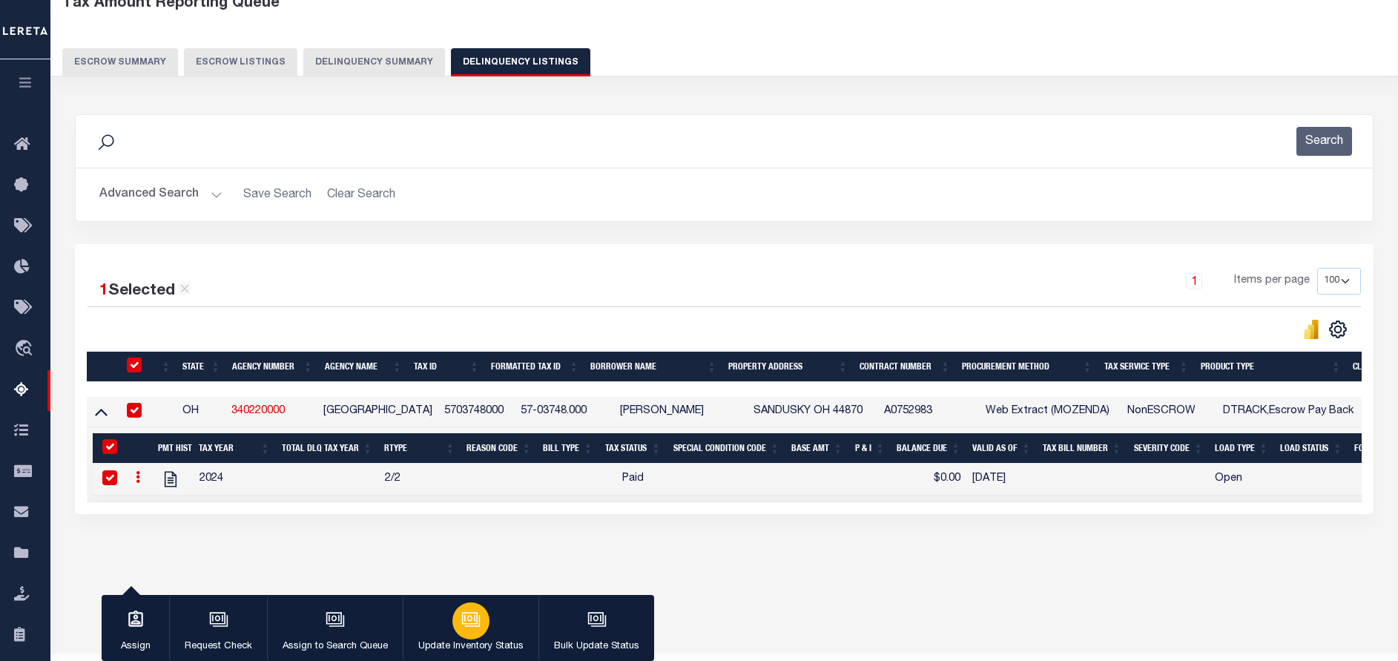
click at [457, 620] on div "button" at bounding box center [470, 620] width 37 height 37
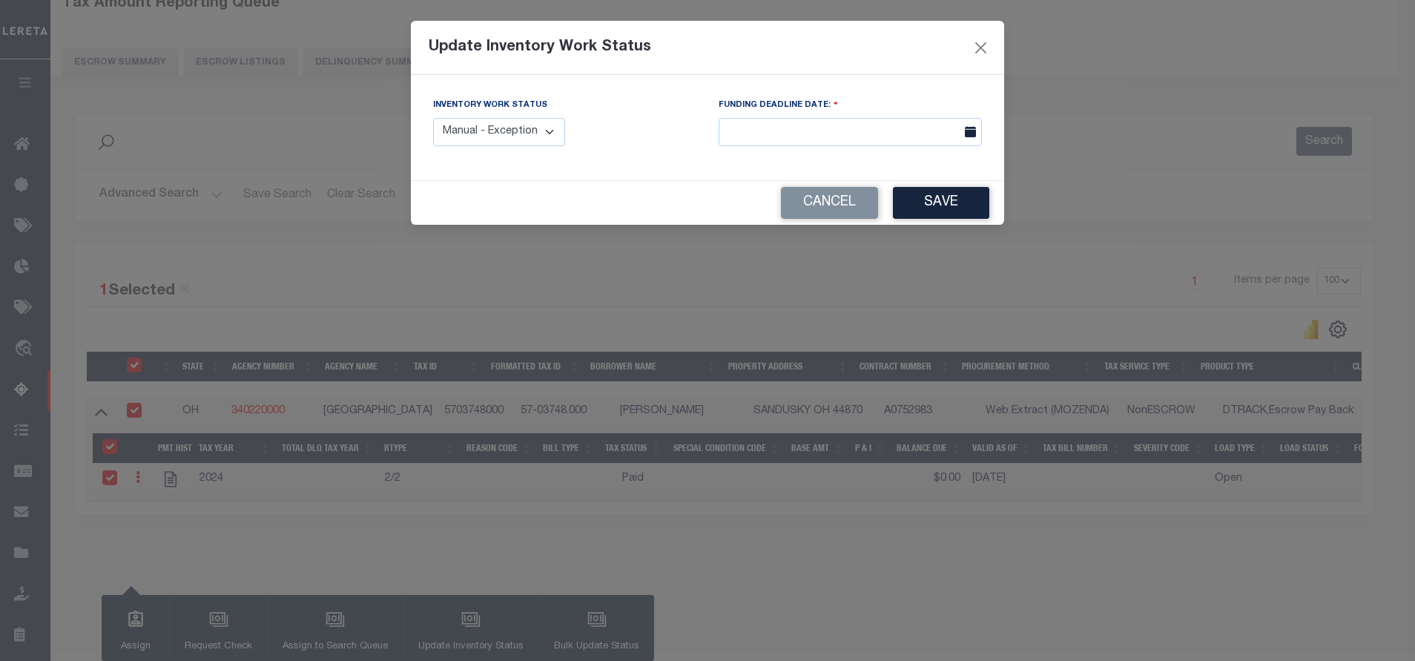
click at [463, 130] on select "Manual - Exception Pended - Awaiting Search Late Add Exception Completed" at bounding box center [499, 132] width 132 height 29
select select "4"
click at [433, 118] on select "Manual - Exception Pended - Awaiting Search Late Add Exception Completed" at bounding box center [499, 132] width 132 height 29
click at [908, 203] on button "Save" at bounding box center [941, 203] width 96 height 32
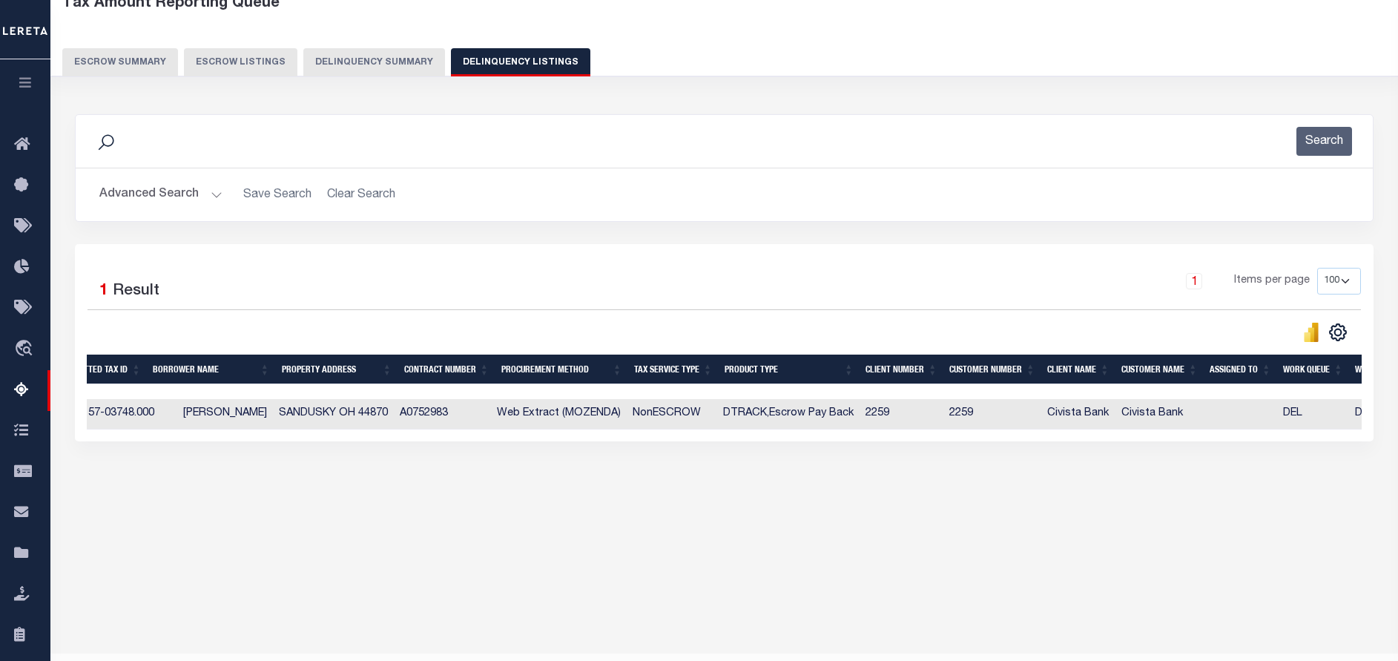
scroll to position [0, 323]
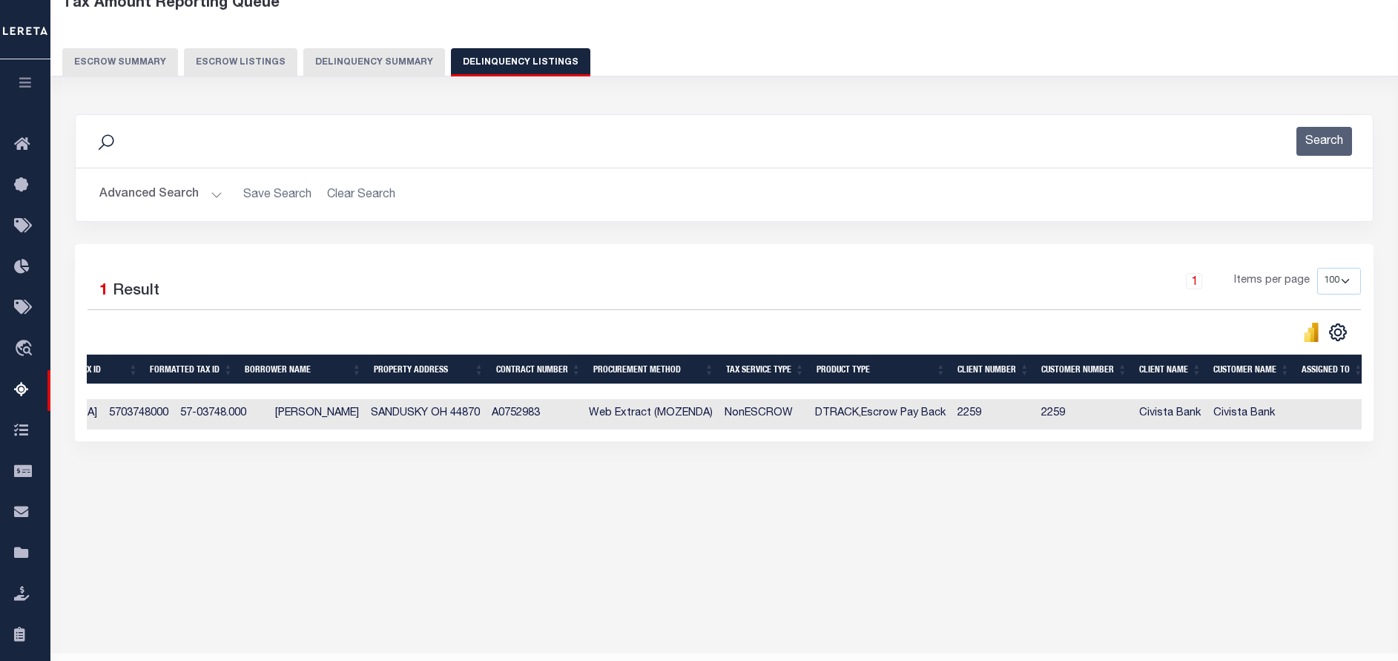
click at [201, 191] on button "Advanced Search" at bounding box center [160, 194] width 123 height 29
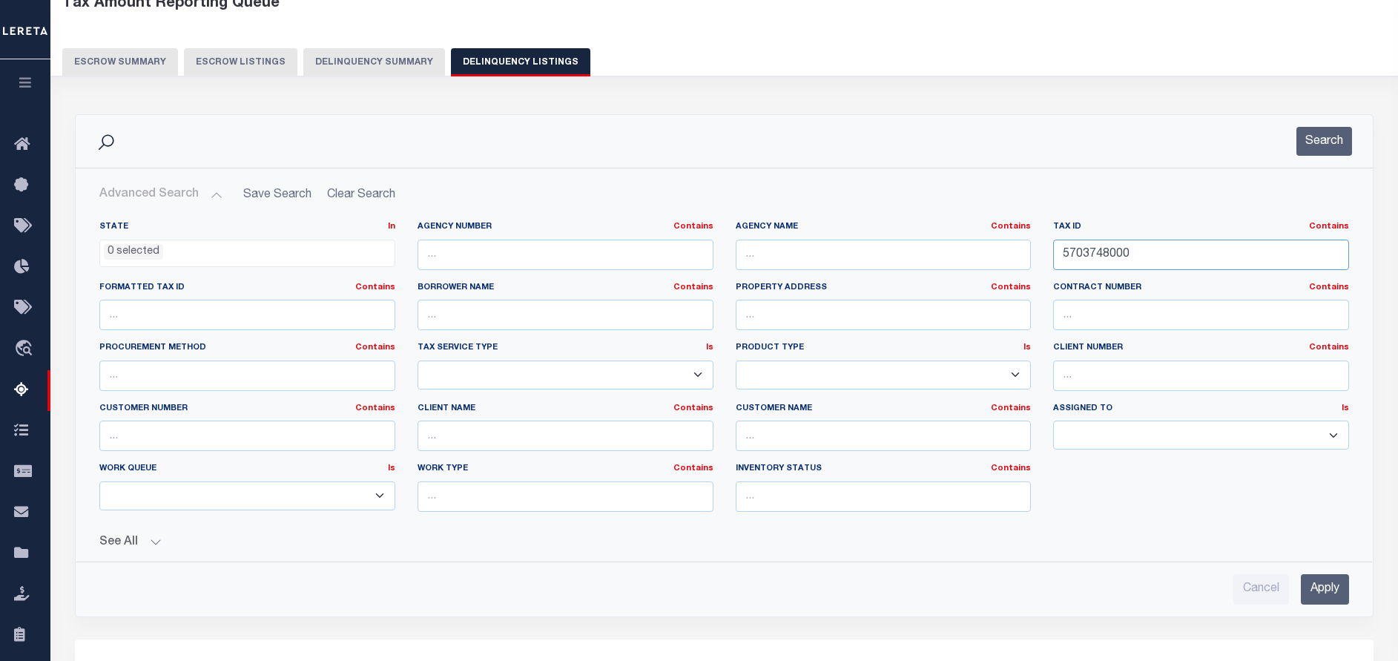
click at [1199, 257] on input "5703748000" at bounding box center [1201, 254] width 296 height 30
paste input "52"
type input "5703752000"
click at [1328, 140] on button "Search" at bounding box center [1324, 141] width 56 height 29
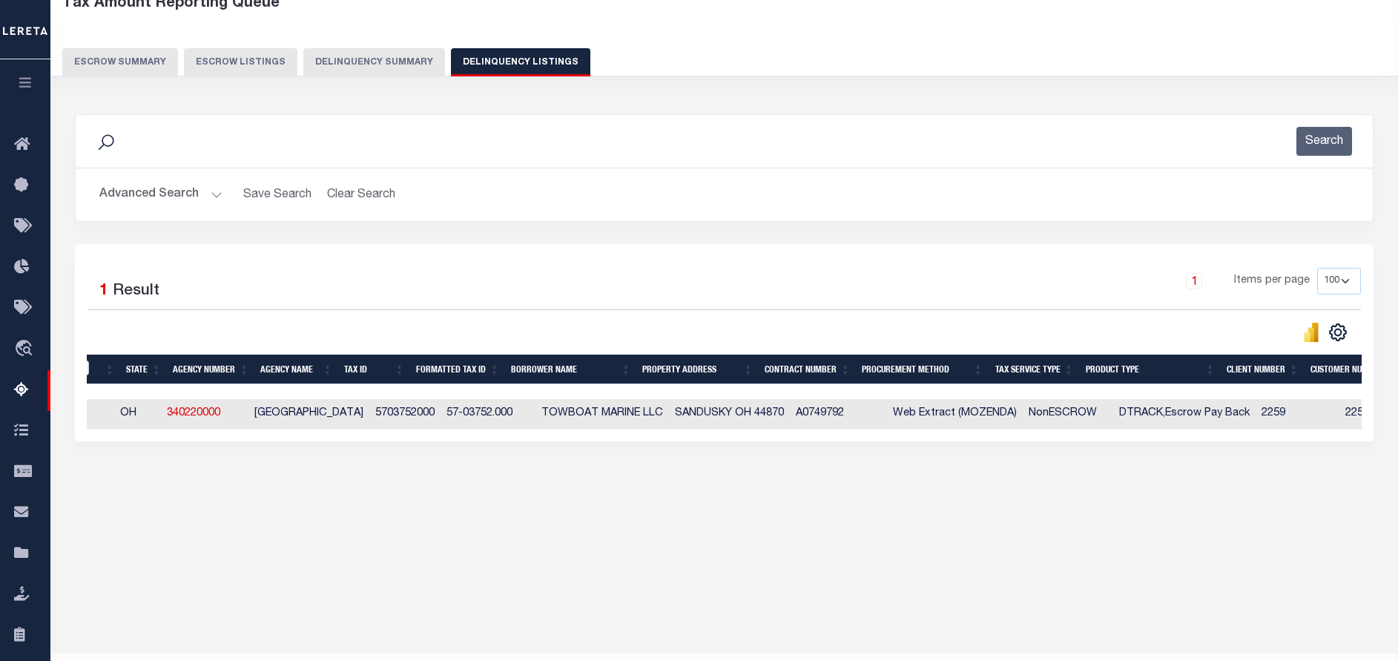
scroll to position [0, 0]
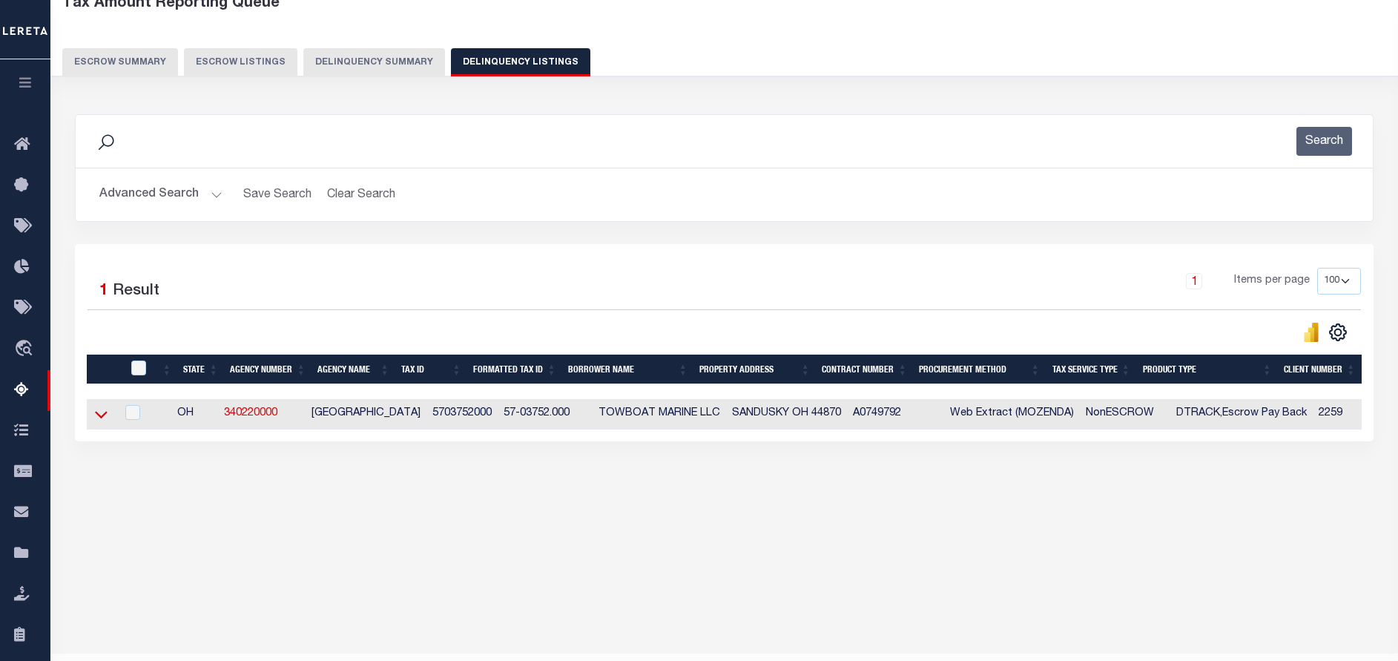
click at [103, 416] on icon at bounding box center [101, 414] width 13 height 16
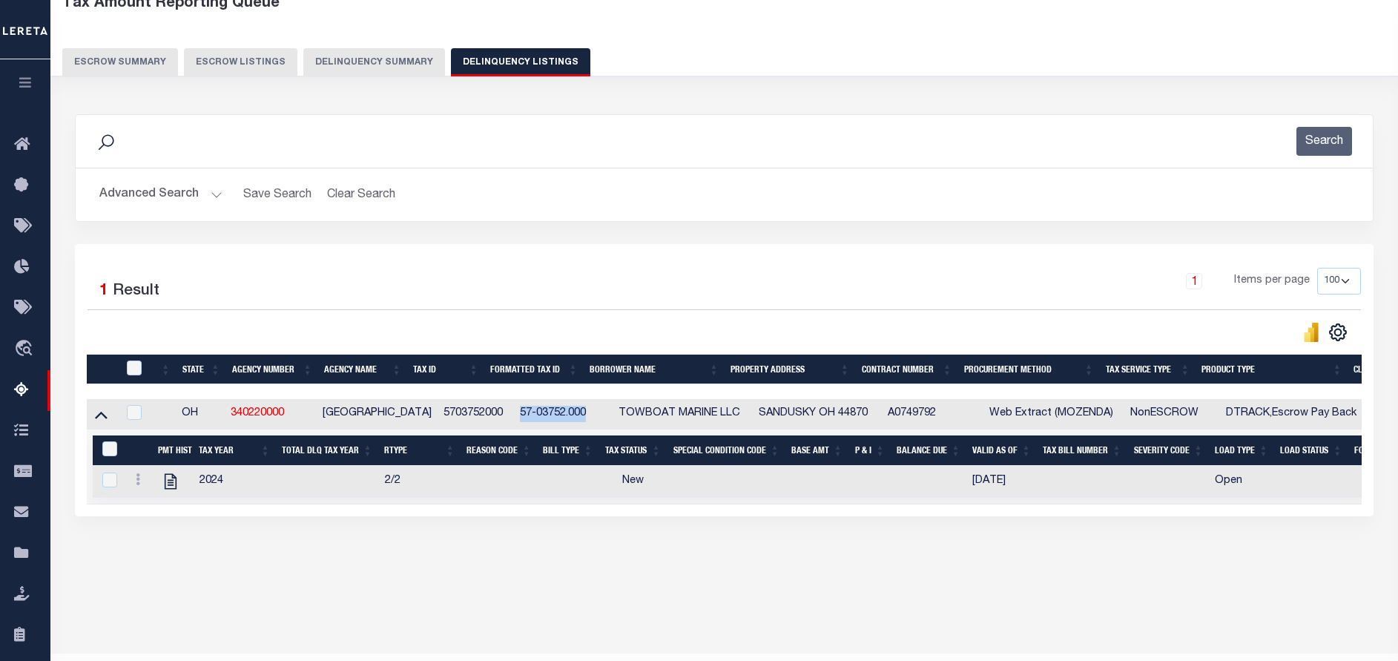
drag, startPoint x: 569, startPoint y: 415, endPoint x: 496, endPoint y: 416, distance: 73.4
click at [514, 416] on td "57-03752.000" at bounding box center [563, 414] width 99 height 30
checkbox input "true"
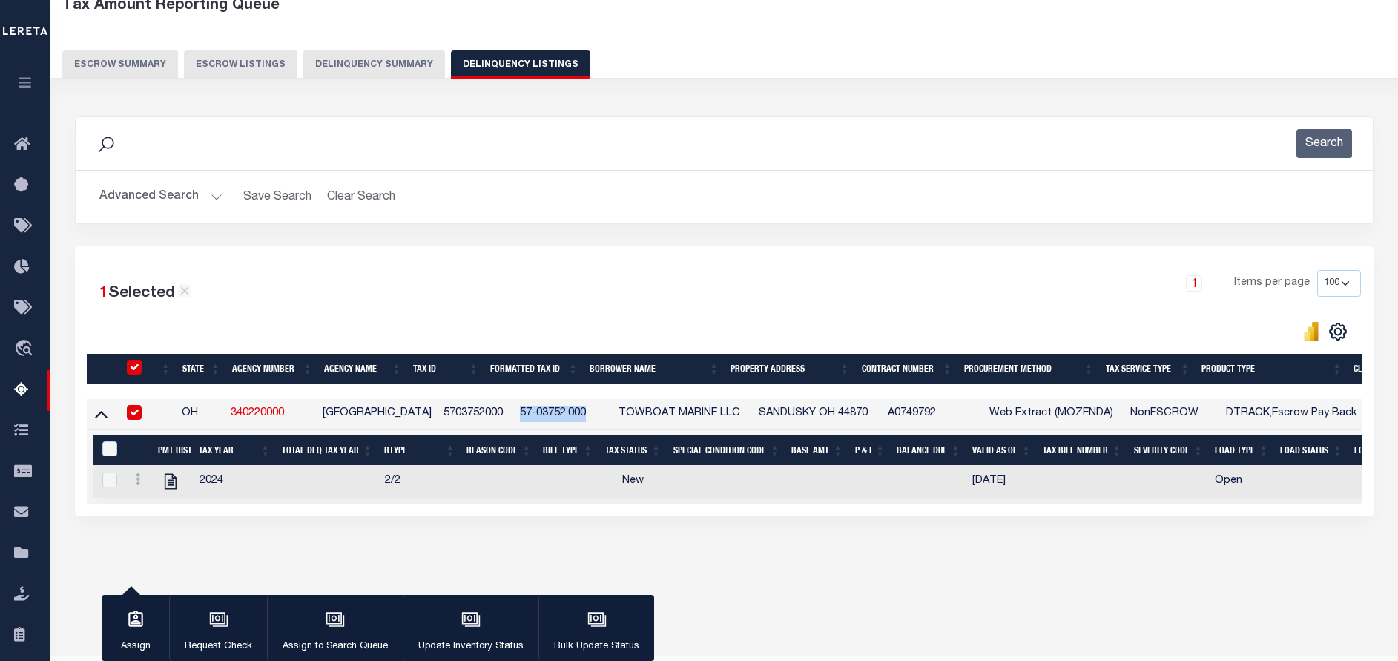
copy td "57-03752.000"
click at [163, 484] on icon "" at bounding box center [170, 481] width 19 height 19
checkbox input "true"
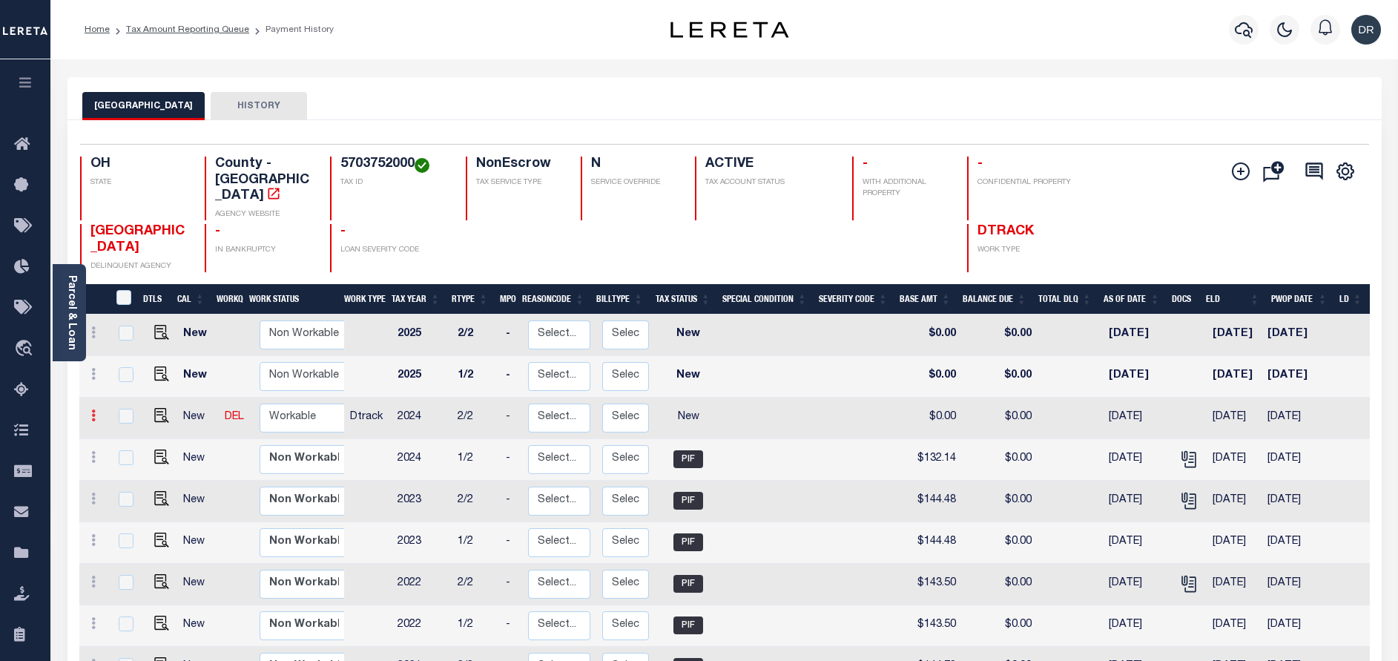
click at [93, 409] on icon at bounding box center [93, 415] width 4 height 12
click at [125, 434] on img at bounding box center [129, 441] width 15 height 15
checkbox input "true"
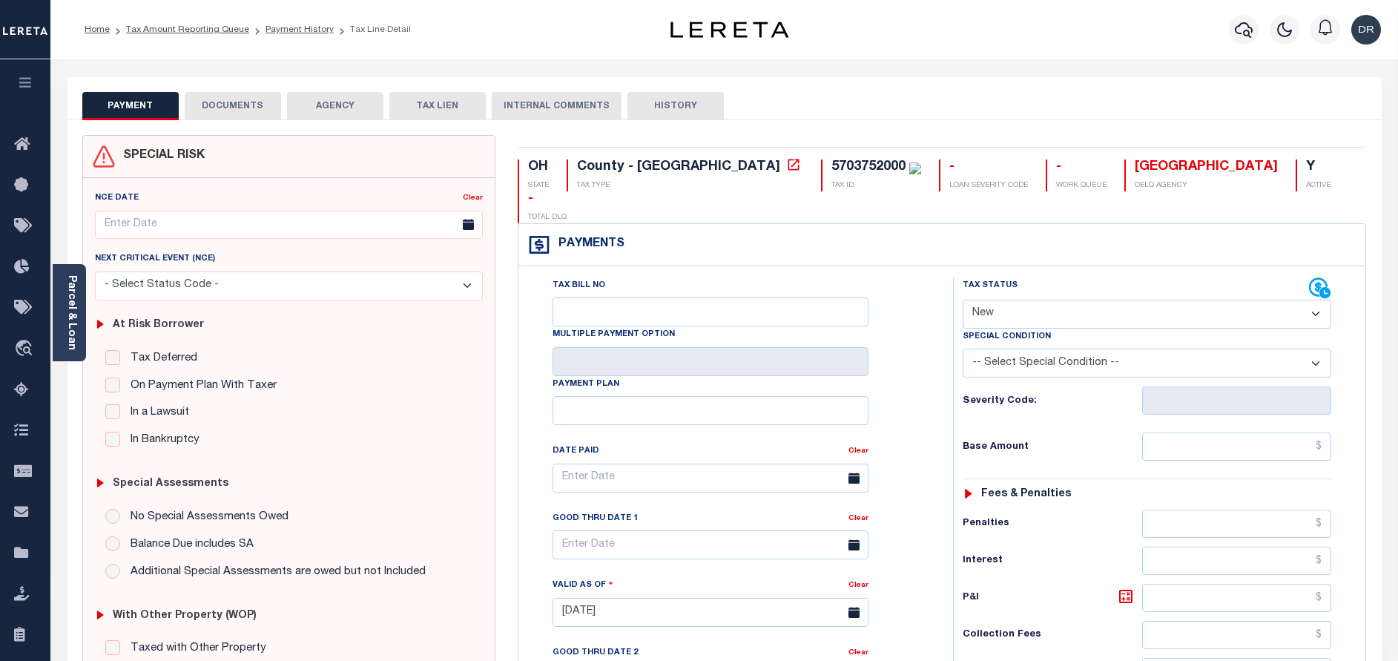
click at [1009, 300] on select "- Select Status Code - Open Due/Unpaid Paid Incomplete No Tax Due Internal Refu…" at bounding box center [1146, 314] width 368 height 29
select select "PYD"
click at [962, 300] on select "- Select Status Code - Open Due/Unpaid Paid Incomplete No Tax Due Internal Refu…" at bounding box center [1146, 314] width 368 height 29
type input "[DATE]"
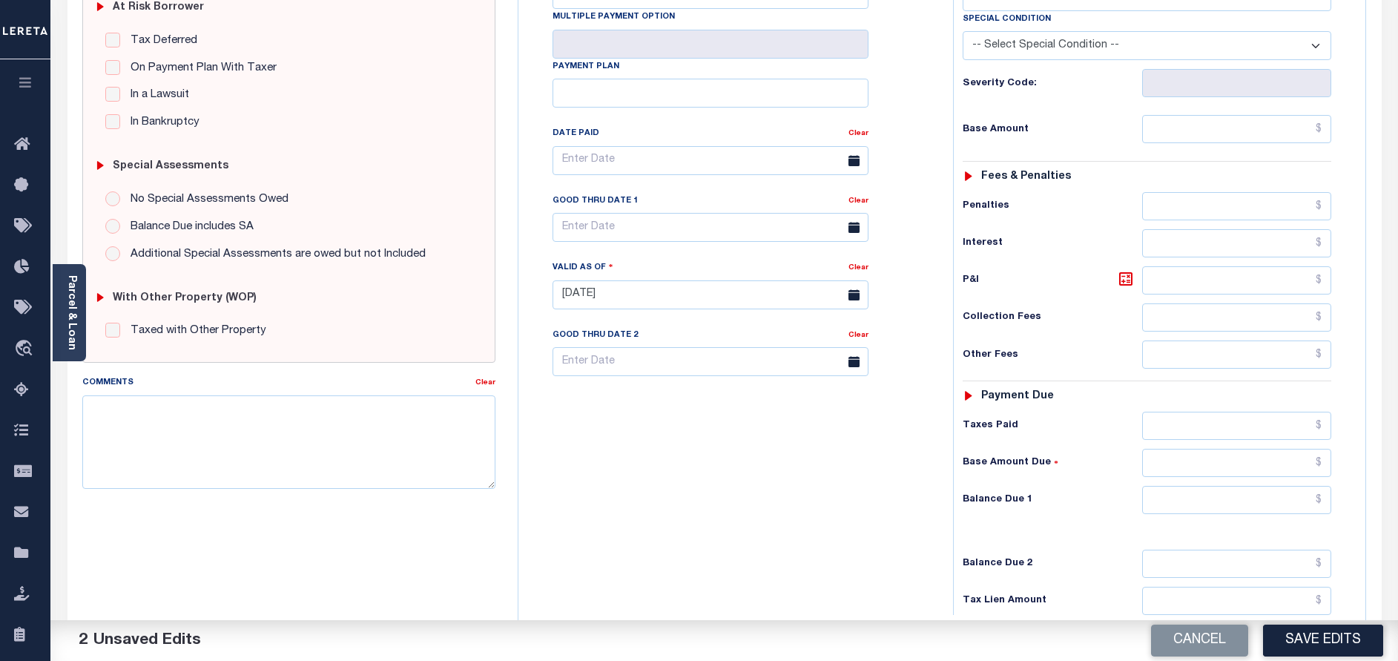
scroll to position [334, 0]
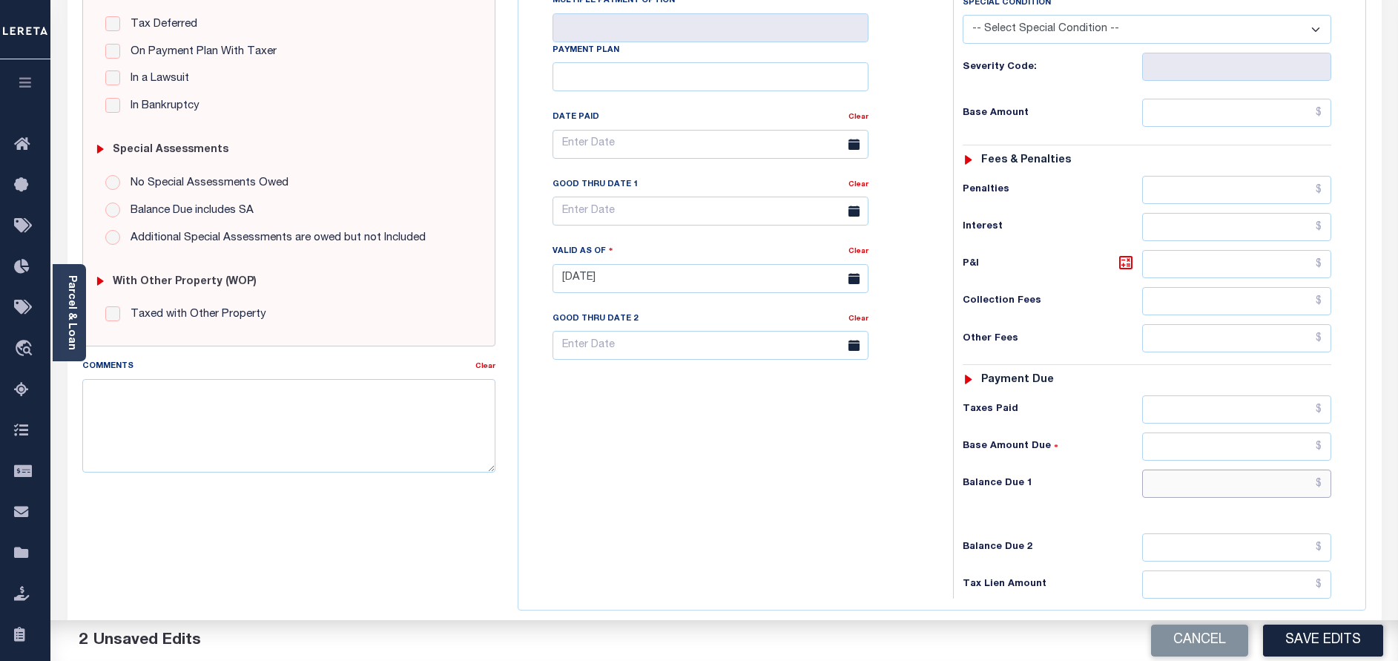
click at [1224, 469] on input "text" at bounding box center [1236, 483] width 189 height 28
type input "$0.00"
click at [1322, 652] on button "Save Edits" at bounding box center [1323, 640] width 120 height 32
checkbox input "false"
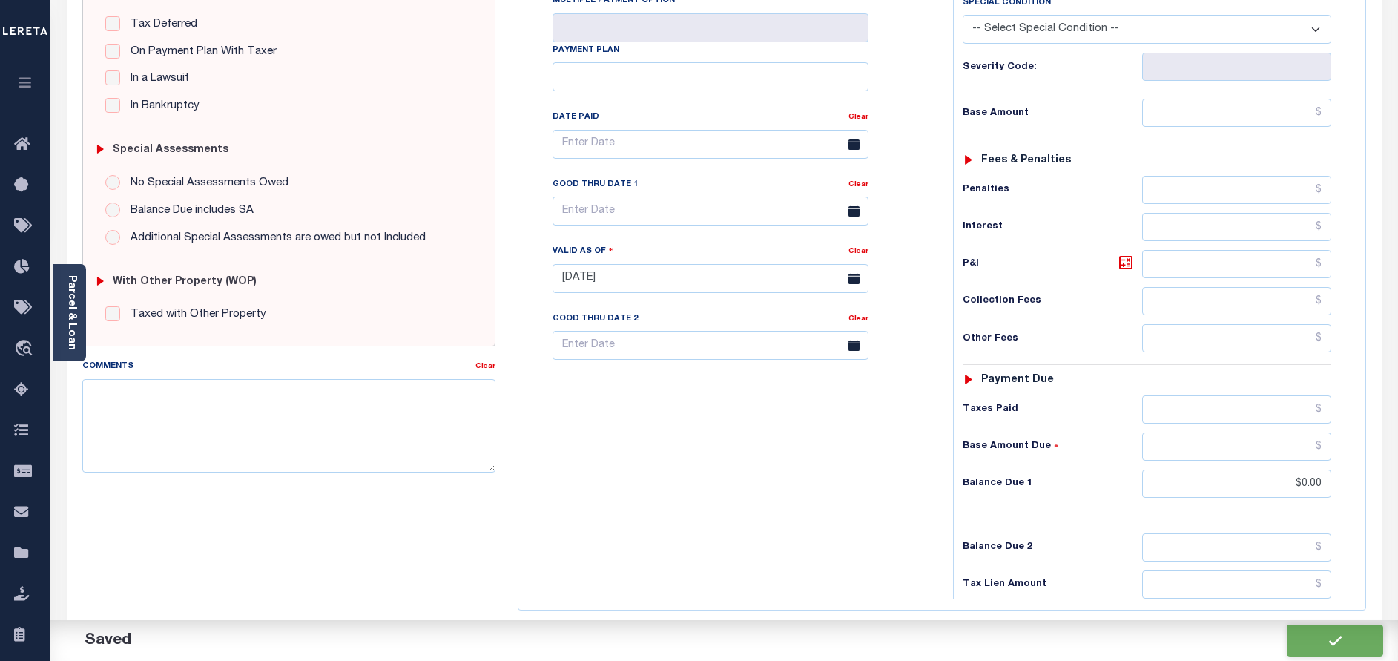
checkbox input "false"
type input "$0"
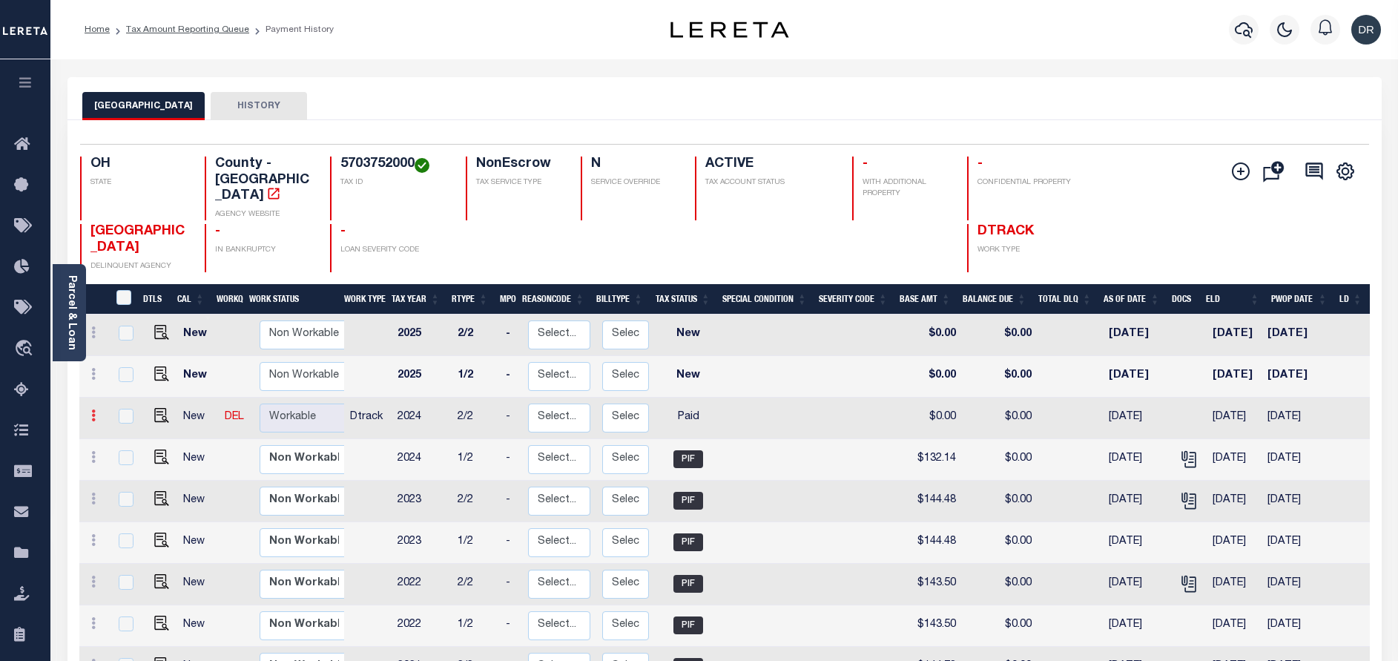
click at [93, 409] on icon at bounding box center [93, 415] width 4 height 12
click at [123, 434] on img at bounding box center [129, 441] width 15 height 15
checkbox input "true"
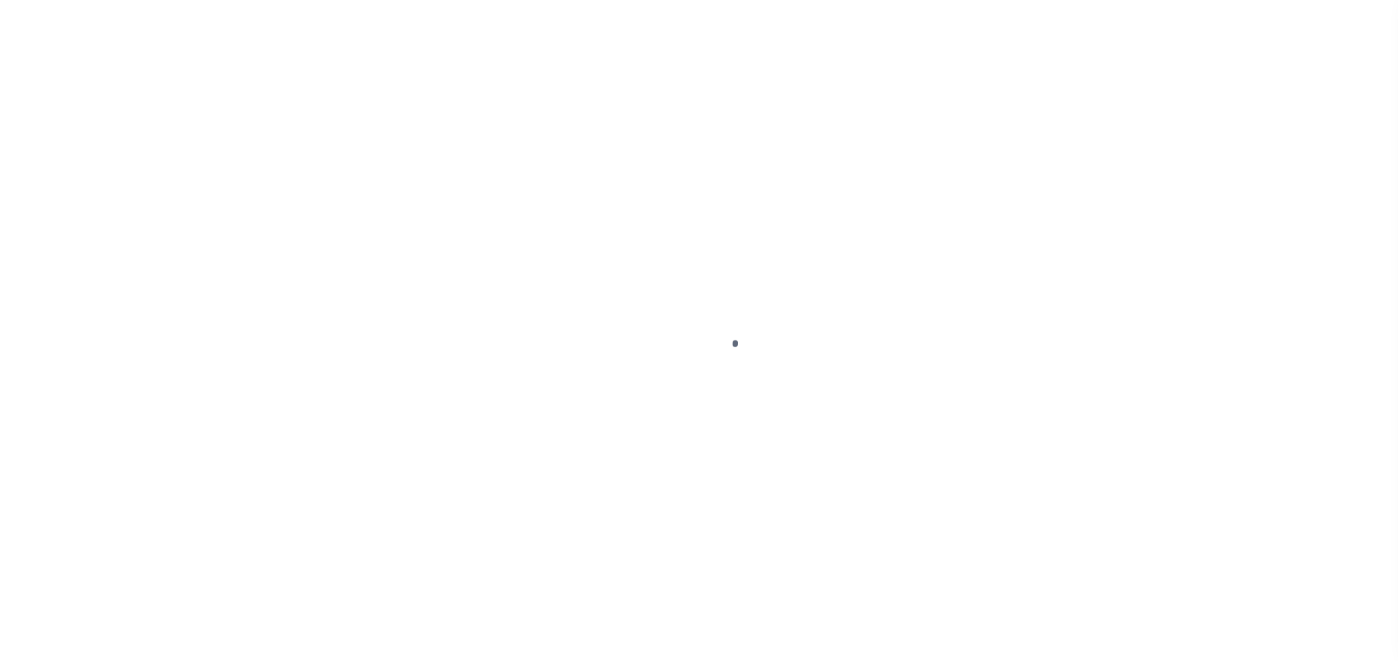
select select "PYD"
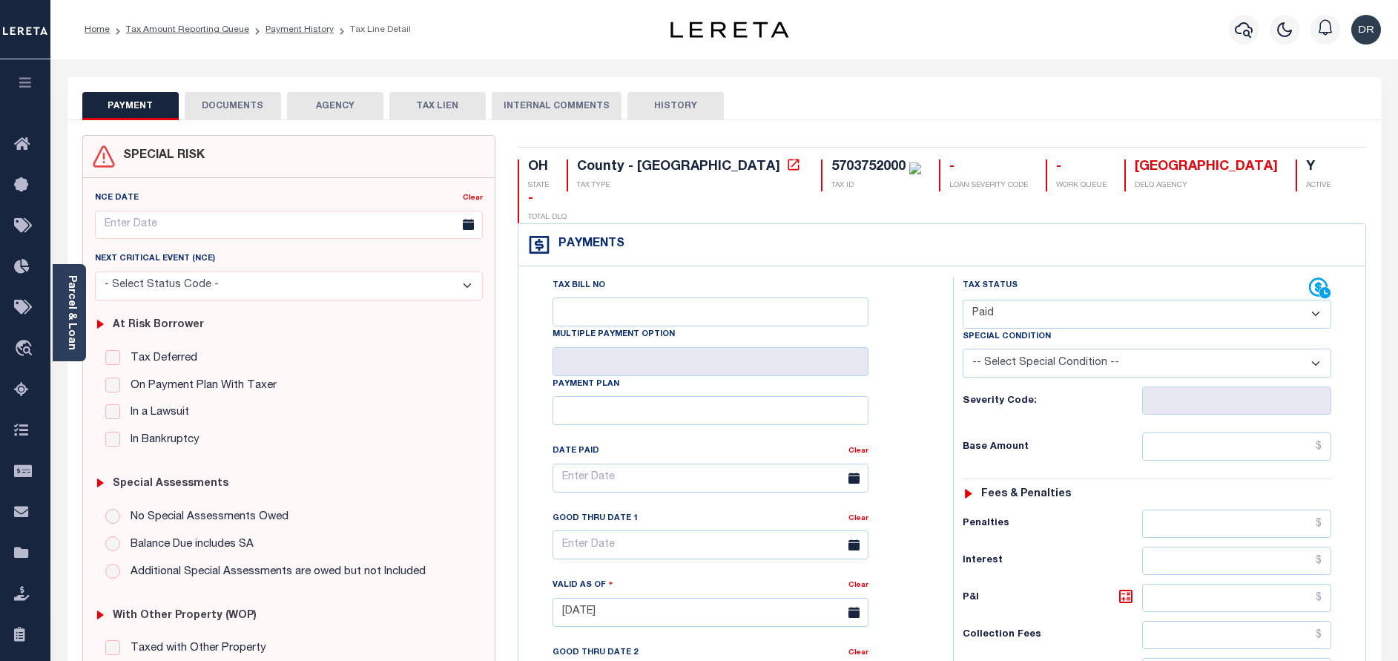
click at [197, 102] on button "DOCUMENTS" at bounding box center [233, 106] width 96 height 28
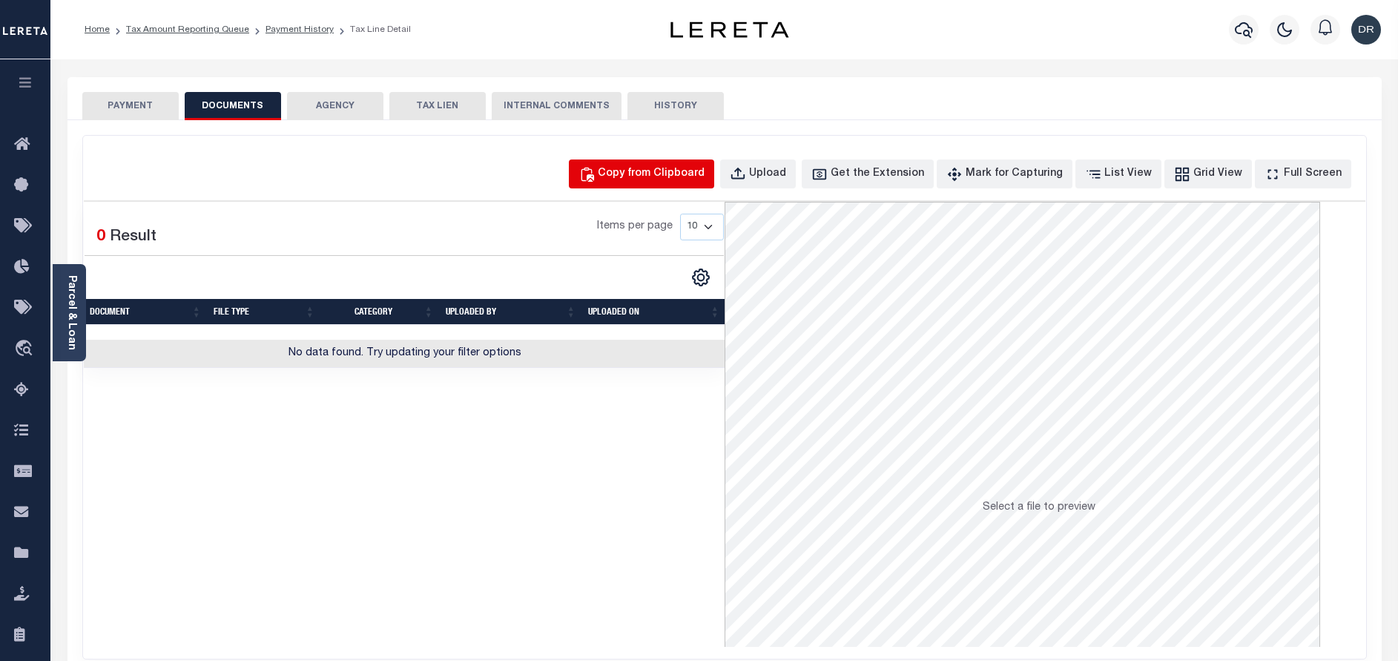
click at [682, 186] on button "Copy from Clipboard" at bounding box center [641, 173] width 145 height 29
select select "POP"
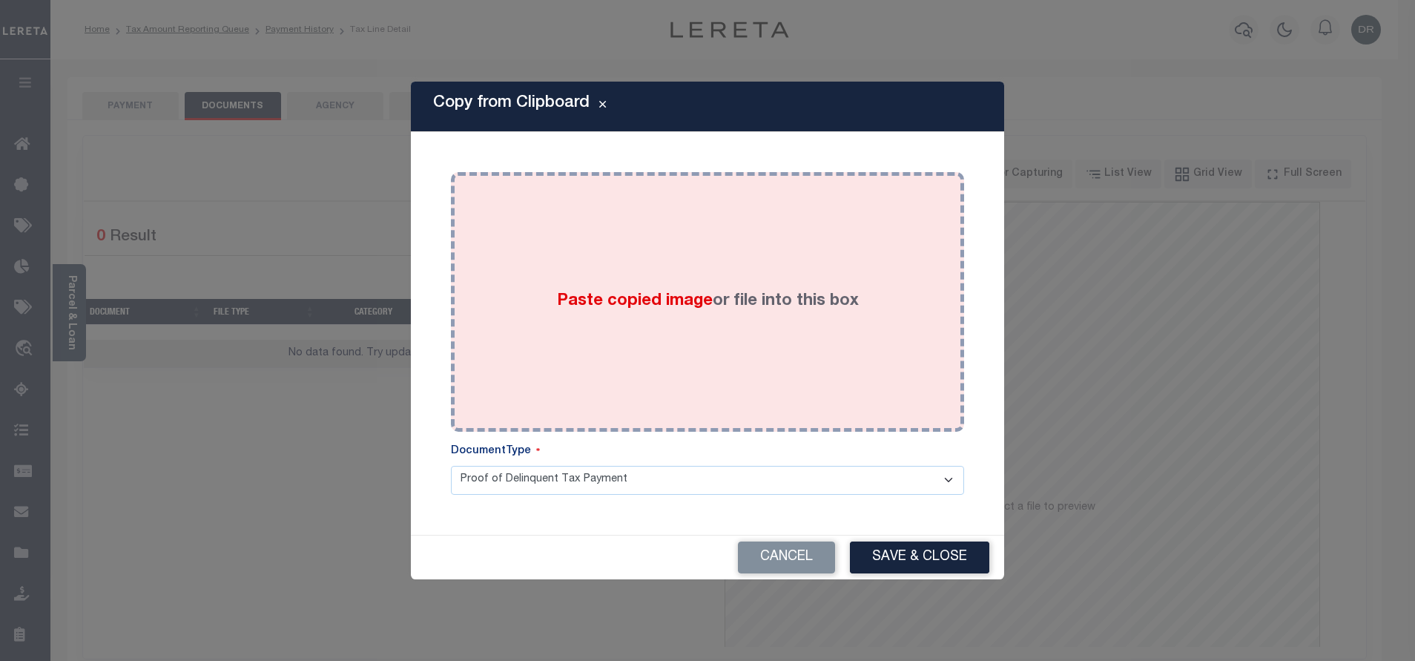
click at [681, 199] on div "Paste copied image or file into this box" at bounding box center [707, 301] width 491 height 237
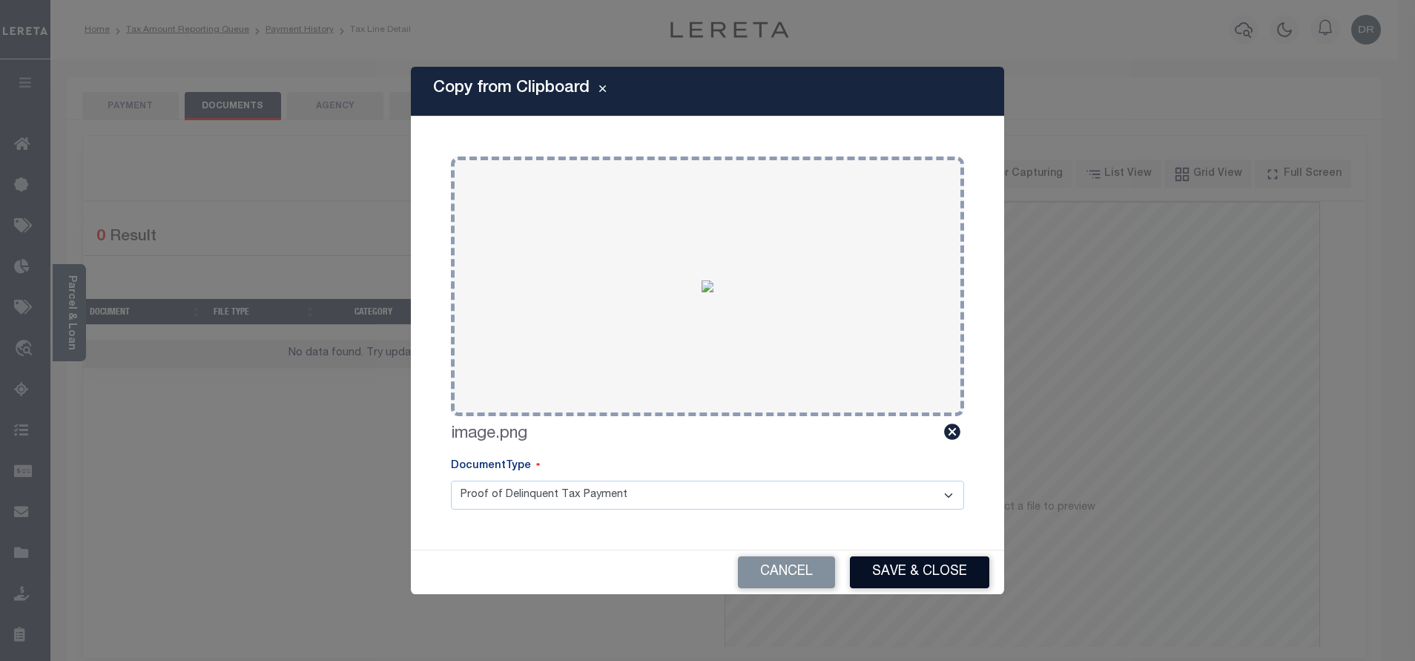
click at [888, 578] on button "Save & Close" at bounding box center [919, 572] width 139 height 32
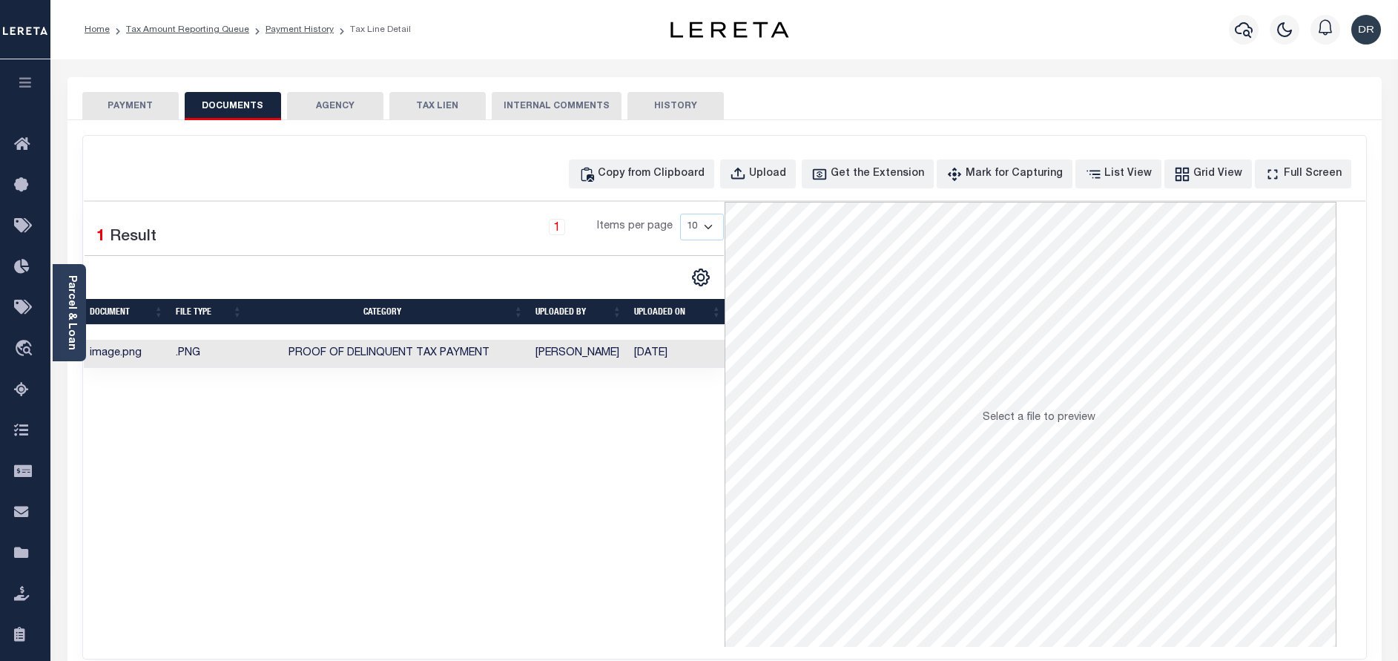
click at [196, 32] on link "Tax Amount Reporting Queue" at bounding box center [187, 29] width 123 height 9
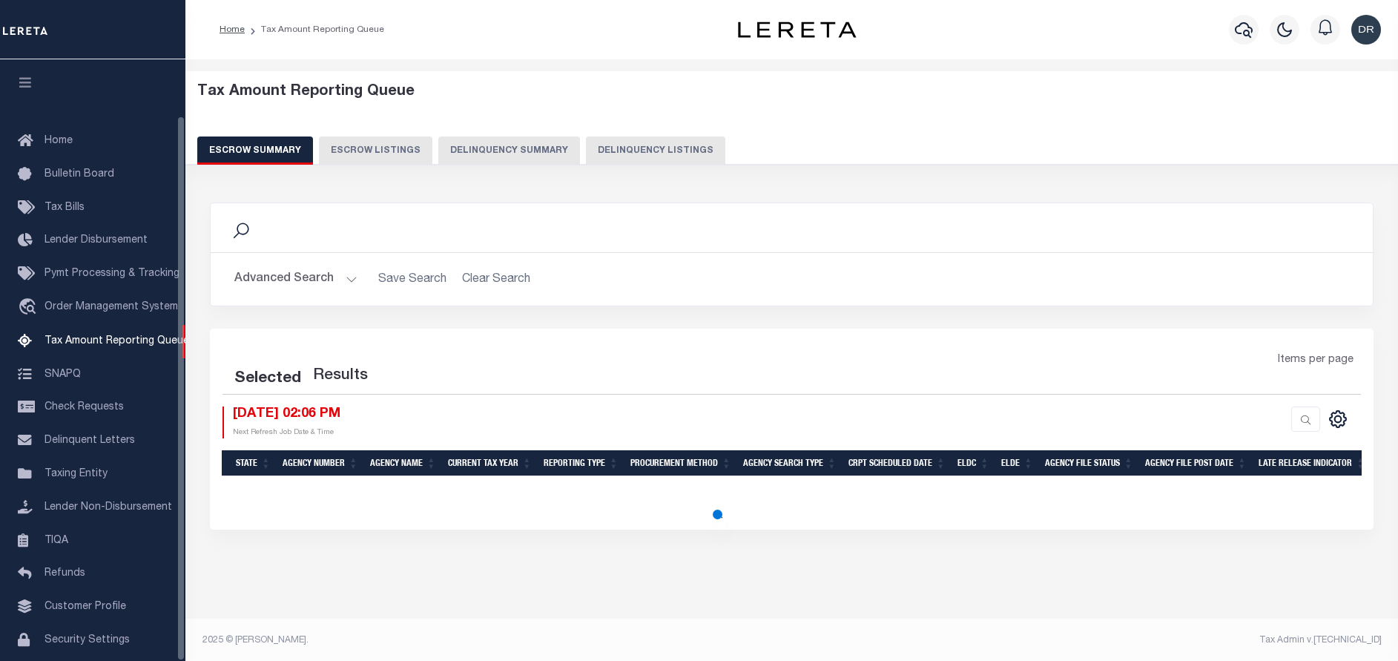
click at [599, 153] on button "Delinquency Listings" at bounding box center [655, 150] width 139 height 28
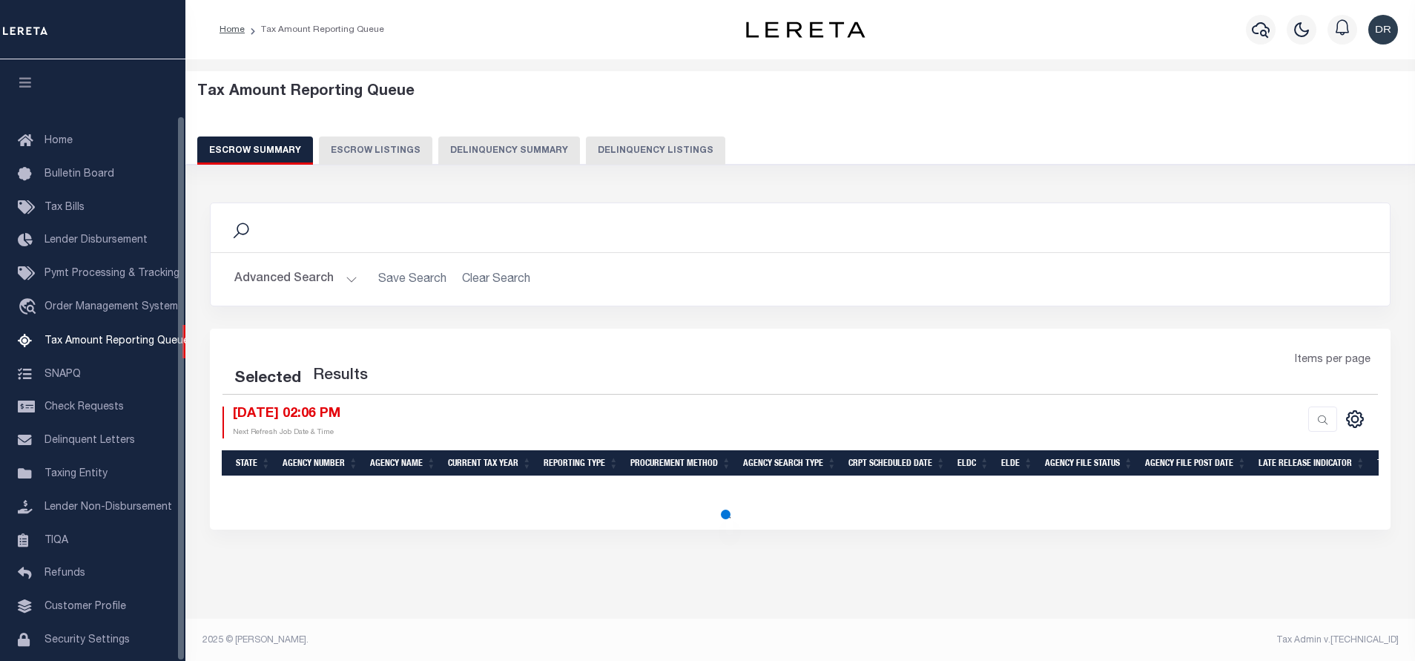
select select "100"
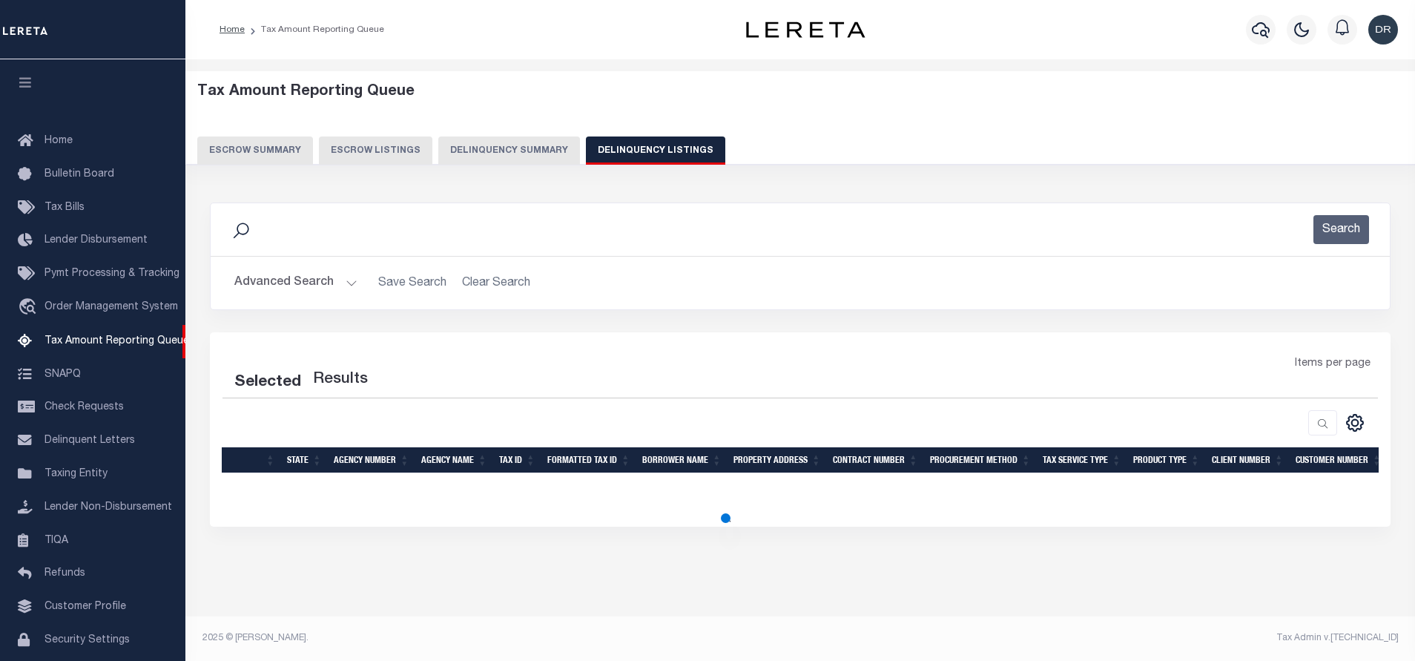
select select "100"
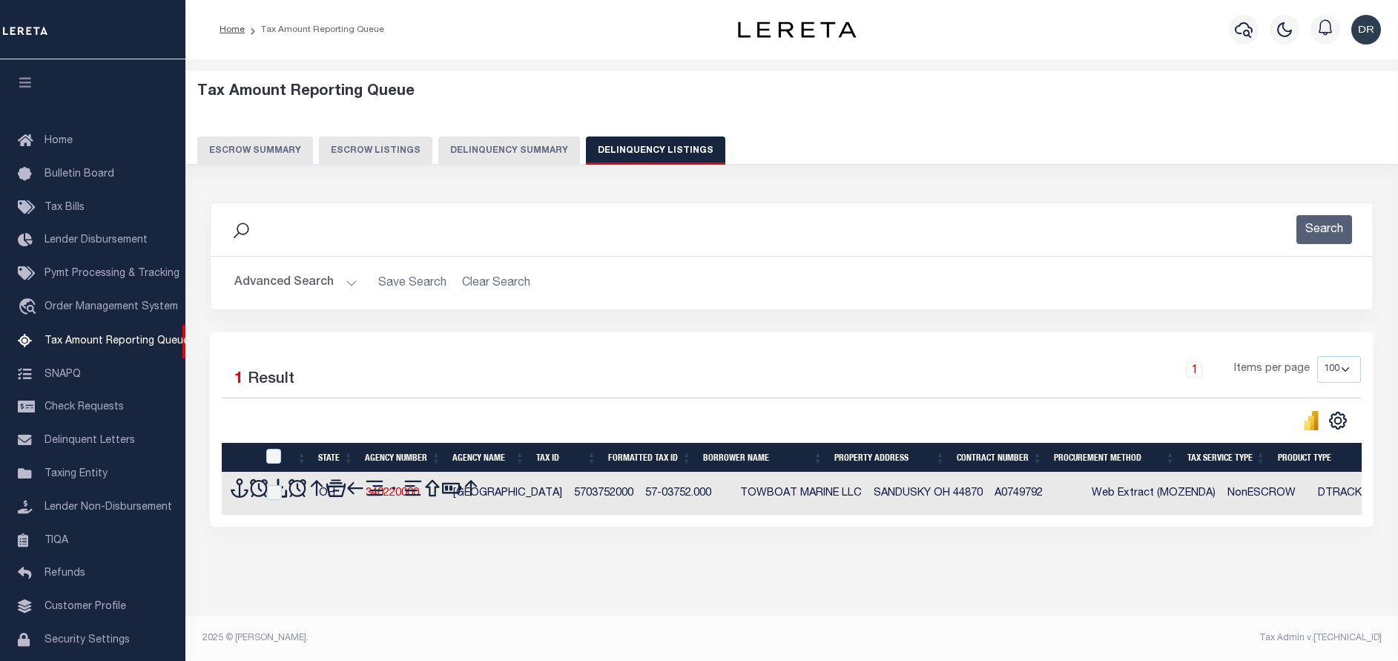
scroll to position [62, 0]
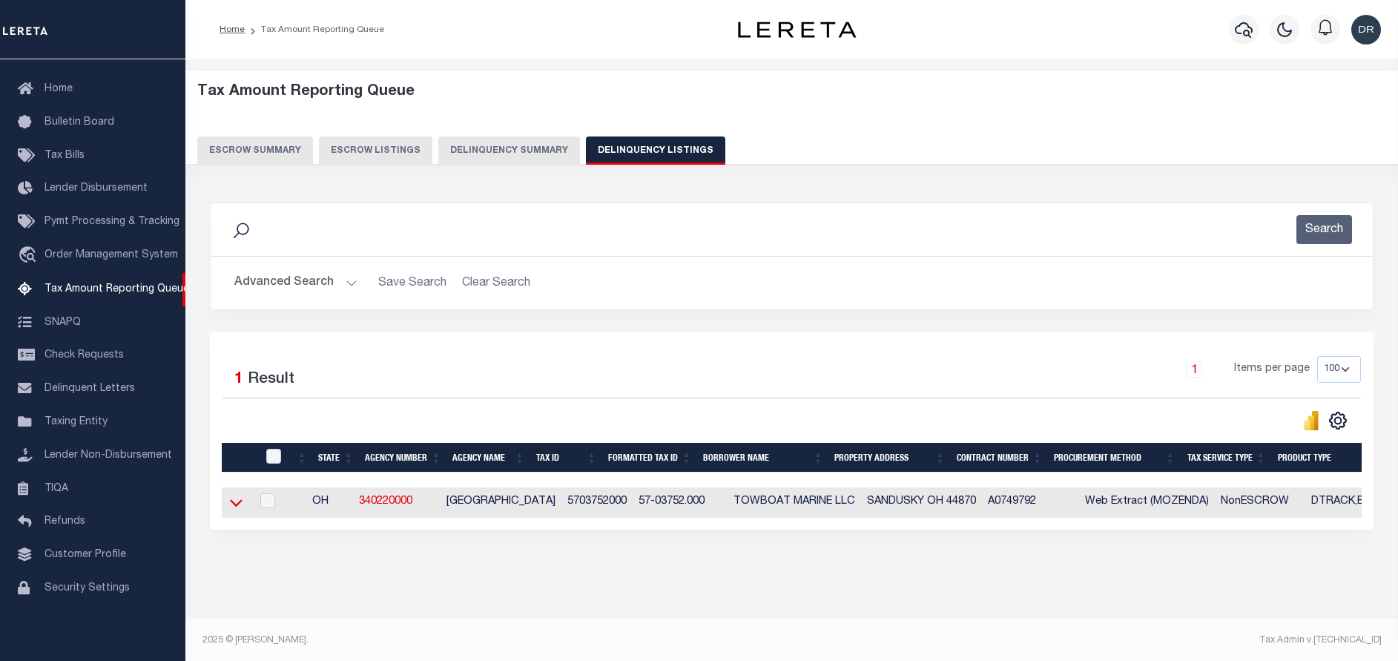
click at [235, 502] on icon at bounding box center [236, 503] width 13 height 16
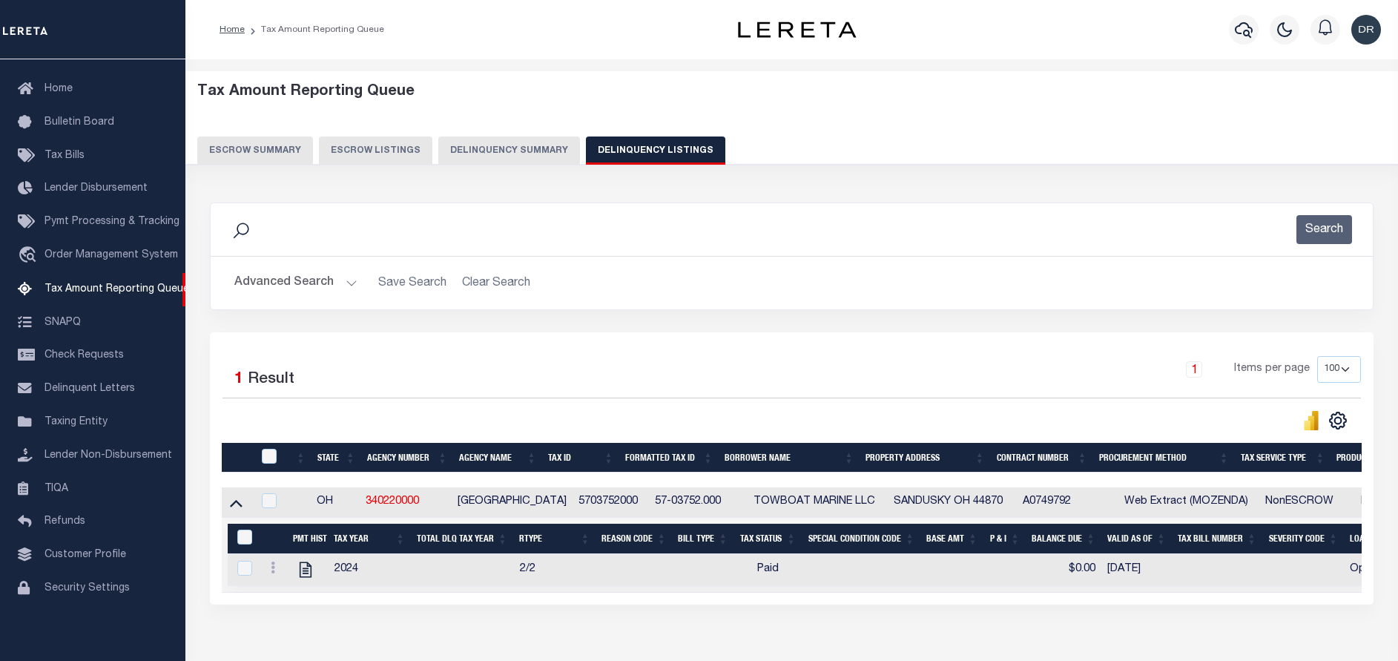
scroll to position [90, 0]
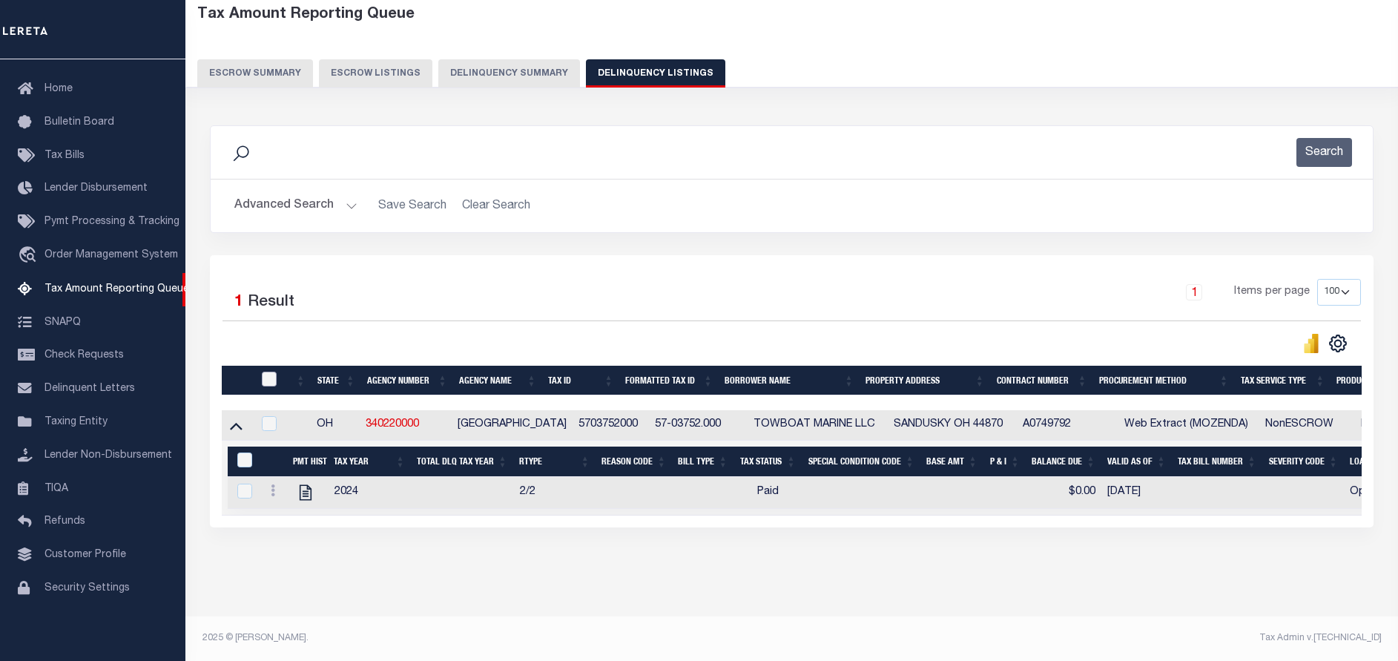
click at [267, 371] on input "checkbox" at bounding box center [269, 378] width 15 height 15
checkbox input "true"
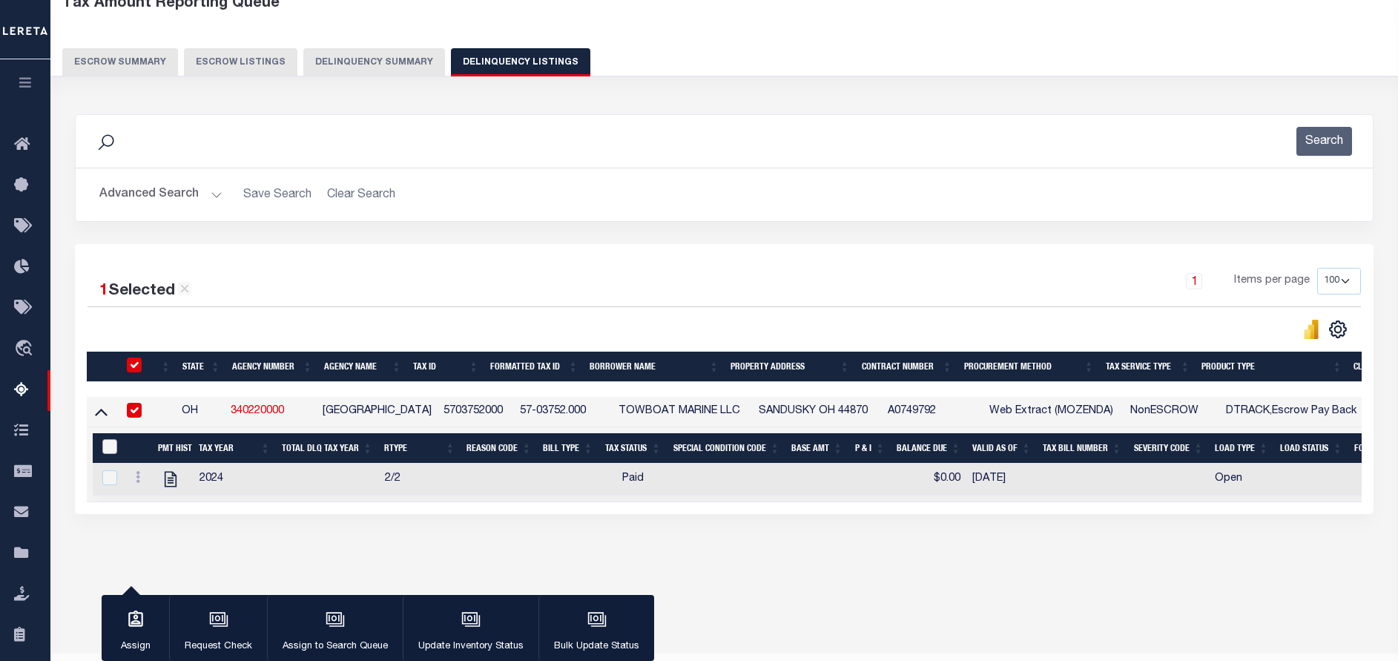
click at [110, 445] on input "&nbsp;" at bounding box center [109, 446] width 15 height 15
checkbox input "true"
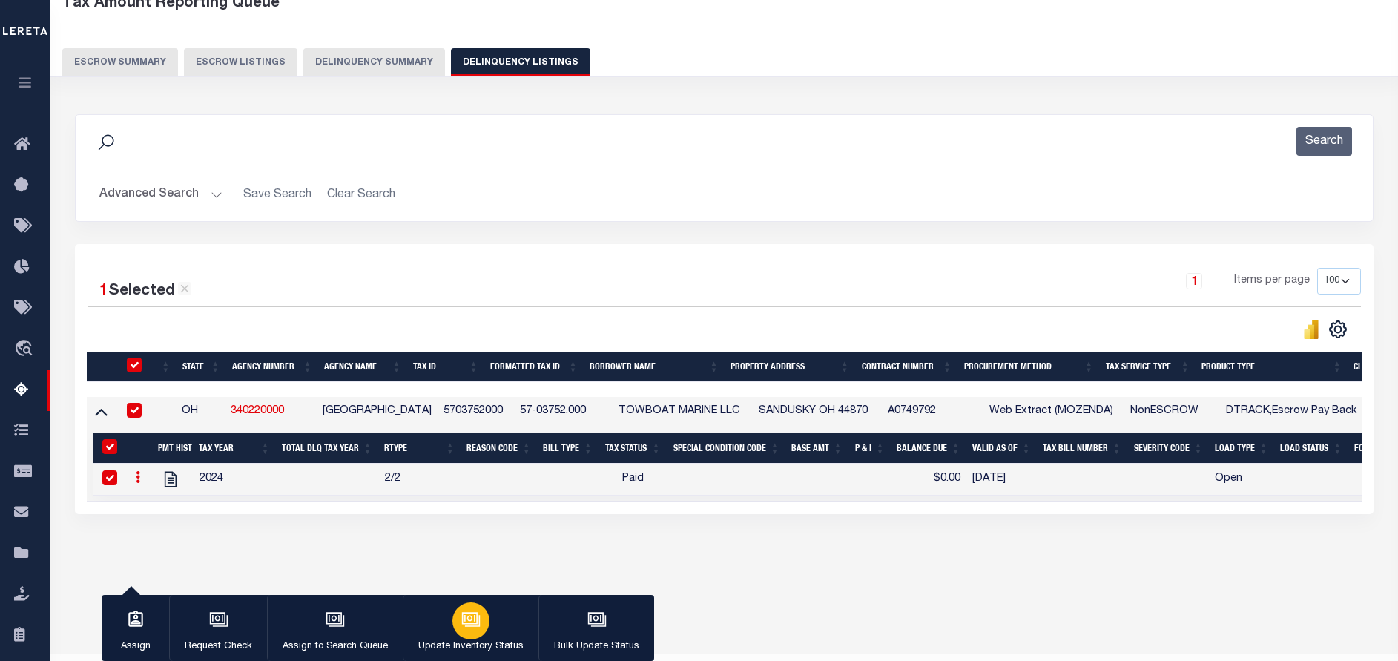
click at [447, 618] on button "Update Inventory Status" at bounding box center [471, 628] width 136 height 67
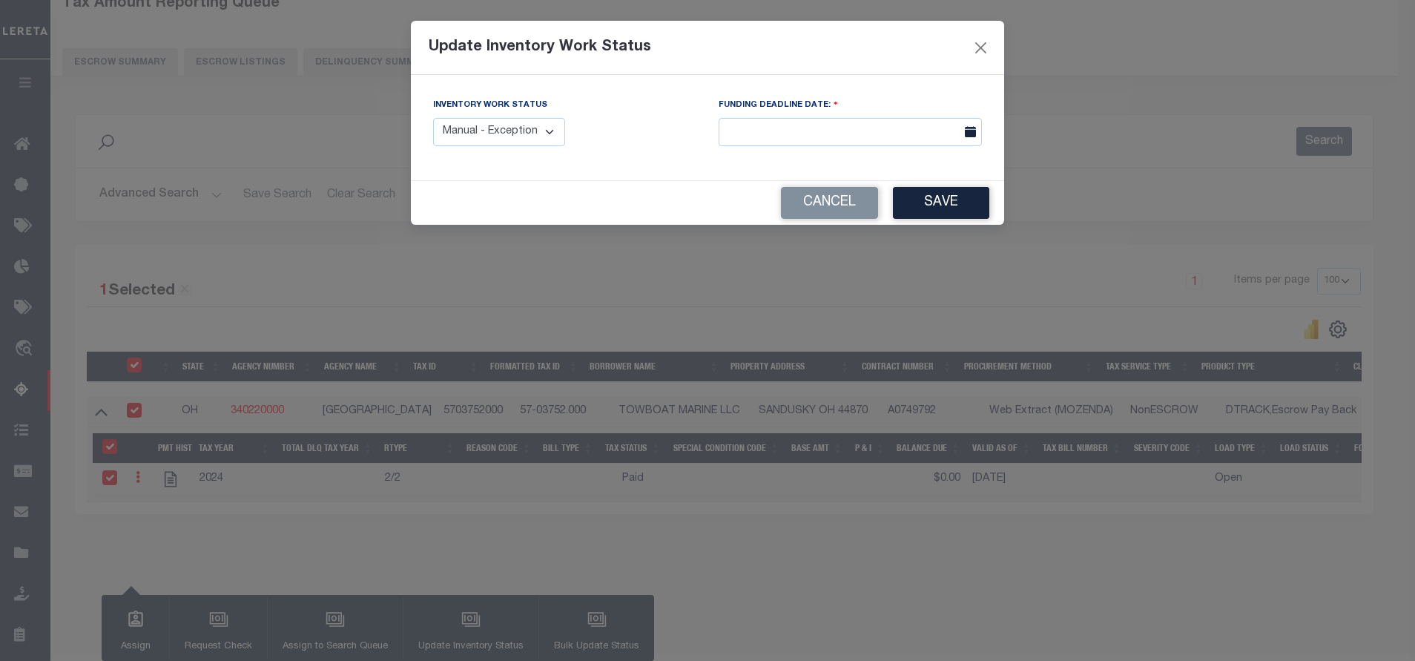
click at [505, 111] on label "Inventory Work Status" at bounding box center [490, 105] width 114 height 13
click at [507, 124] on select "Manual - Exception Pended - Awaiting Search Late Add Exception Completed" at bounding box center [499, 132] width 132 height 29
select select "4"
click at [433, 118] on select "Manual - Exception Pended - Awaiting Search Late Add Exception Completed" at bounding box center [499, 132] width 132 height 29
click at [947, 205] on button "Save" at bounding box center [941, 203] width 96 height 32
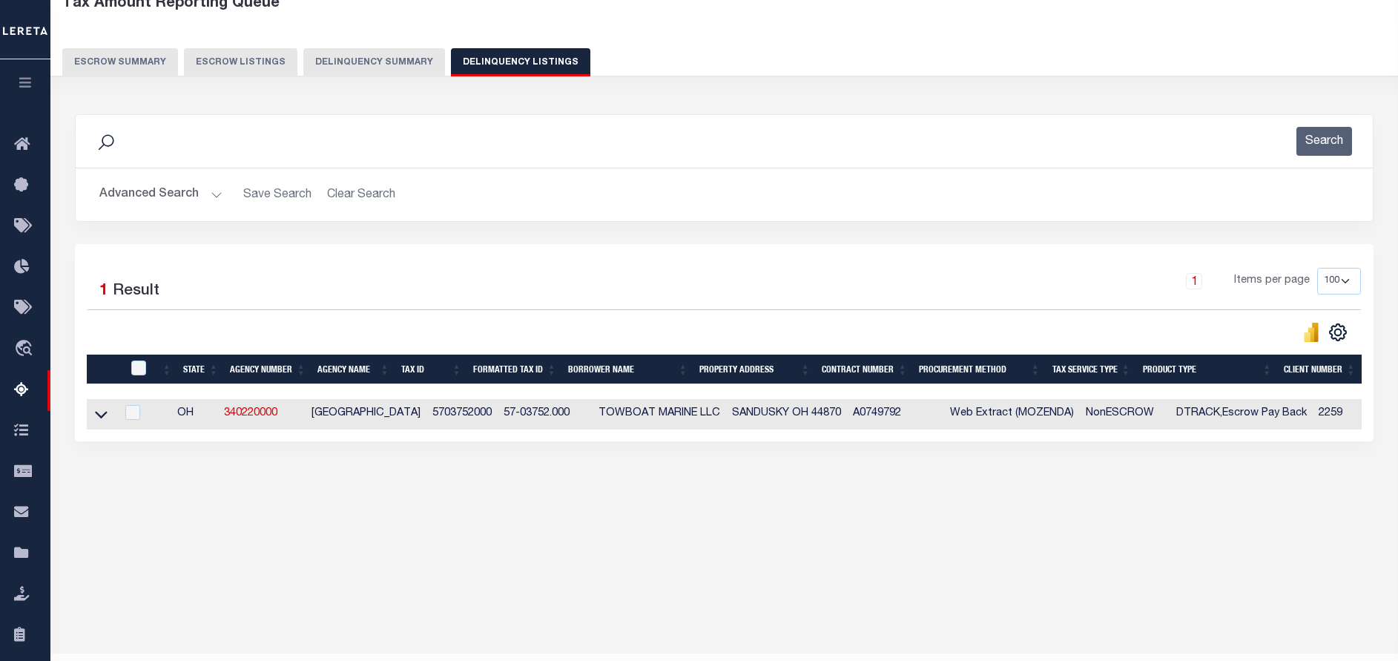
click at [158, 202] on button "Advanced Search" at bounding box center [160, 194] width 123 height 29
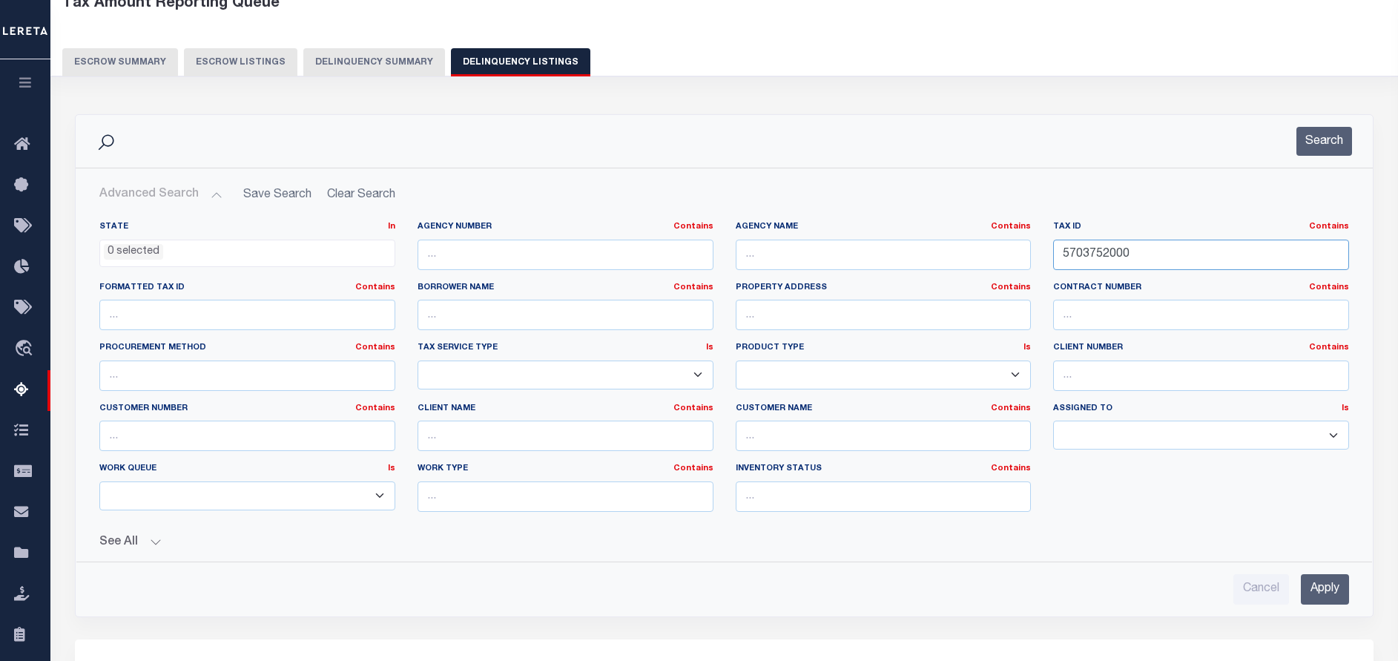
click at [1236, 255] on input "5703752000" at bounding box center [1201, 254] width 296 height 30
paste input "69"
type input "5703769000"
click at [1326, 146] on button "Search" at bounding box center [1324, 141] width 56 height 29
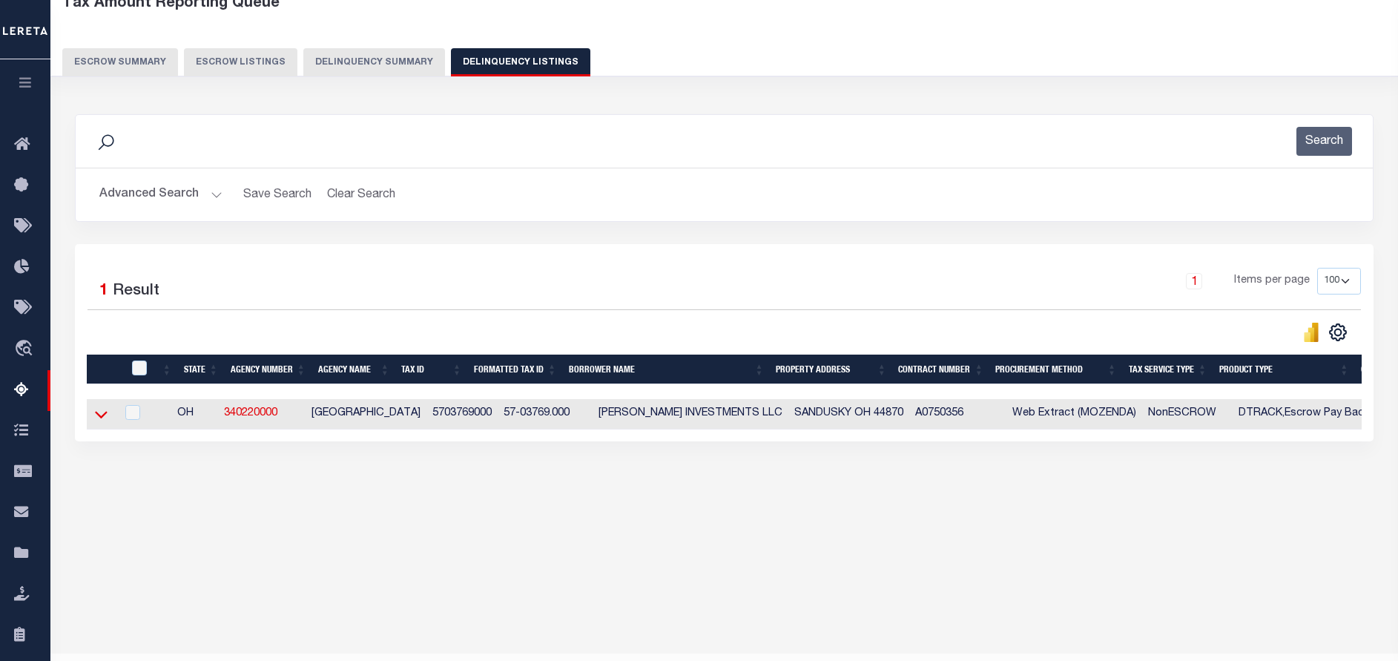
click at [99, 417] on icon at bounding box center [101, 414] width 13 height 16
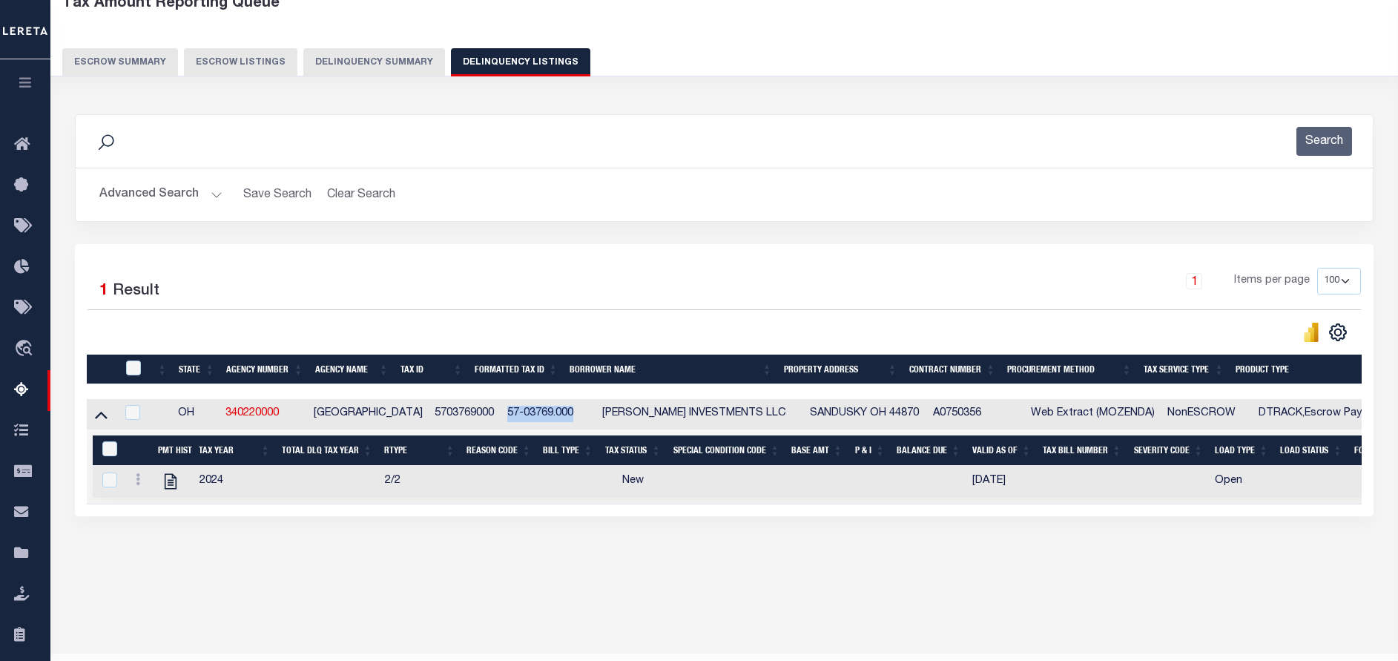
drag, startPoint x: 551, startPoint y: 422, endPoint x: 483, endPoint y: 416, distance: 68.5
click at [501, 418] on td "57-03769.000" at bounding box center [548, 414] width 95 height 30
checkbox input "true"
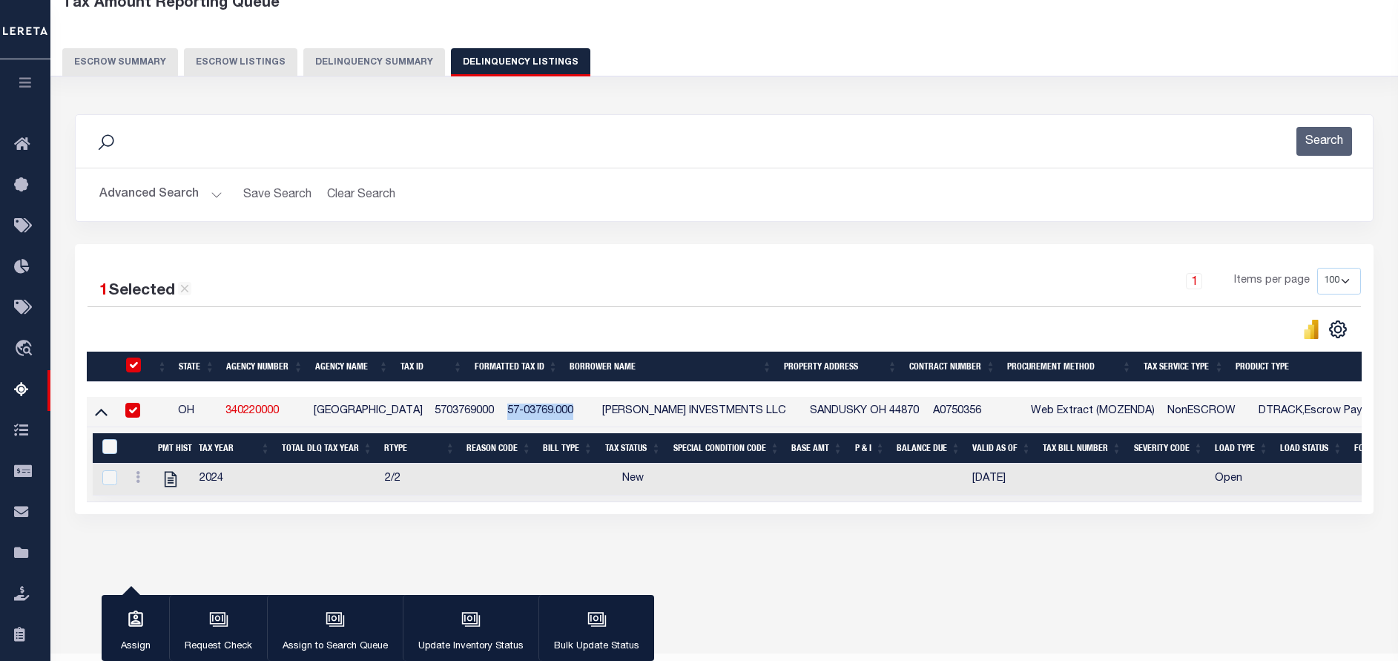
copy td "57-03769.000"
click at [139, 482] on icon at bounding box center [138, 477] width 4 height 12
click at [153, 508] on img "" at bounding box center [155, 500] width 15 height 15
checkbox input "true"
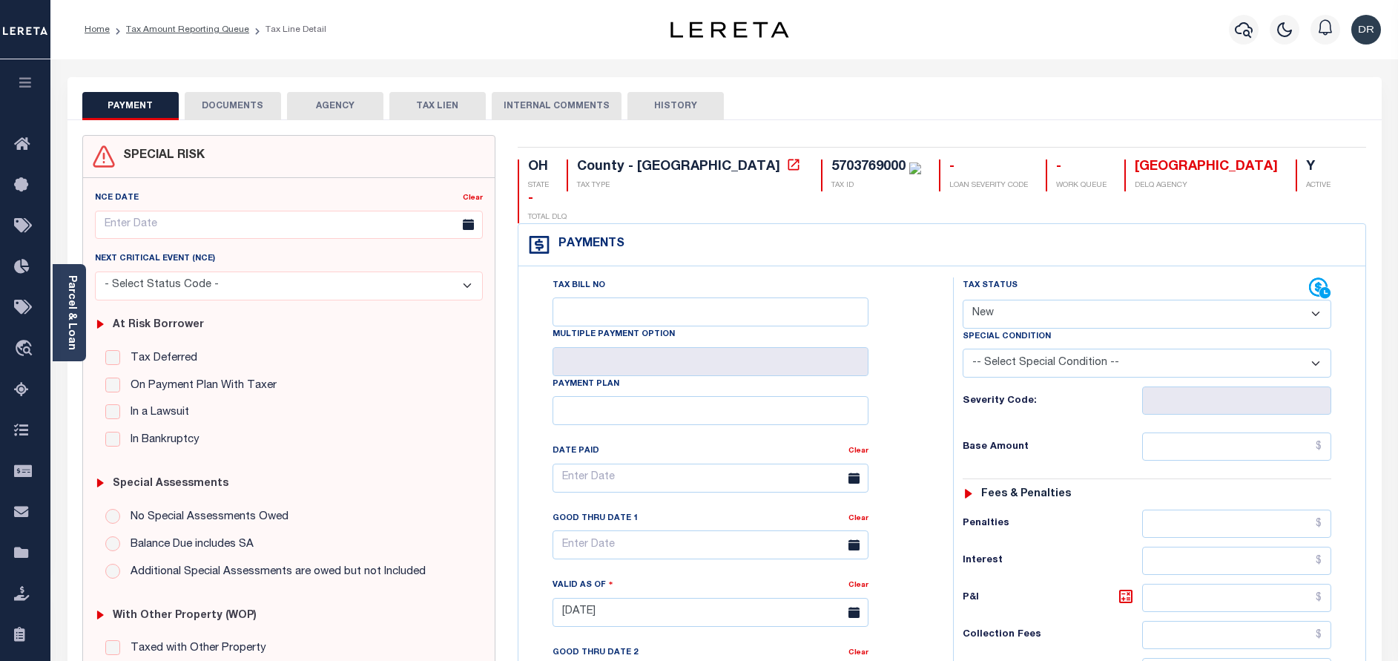
click at [1009, 300] on select "- Select Status Code - Open Due/Unpaid Paid Incomplete No Tax Due Internal Refu…" at bounding box center [1146, 314] width 368 height 29
select select "PYD"
click at [962, 300] on select "- Select Status Code - Open Due/Unpaid Paid Incomplete No Tax Due Internal Refu…" at bounding box center [1146, 314] width 368 height 29
type input "[DATE]"
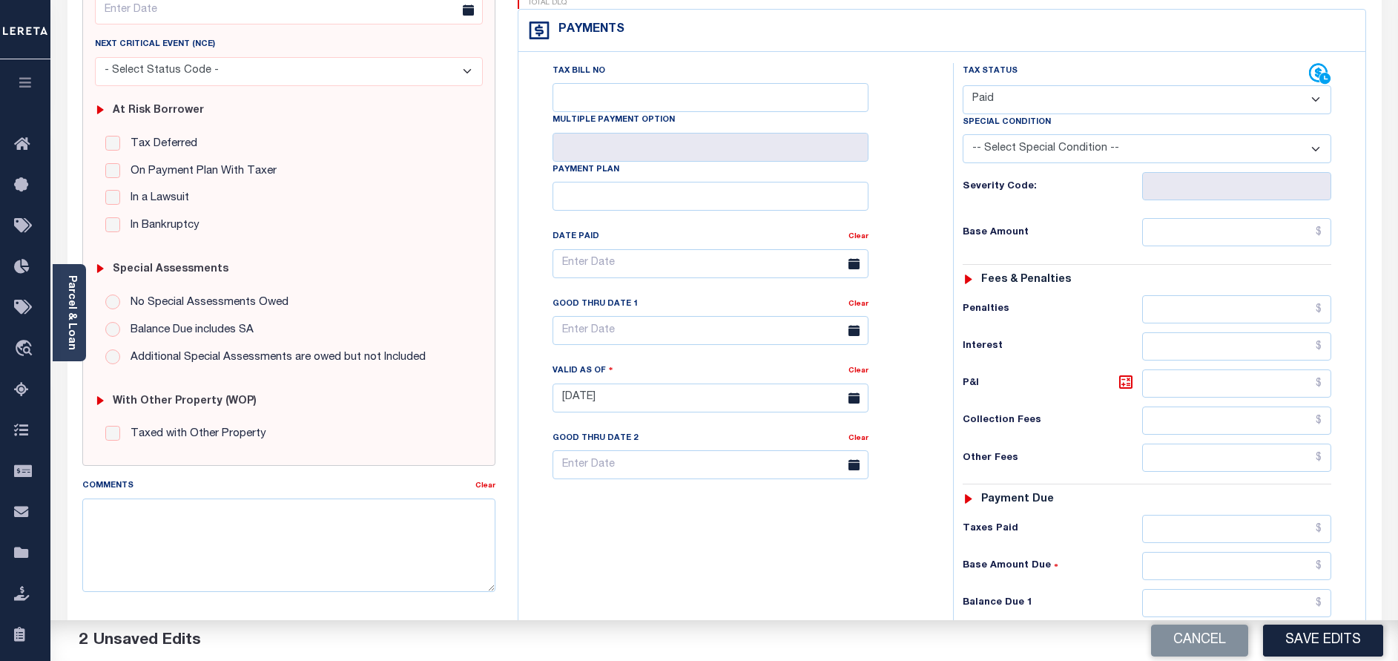
scroll to position [222, 0]
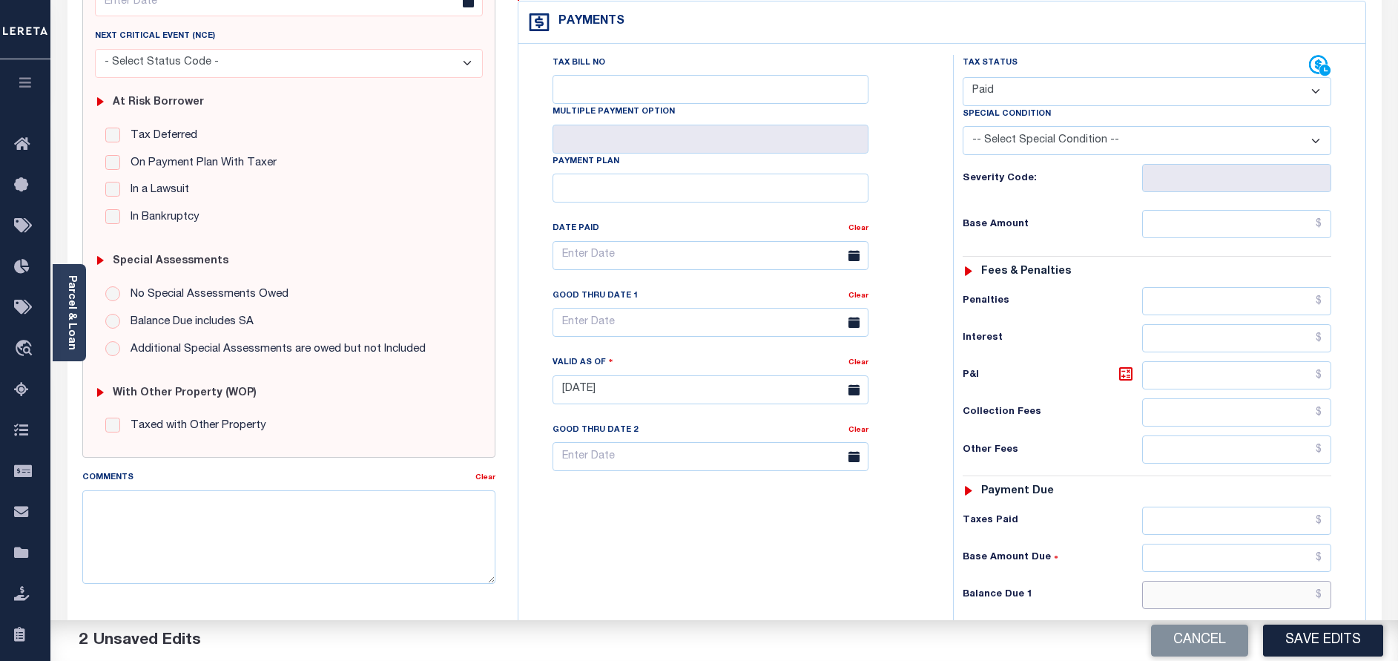
click at [1191, 581] on input "text" at bounding box center [1236, 595] width 189 height 28
type input "$0.00"
click at [1306, 649] on button "Save Edits" at bounding box center [1323, 640] width 120 height 32
checkbox input "false"
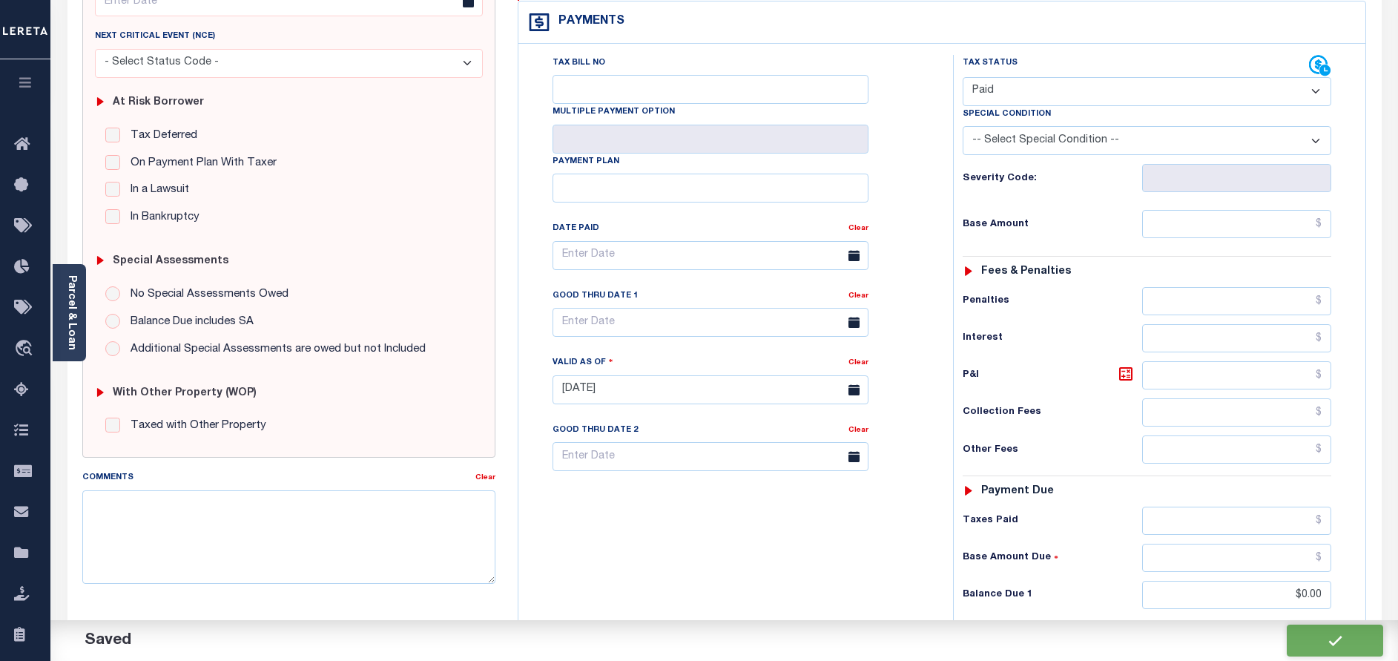
checkbox input "false"
type input "$0"
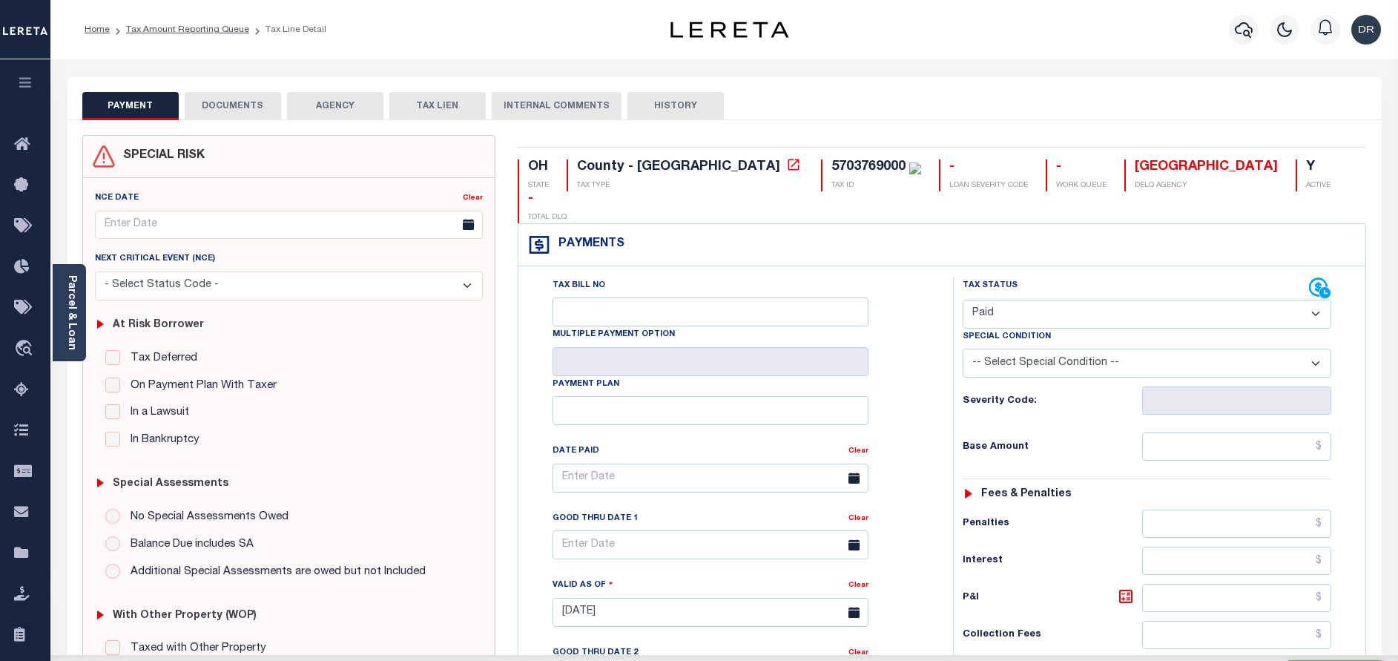
click at [250, 125] on div "SPECIAL RISK NCE Date Clear" at bounding box center [724, 614] width 1314 height 989
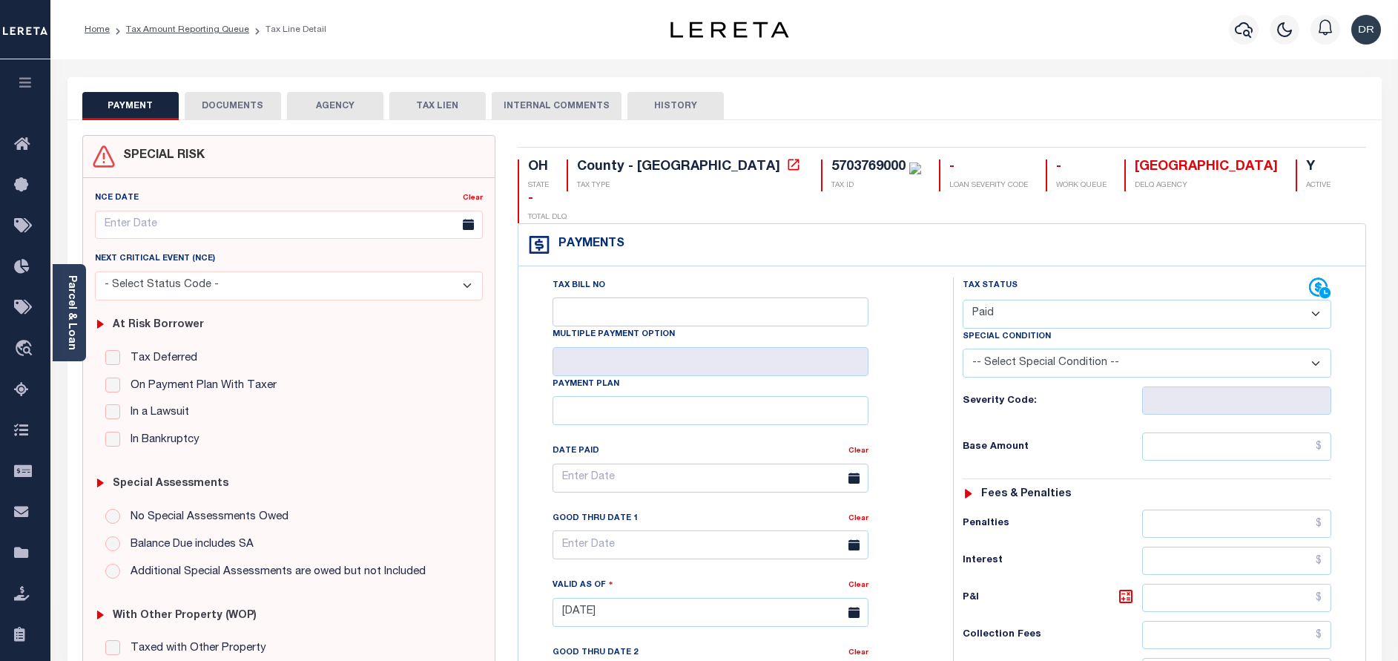
click at [250, 116] on button "DOCUMENTS" at bounding box center [233, 106] width 96 height 28
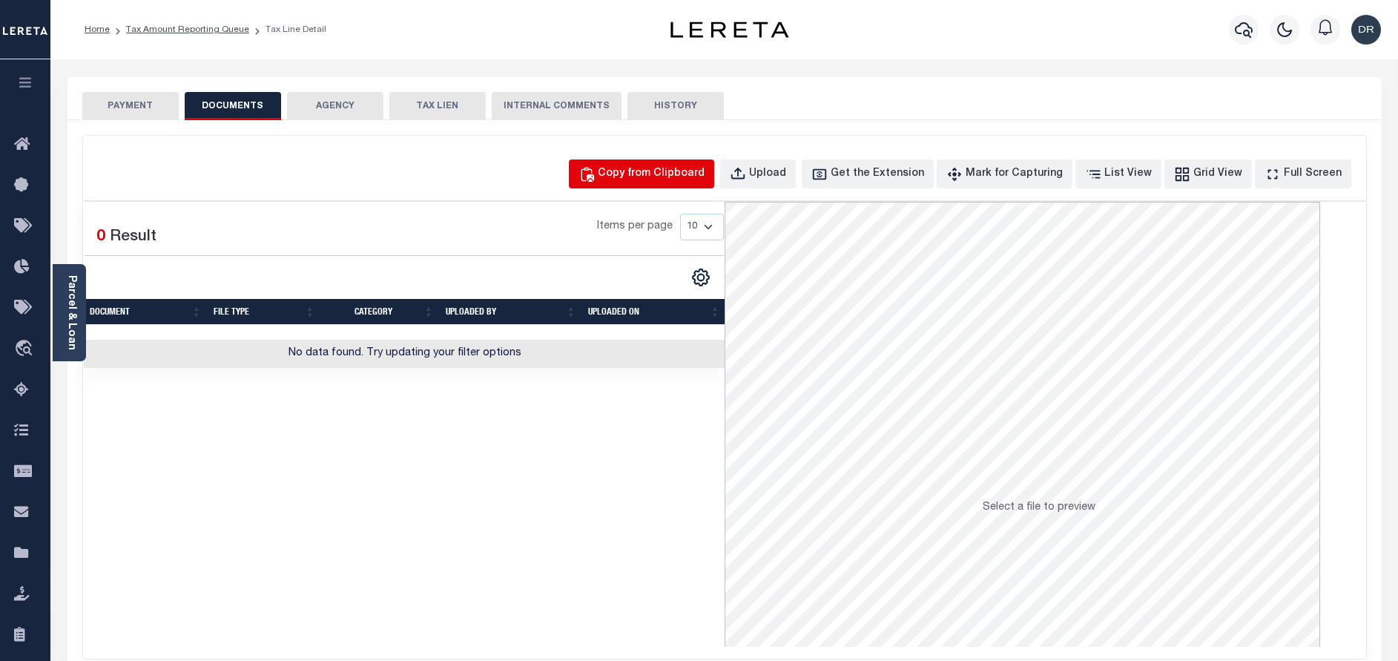
click at [644, 179] on div "Copy from Clipboard" at bounding box center [651, 174] width 107 height 16
select select "POP"
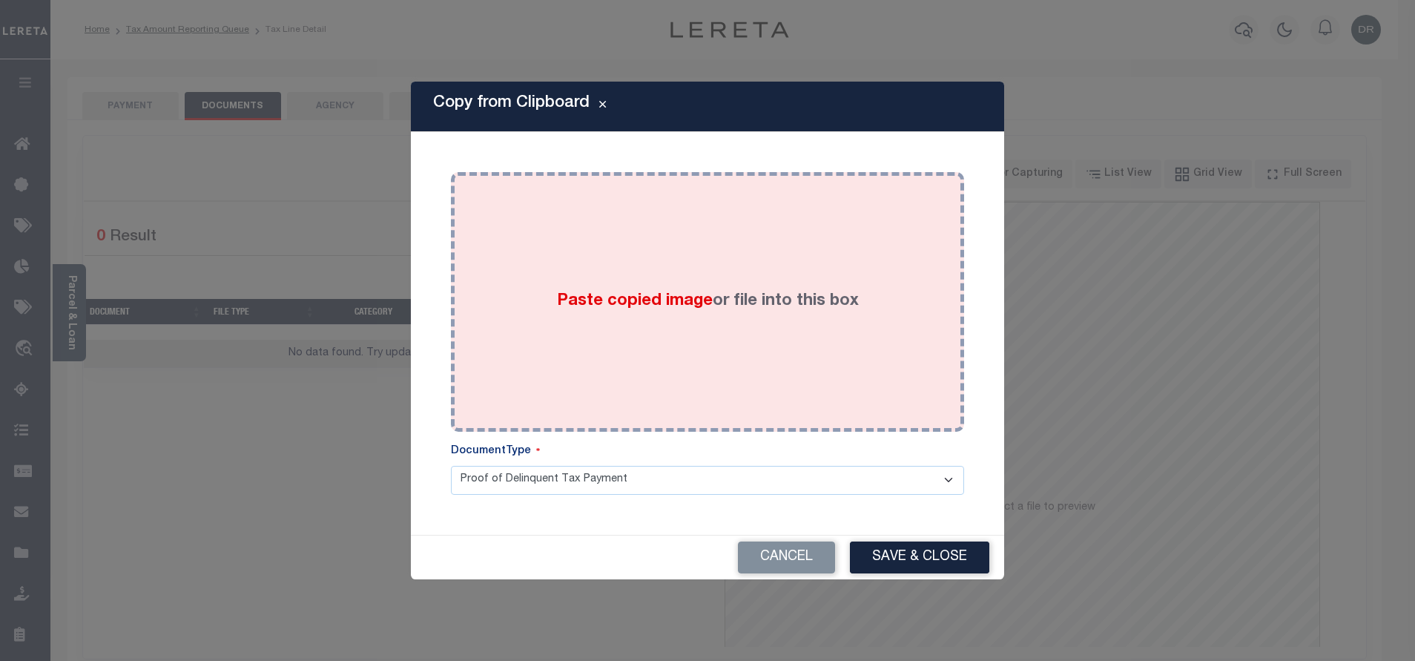
click at [667, 265] on div "Paste copied image or file into this box" at bounding box center [707, 301] width 491 height 237
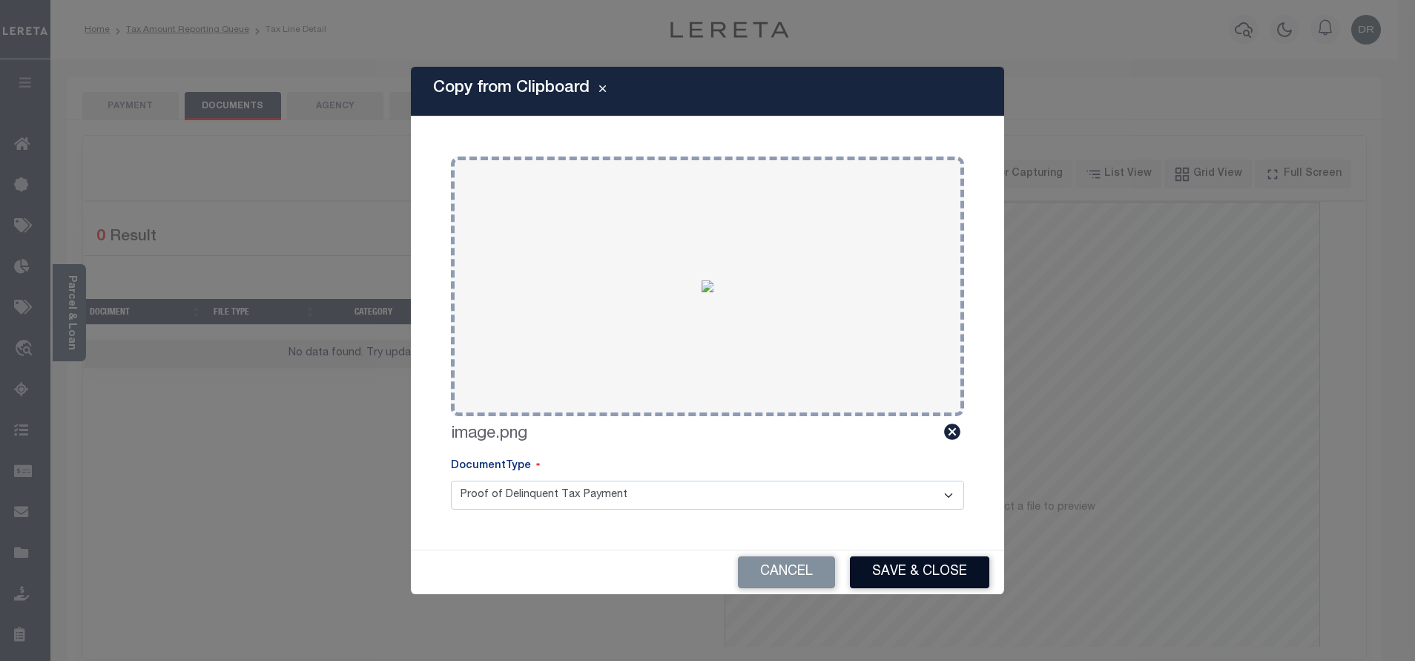
click at [913, 569] on button "Save & Close" at bounding box center [919, 572] width 139 height 32
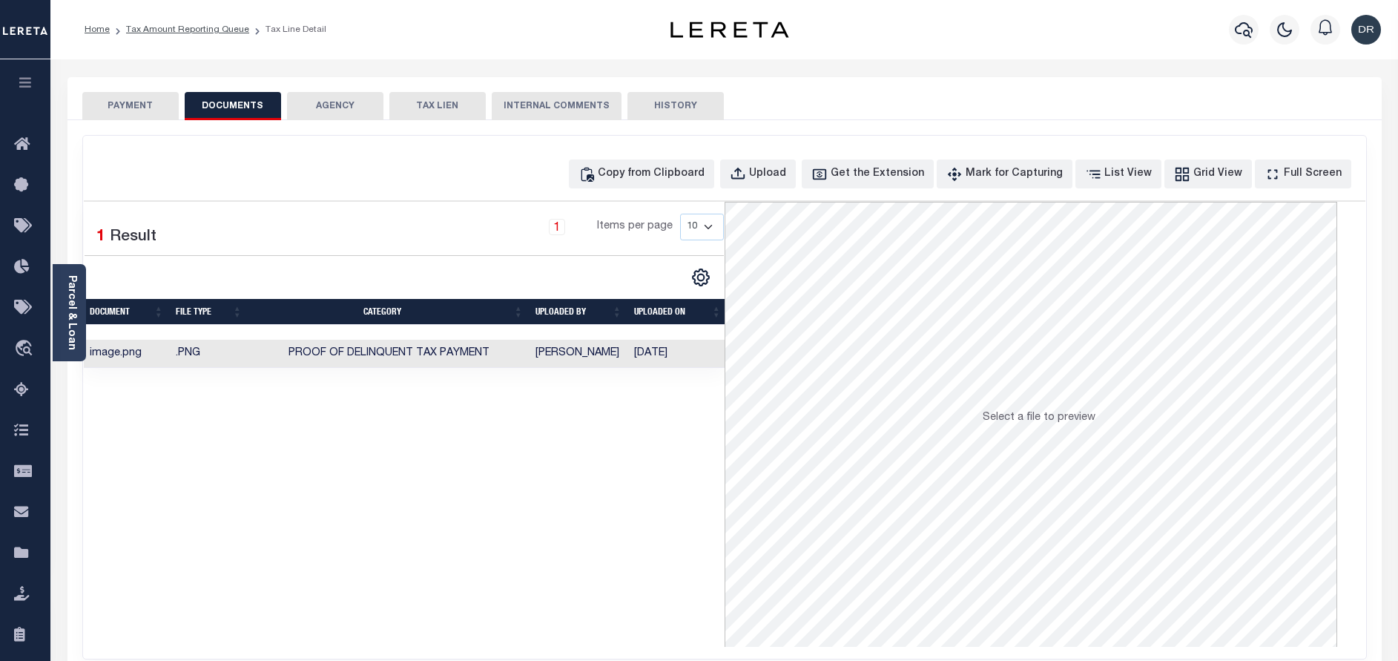
click at [159, 113] on button "PAYMENT" at bounding box center [130, 106] width 96 height 28
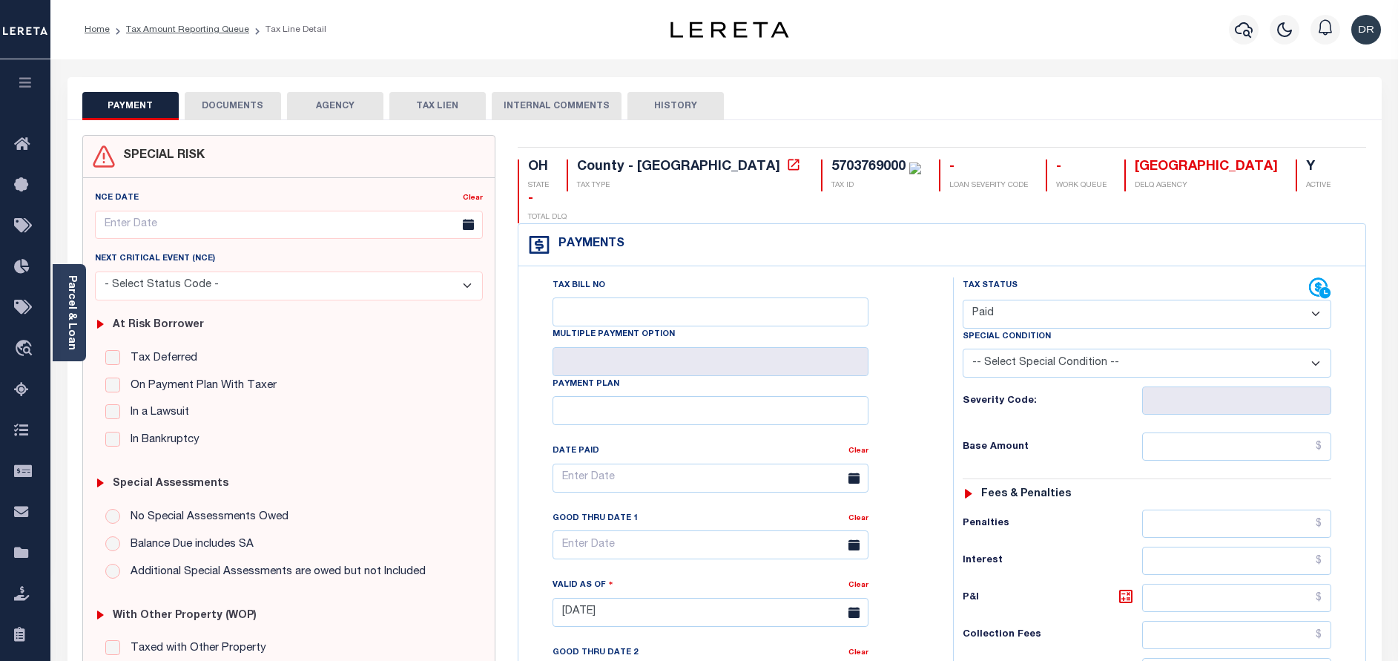
click at [209, 35] on li "Tax Amount Reporting Queue" at bounding box center [179, 29] width 139 height 13
click at [208, 30] on link "Tax Amount Reporting Queue" at bounding box center [187, 29] width 123 height 9
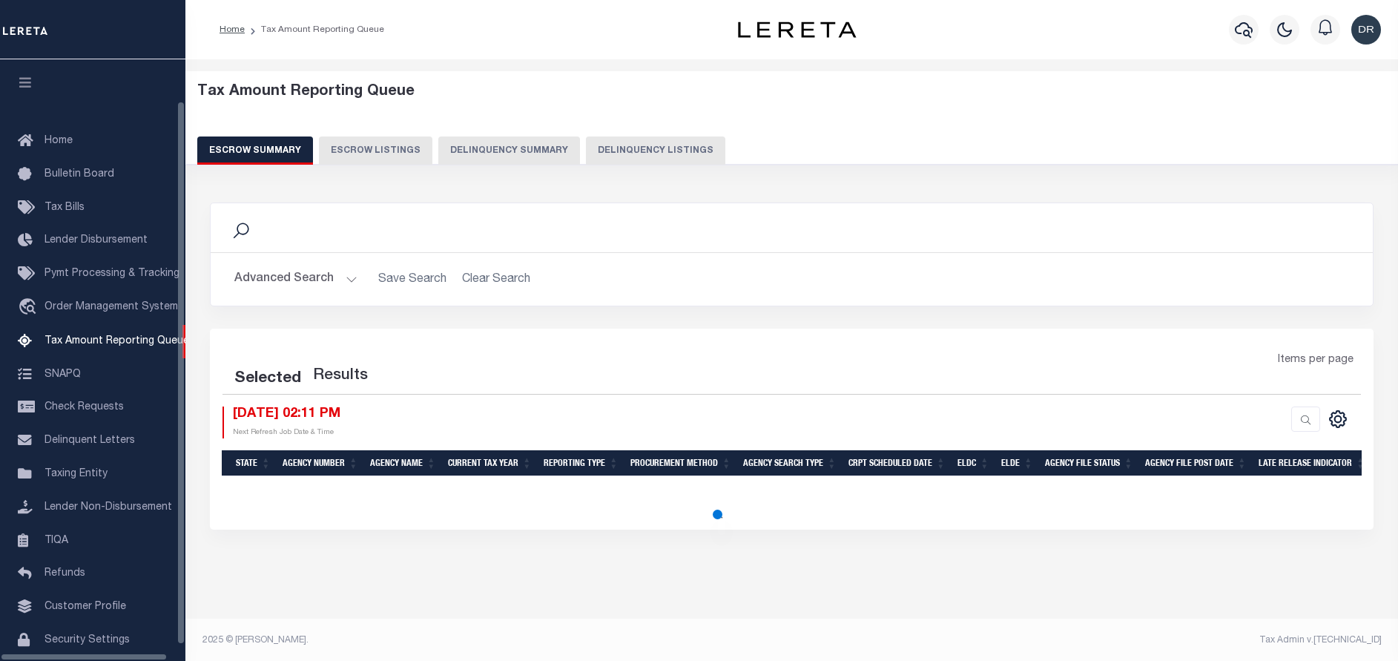
click at [623, 149] on button "Delinquency Listings" at bounding box center [655, 150] width 139 height 28
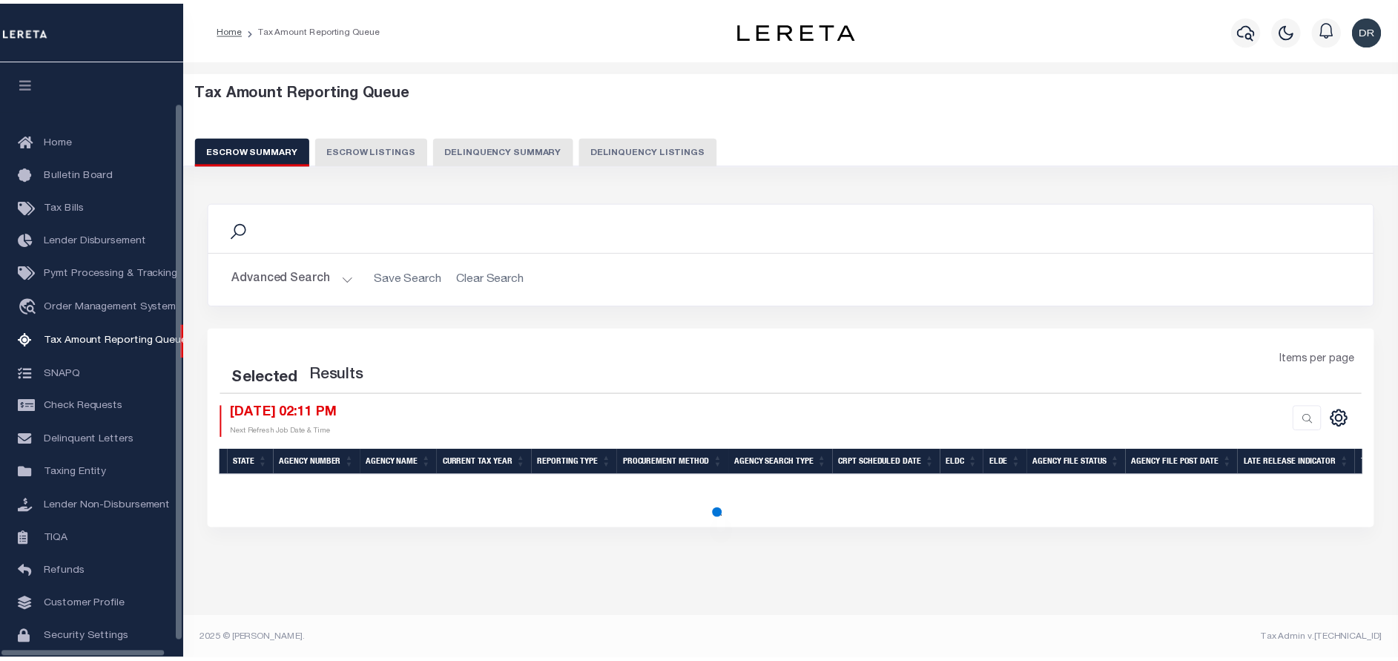
scroll to position [47, 0]
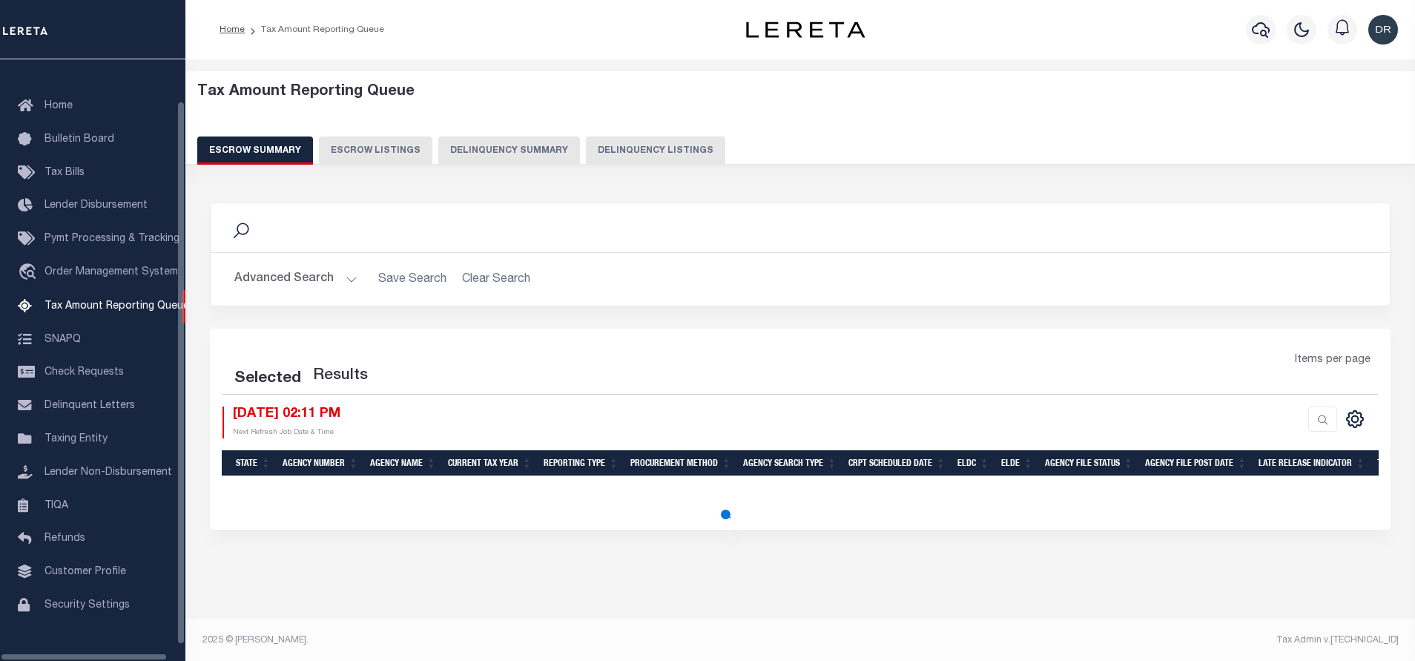
select select "100"
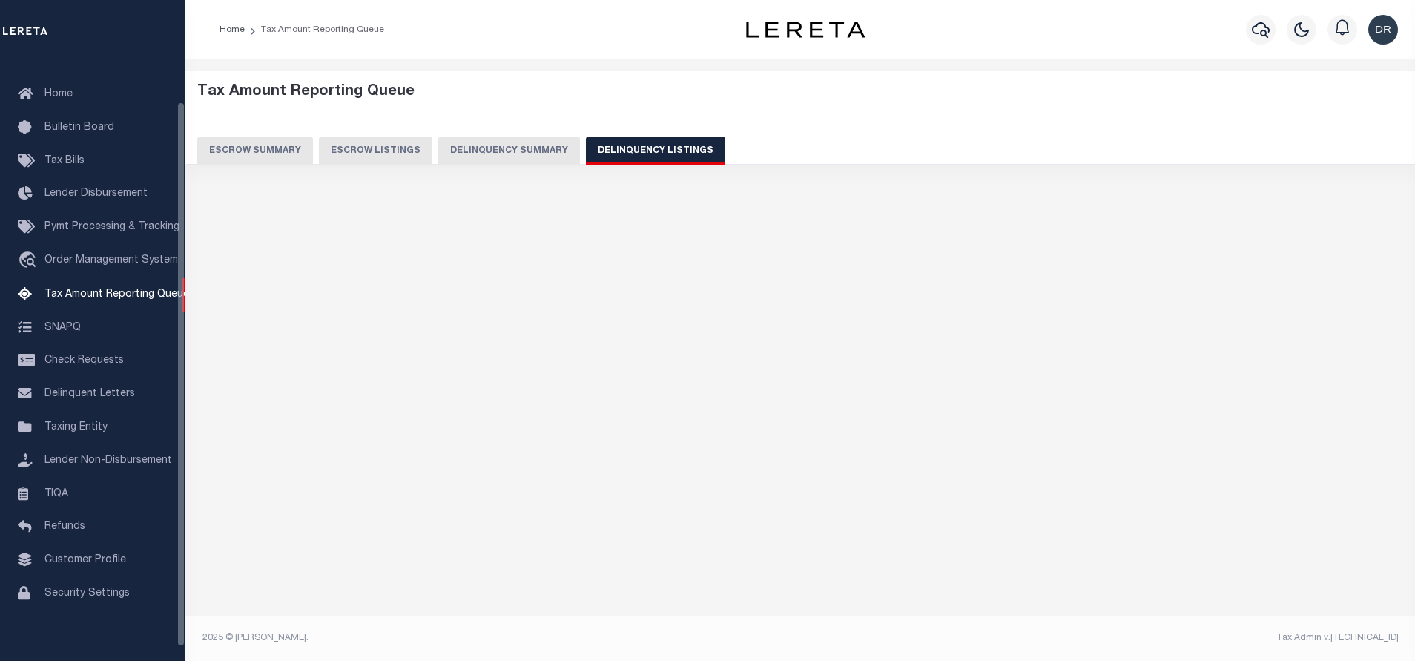
select select "100"
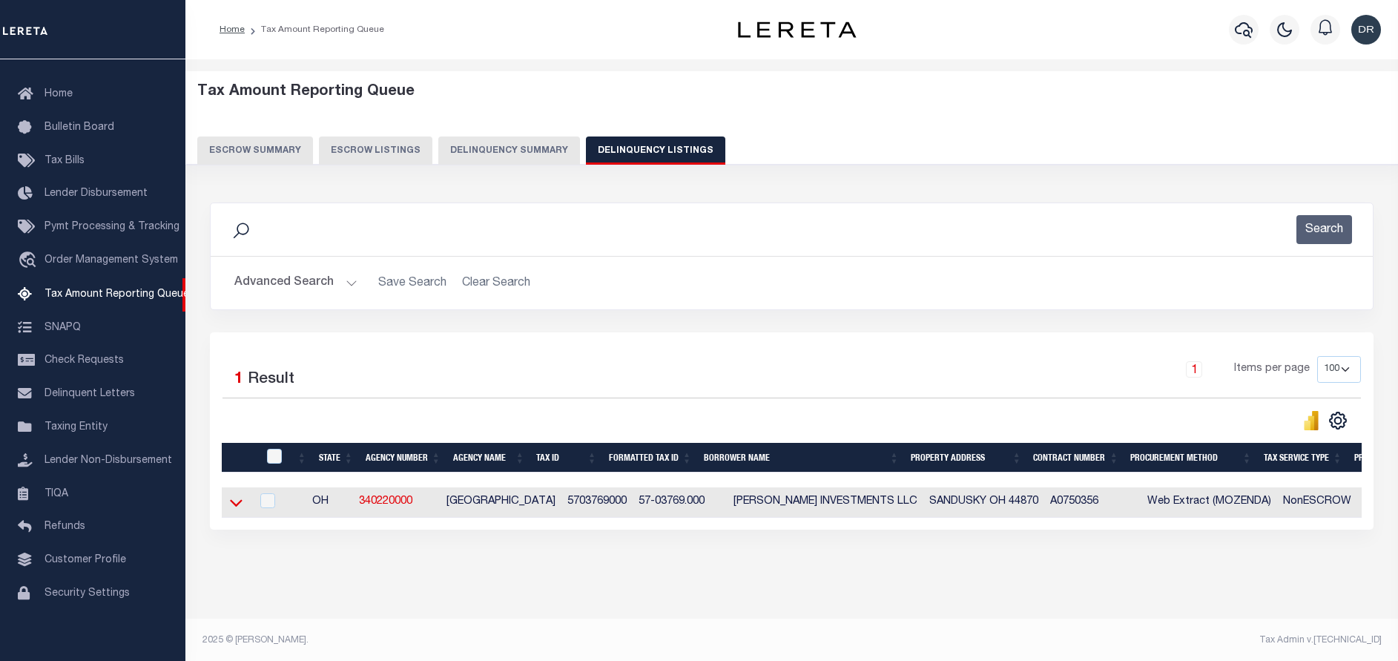
click at [234, 503] on icon at bounding box center [236, 503] width 13 height 16
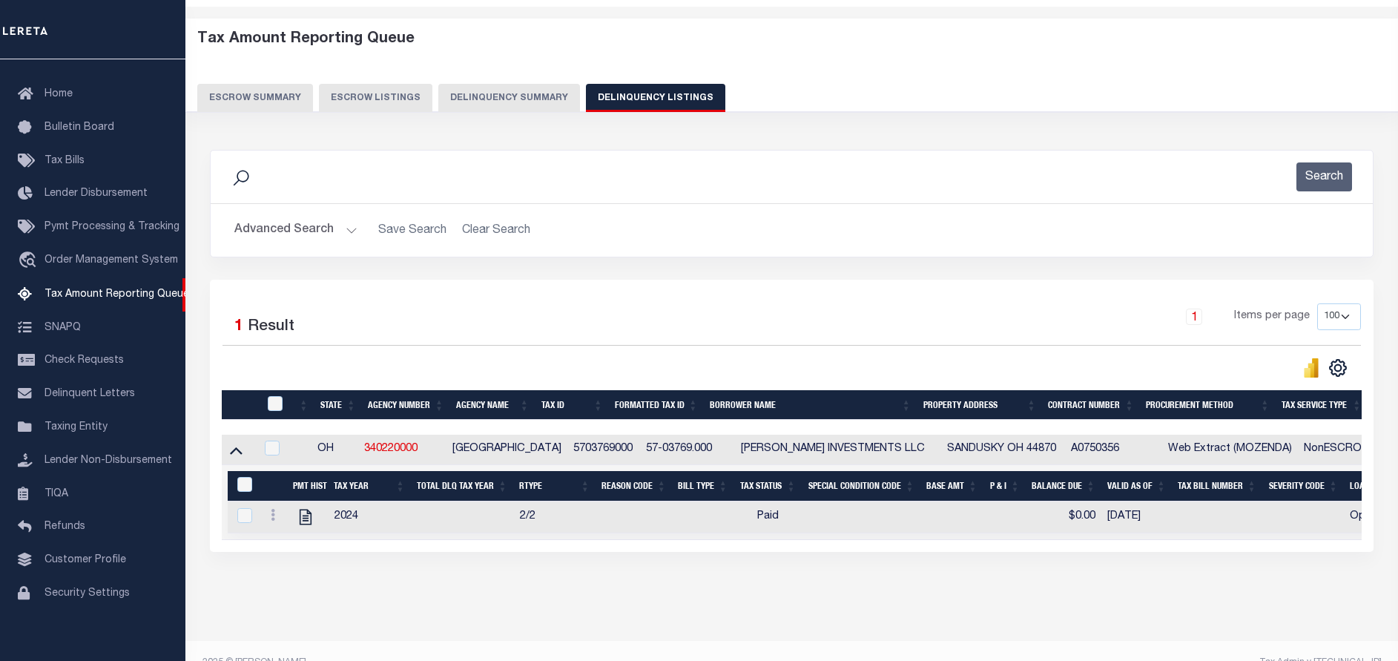
scroll to position [90, 0]
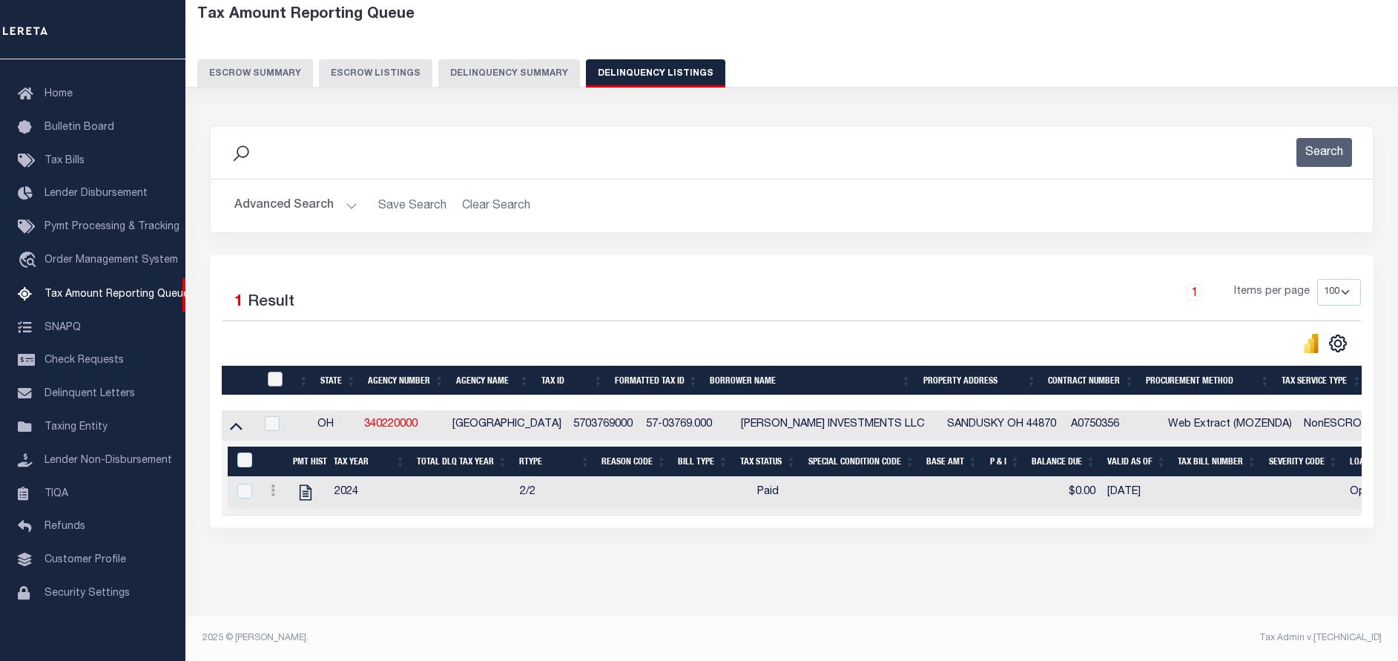
click at [276, 371] on input "checkbox" at bounding box center [275, 378] width 15 height 15
checkbox input "true"
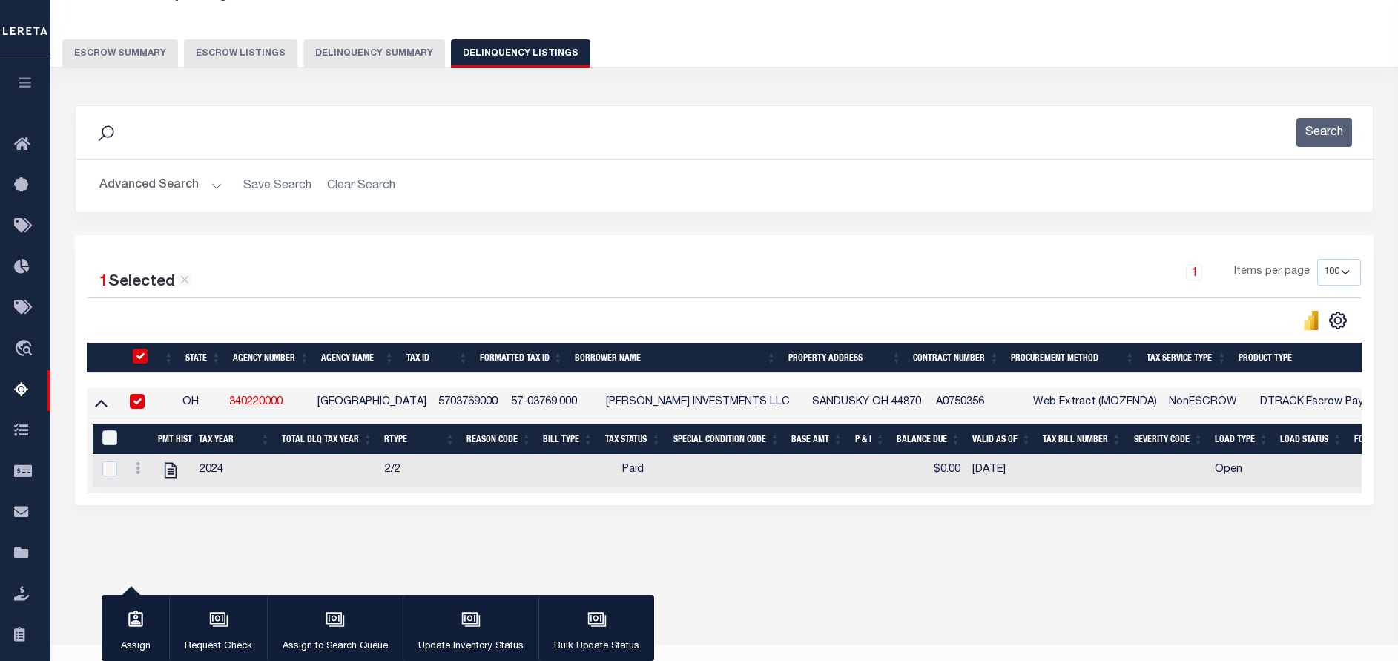
scroll to position [125, 0]
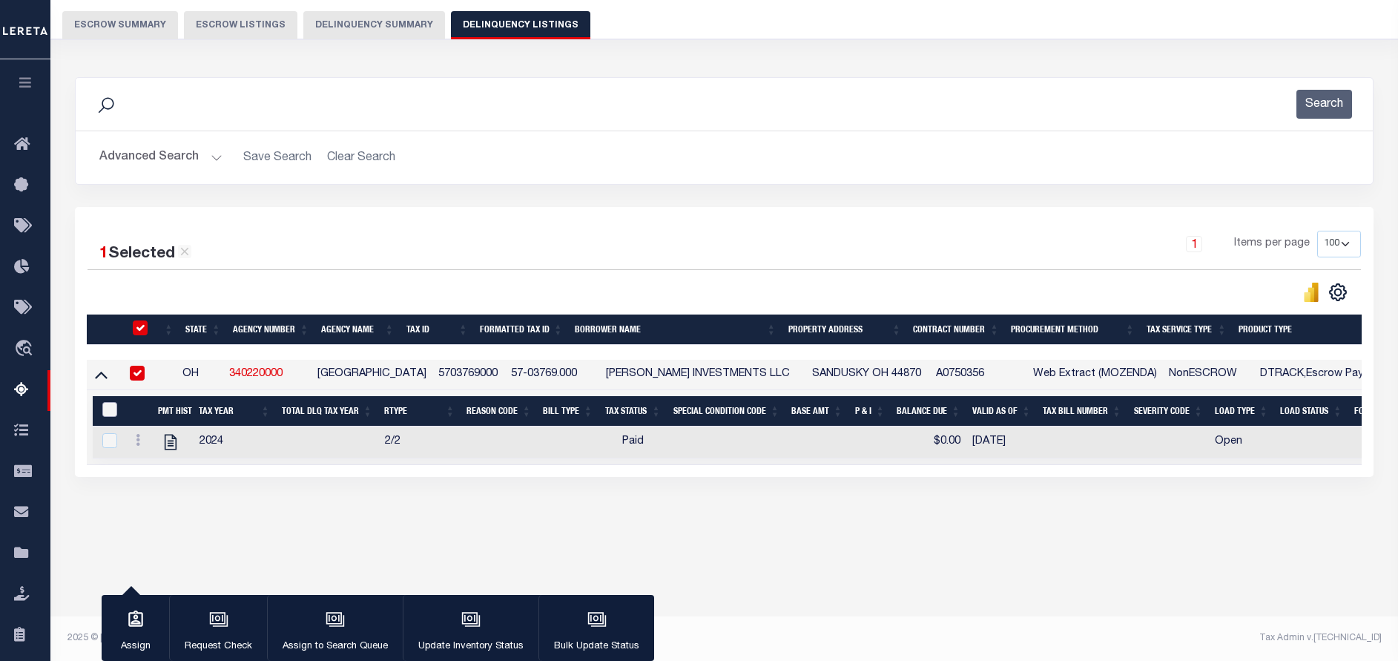
click at [110, 411] on input "&nbsp;" at bounding box center [109, 409] width 15 height 15
checkbox input "true"
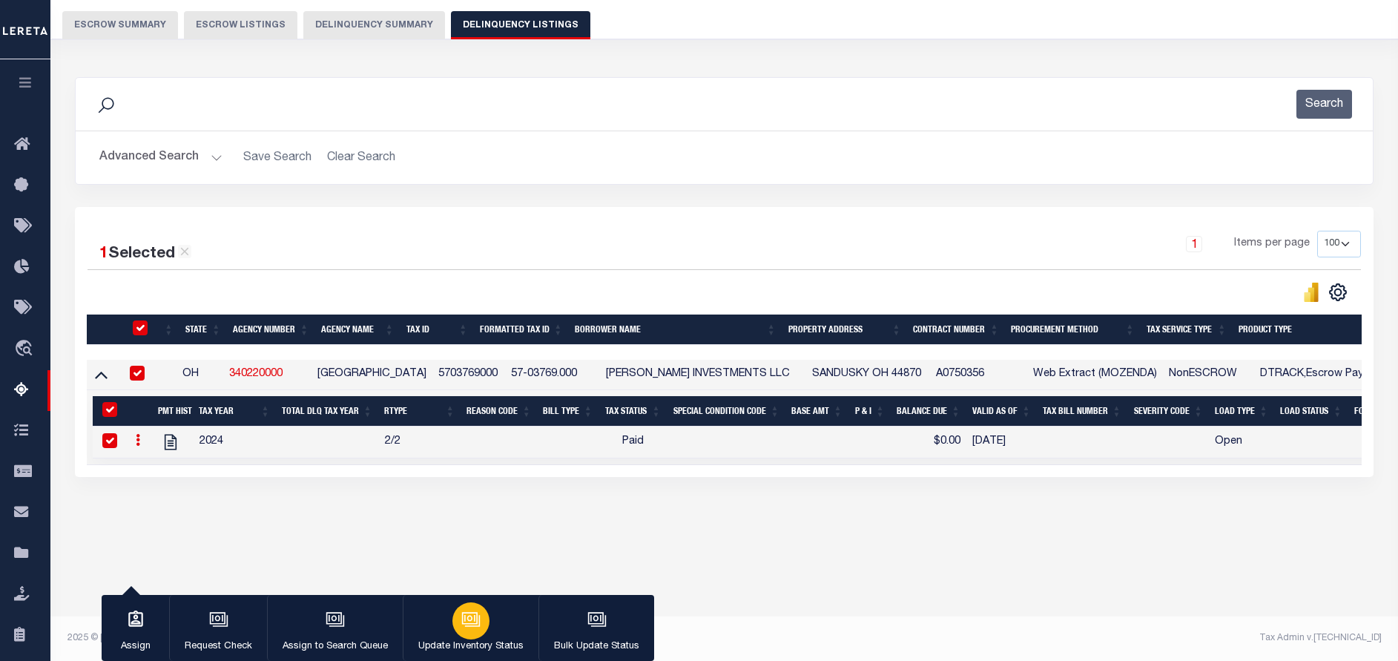
click at [475, 635] on div "button" at bounding box center [470, 620] width 37 height 37
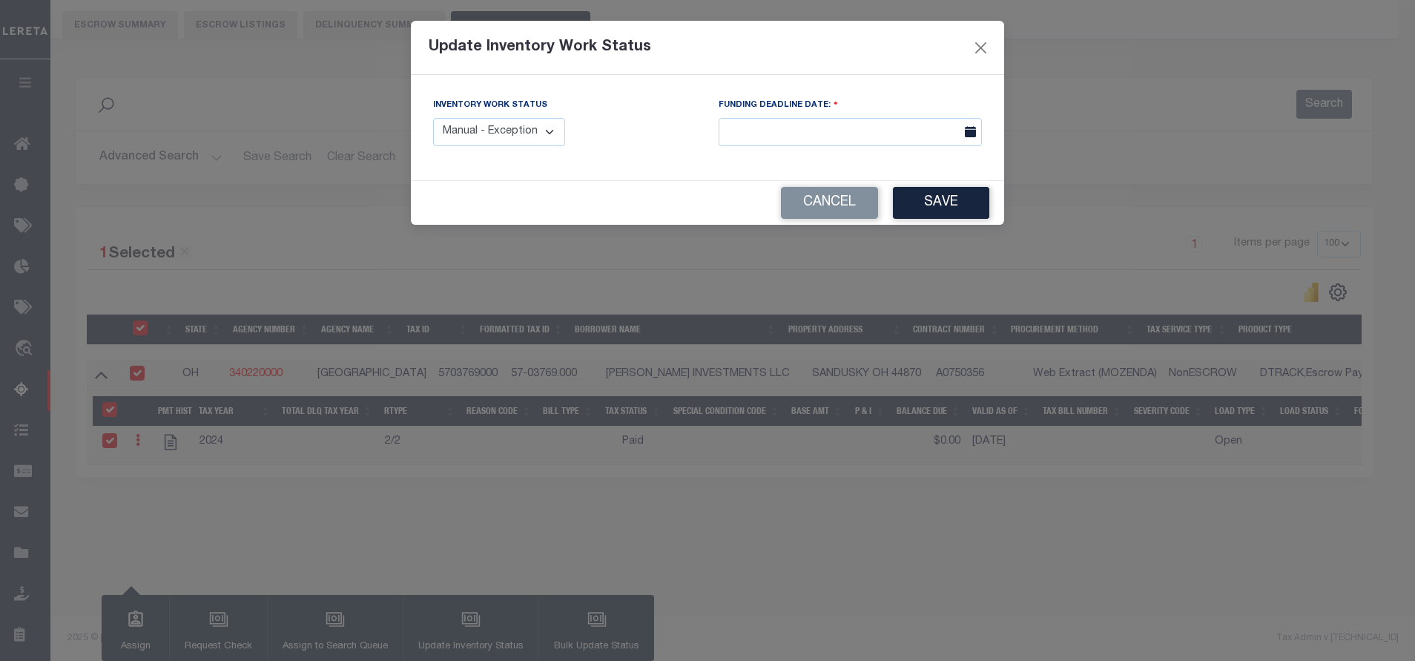
click at [541, 131] on select "Manual - Exception Pended - Awaiting Search Late Add Exception Completed" at bounding box center [499, 132] width 132 height 29
select select "4"
click at [433, 118] on select "Manual - Exception Pended - Awaiting Search Late Add Exception Completed" at bounding box center [499, 132] width 132 height 29
click at [919, 208] on button "Save" at bounding box center [941, 203] width 96 height 32
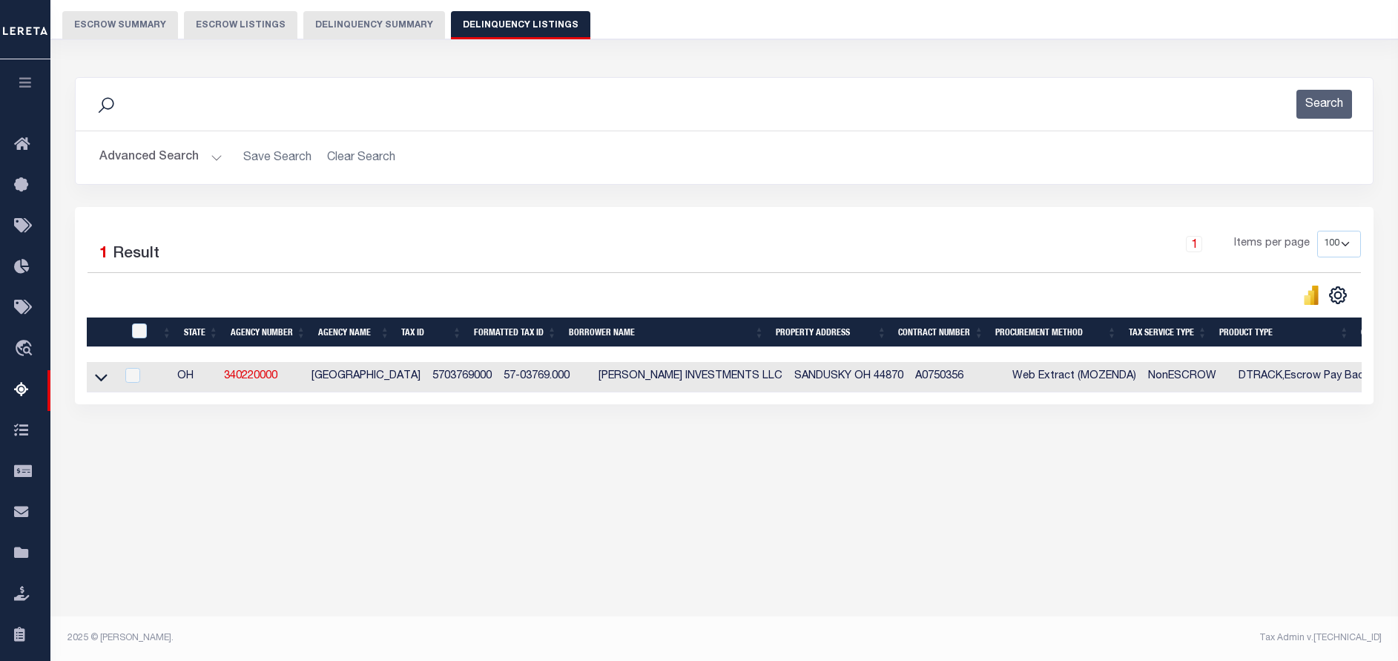
drag, startPoint x: 469, startPoint y: 377, endPoint x: 394, endPoint y: 389, distance: 75.7
click at [394, 389] on tr "OH 340220000 [GEOGRAPHIC_DATA] 5703769000 57-03769.000 [PERSON_NAME] INVESTMENT…" at bounding box center [1056, 377] width 1938 height 30
